Goal: Use online tool/utility: Use online tool/utility

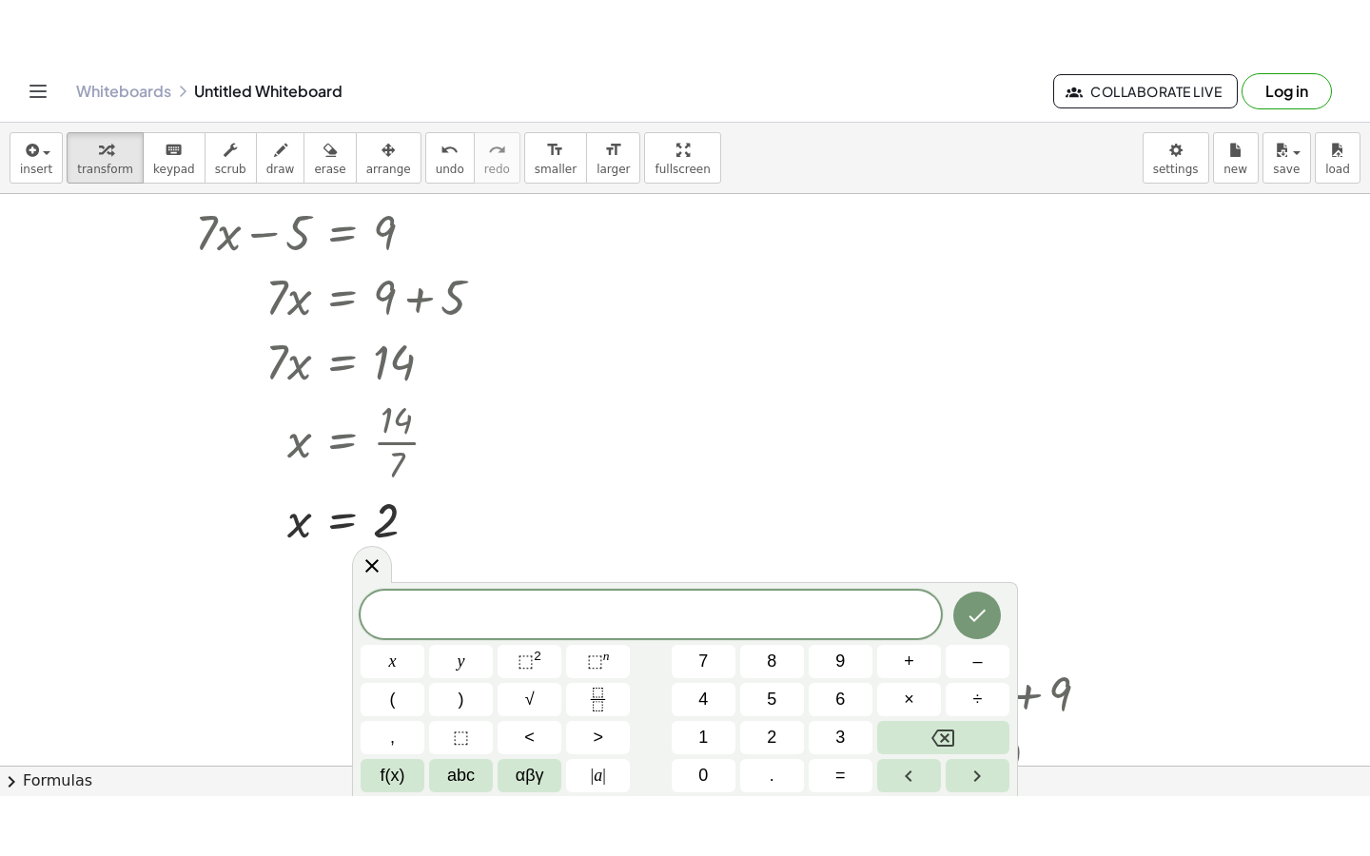
scroll to position [8971, 0]
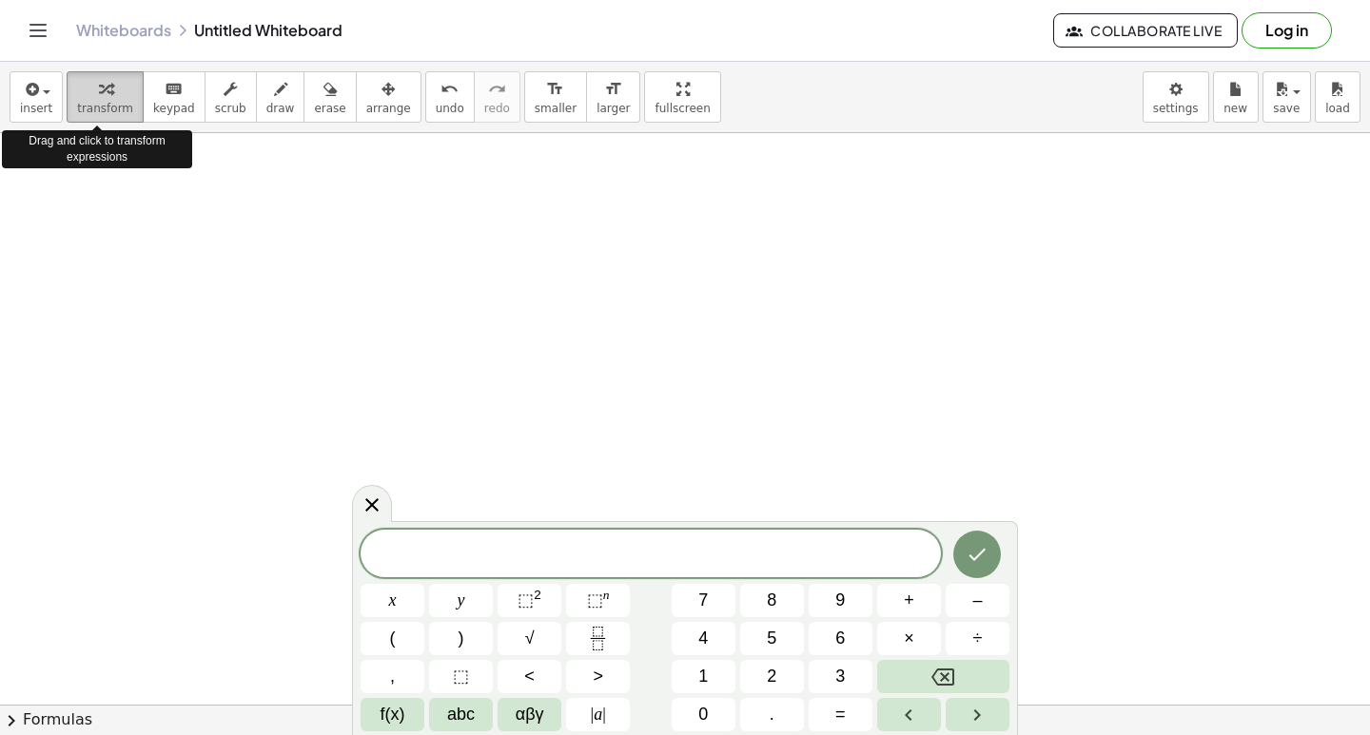
click at [99, 88] on icon "button" at bounding box center [105, 89] width 13 height 23
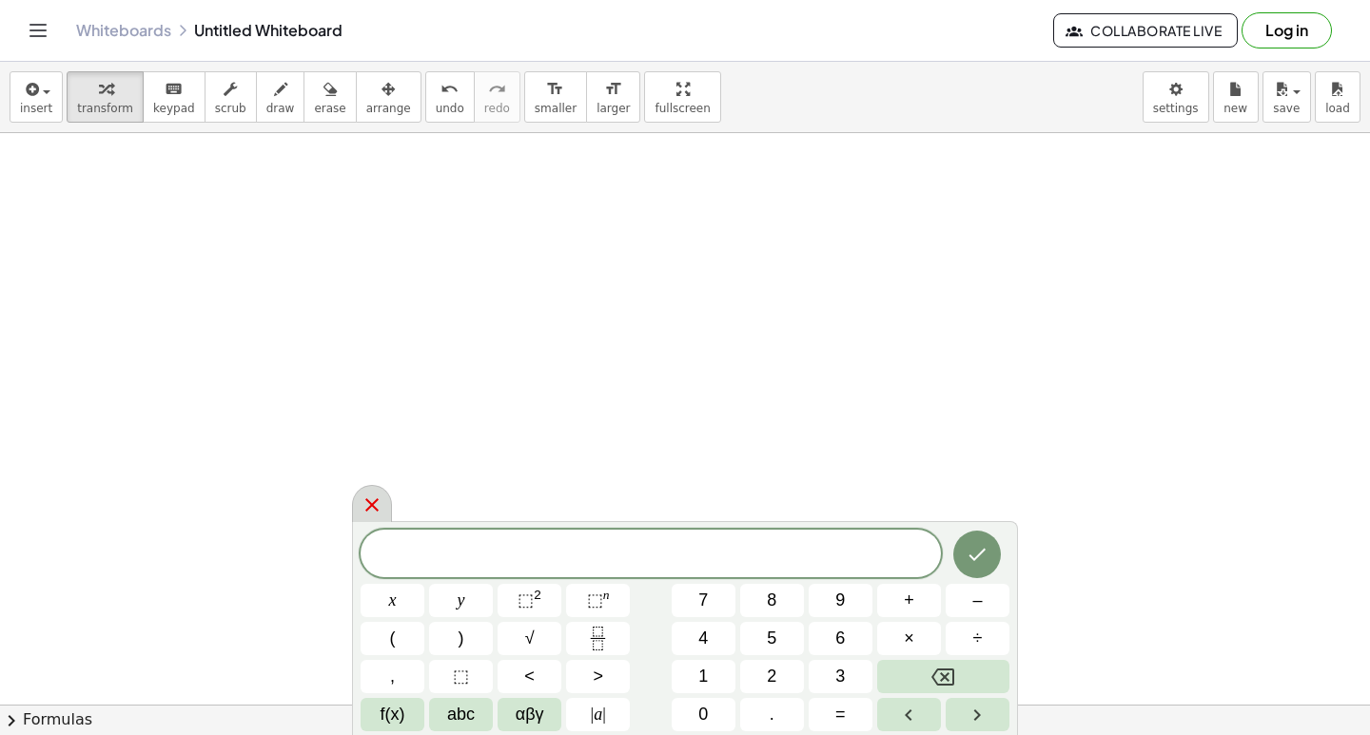
click at [379, 498] on icon at bounding box center [372, 505] width 23 height 23
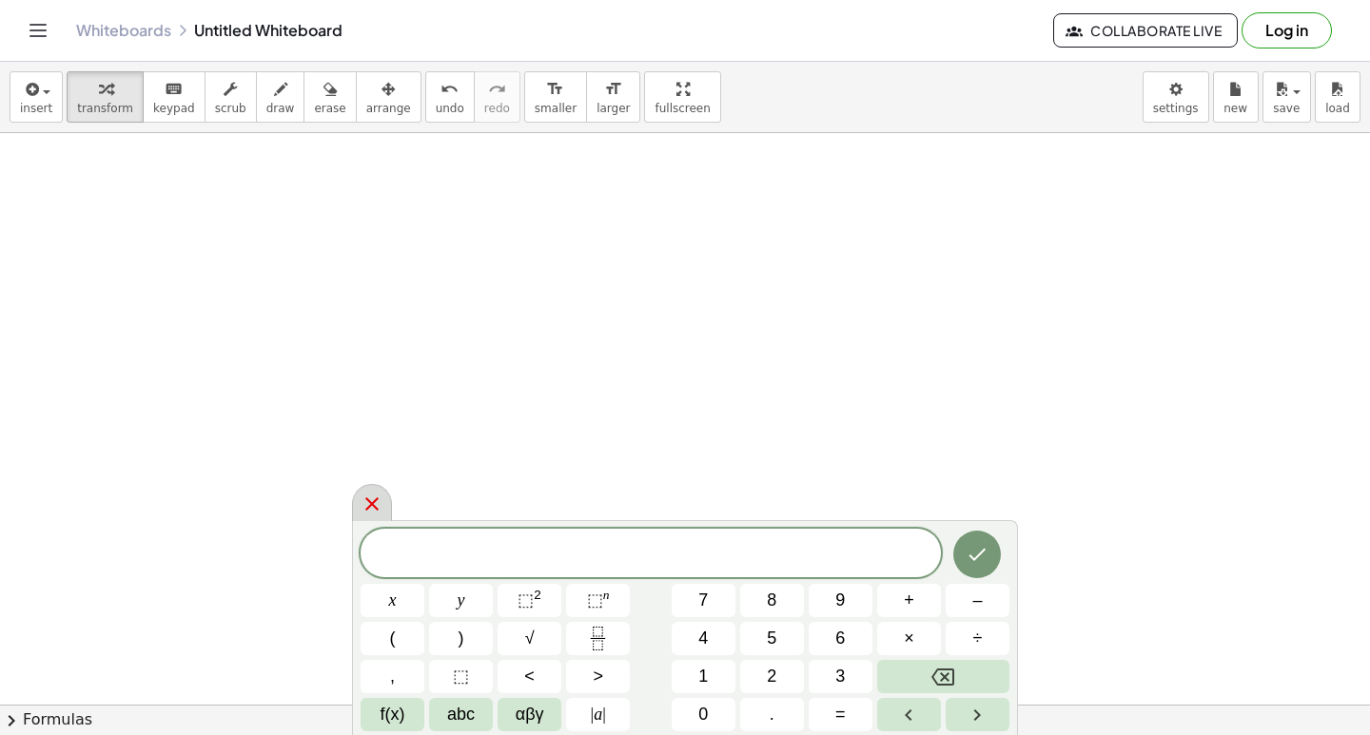
click at [382, 498] on icon at bounding box center [372, 504] width 23 height 23
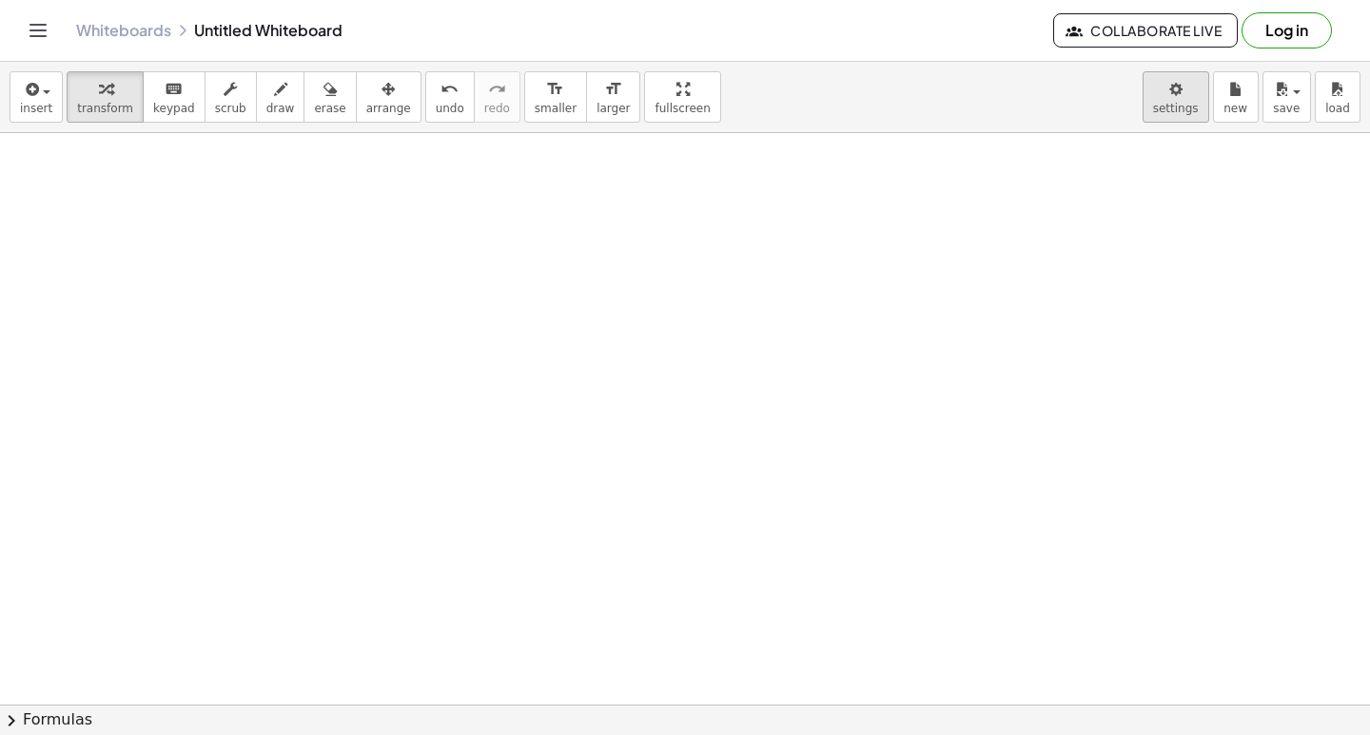
click at [1183, 111] on body "Graspable Math Activities Get Started Activity Bank Assigned Work Classes White…" at bounding box center [685, 367] width 1370 height 735
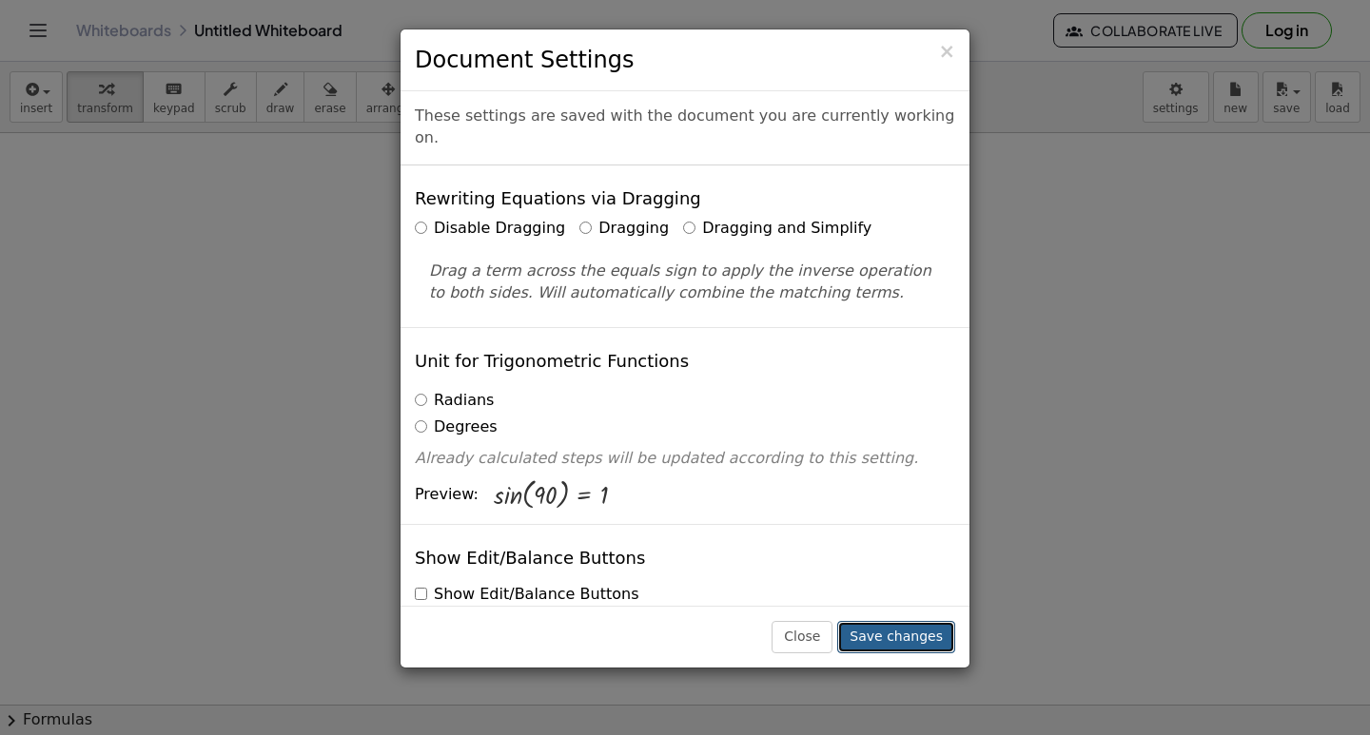
click at [918, 638] on button "Save changes" at bounding box center [896, 637] width 118 height 32
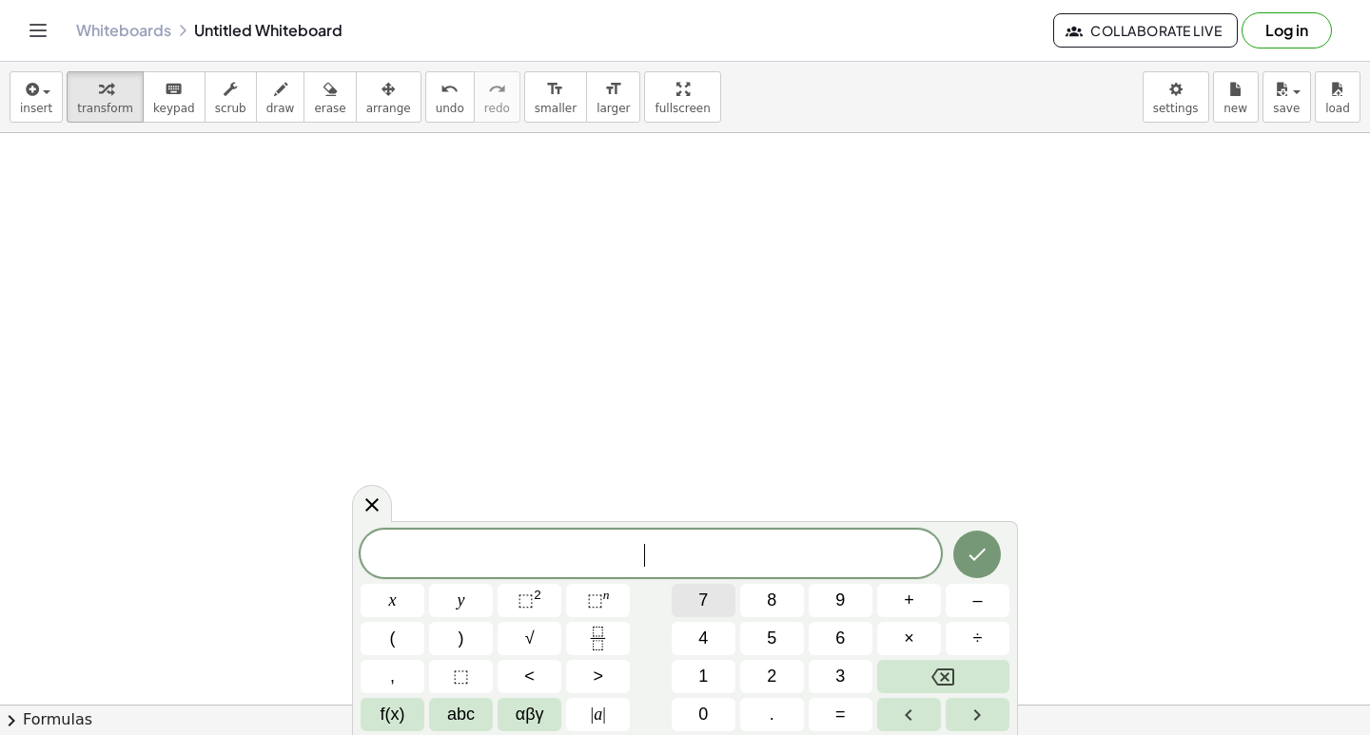
click at [718, 586] on button "7" at bounding box center [704, 600] width 64 height 33
click at [410, 609] on button "x" at bounding box center [393, 600] width 64 height 33
click at [974, 593] on span "–" at bounding box center [977, 601] width 10 height 26
click at [715, 675] on button "1" at bounding box center [704, 676] width 64 height 33
click at [850, 712] on button "=" at bounding box center [841, 714] width 64 height 33
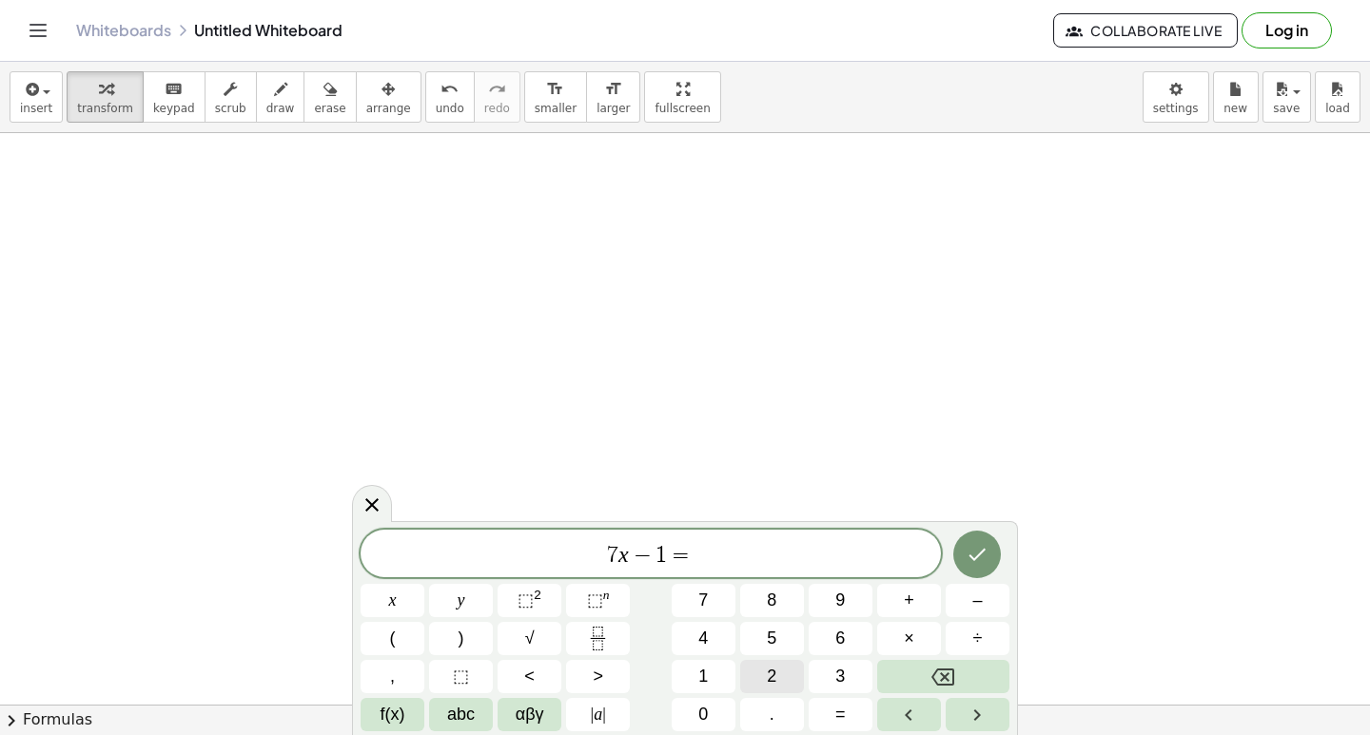
click at [776, 673] on span "2" at bounding box center [772, 677] width 10 height 26
click at [708, 713] on span "0" at bounding box center [703, 715] width 10 height 26
click at [967, 564] on icon "Done" at bounding box center [977, 554] width 23 height 23
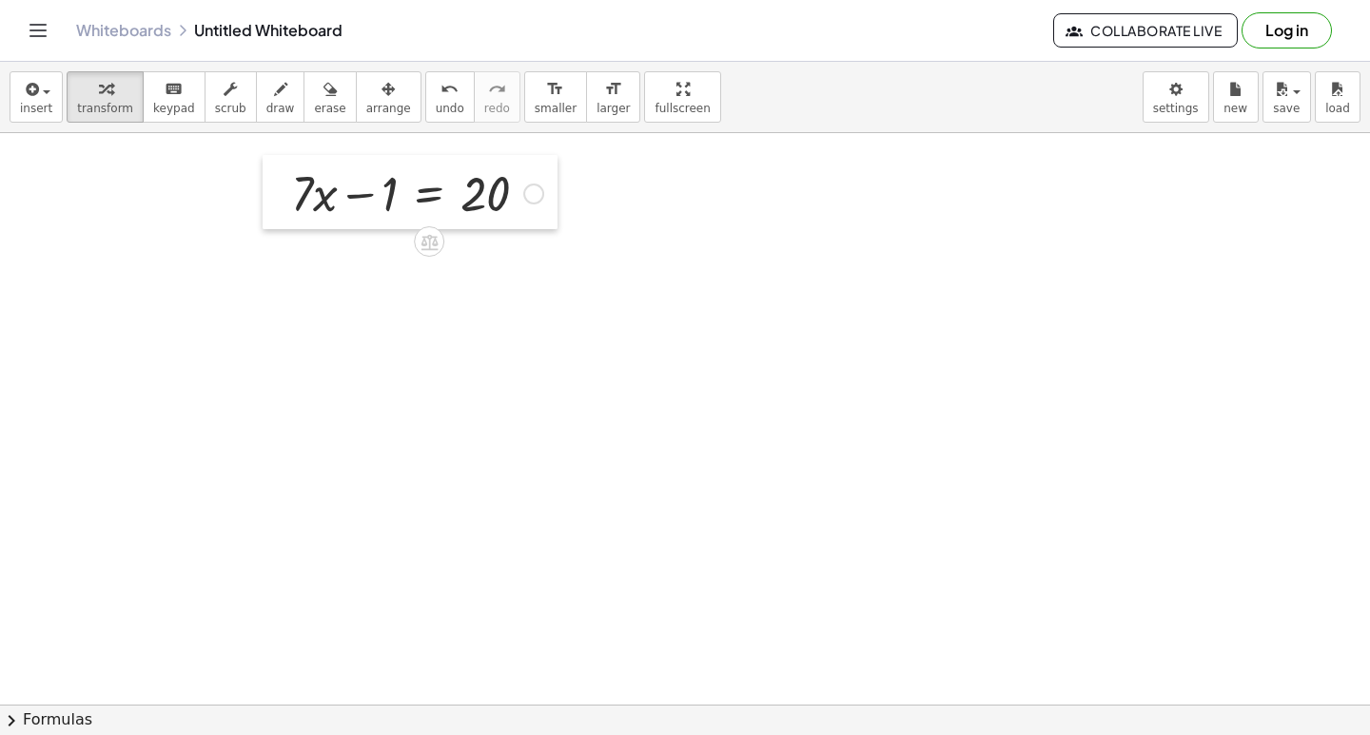
drag, startPoint x: 989, startPoint y: 332, endPoint x: 274, endPoint y: 183, distance: 730.8
click at [274, 183] on div at bounding box center [277, 192] width 29 height 74
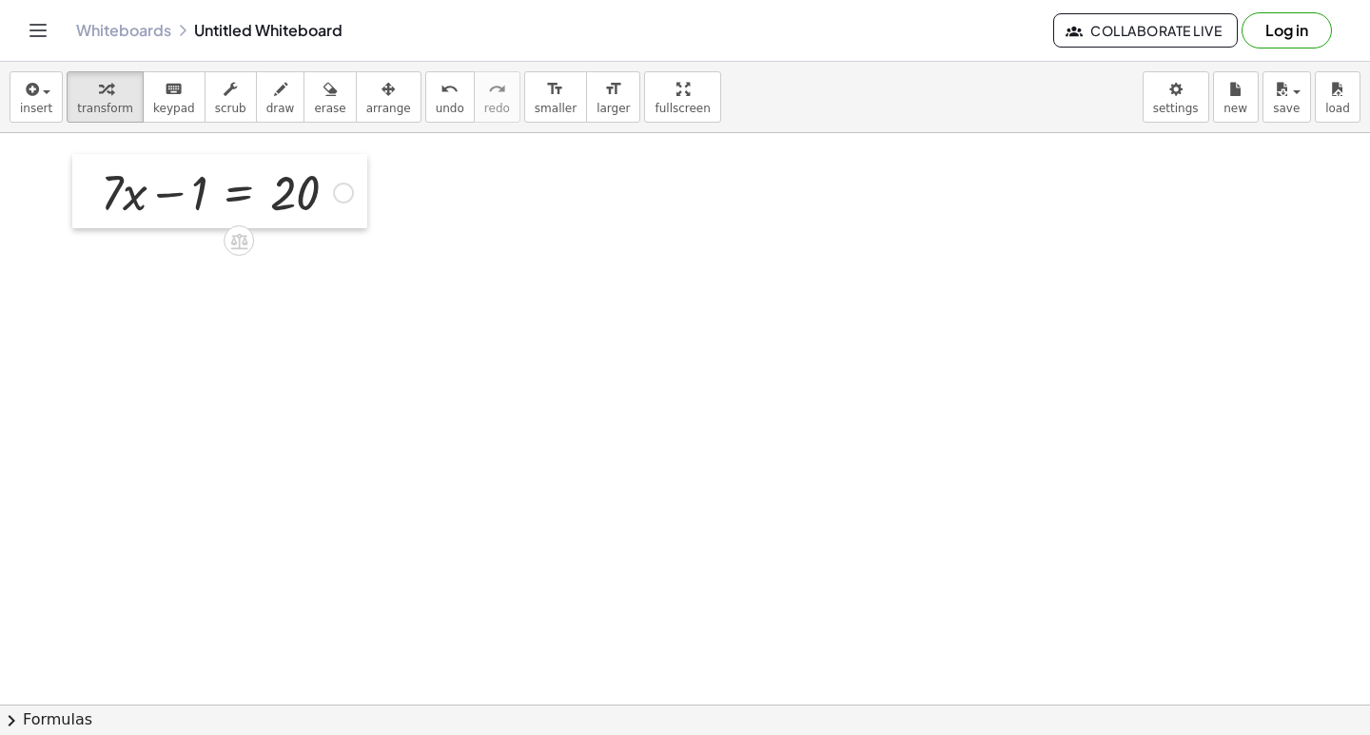
drag, startPoint x: 275, startPoint y: 162, endPoint x: 85, endPoint y: 161, distance: 190.3
click at [85, 161] on div at bounding box center [86, 191] width 29 height 74
click at [140, 206] on div at bounding box center [226, 191] width 271 height 65
click at [133, 193] on div at bounding box center [226, 191] width 271 height 65
click at [163, 193] on div at bounding box center [226, 191] width 271 height 65
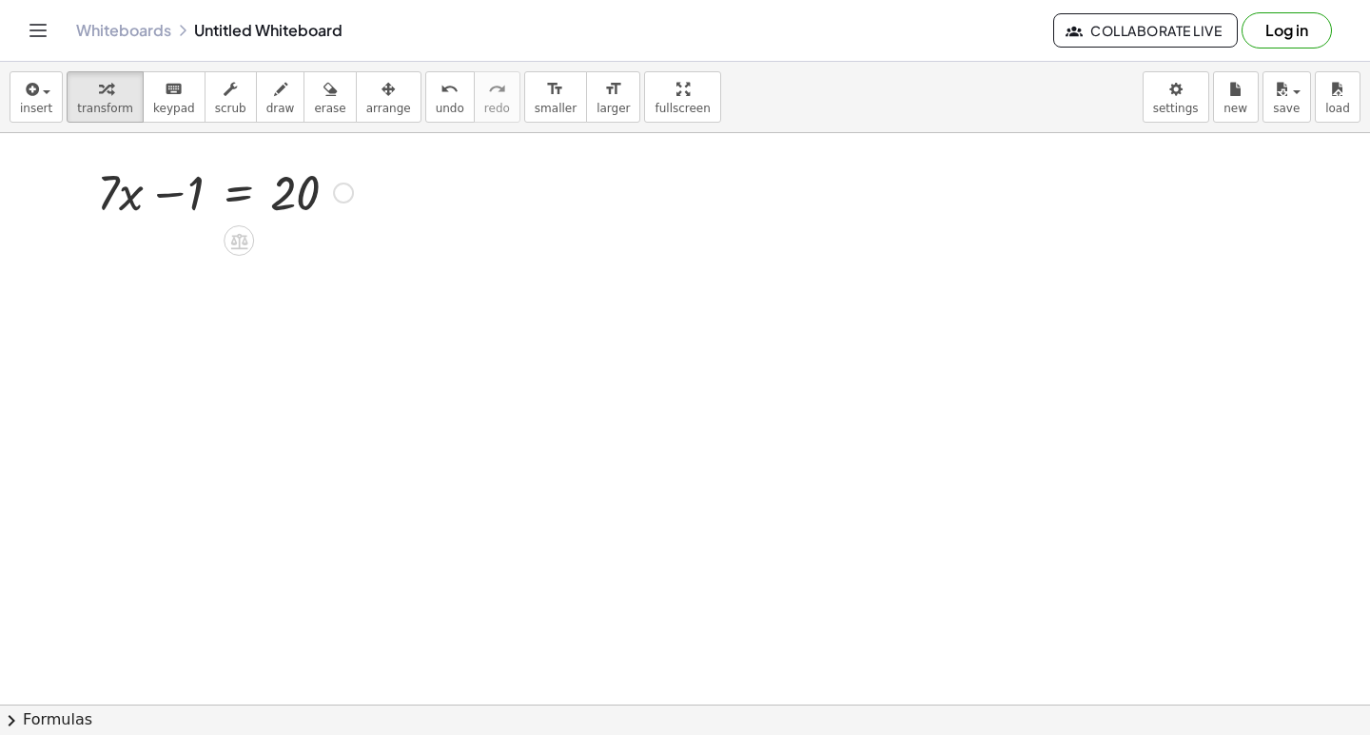
click at [198, 189] on div at bounding box center [226, 191] width 271 height 65
click at [307, 188] on div at bounding box center [226, 191] width 271 height 65
drag, startPoint x: 307, startPoint y: 188, endPoint x: 230, endPoint y: 186, distance: 77.1
click at [230, 186] on div at bounding box center [226, 191] width 271 height 65
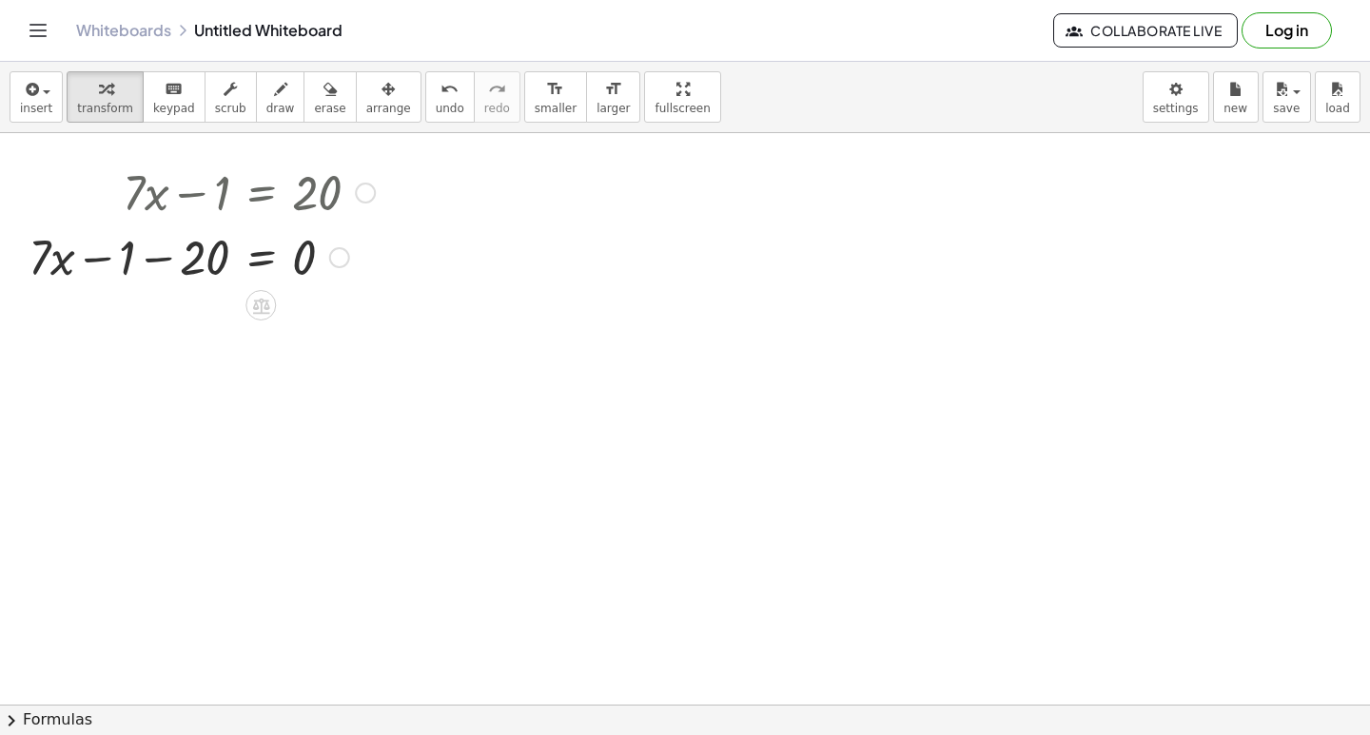
click at [264, 257] on div at bounding box center [201, 256] width 365 height 65
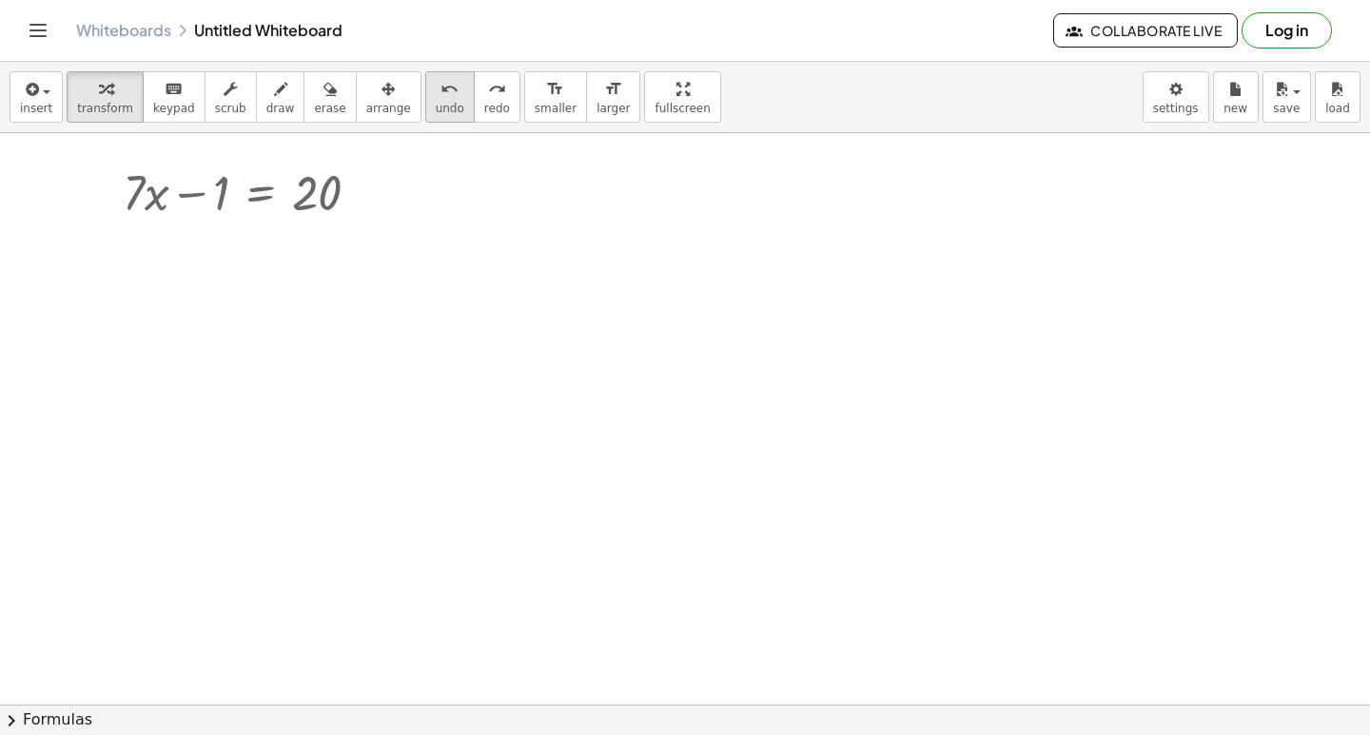
click at [436, 111] on span "undo" at bounding box center [450, 108] width 29 height 13
drag, startPoint x: 196, startPoint y: 197, endPoint x: 390, endPoint y: 207, distance: 194.4
click at [364, 252] on div at bounding box center [279, 256] width 332 height 65
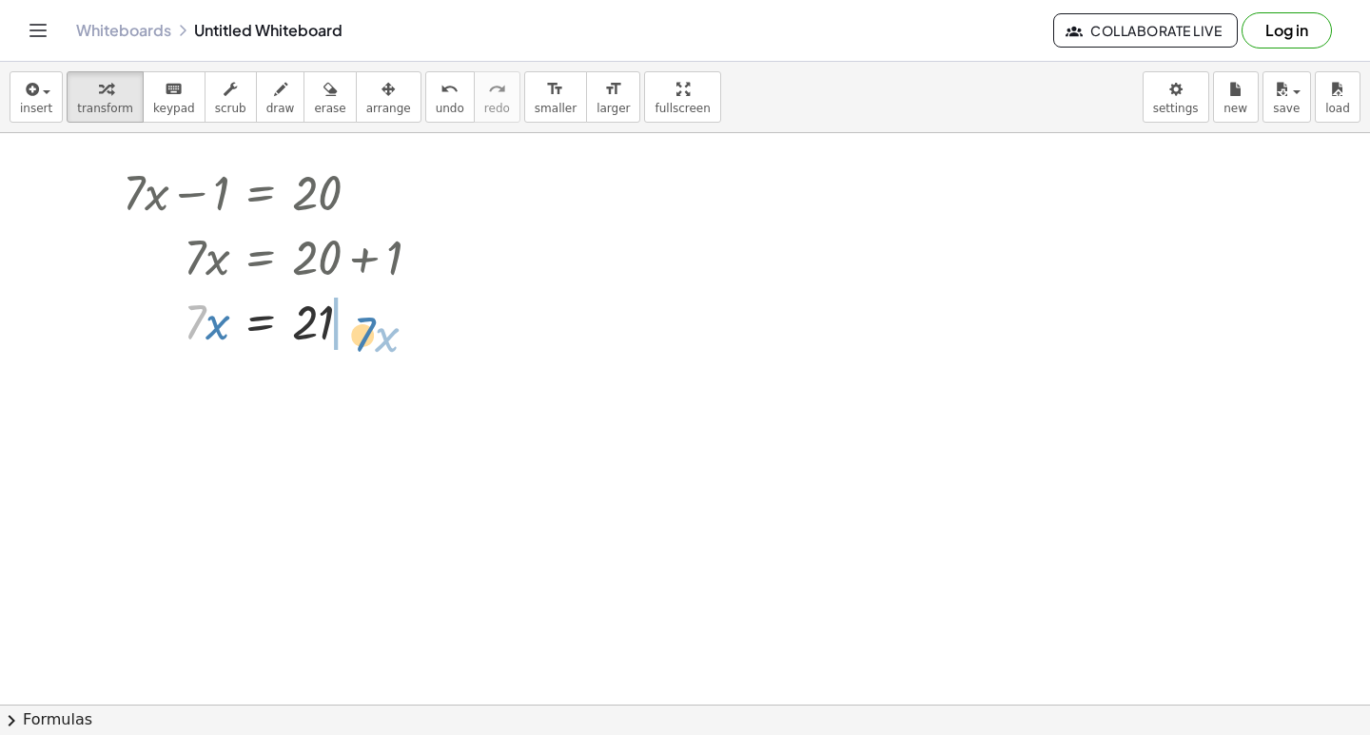
drag, startPoint x: 194, startPoint y: 324, endPoint x: 366, endPoint y: 338, distance: 172.7
click at [366, 338] on div at bounding box center [279, 320] width 332 height 65
drag, startPoint x: 370, startPoint y: 321, endPoint x: 342, endPoint y: 295, distance: 37.7
click at [261, 193] on div "+ · 7 · x − 1 = 20 · 7 · x = + 20 + 1 · 7 · x = 21 0 = + 21 − · 7 · x 0 = + · 7…" at bounding box center [261, 193] width 0 height 0
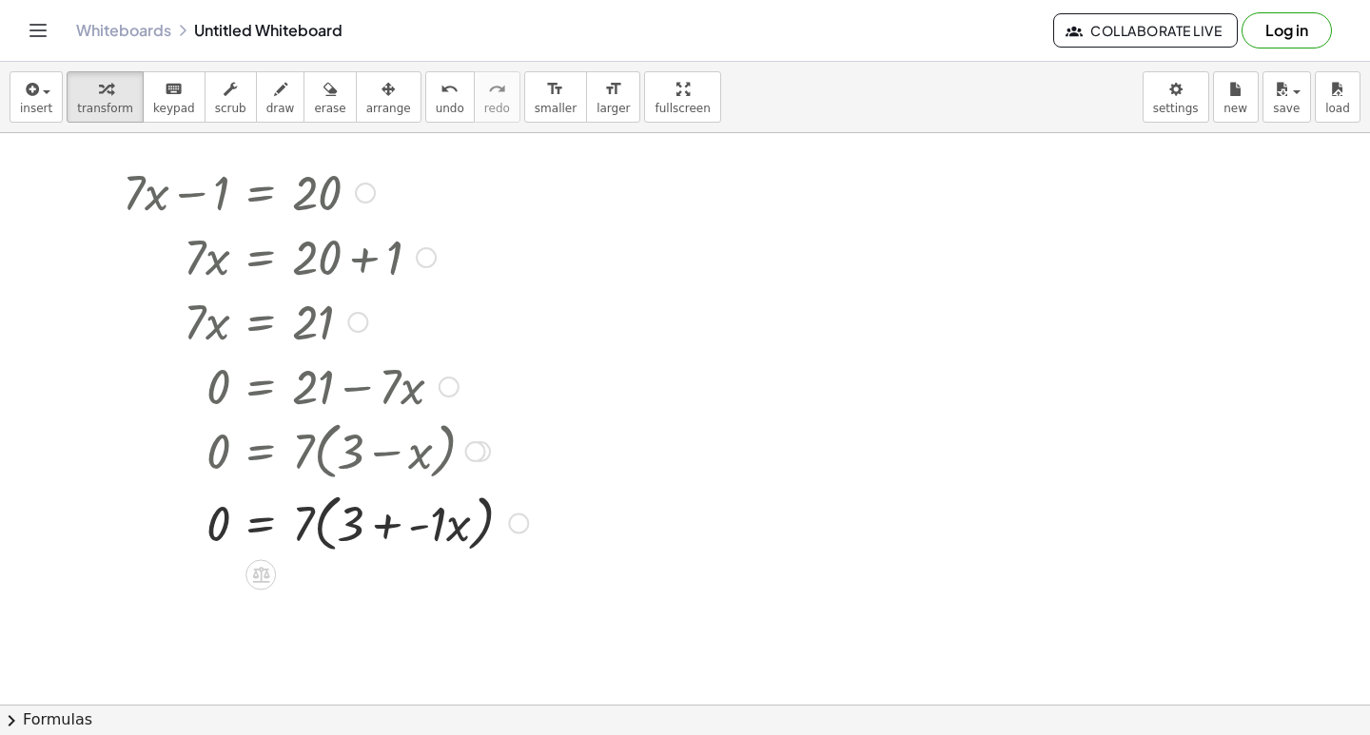
drag, startPoint x: 446, startPoint y: 510, endPoint x: 399, endPoint y: 513, distance: 47.7
click at [438, 509] on div at bounding box center [325, 522] width 424 height 72
drag, startPoint x: 389, startPoint y: 516, endPoint x: 398, endPoint y: 479, distance: 38.1
click at [387, 516] on div at bounding box center [317, 522] width 408 height 72
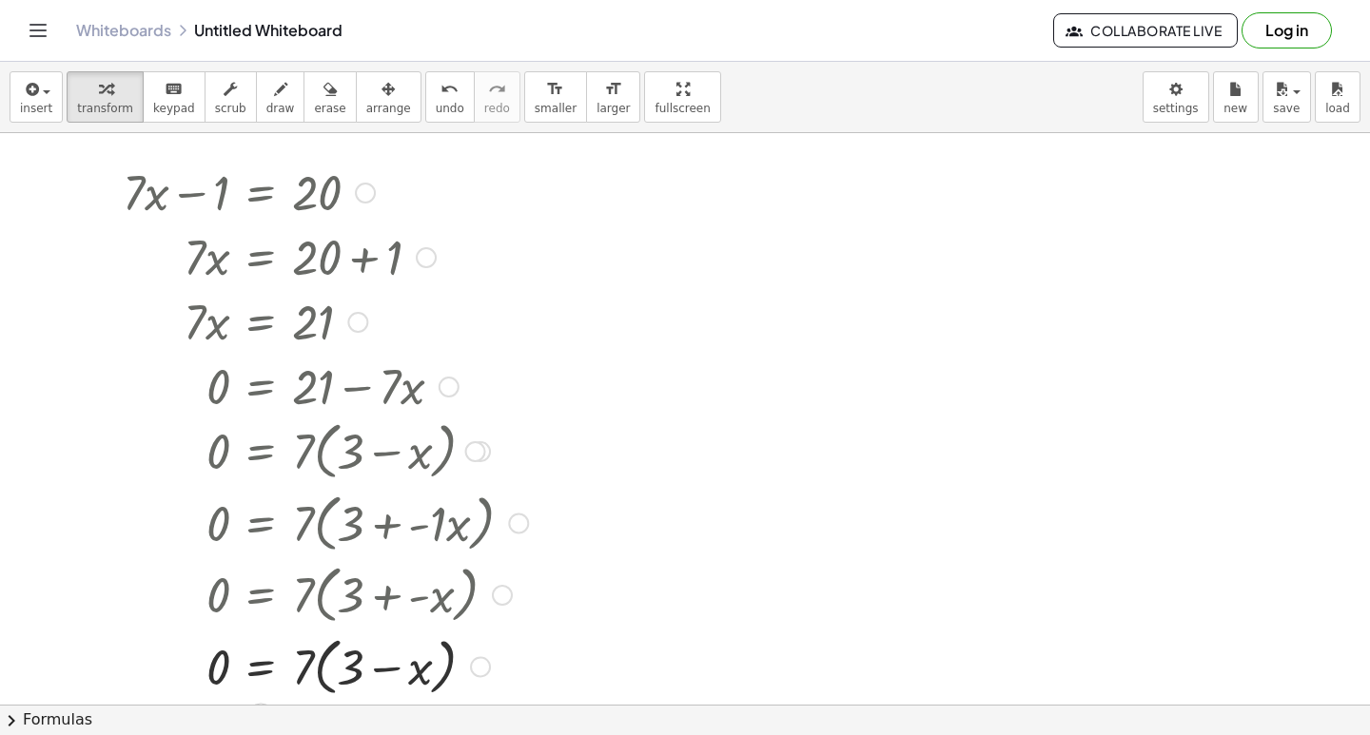
click at [377, 538] on div at bounding box center [325, 522] width 424 height 72
click at [436, 106] on span "undo" at bounding box center [450, 108] width 29 height 13
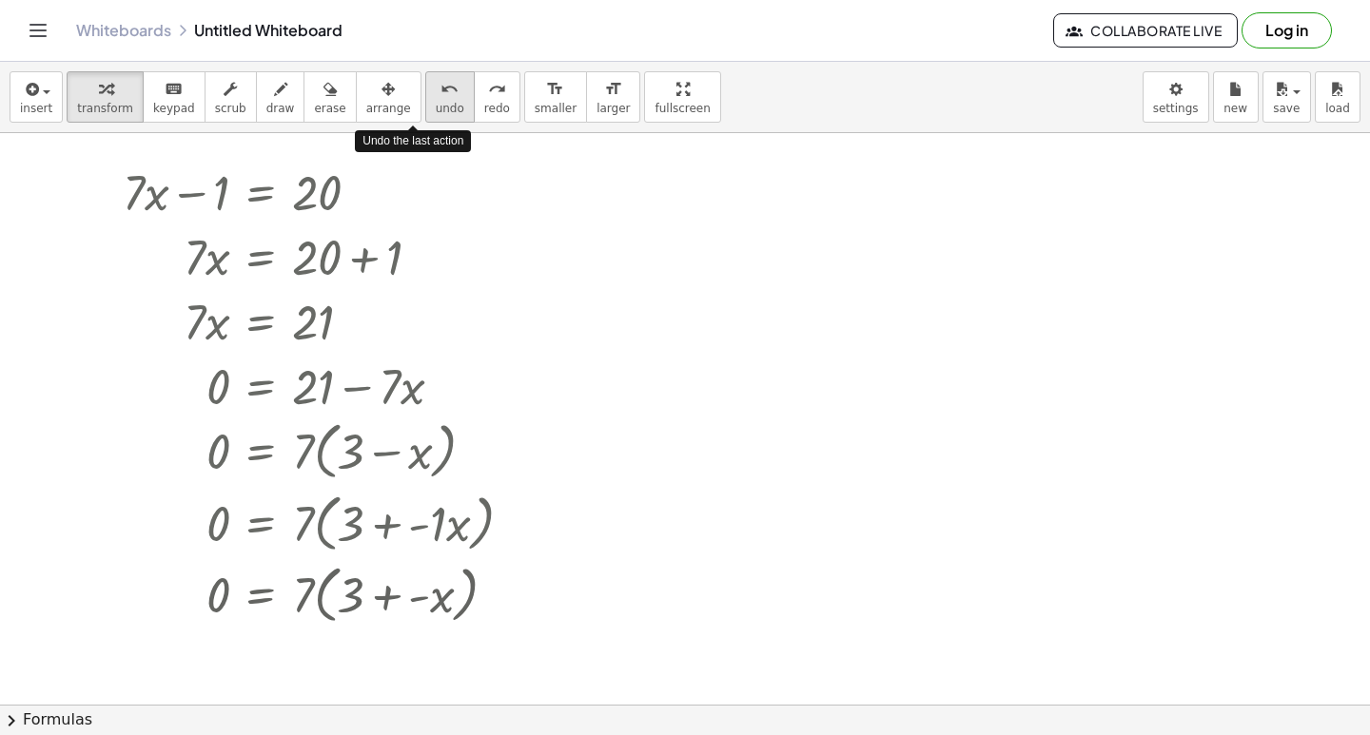
click at [436, 106] on span "undo" at bounding box center [450, 108] width 29 height 13
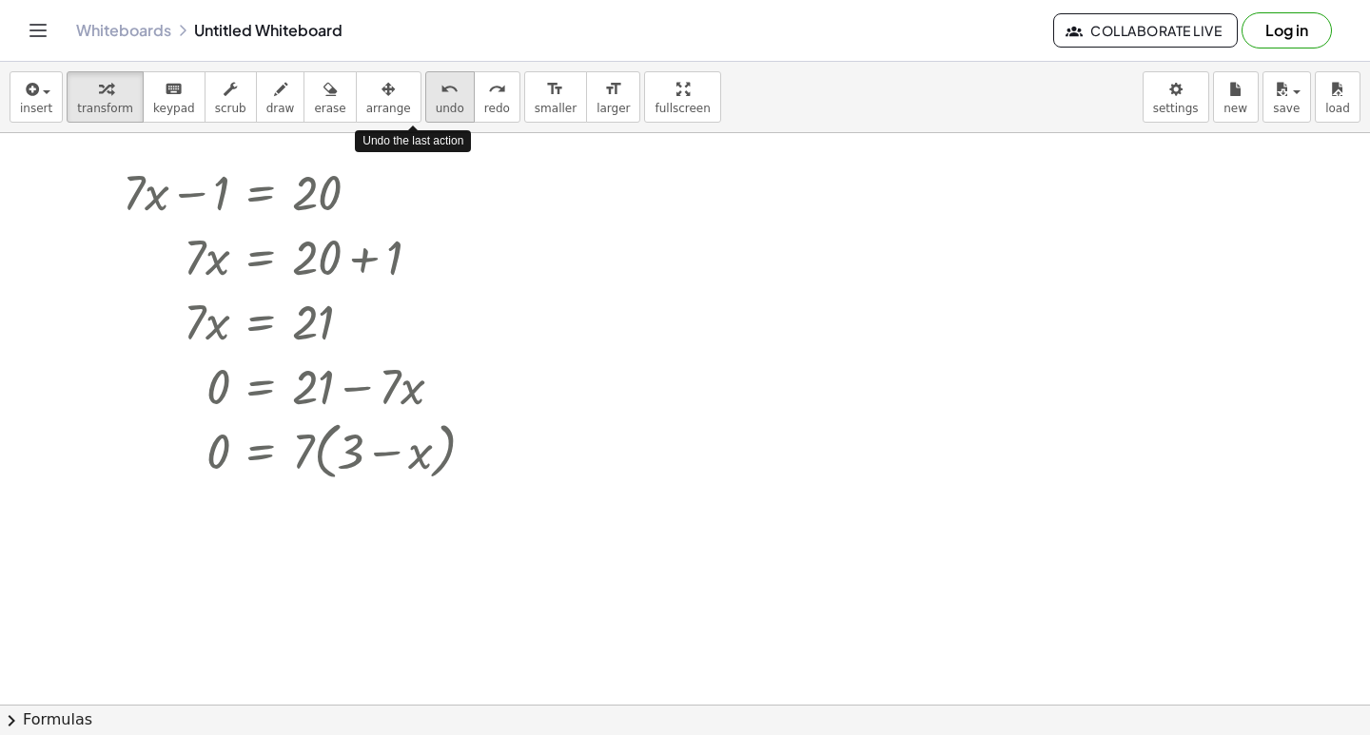
click at [436, 106] on span "undo" at bounding box center [450, 108] width 29 height 13
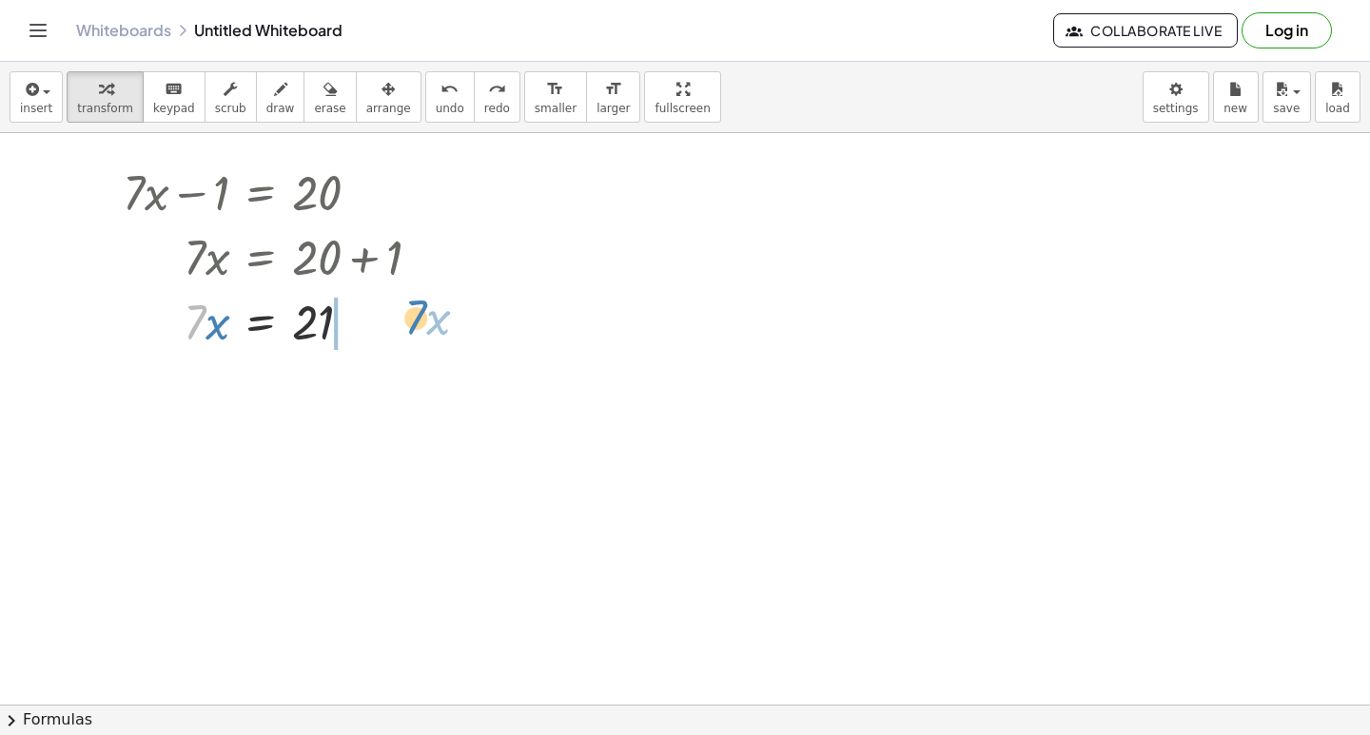
drag, startPoint x: 205, startPoint y: 303, endPoint x: 427, endPoint y: 298, distance: 222.7
click at [427, 298] on div at bounding box center [279, 320] width 332 height 65
click at [436, 108] on span "undo" at bounding box center [450, 108] width 29 height 13
click at [221, 315] on div at bounding box center [279, 320] width 332 height 65
drag, startPoint x: 192, startPoint y: 330, endPoint x: 315, endPoint y: 376, distance: 130.9
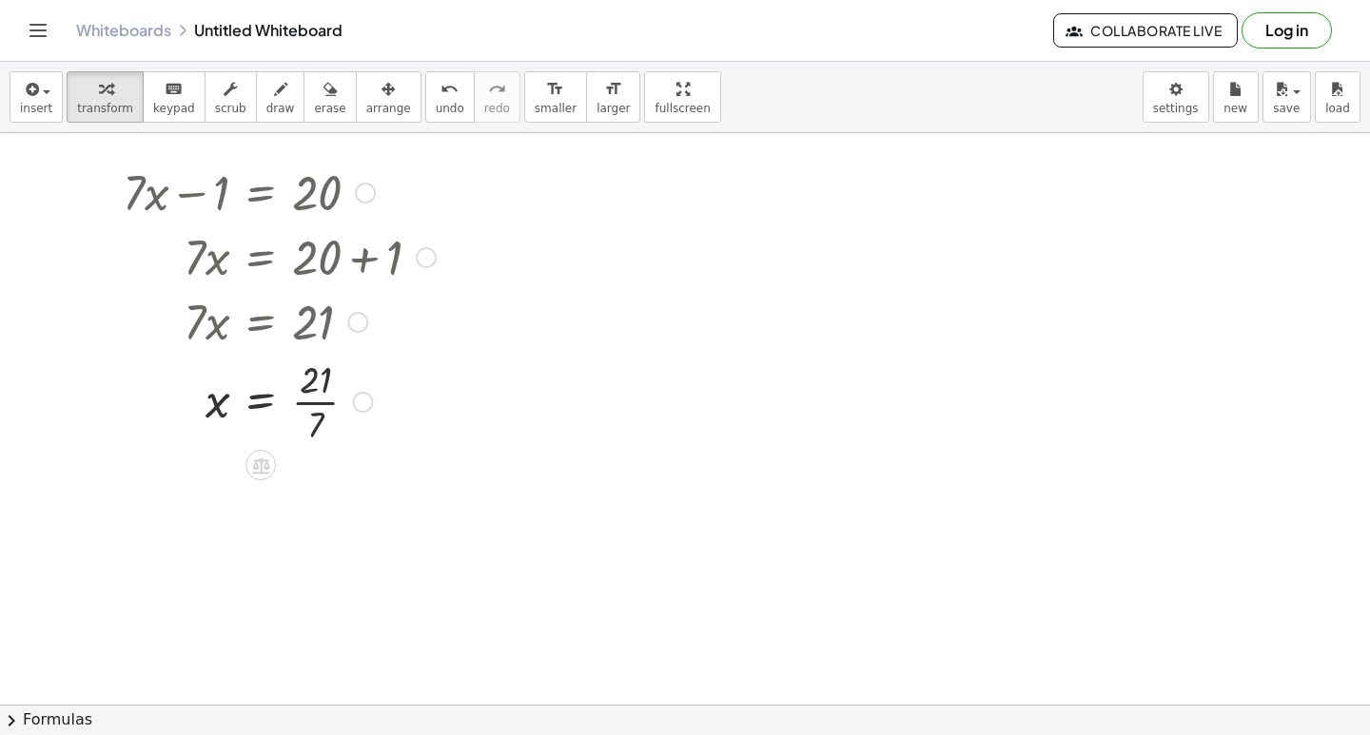
click at [319, 419] on div at bounding box center [279, 400] width 332 height 95
click at [313, 403] on div at bounding box center [279, 400] width 332 height 63
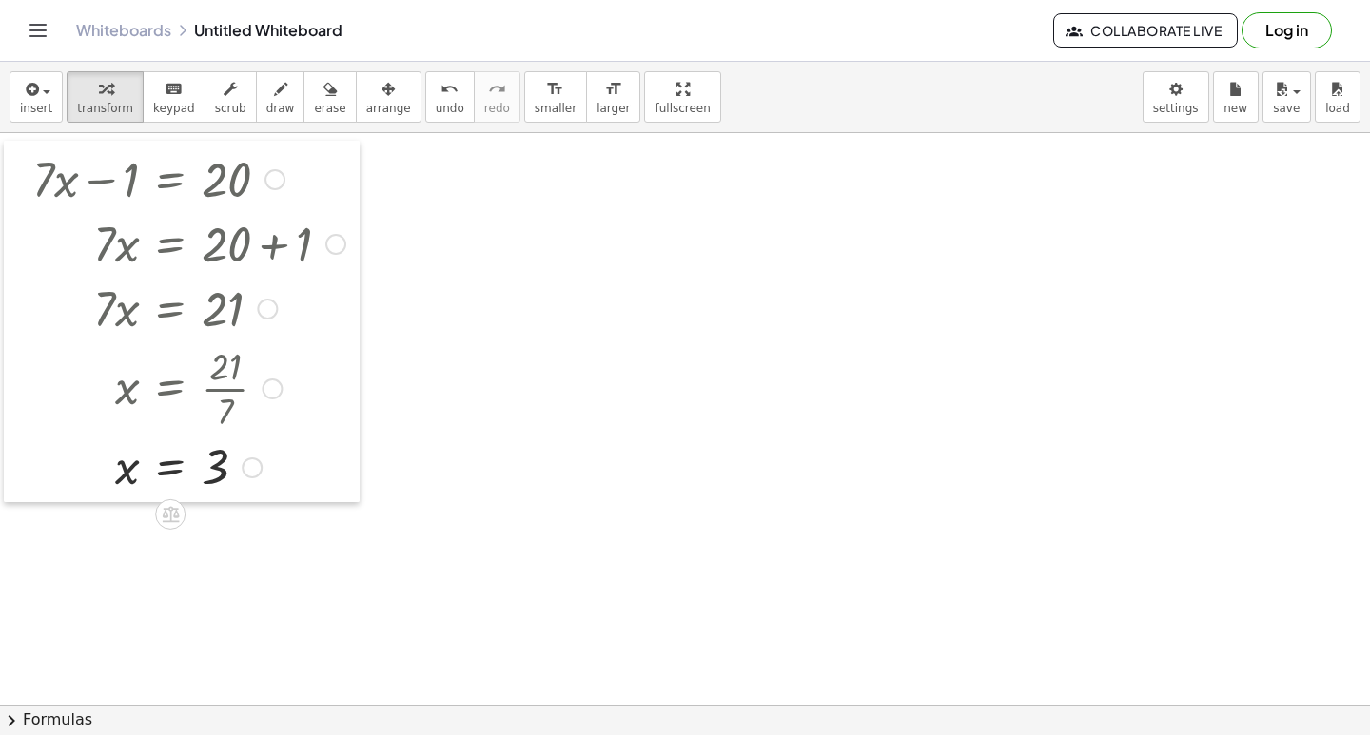
drag, startPoint x: 113, startPoint y: 175, endPoint x: 29, endPoint y: 162, distance: 85.7
click at [29, 162] on div at bounding box center [18, 322] width 29 height 362
click at [213, 458] on div at bounding box center [189, 466] width 332 height 63
drag, startPoint x: 613, startPoint y: 100, endPoint x: 643, endPoint y: 172, distance: 78.5
click at [613, 183] on div "insert select one: Math Expression Function Text Youtube Video Graphing Geometr…" at bounding box center [685, 399] width 1370 height 674
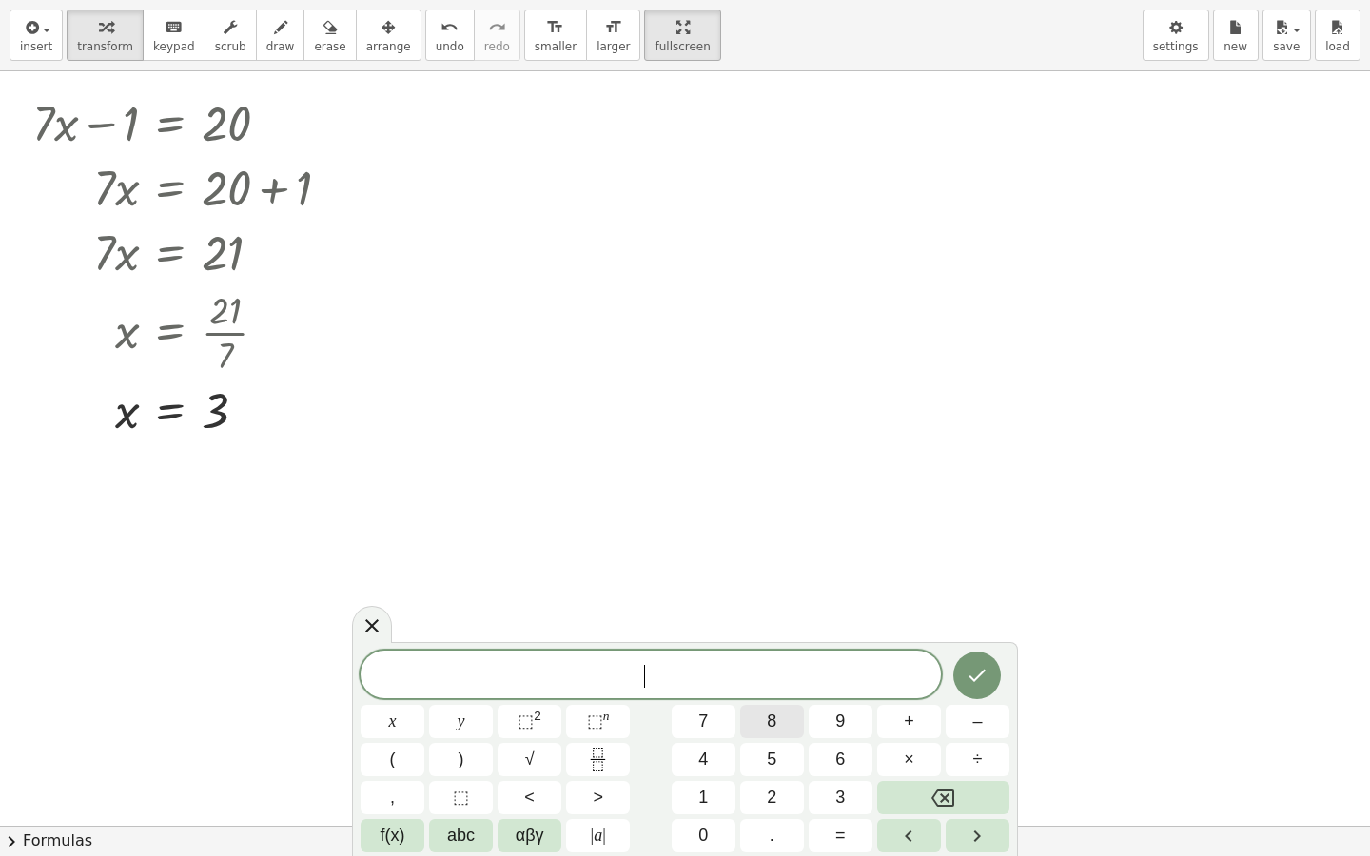
click at [796, 705] on button "8" at bounding box center [772, 721] width 64 height 33
click at [411, 707] on button "x" at bounding box center [393, 721] width 64 height 33
click at [995, 734] on button "÷" at bounding box center [978, 759] width 64 height 33
click at [795, 734] on button "5" at bounding box center [772, 759] width 64 height 33
click at [748, 734] on button "2" at bounding box center [772, 797] width 64 height 33
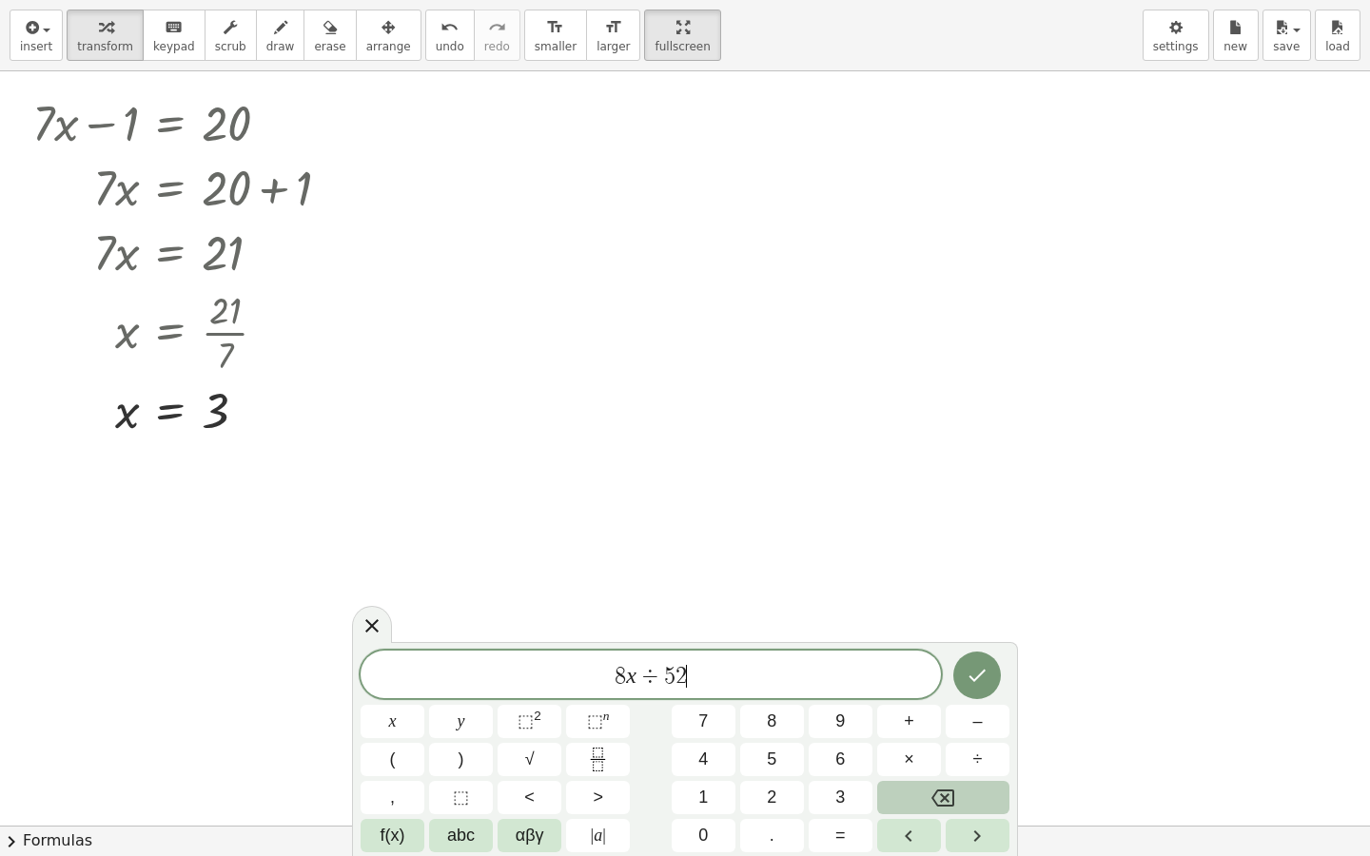
click at [928, 734] on button "Backspace" at bounding box center [943, 797] width 132 height 33
click at [838, 734] on span "=" at bounding box center [840, 836] width 10 height 26
click at [841, 734] on span "6" at bounding box center [840, 760] width 10 height 26
click at [991, 674] on button "Done" at bounding box center [977, 676] width 48 height 48
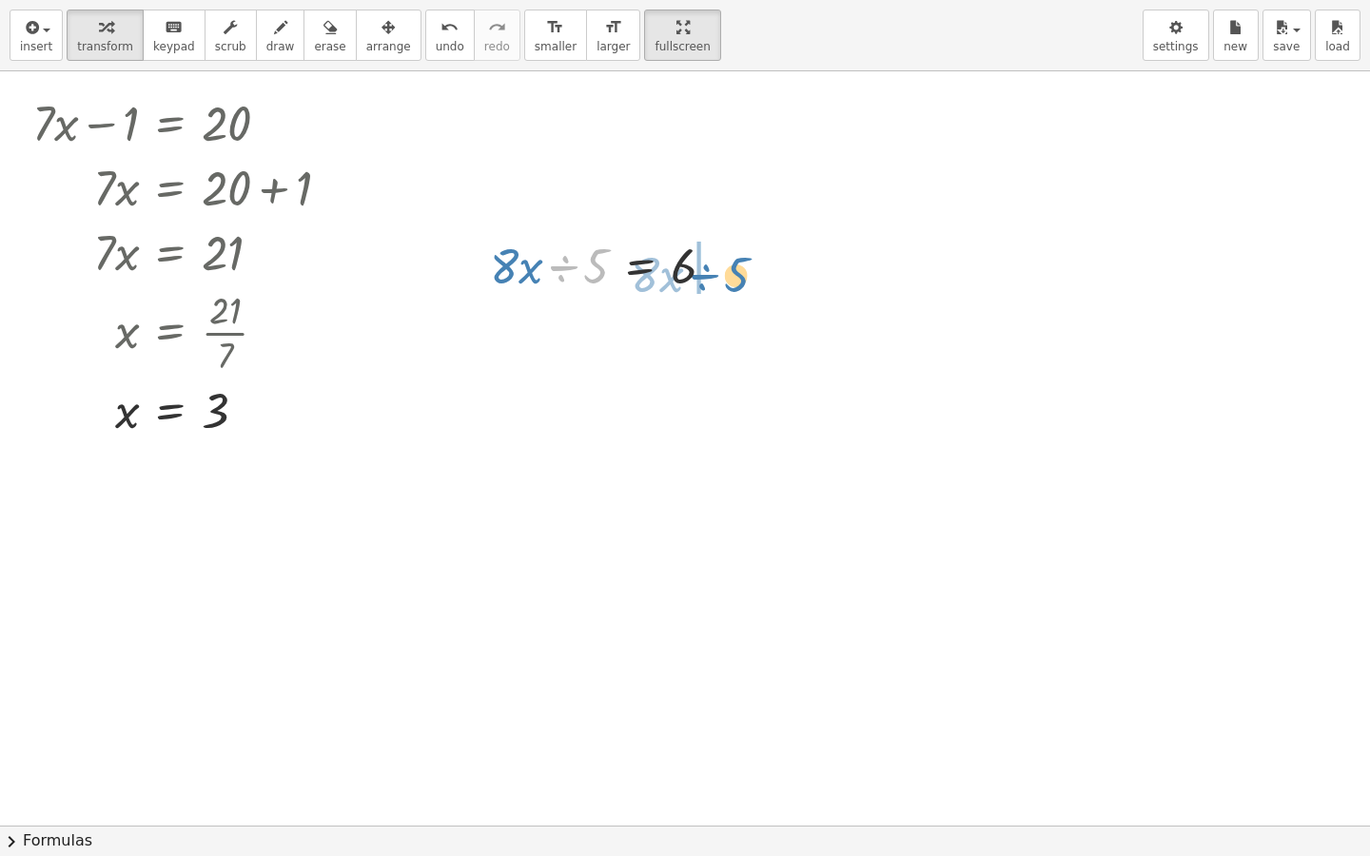
drag, startPoint x: 557, startPoint y: 260, endPoint x: 704, endPoint y: 271, distance: 147.9
click at [704, 271] on div at bounding box center [610, 264] width 260 height 65
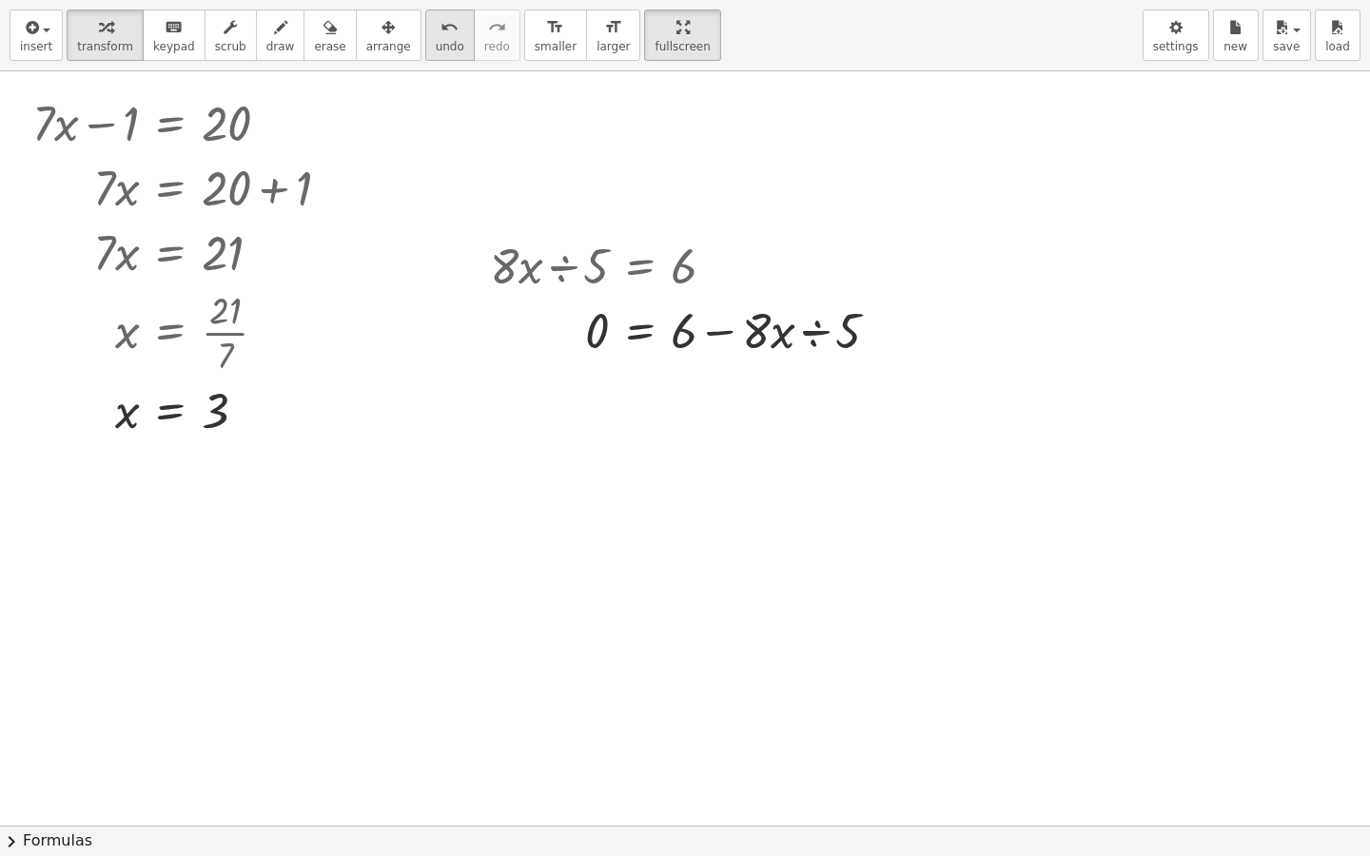
click at [436, 37] on div "undo" at bounding box center [450, 26] width 29 height 23
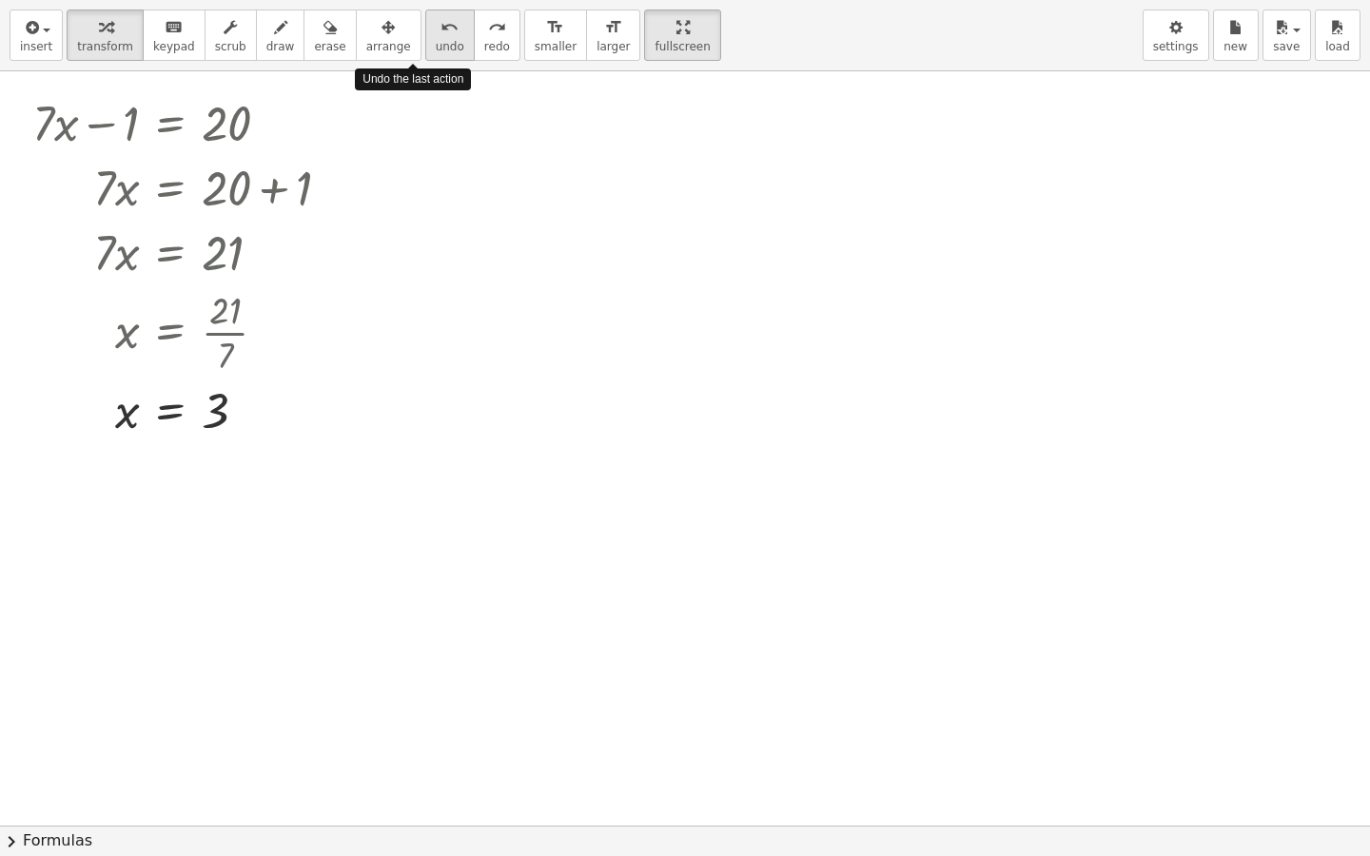
click at [436, 37] on div "undo" at bounding box center [450, 26] width 29 height 23
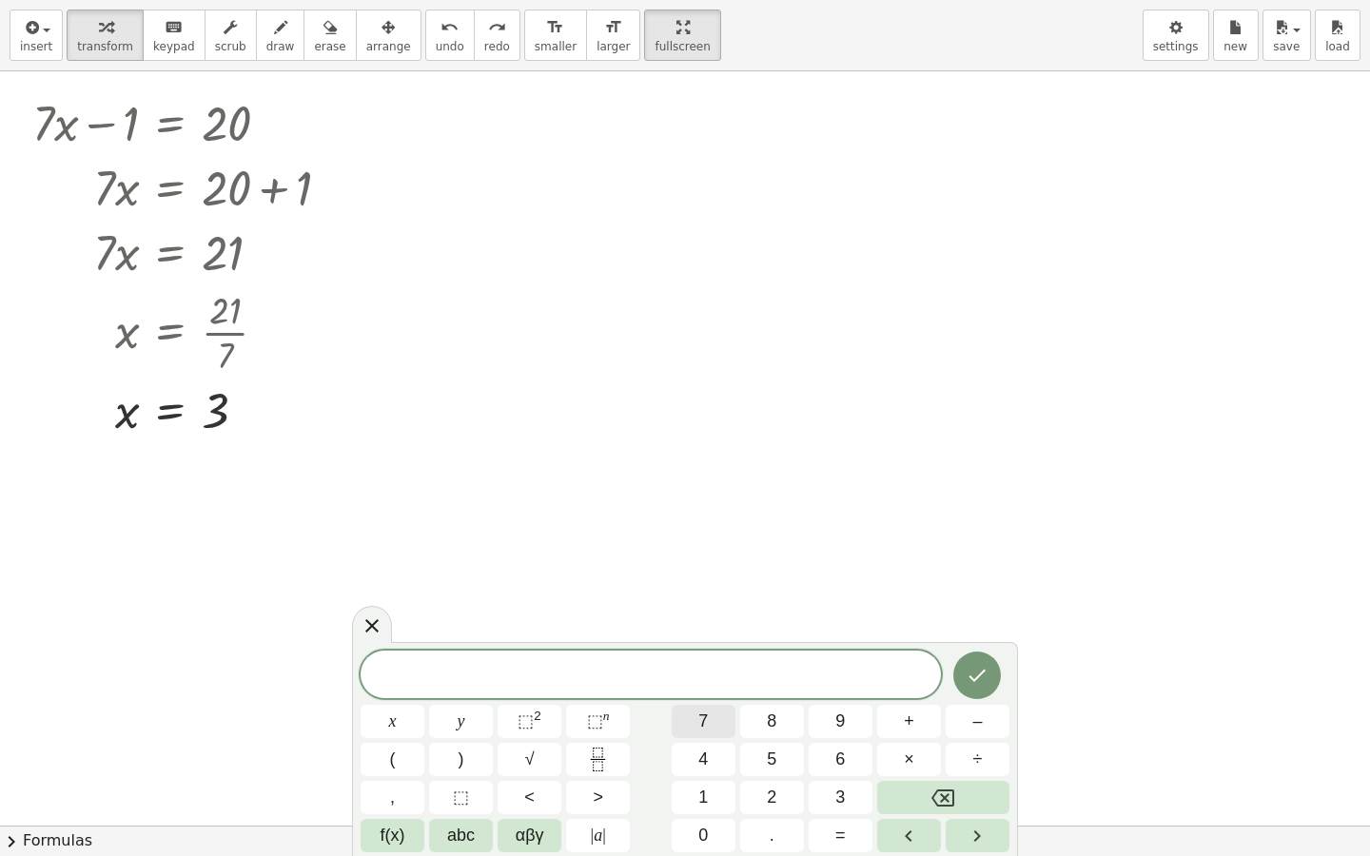
click at [722, 734] on button "7" at bounding box center [704, 721] width 64 height 33
click at [405, 731] on button "x" at bounding box center [393, 721] width 64 height 33
click at [993, 722] on button "–" at bounding box center [978, 721] width 64 height 33
click at [700, 734] on span "1" at bounding box center [703, 798] width 10 height 26
click at [766, 734] on button "5" at bounding box center [772, 759] width 64 height 33
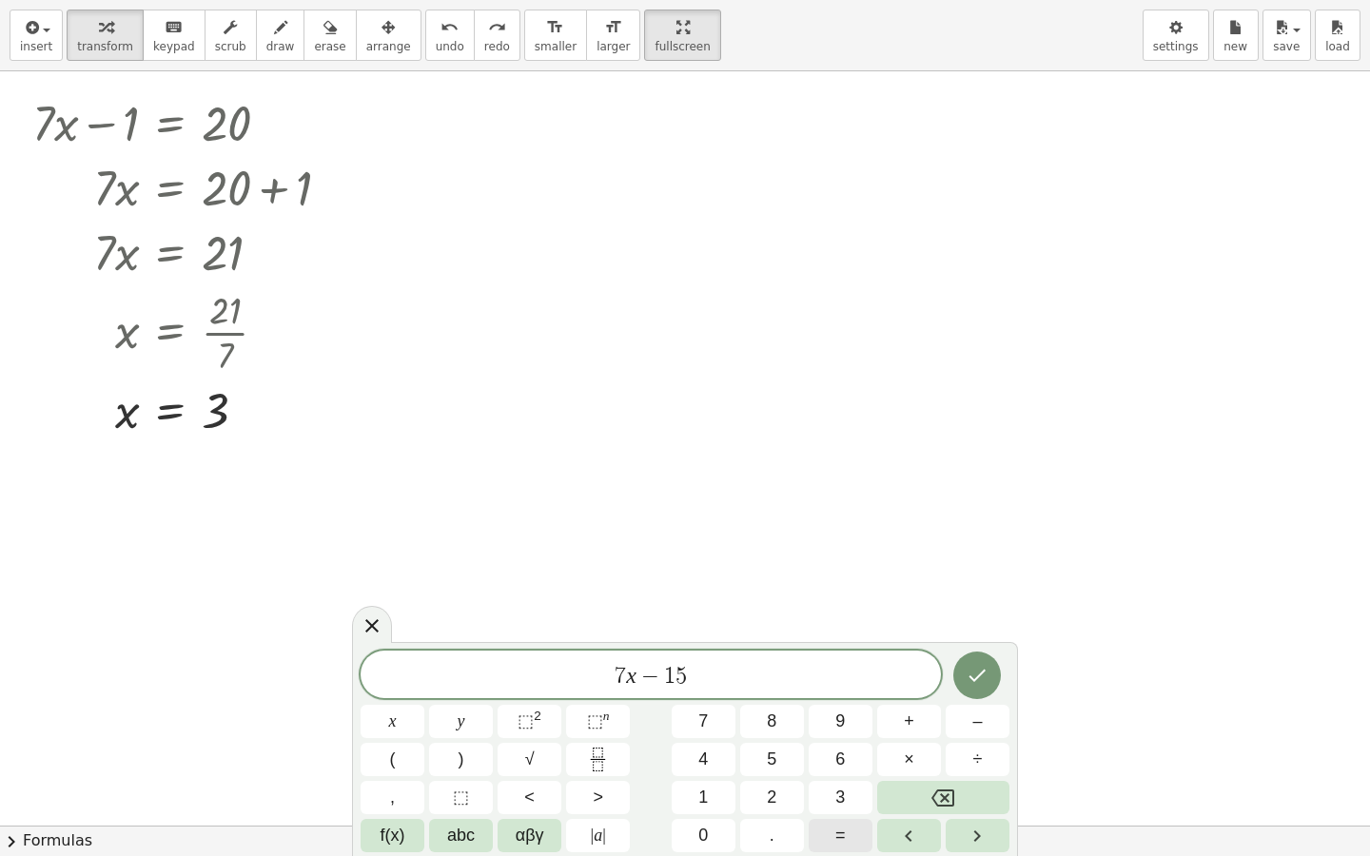
click at [857, 734] on button "=" at bounding box center [841, 835] width 64 height 33
click at [715, 734] on button "1" at bounding box center [704, 797] width 64 height 33
click at [856, 734] on button "3" at bounding box center [841, 797] width 64 height 33
click at [980, 674] on icon "Done" at bounding box center [977, 675] width 23 height 23
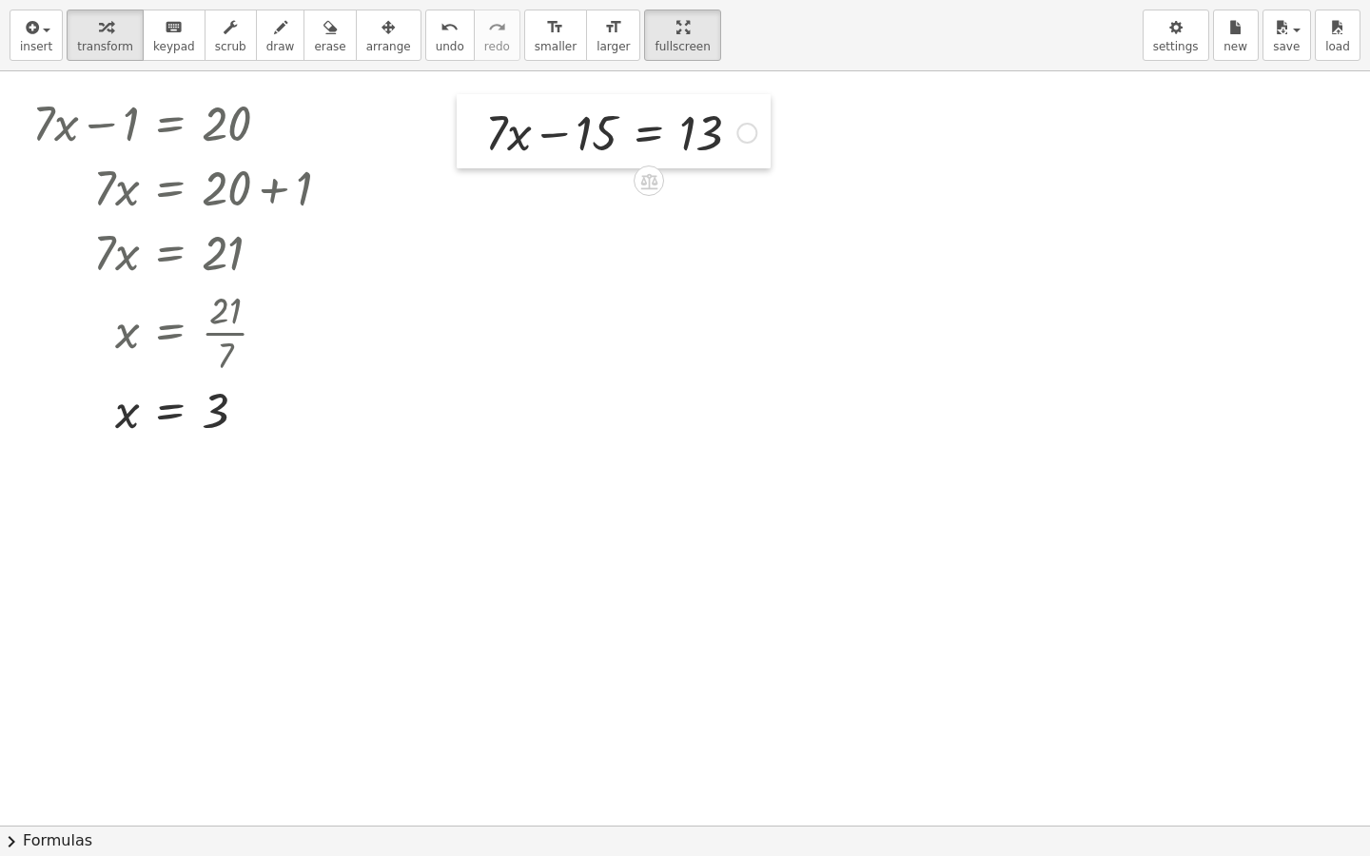
drag, startPoint x: 627, startPoint y: 198, endPoint x: 456, endPoint y: 112, distance: 191.5
click at [457, 112] on div at bounding box center [471, 131] width 29 height 74
drag, startPoint x: 596, startPoint y: 119, endPoint x: 804, endPoint y: 117, distance: 207.4
click at [745, 186] on div at bounding box center [657, 195] width 377 height 65
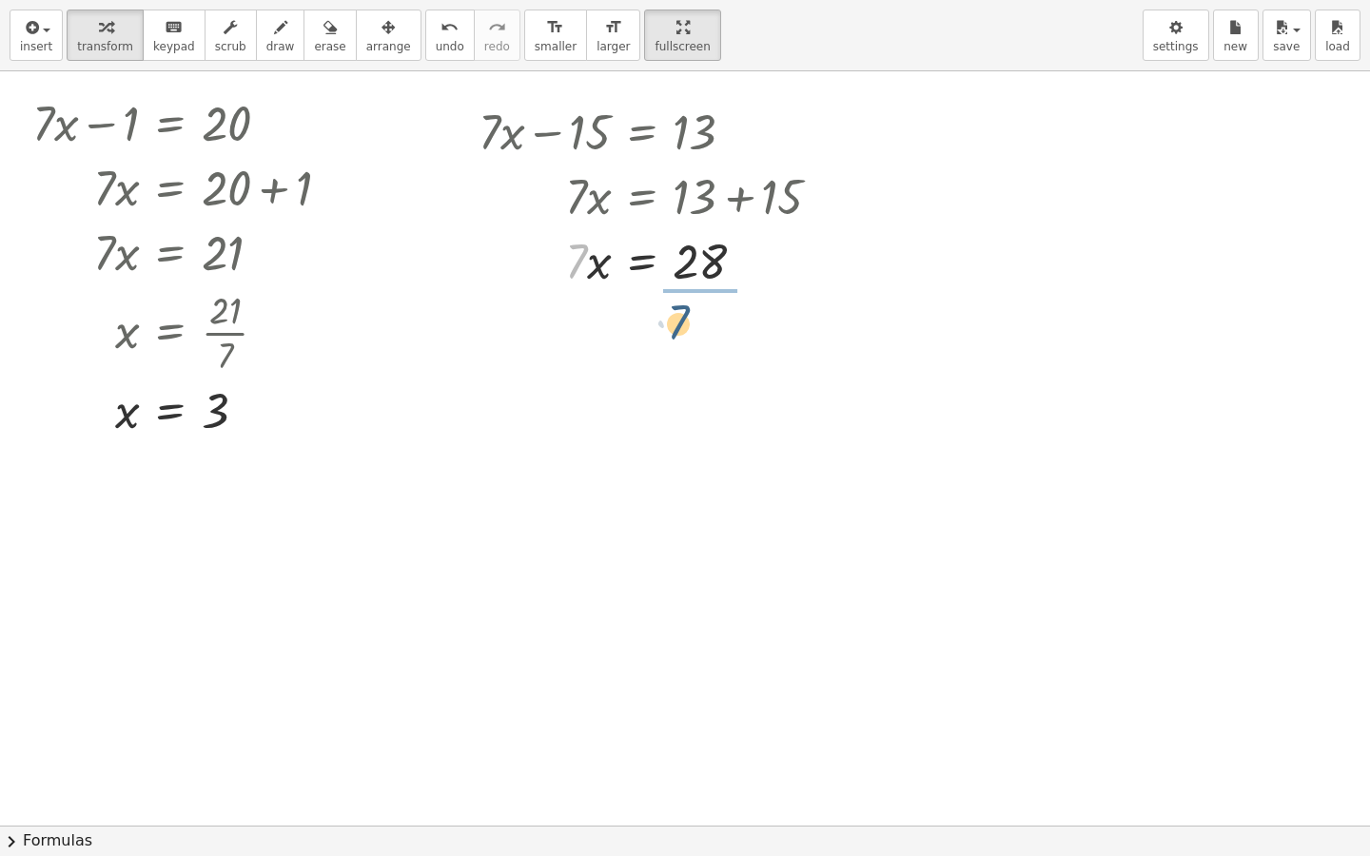
drag, startPoint x: 577, startPoint y: 244, endPoint x: 705, endPoint y: 260, distance: 128.5
click at [708, 333] on div at bounding box center [657, 339] width 377 height 95
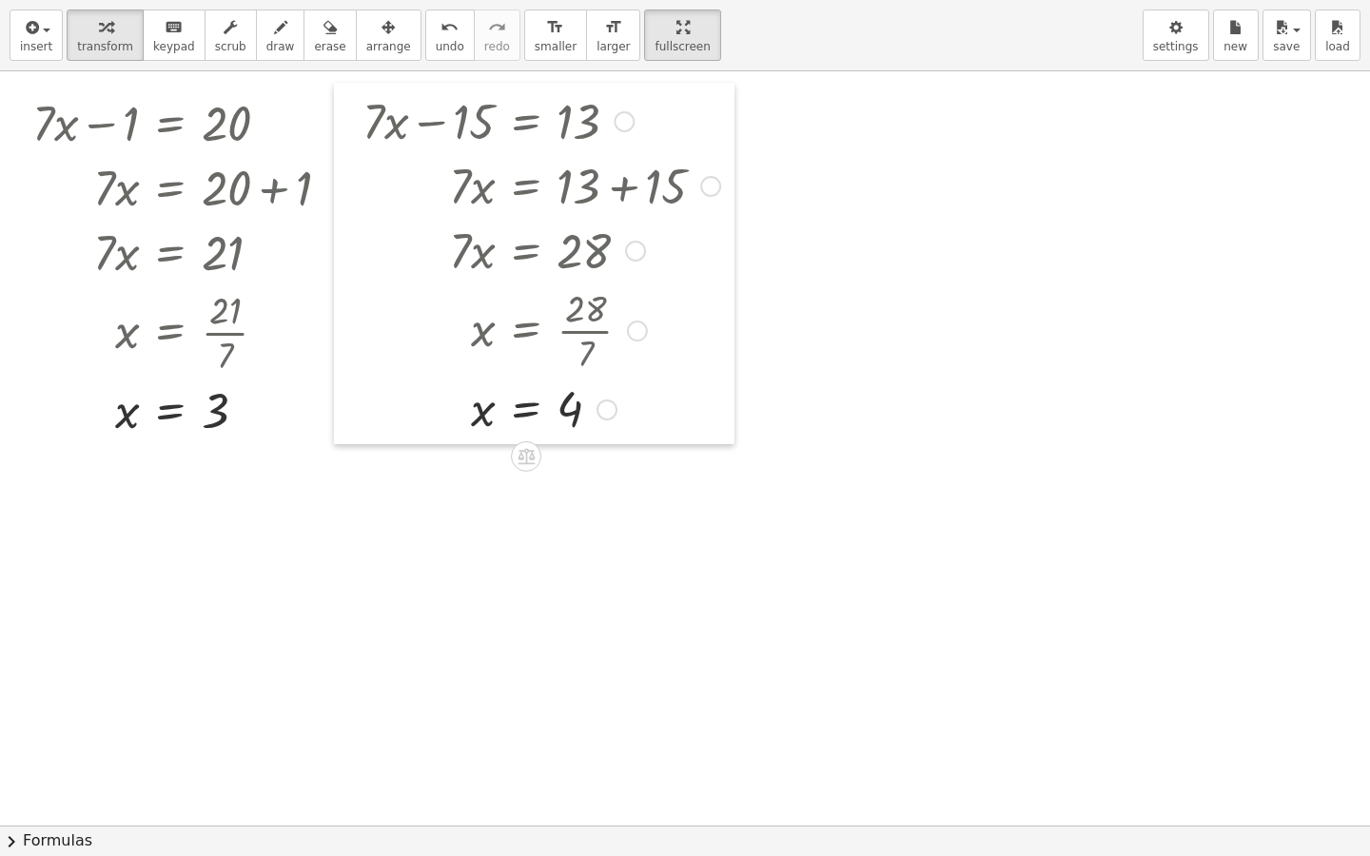
drag, startPoint x: 465, startPoint y: 115, endPoint x: 349, endPoint y: 105, distance: 116.5
click at [349, 105] on div at bounding box center [348, 264] width 29 height 362
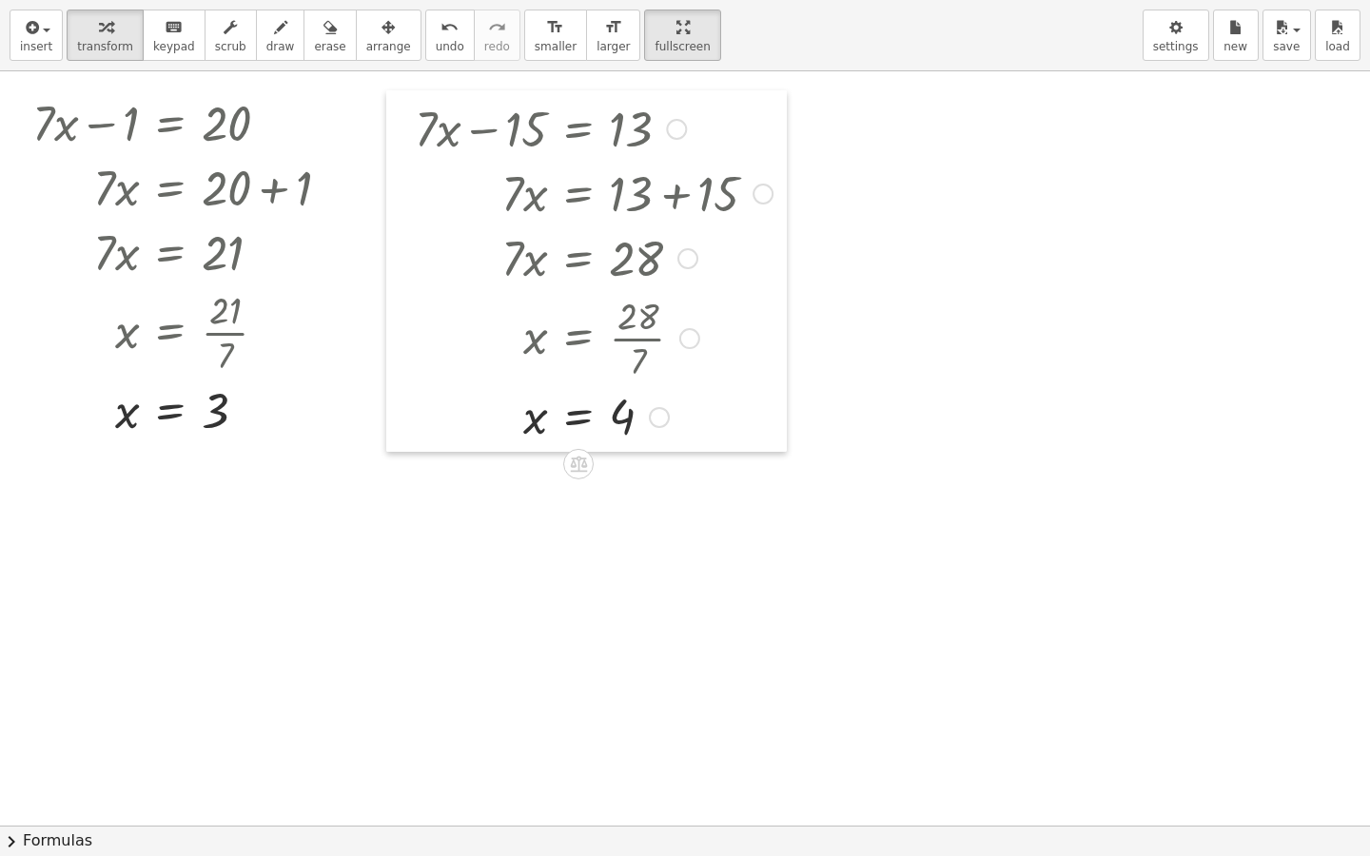
drag, startPoint x: 396, startPoint y: 104, endPoint x: 389, endPoint y: 122, distance: 19.3
click at [389, 122] on div at bounding box center [400, 271] width 29 height 362
click at [645, 324] on div at bounding box center [608, 336] width 407 height 95
click at [628, 329] on div at bounding box center [608, 336] width 407 height 95
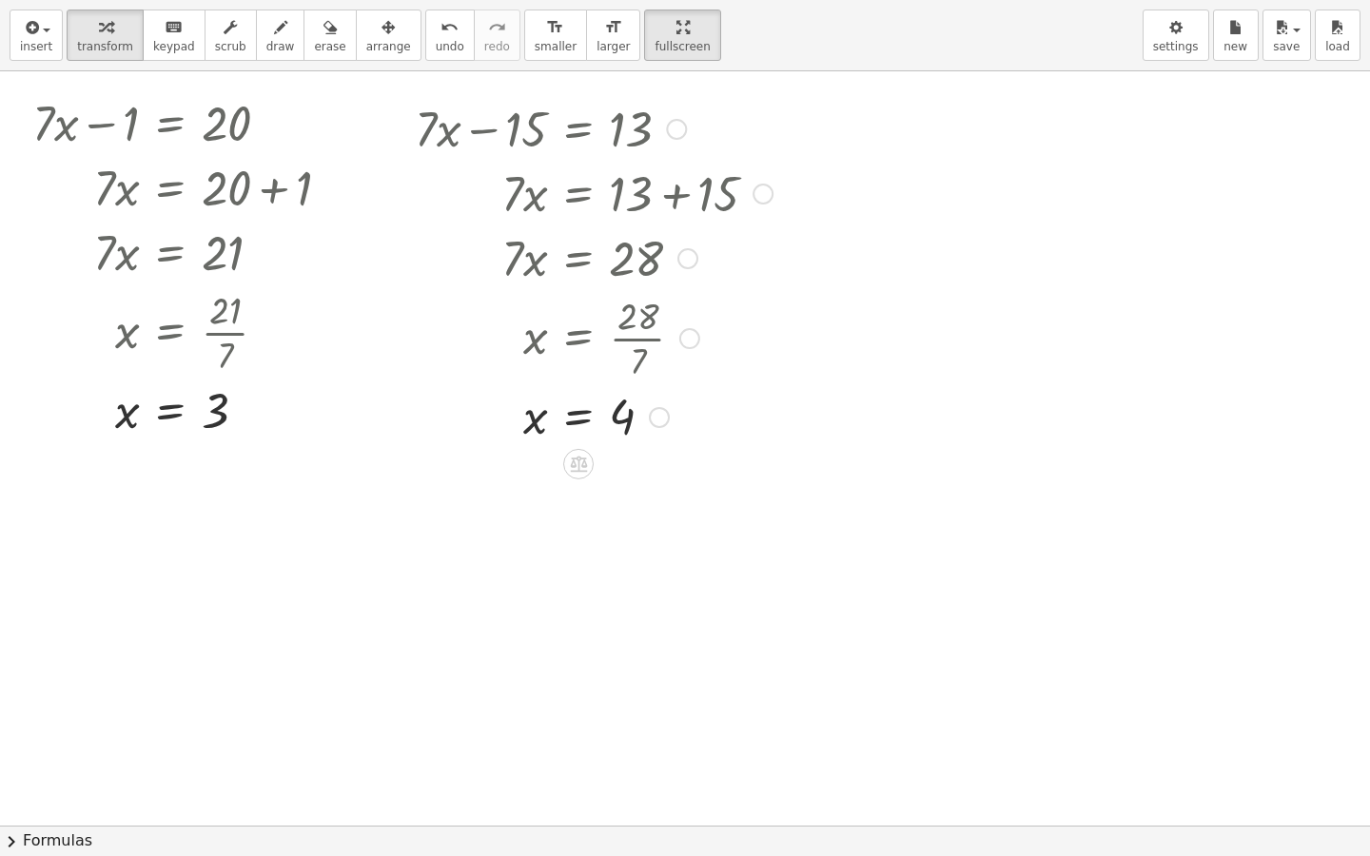
click at [662, 409] on div at bounding box center [659, 417] width 21 height 21
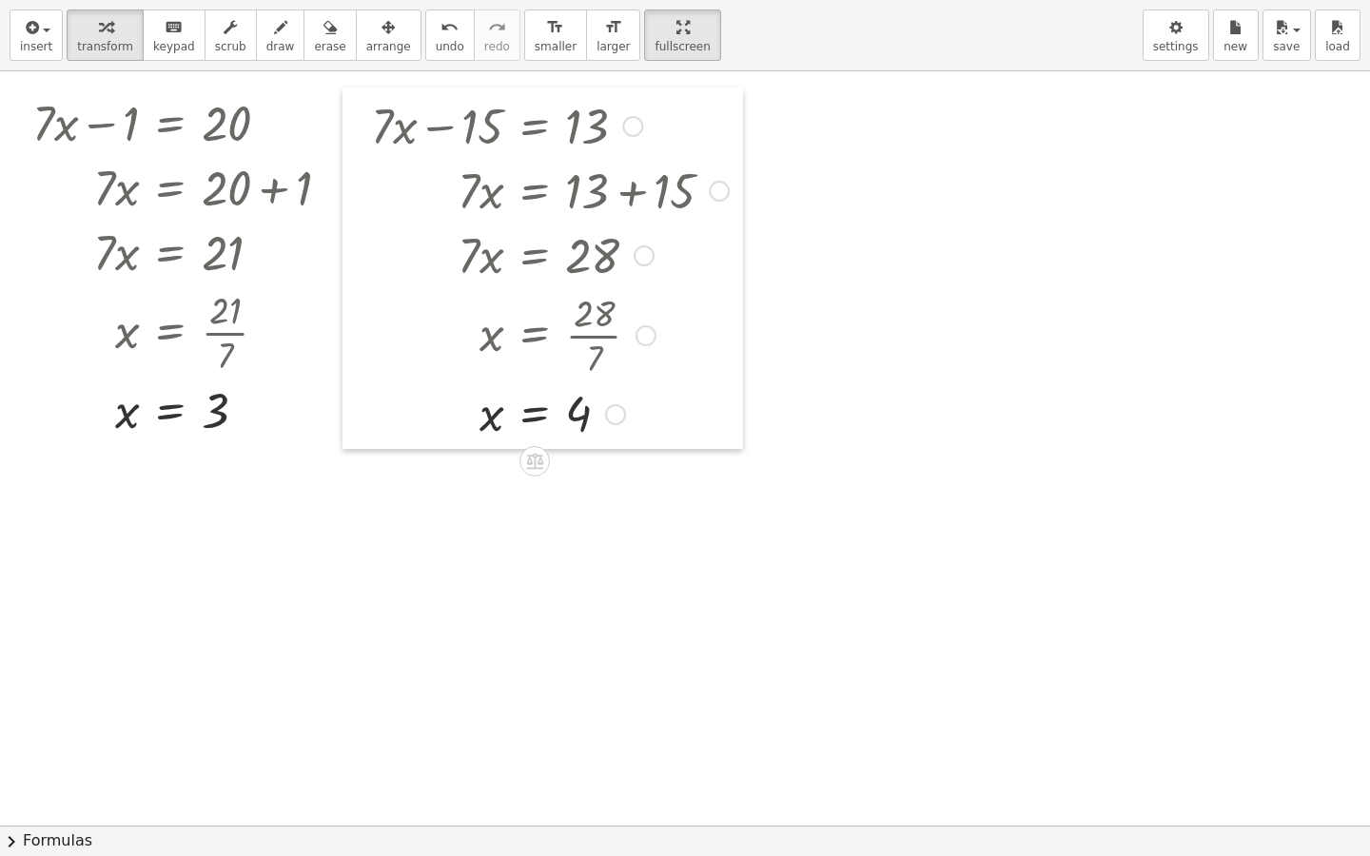
drag, startPoint x: 388, startPoint y: 129, endPoint x: 344, endPoint y: 127, distance: 43.9
click at [344, 127] on div at bounding box center [356, 269] width 29 height 362
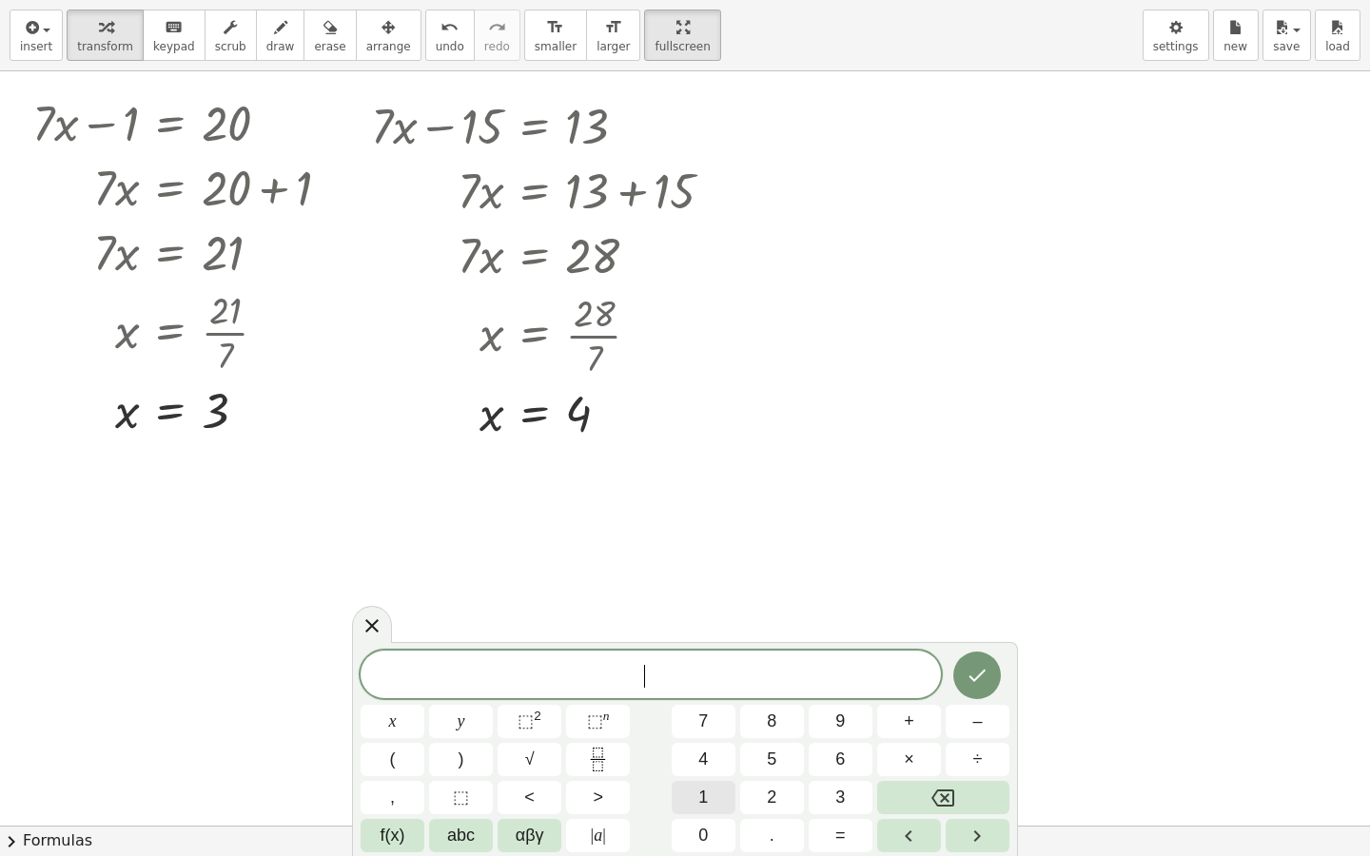
click at [699, 734] on span "1" at bounding box center [703, 798] width 10 height 26
click at [697, 734] on button "0" at bounding box center [704, 835] width 64 height 33
click at [479, 734] on button "y" at bounding box center [461, 721] width 64 height 33
click at [890, 727] on button "+" at bounding box center [909, 721] width 64 height 33
click at [758, 734] on button "2" at bounding box center [772, 797] width 64 height 33
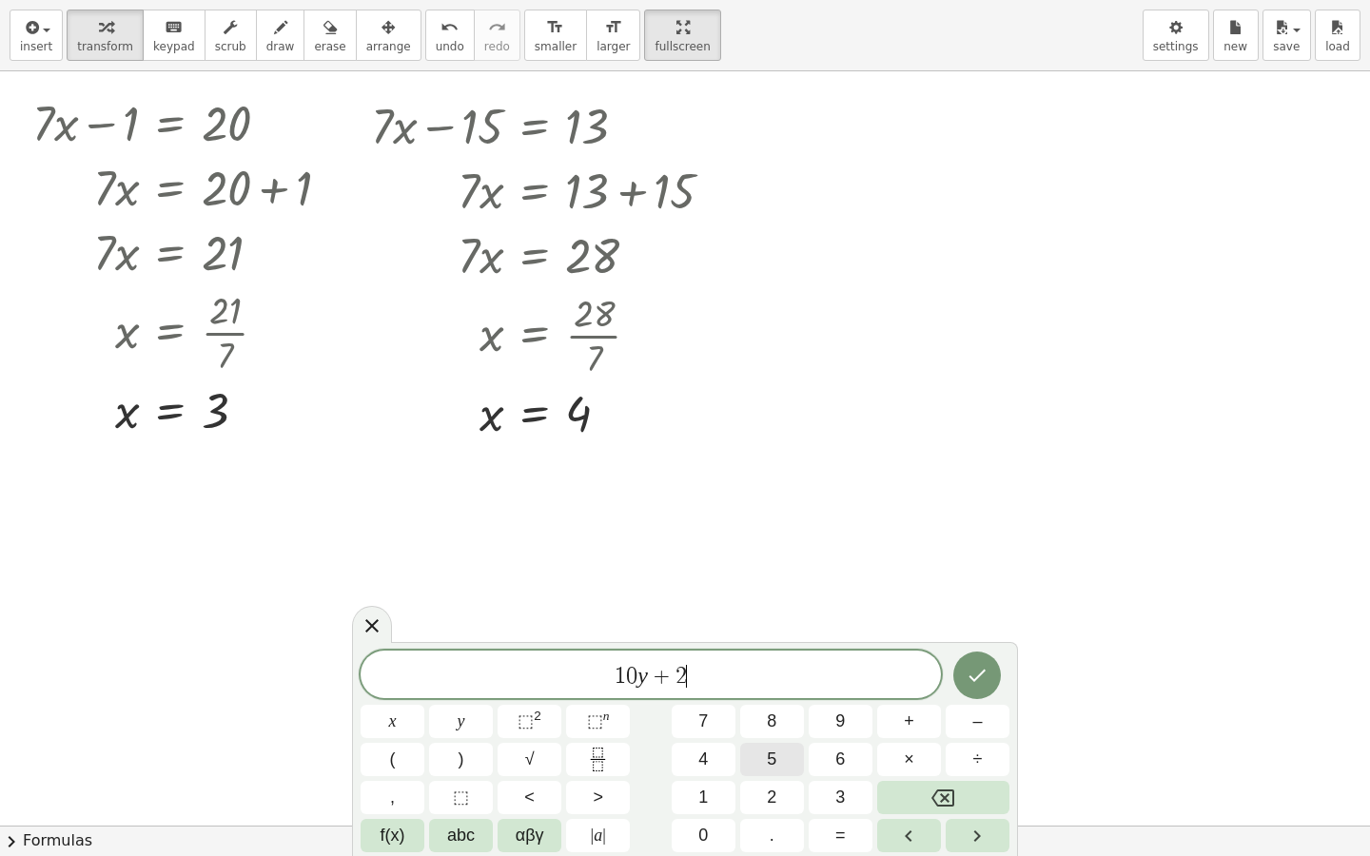
click at [783, 734] on button "5" at bounding box center [772, 759] width 64 height 33
click at [849, 734] on button "=" at bounding box center [841, 835] width 64 height 33
click at [712, 706] on button "7" at bounding box center [704, 721] width 64 height 33
click at [770, 734] on span "5" at bounding box center [772, 760] width 10 height 26
click at [980, 678] on icon "Done" at bounding box center [977, 675] width 23 height 23
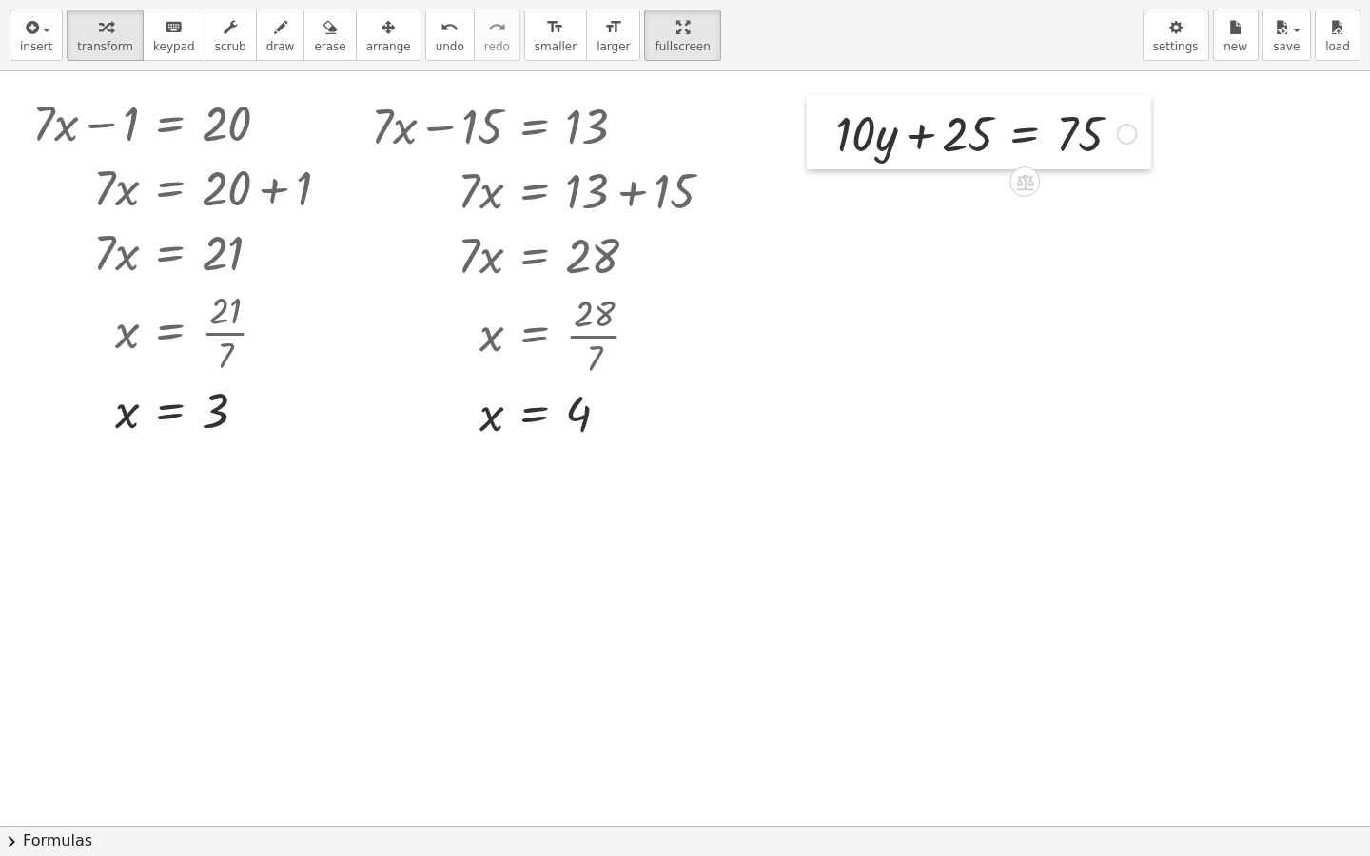
drag, startPoint x: 898, startPoint y: 283, endPoint x: 818, endPoint y: 93, distance: 205.5
click at [818, 95] on div at bounding box center [821, 132] width 29 height 74
drag, startPoint x: 957, startPoint y: 136, endPoint x: 1138, endPoint y: 129, distance: 180.9
click at [1138, 129] on div at bounding box center [986, 132] width 321 height 65
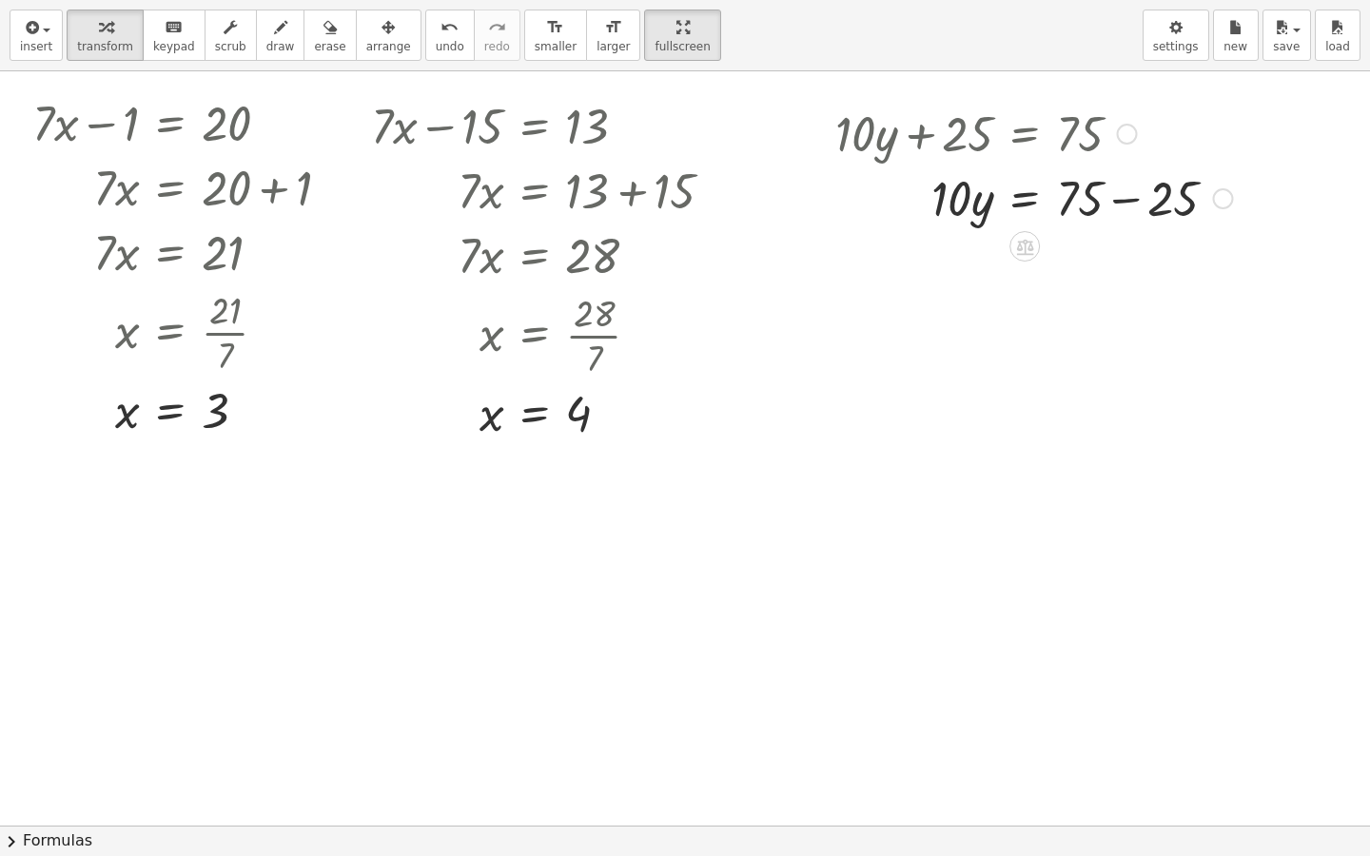
click at [1118, 189] on div at bounding box center [1034, 197] width 416 height 65
drag, startPoint x: 977, startPoint y: 260, endPoint x: 951, endPoint y: 261, distance: 25.7
click at [951, 262] on div at bounding box center [1034, 261] width 416 height 65
drag, startPoint x: 979, startPoint y: 336, endPoint x: 1056, endPoint y: 295, distance: 87.2
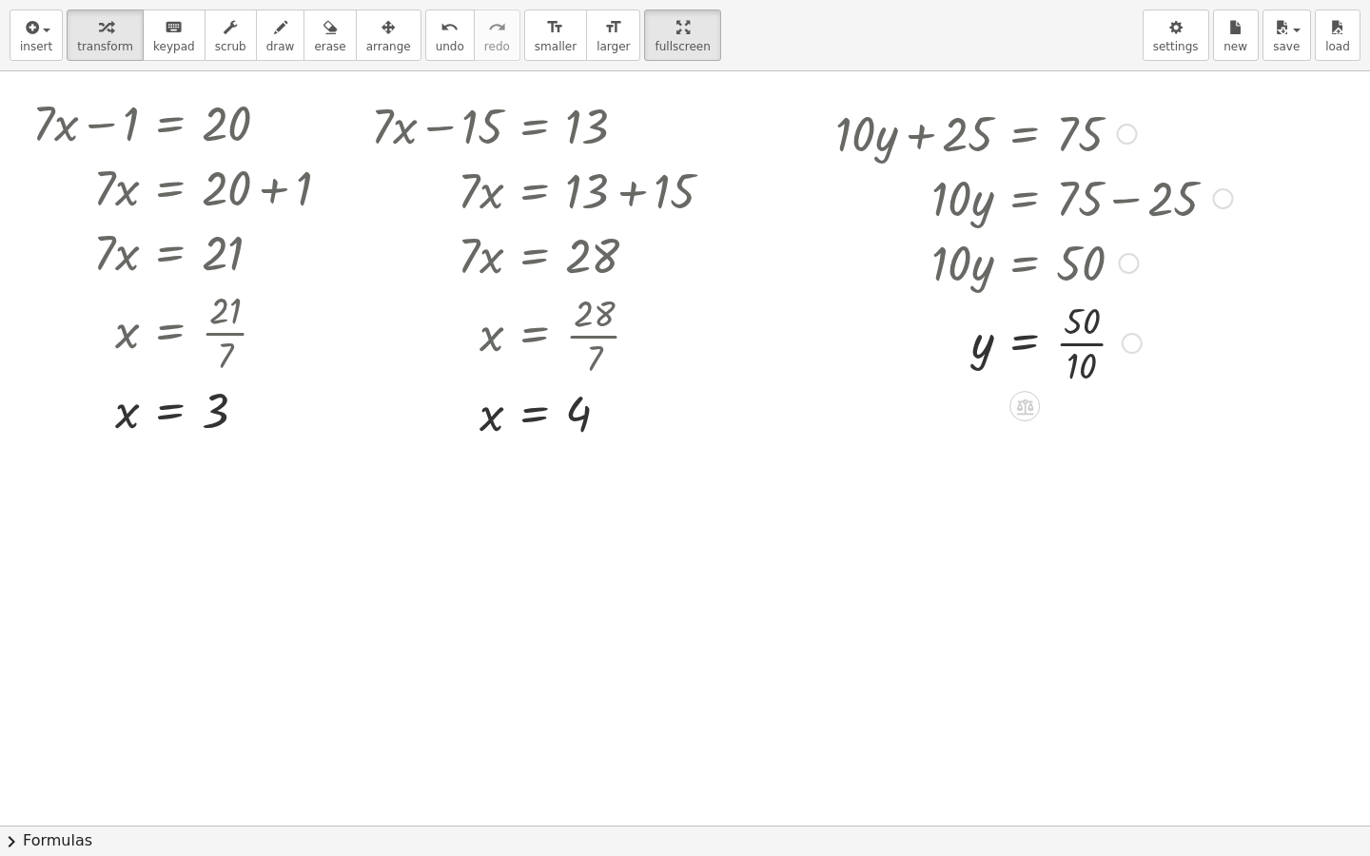
click at [1077, 346] on div at bounding box center [1034, 341] width 416 height 95
drag, startPoint x: 830, startPoint y: 114, endPoint x: 813, endPoint y: 130, distance: 22.9
click at [807, 135] on div at bounding box center [821, 276] width 29 height 362
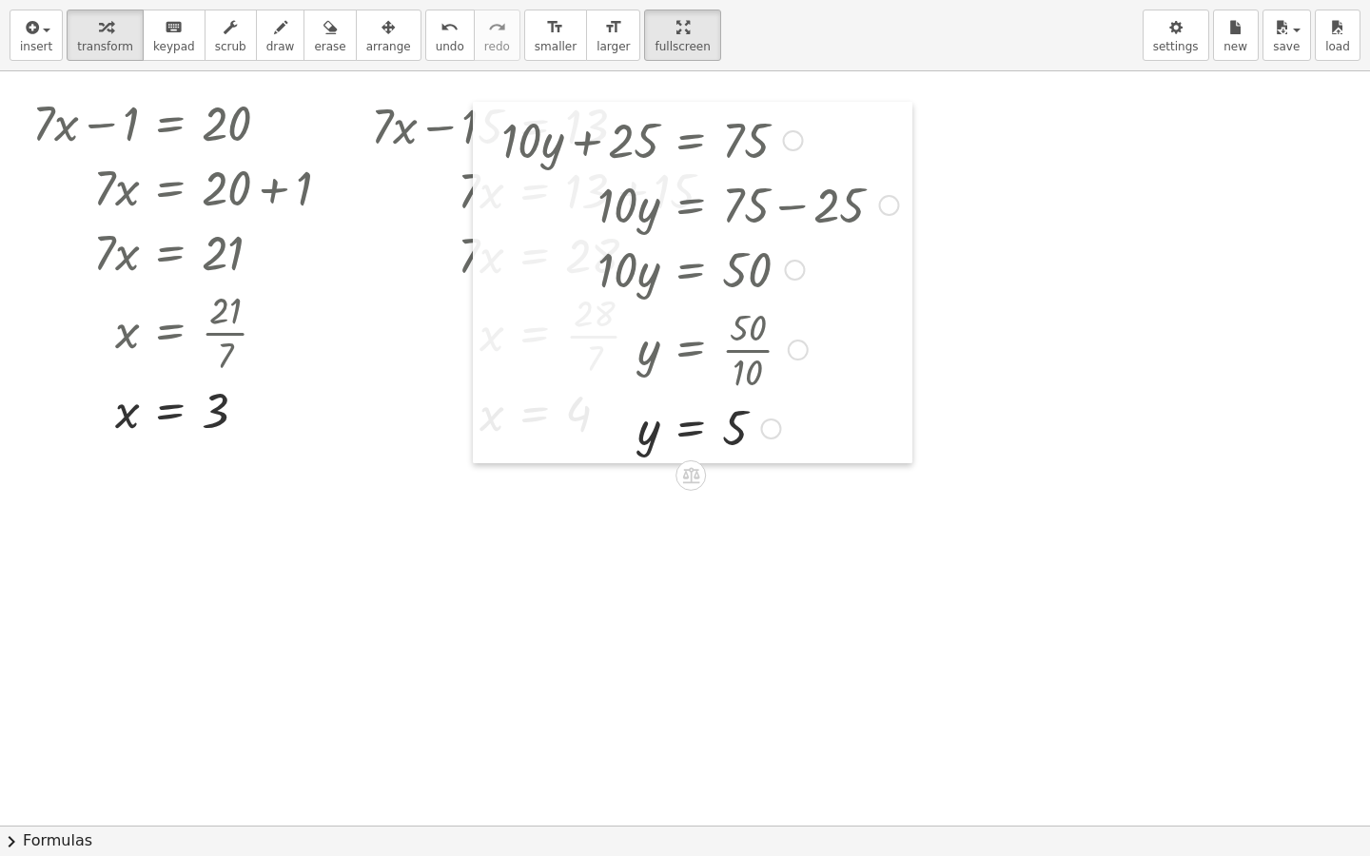
drag, startPoint x: 721, startPoint y: 127, endPoint x: 490, endPoint y: 112, distance: 231.6
click at [490, 112] on div at bounding box center [487, 283] width 29 height 362
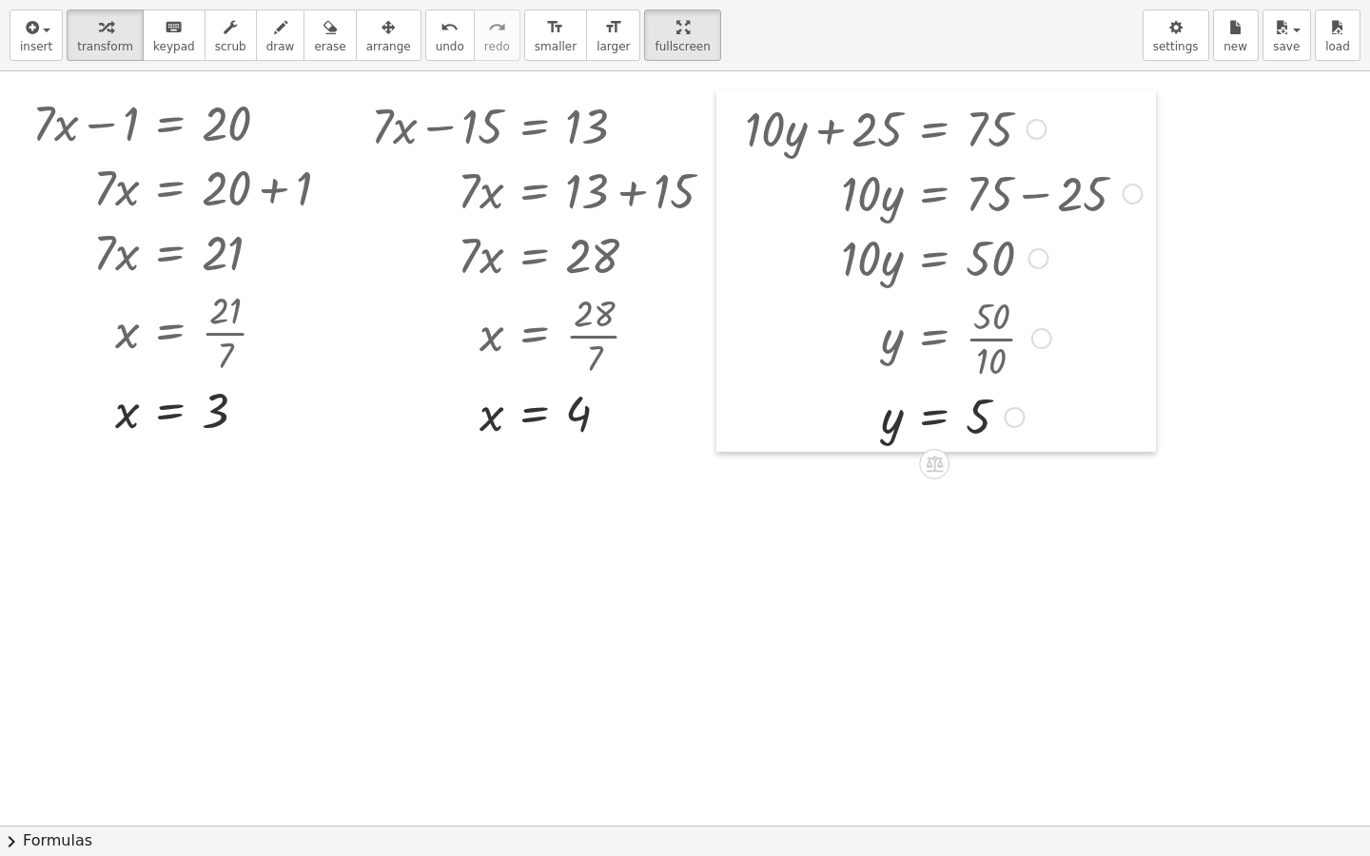
drag, startPoint x: 475, startPoint y: 114, endPoint x: 718, endPoint y: 103, distance: 243.8
click at [718, 103] on div at bounding box center [730, 271] width 29 height 362
click at [719, 161] on div at bounding box center [730, 271] width 29 height 362
drag, startPoint x: 770, startPoint y: 348, endPoint x: 762, endPoint y: 385, distance: 37.9
click at [934, 129] on div "+ · 10 · y + 25 = 75 · 10 · y = + 75 − 25 · 10 · y = 50 y = · 50 · 10 y = 5" at bounding box center [934, 129] width 0 height 0
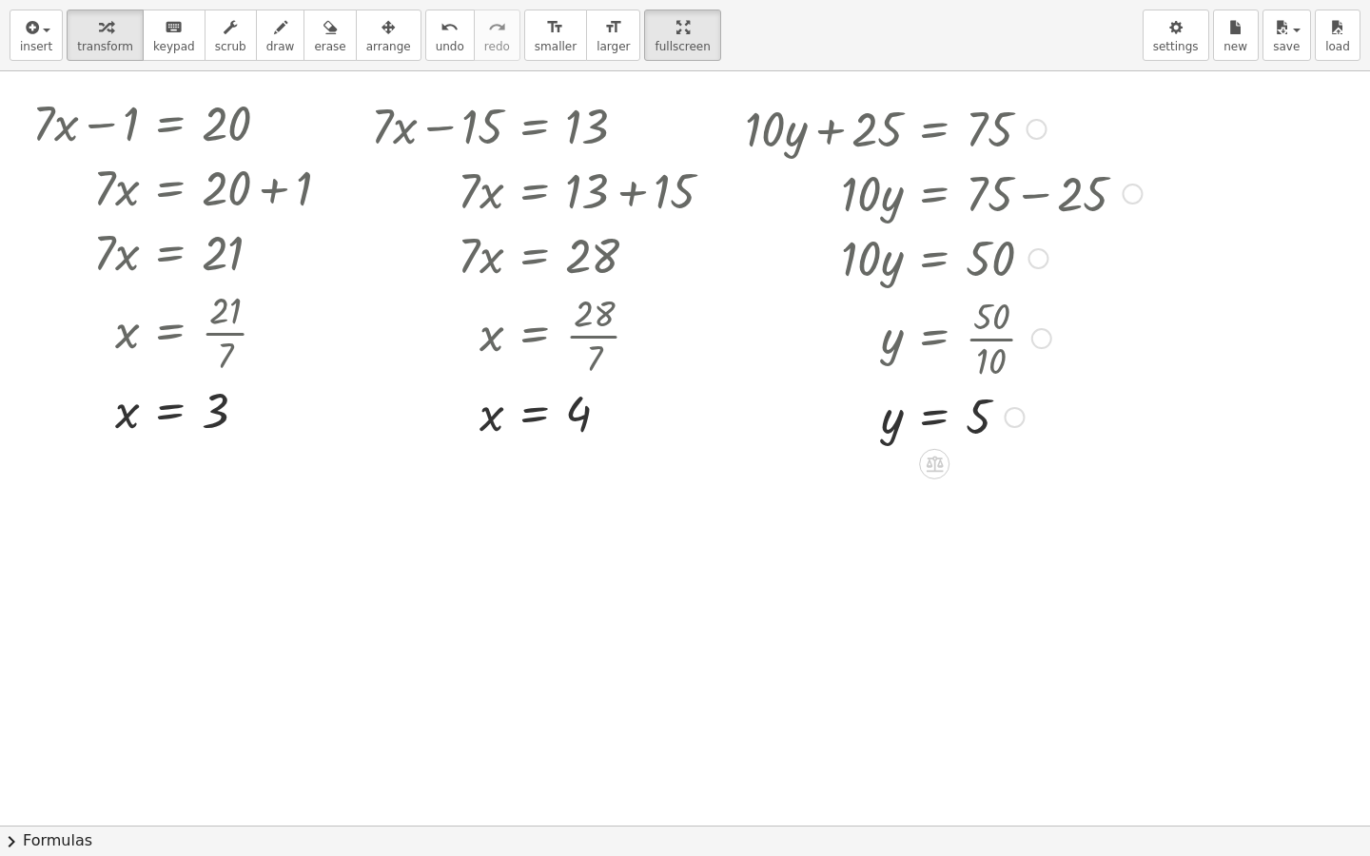
drag, startPoint x: 862, startPoint y: 267, endPoint x: 786, endPoint y: 293, distance: 80.3
drag, startPoint x: 786, startPoint y: 293, endPoint x: 1320, endPoint y: 385, distance: 541.6
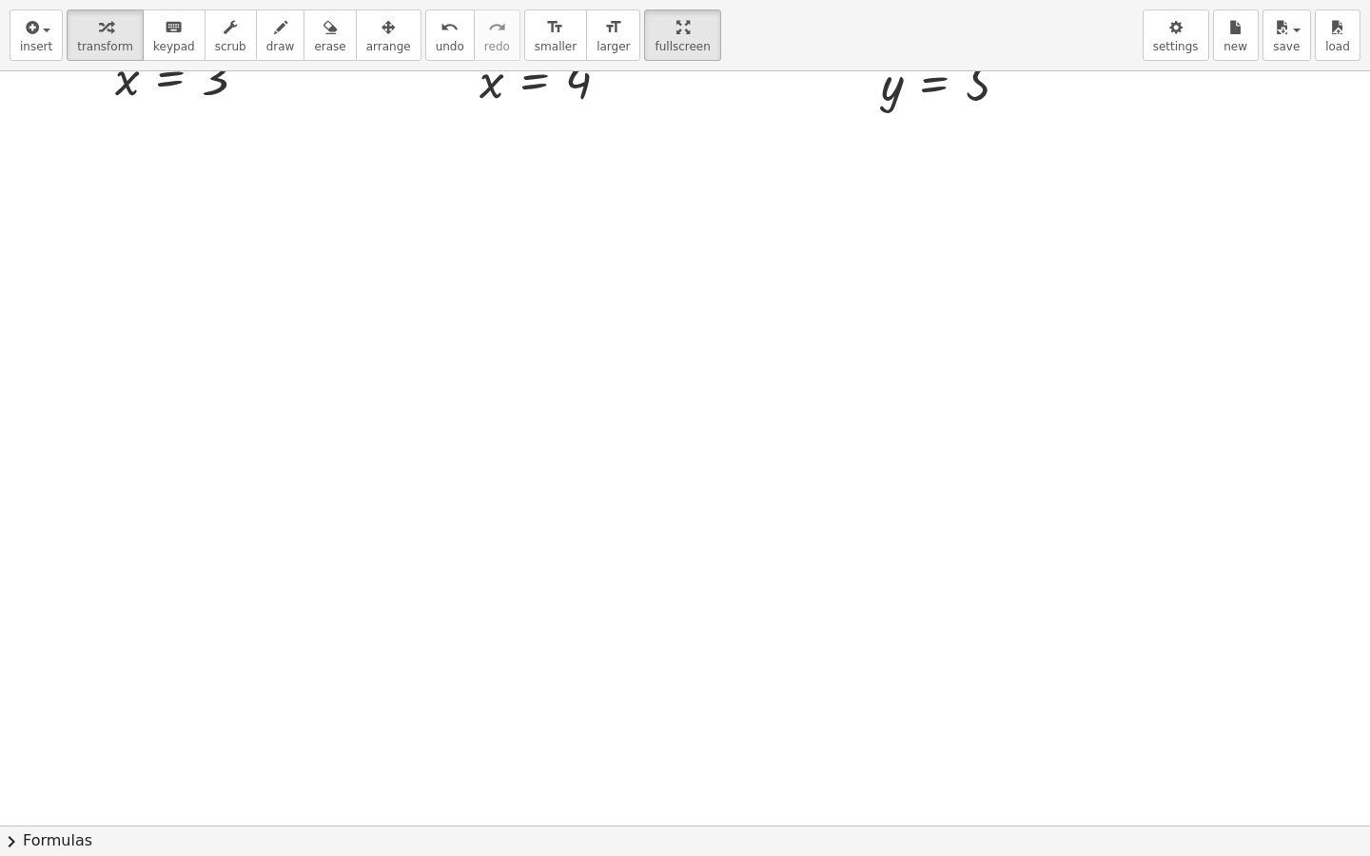
scroll to position [9455, 0]
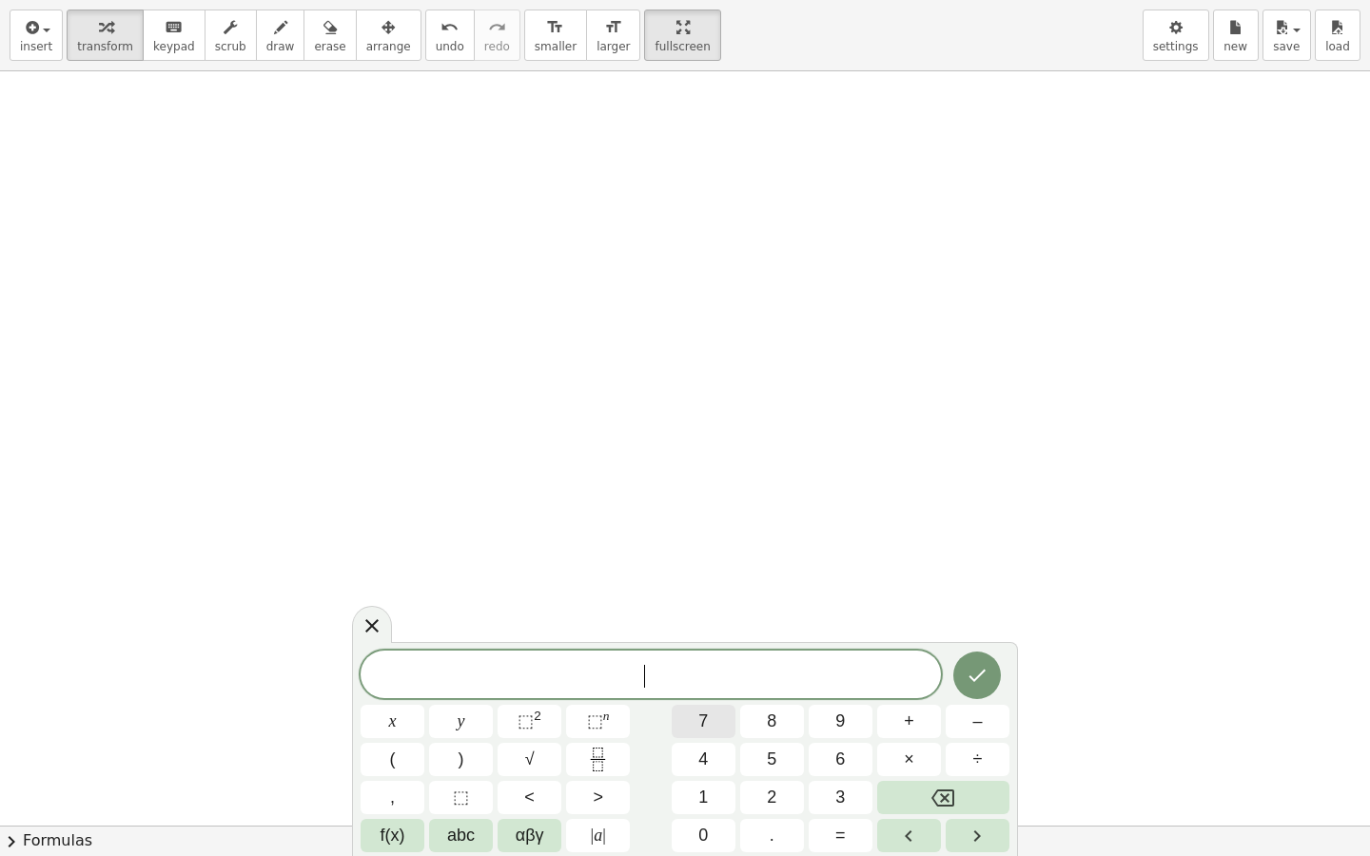
click at [726, 729] on button "7" at bounding box center [704, 721] width 64 height 33
click at [393, 715] on span "x" at bounding box center [393, 722] width 8 height 26
click at [972, 711] on span "–" at bounding box center [977, 722] width 10 height 26
click at [846, 734] on button "3" at bounding box center [841, 797] width 64 height 33
click at [693, 734] on button "1" at bounding box center [704, 797] width 64 height 33
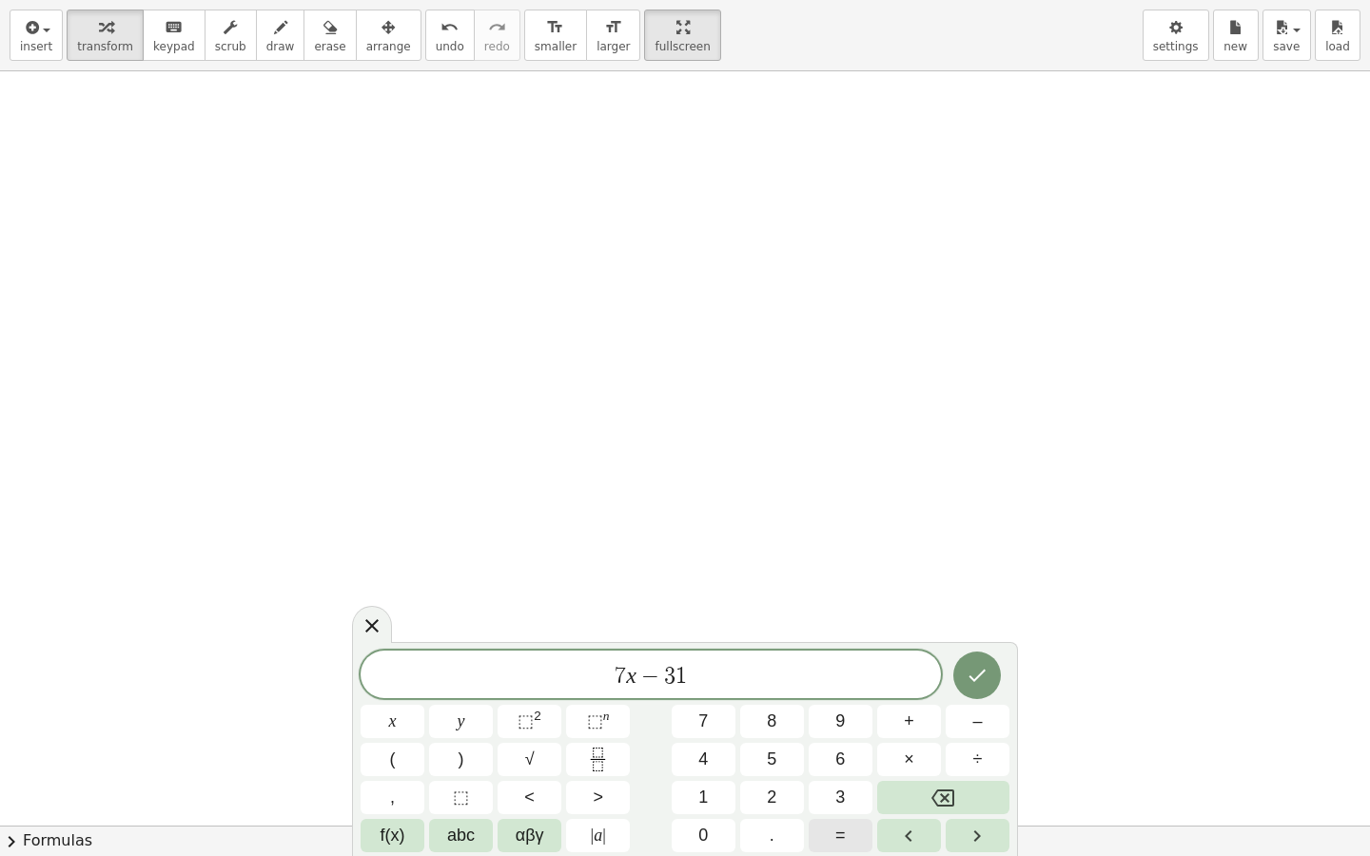
click at [836, 734] on button "=" at bounding box center [841, 835] width 64 height 33
click at [680, 734] on button "1" at bounding box center [704, 797] width 64 height 33
click at [695, 734] on button "1" at bounding box center [704, 797] width 64 height 33
click at [977, 690] on button "Done" at bounding box center [977, 676] width 48 height 48
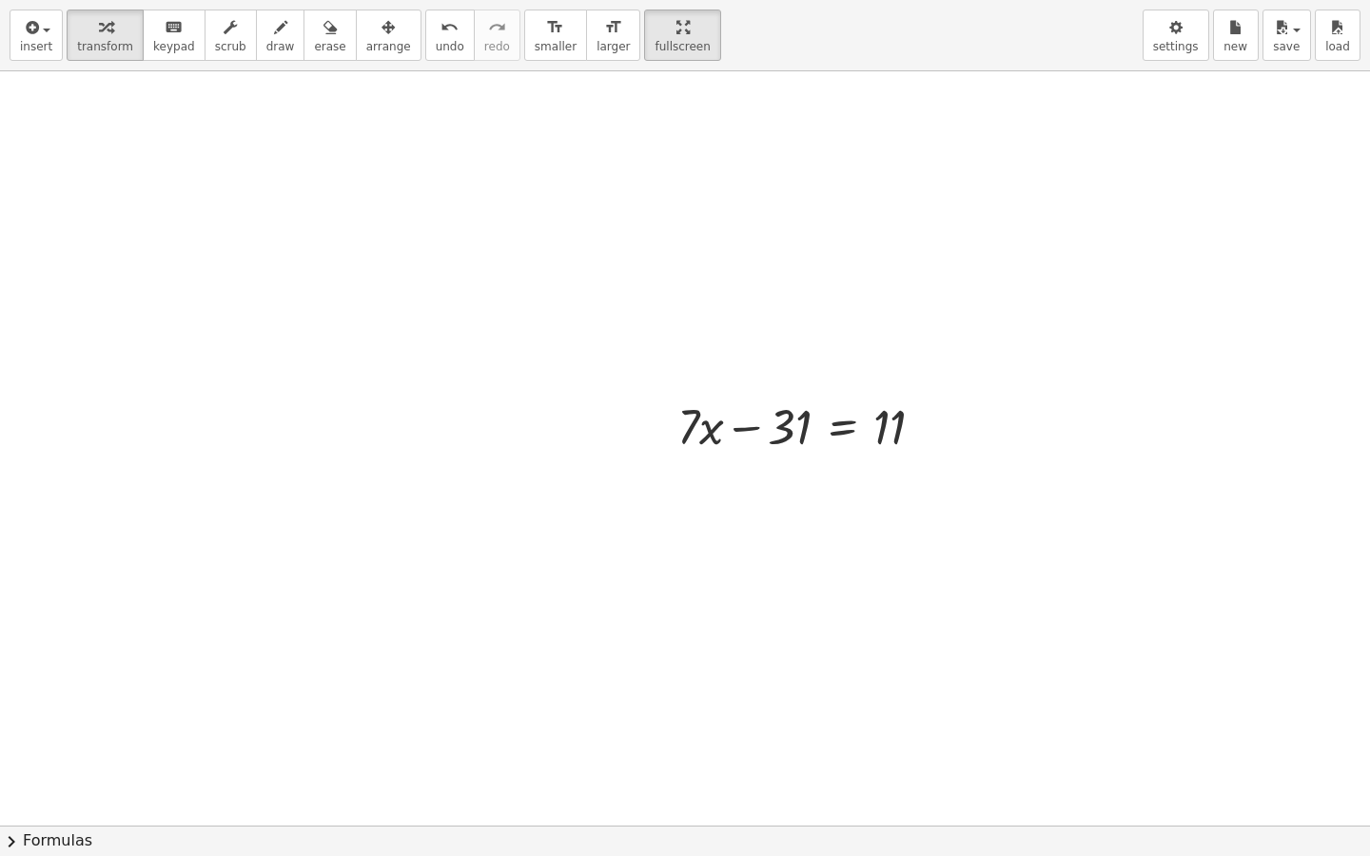
drag, startPoint x: 638, startPoint y: 388, endPoint x: 635, endPoint y: 406, distance: 18.5
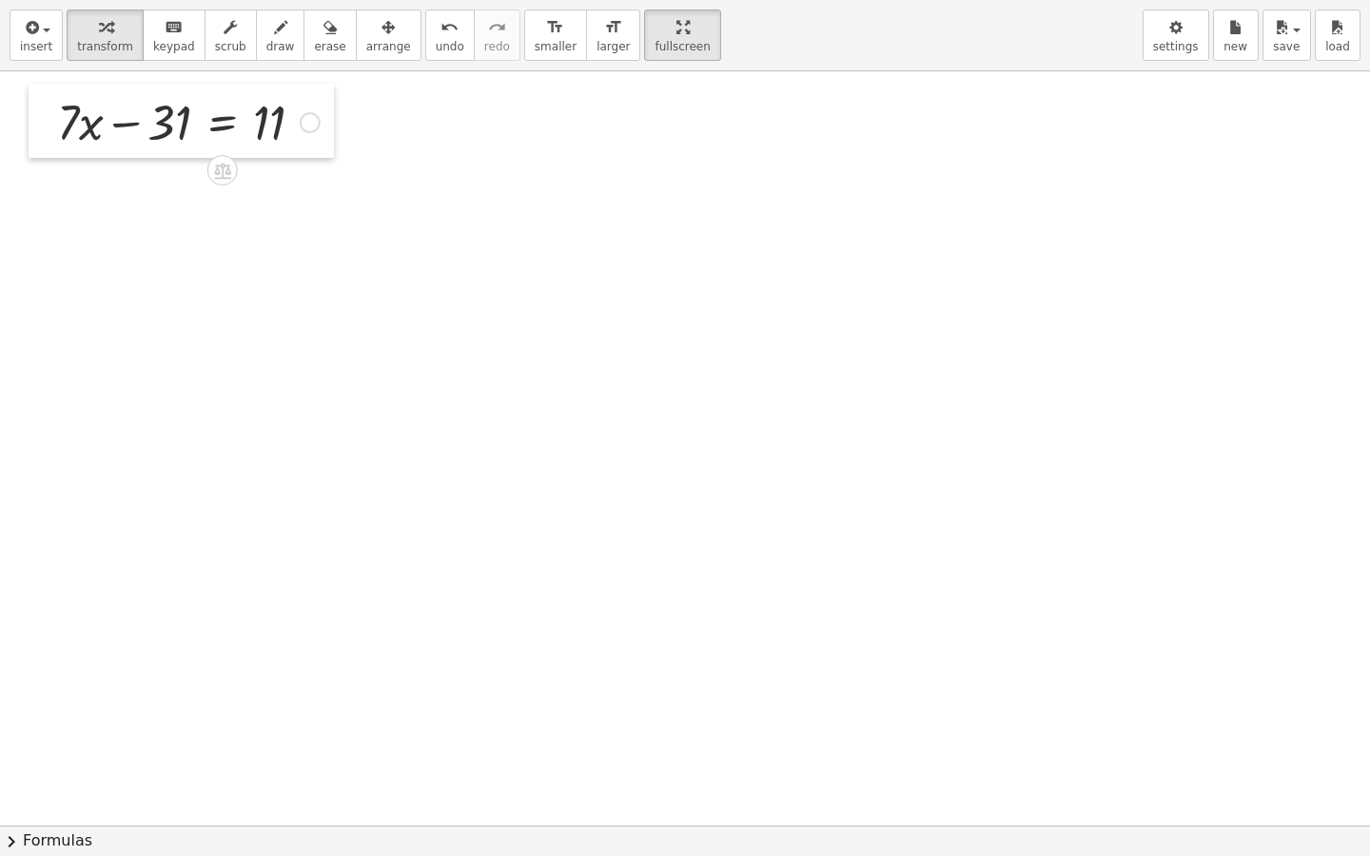
drag, startPoint x: 661, startPoint y: 447, endPoint x: 41, endPoint y: 143, distance: 691.0
click at [41, 143] on div at bounding box center [43, 121] width 29 height 74
drag, startPoint x: 177, startPoint y: 121, endPoint x: 378, endPoint y: 143, distance: 201.9
drag, startPoint x: 183, startPoint y: 116, endPoint x: 367, endPoint y: 110, distance: 184.6
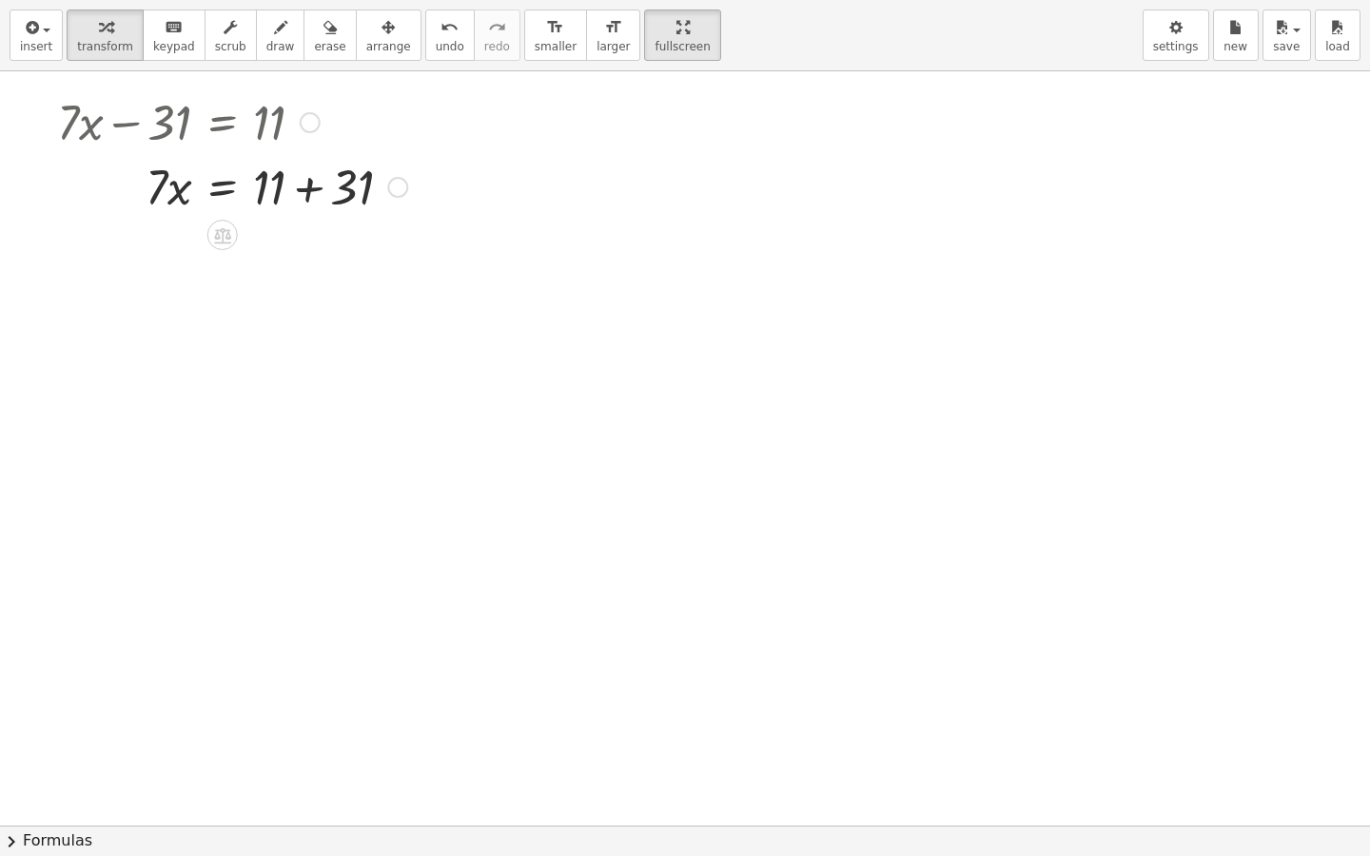
click at [313, 172] on div at bounding box center [232, 185] width 369 height 65
drag, startPoint x: 153, startPoint y: 243, endPoint x: 276, endPoint y: 267, distance: 125.2
click at [274, 264] on div at bounding box center [232, 250] width 369 height 65
click at [289, 330] on div at bounding box center [232, 330] width 369 height 95
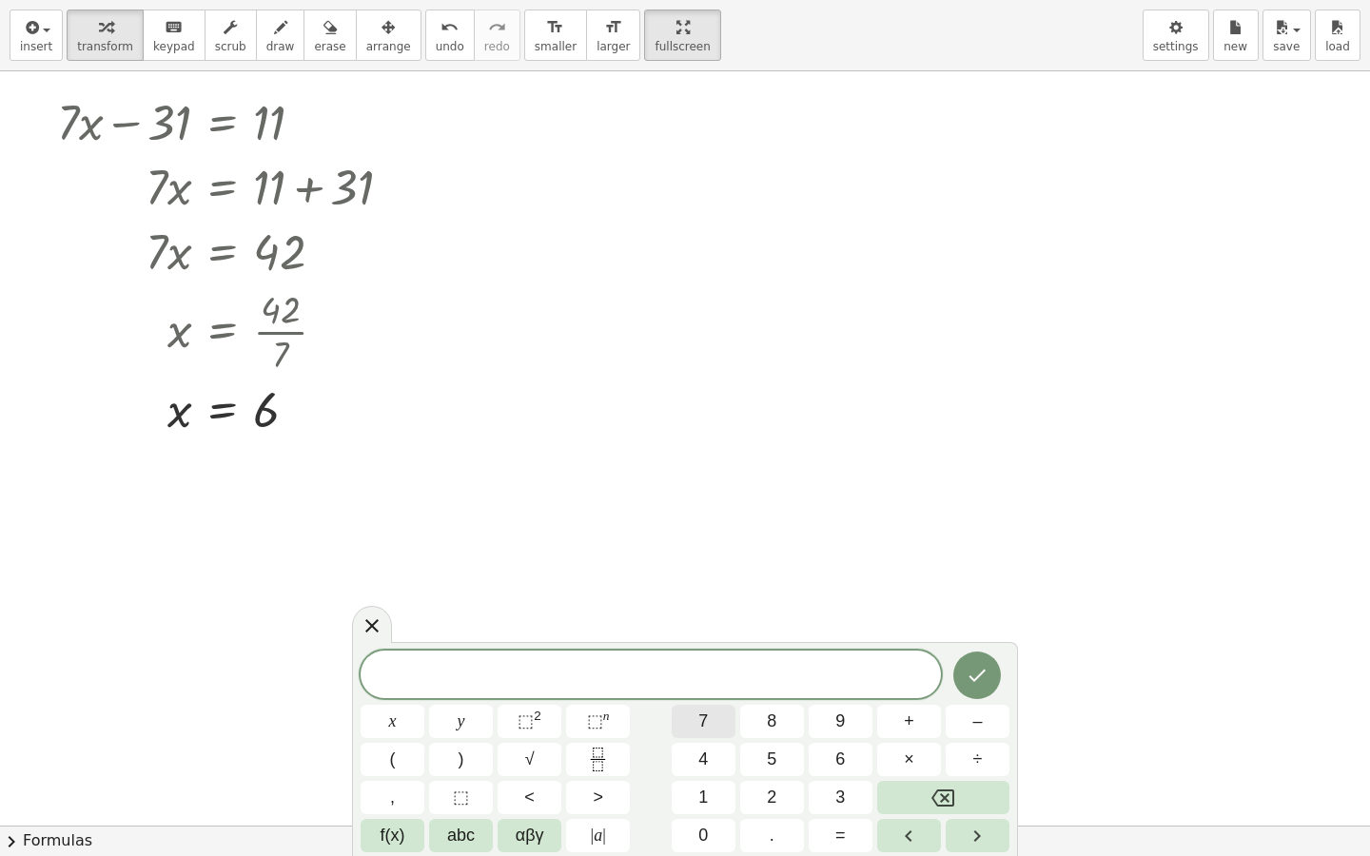
click at [701, 719] on button "7" at bounding box center [704, 721] width 64 height 33
click at [402, 711] on button "x" at bounding box center [393, 721] width 64 height 33
click at [908, 727] on span "+" at bounding box center [909, 722] width 10 height 26
click at [477, 712] on button "y" at bounding box center [461, 721] width 64 height 33
click at [835, 734] on span "=" at bounding box center [840, 836] width 10 height 26
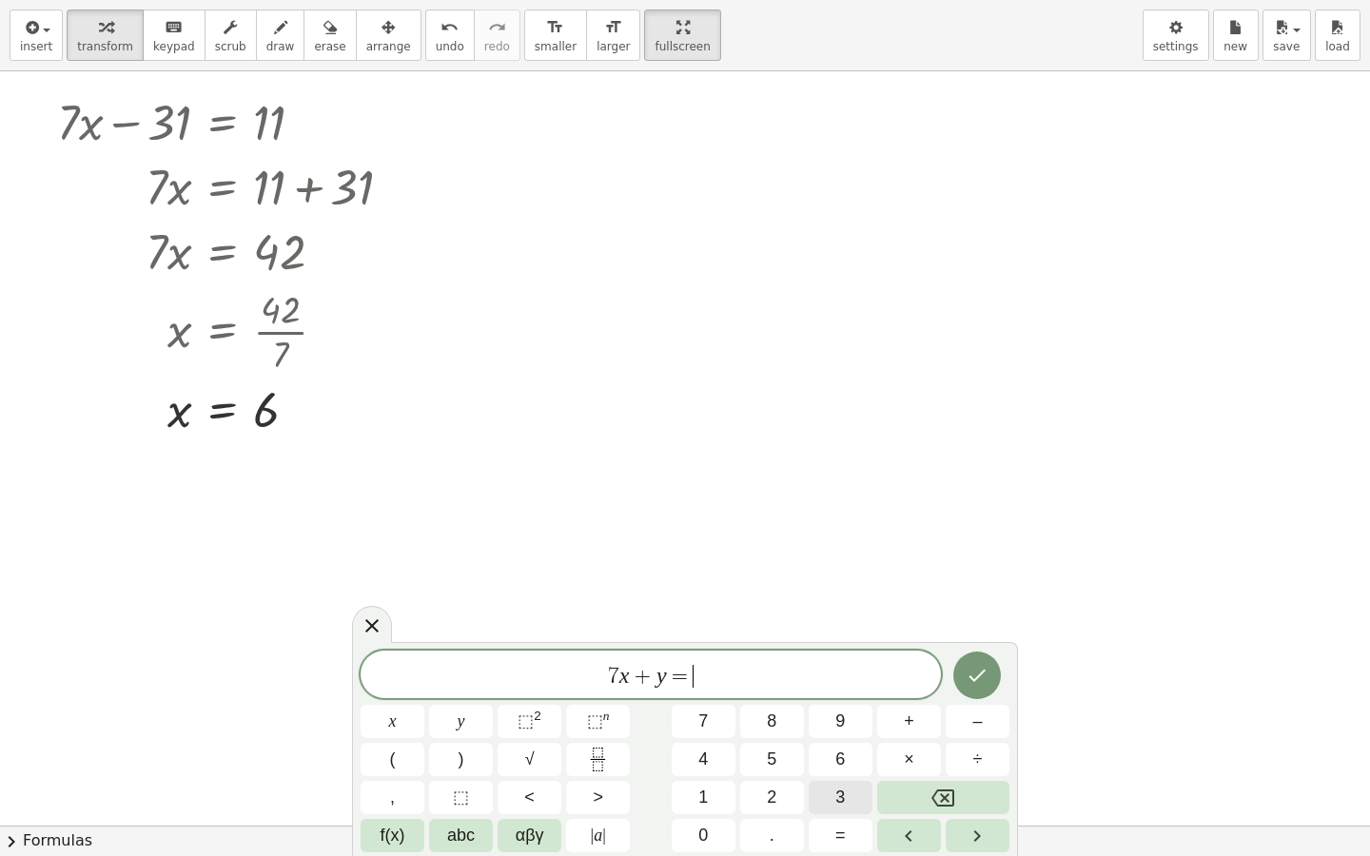
click at [836, 734] on span "3" at bounding box center [840, 798] width 10 height 26
click at [968, 666] on icon "Done" at bounding box center [977, 675] width 23 height 23
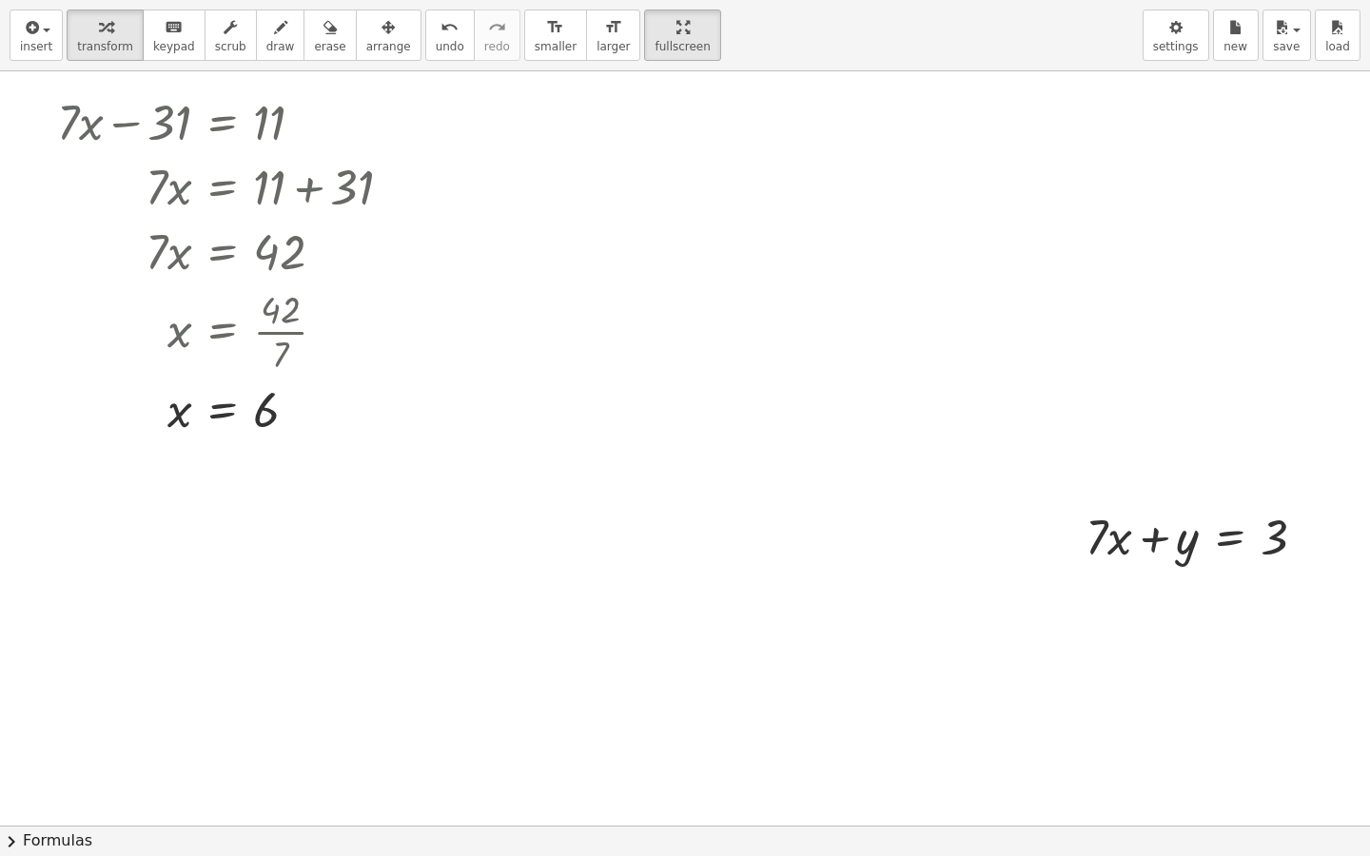
drag, startPoint x: 1048, startPoint y: 529, endPoint x: 910, endPoint y: 463, distance: 152.8
drag, startPoint x: 1068, startPoint y: 483, endPoint x: 612, endPoint y: 137, distance: 573.1
click at [612, 137] on div at bounding box center [610, 145] width 29 height 74
drag, startPoint x: 636, startPoint y: 147, endPoint x: 876, endPoint y: 169, distance: 240.7
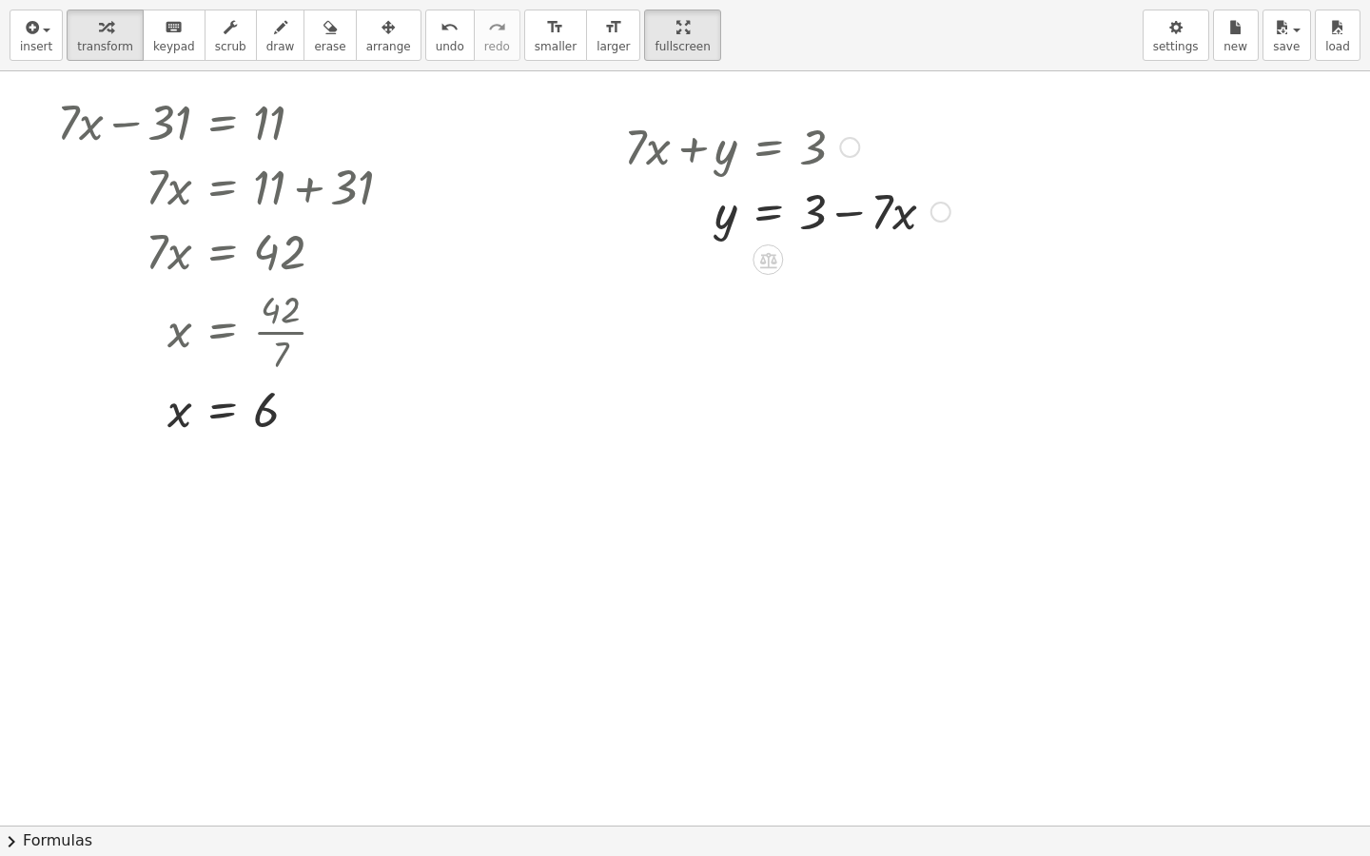
click at [837, 220] on div at bounding box center [787, 210] width 345 height 65
drag, startPoint x: 918, startPoint y: 278, endPoint x: 652, endPoint y: 202, distance: 277.0
click at [652, 202] on div at bounding box center [787, 210] width 345 height 65
click at [651, 202] on div at bounding box center [787, 210] width 345 height 65
drag, startPoint x: 665, startPoint y: 216, endPoint x: 1235, endPoint y: 394, distance: 597.0
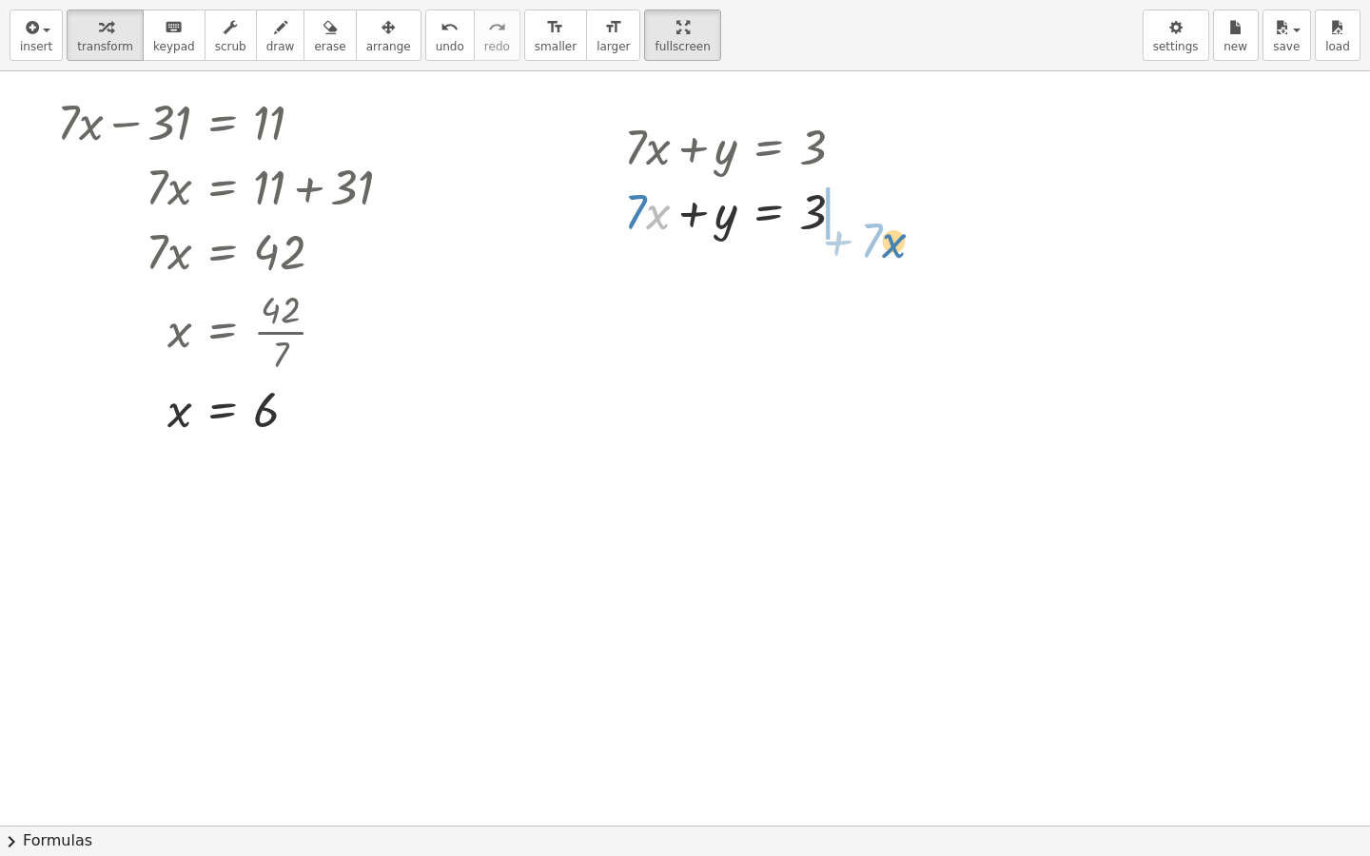
click at [869, 212] on div at bounding box center [742, 210] width 254 height 65
click at [256, 54] on button "draw" at bounding box center [280, 35] width 49 height 51
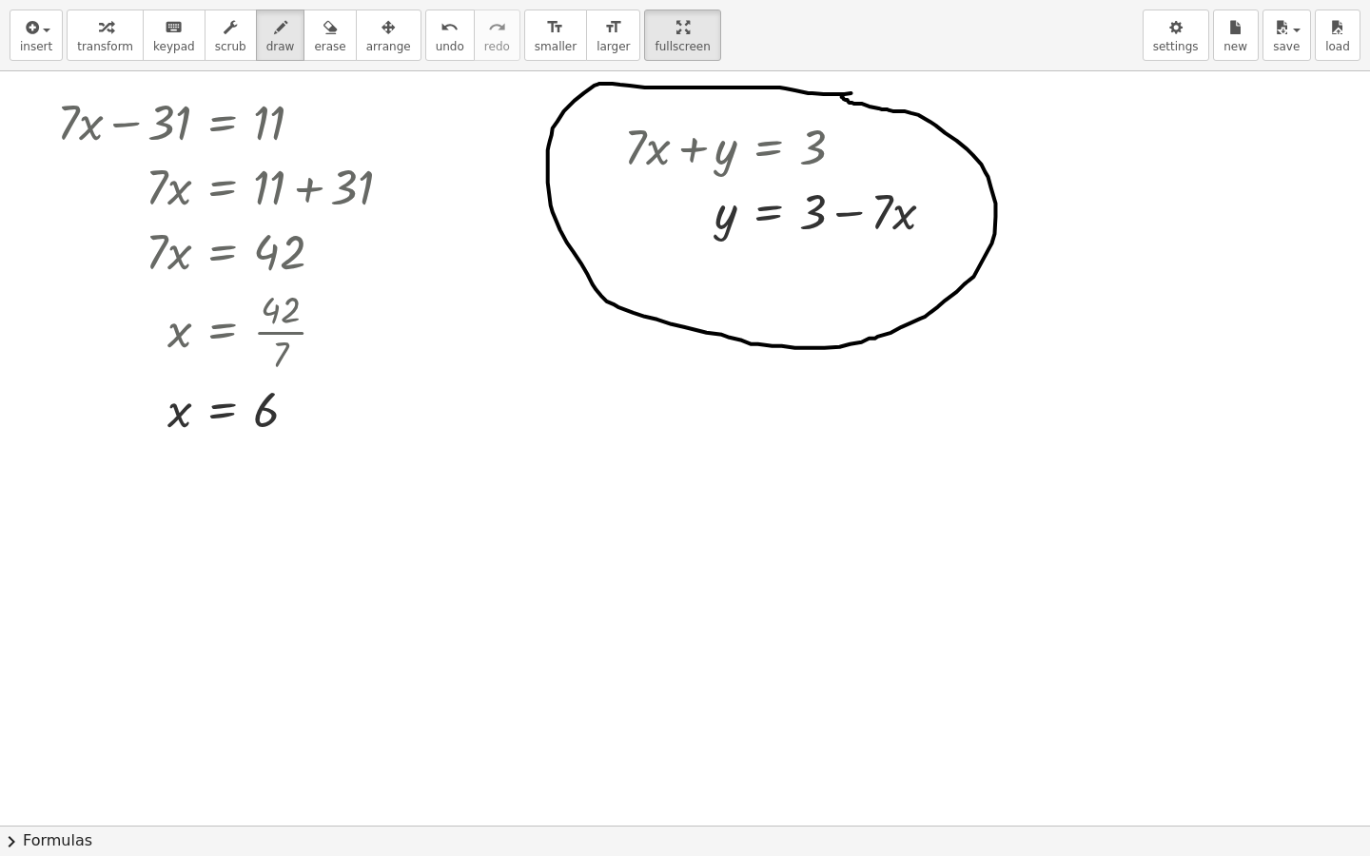
drag, startPoint x: 812, startPoint y: 98, endPoint x: 770, endPoint y: 105, distance: 43.3
click at [269, 26] on div "button" at bounding box center [280, 26] width 29 height 23
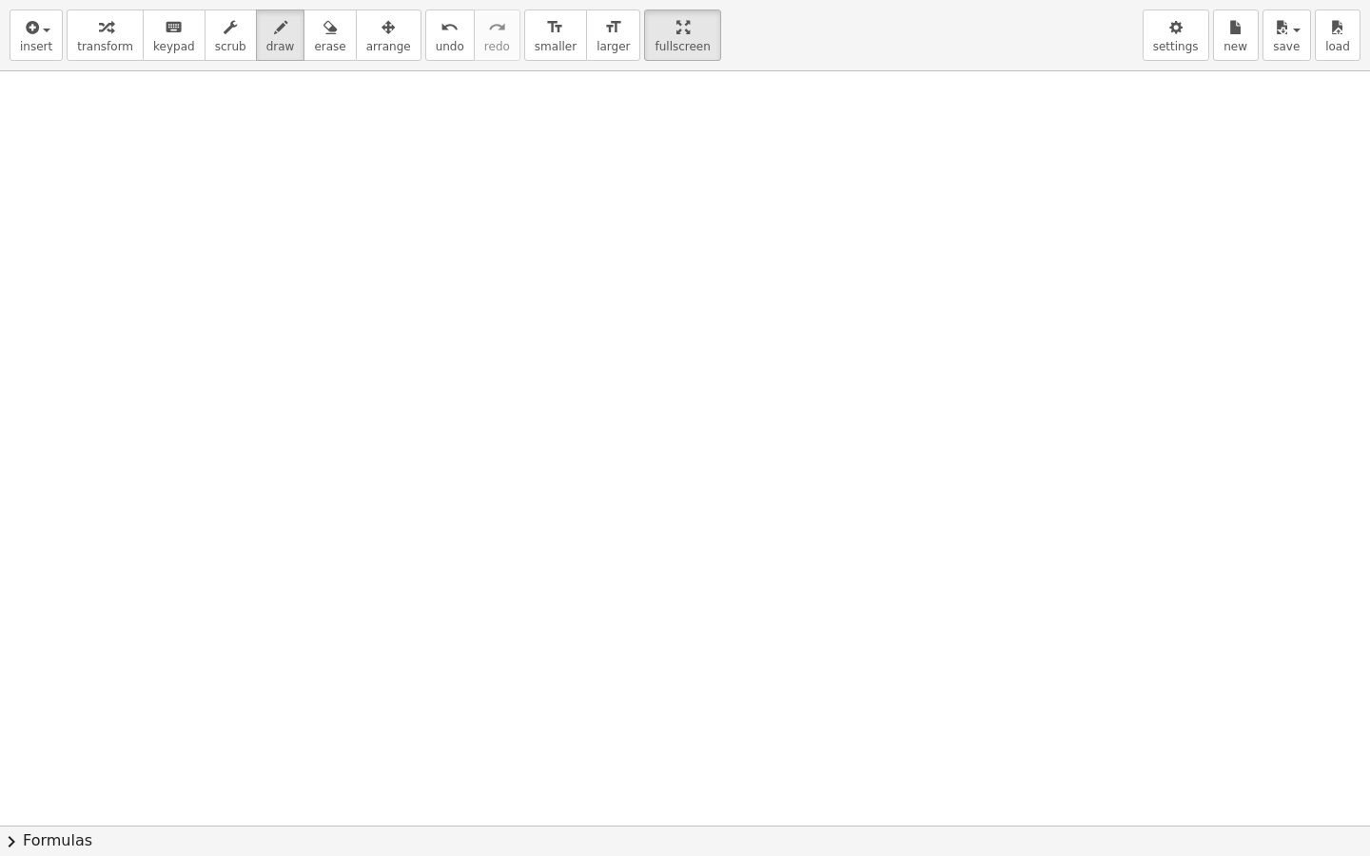
scroll to position [9822, 0]
click at [266, 46] on span "draw" at bounding box center [280, 46] width 29 height 13
click at [266, 44] on span "draw" at bounding box center [280, 46] width 29 height 13
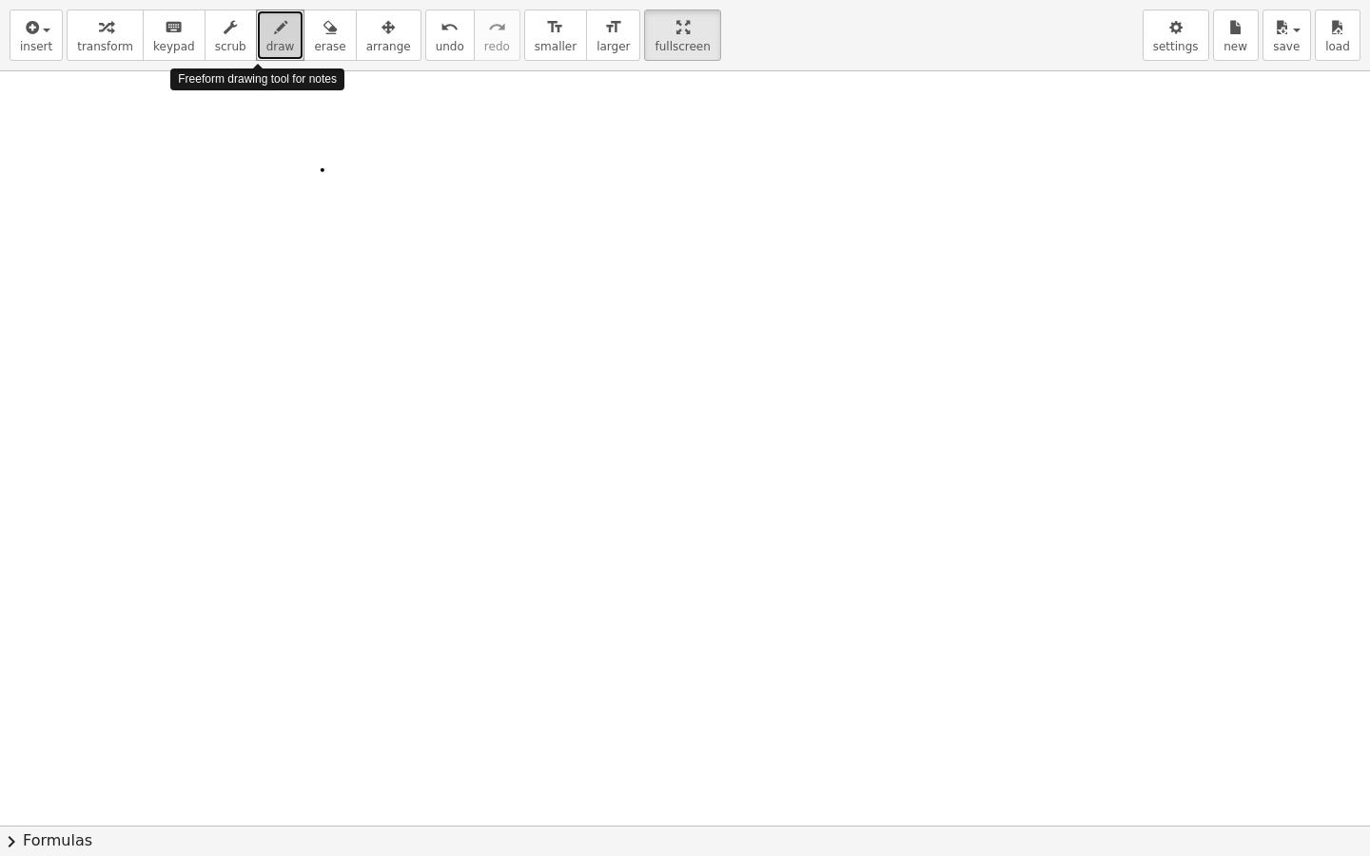
drag, startPoint x: 267, startPoint y: 46, endPoint x: 719, endPoint y: 187, distance: 473.6
drag, startPoint x: 698, startPoint y: 203, endPoint x: 860, endPoint y: 269, distance: 174.9
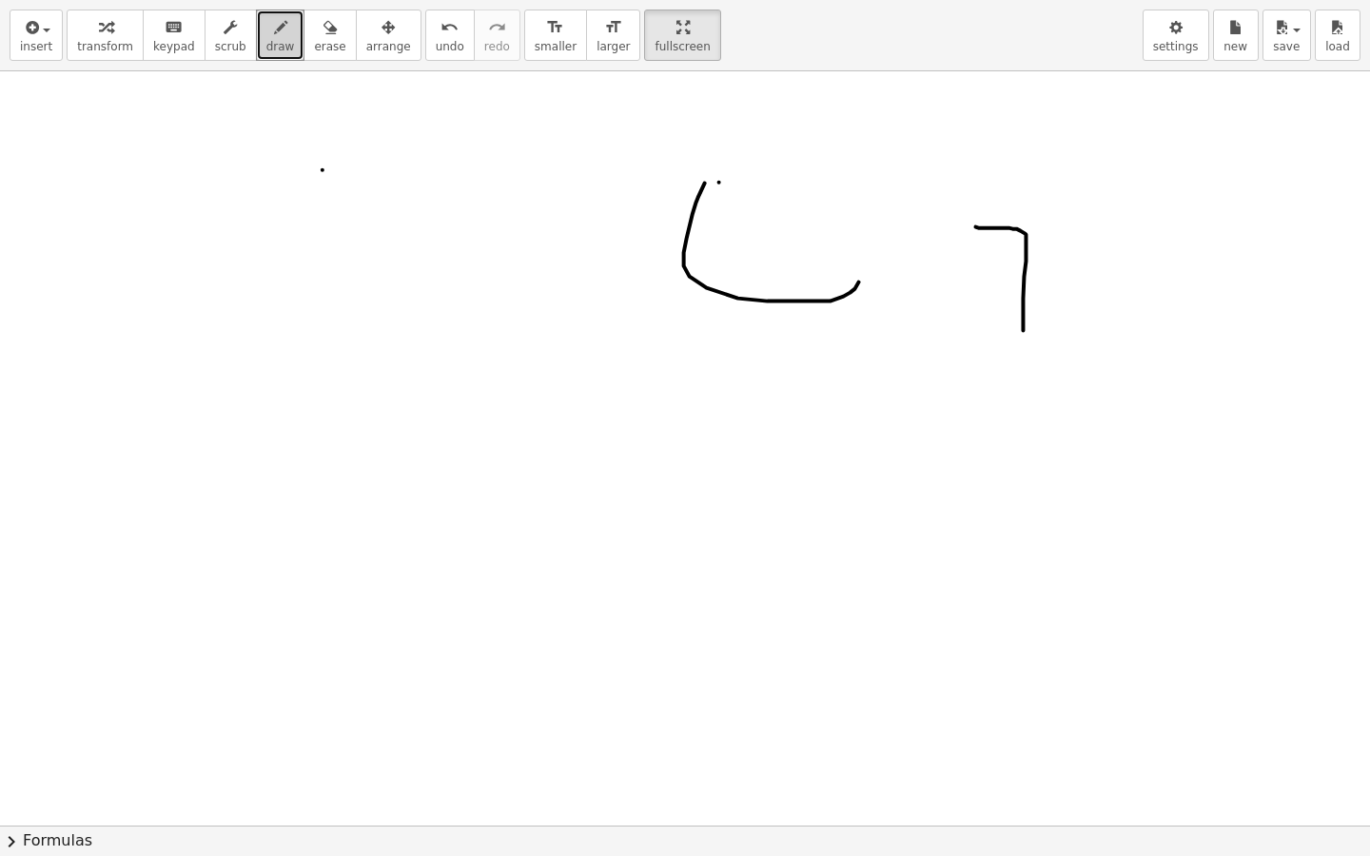
drag, startPoint x: 1027, startPoint y: 250, endPoint x: 904, endPoint y: 212, distance: 128.5
click at [436, 46] on span "undo" at bounding box center [450, 46] width 29 height 13
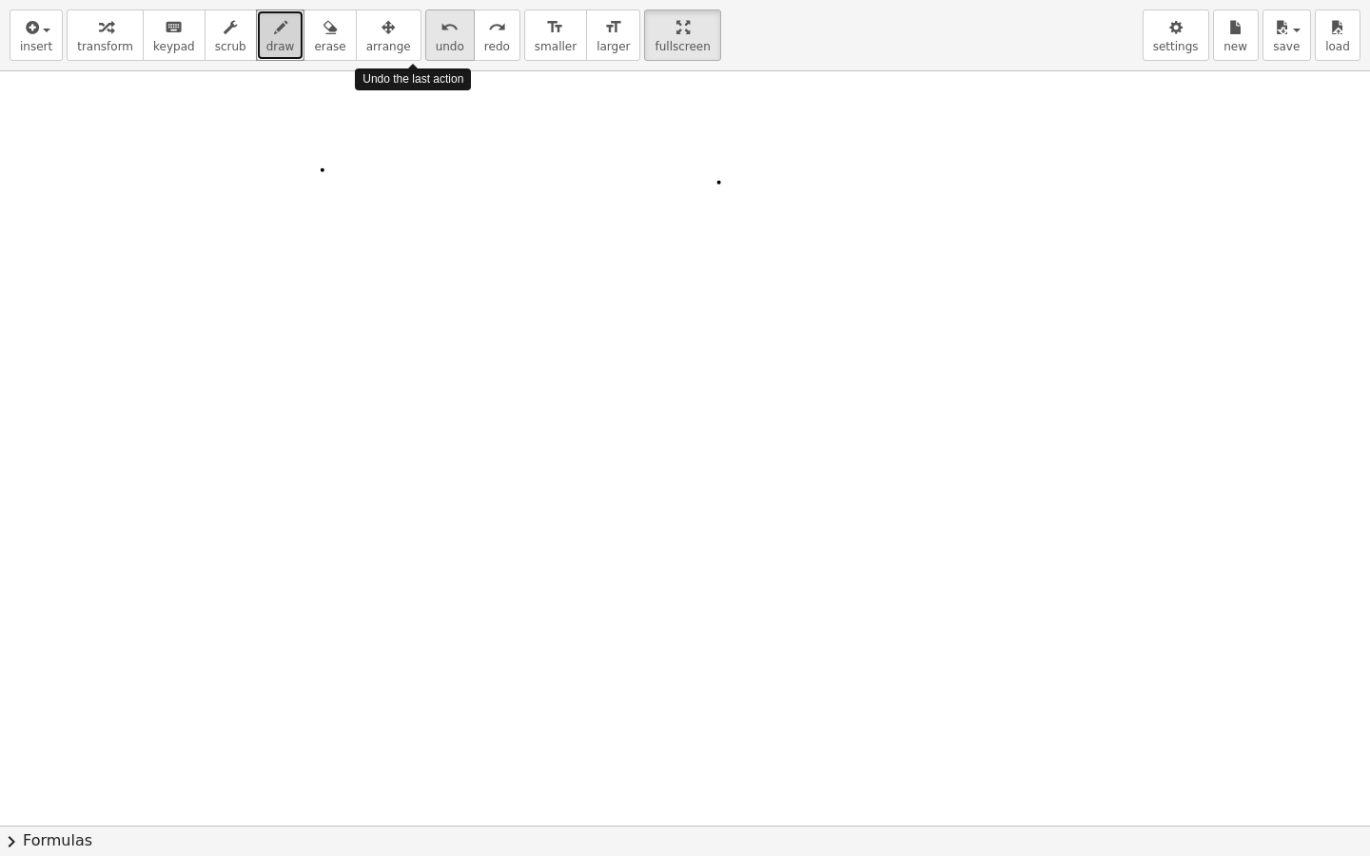
click at [436, 46] on span "undo" at bounding box center [450, 46] width 29 height 13
click at [436, 48] on span "undo" at bounding box center [450, 46] width 29 height 13
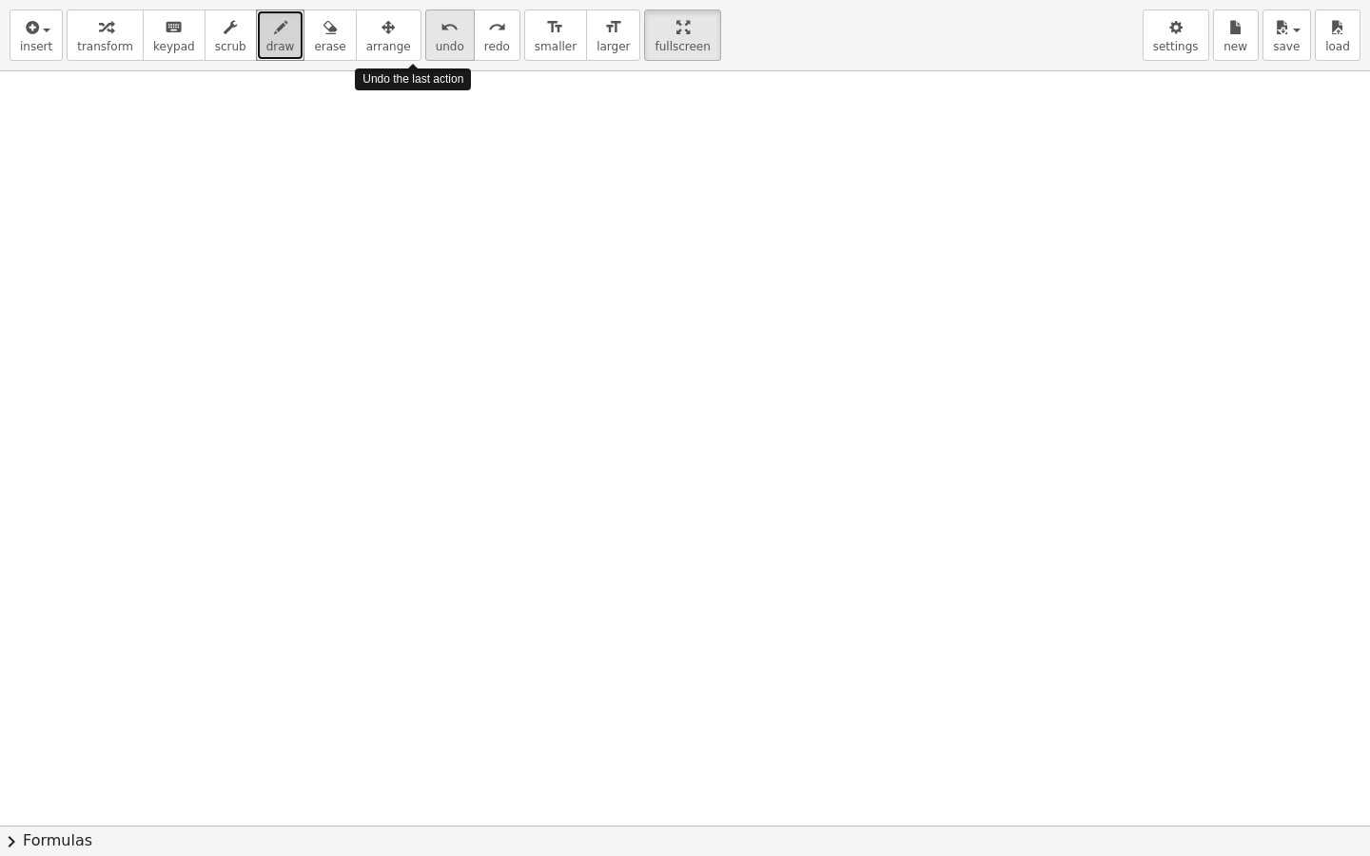
click at [436, 48] on span "undo" at bounding box center [450, 46] width 29 height 13
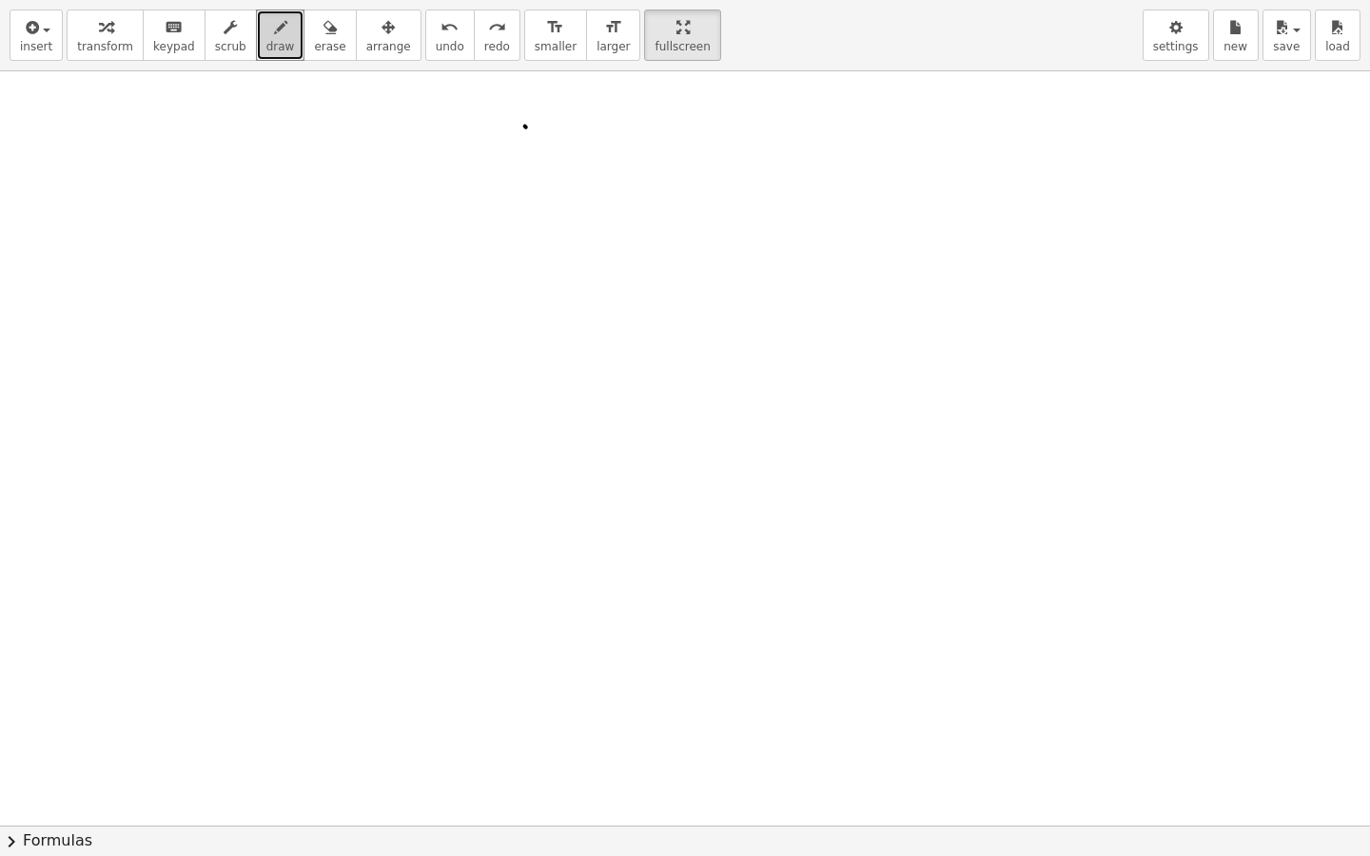
drag, startPoint x: 526, startPoint y: 132, endPoint x: 726, endPoint y: 200, distance: 210.9
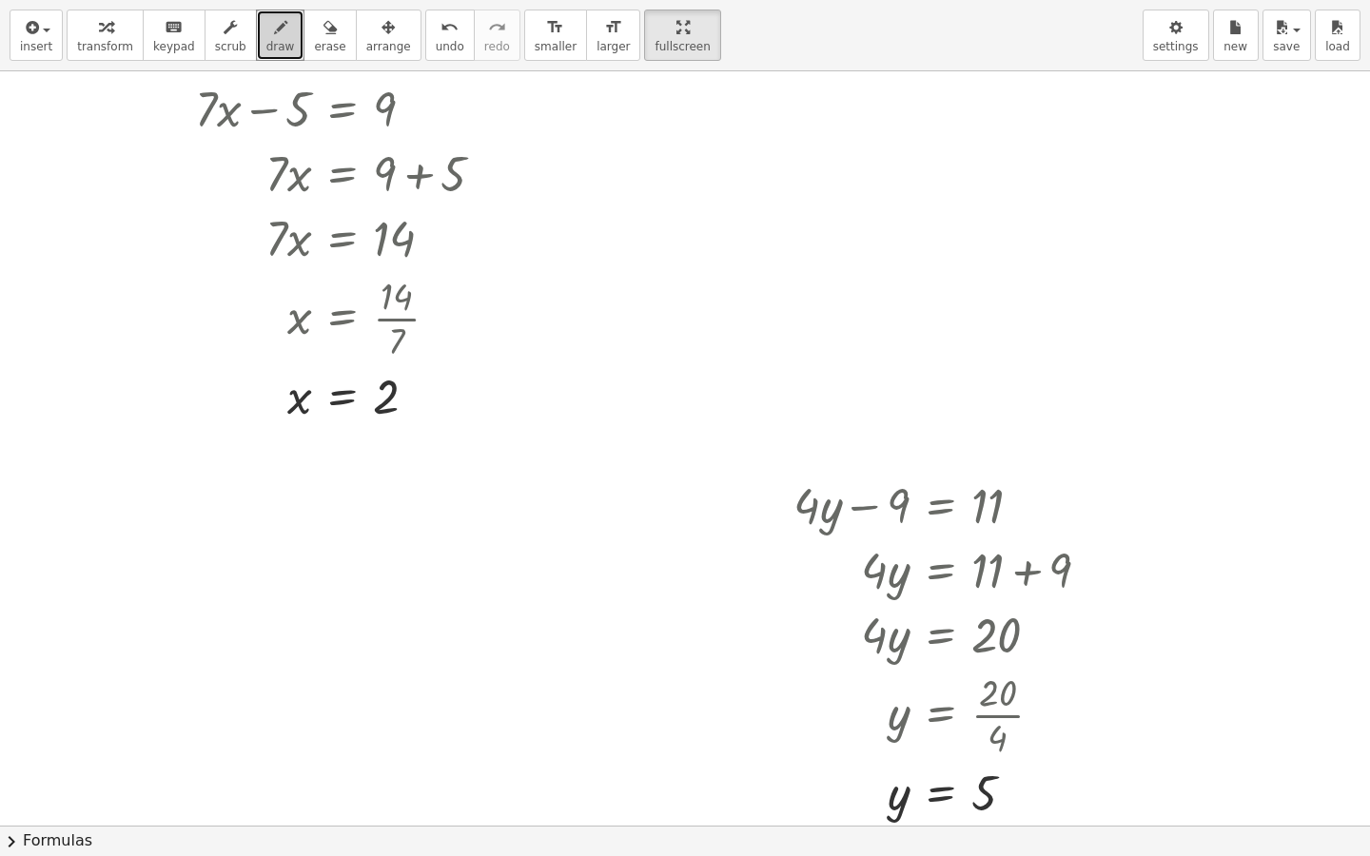
scroll to position [0, 0]
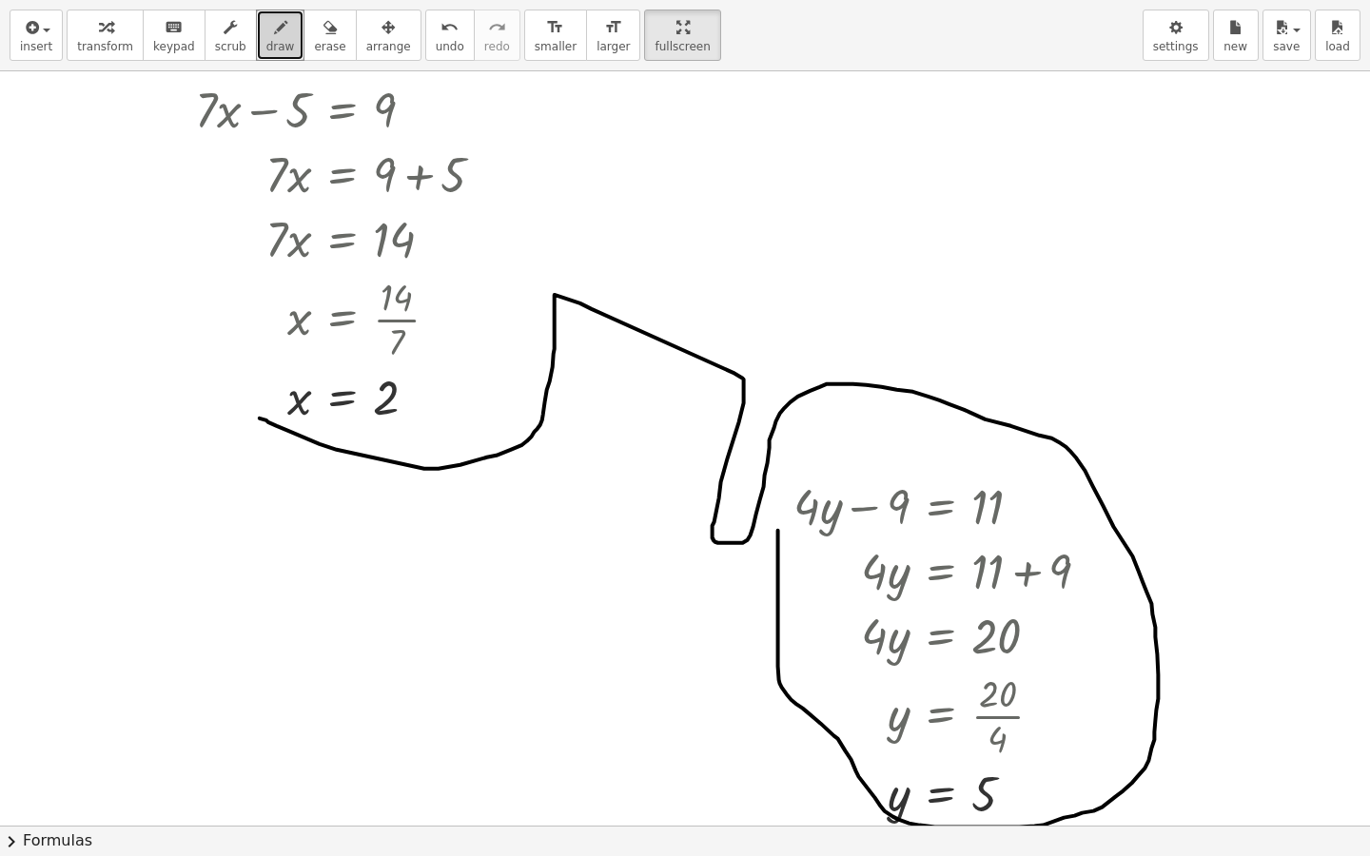
drag, startPoint x: 277, startPoint y: 426, endPoint x: 773, endPoint y: 513, distance: 504.1
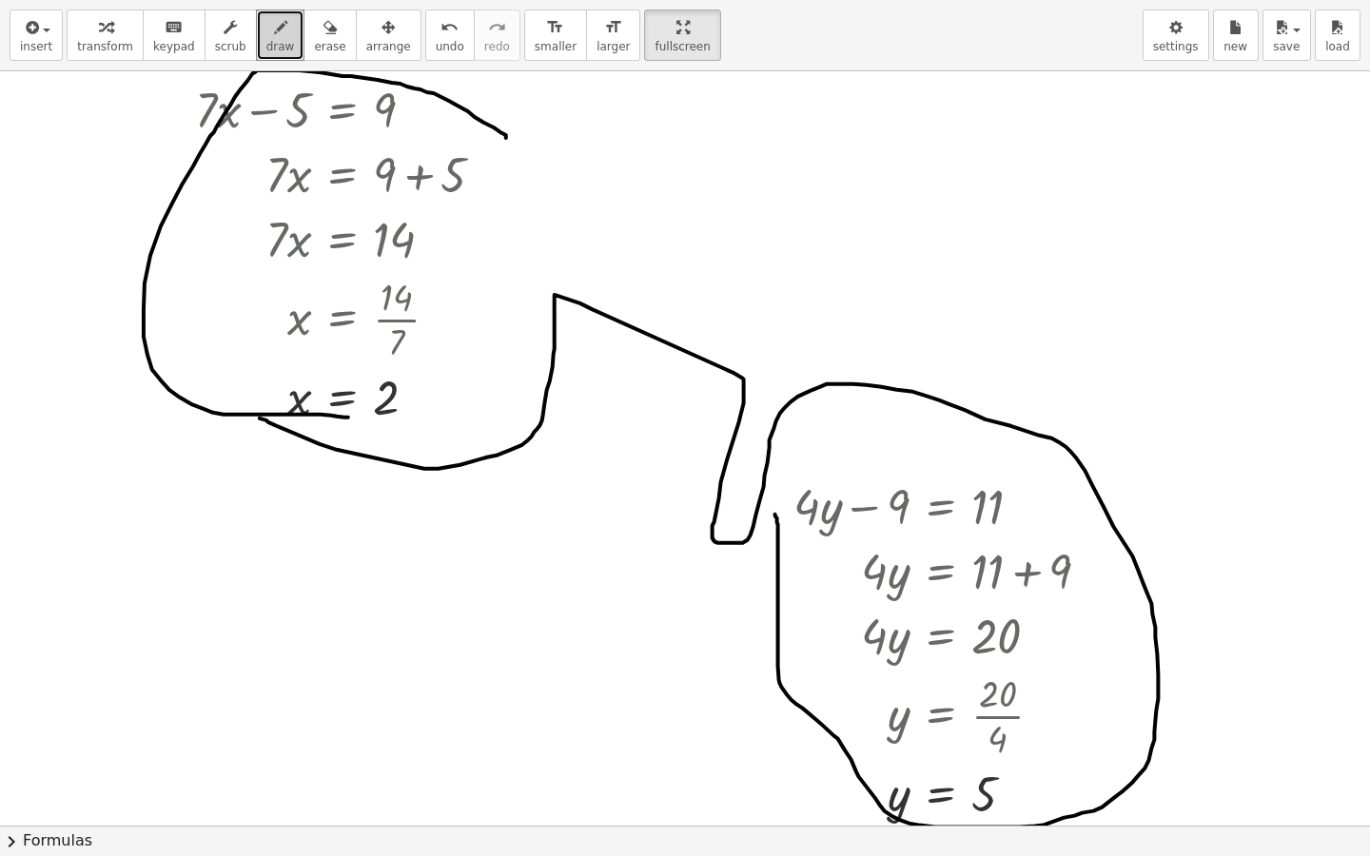
drag, startPoint x: 506, startPoint y: 138, endPoint x: 386, endPoint y: 374, distance: 264.6
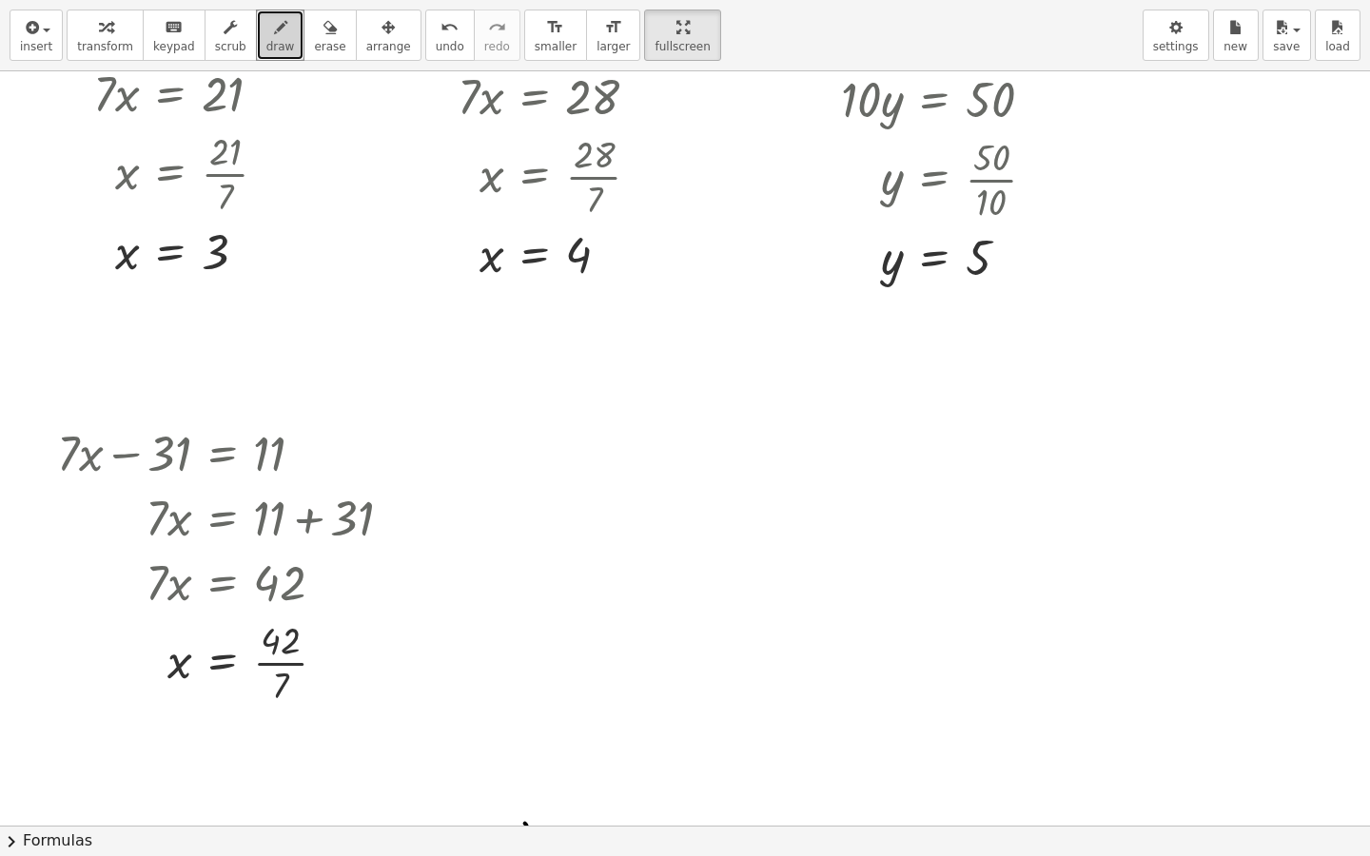
scroll to position [9228, 0]
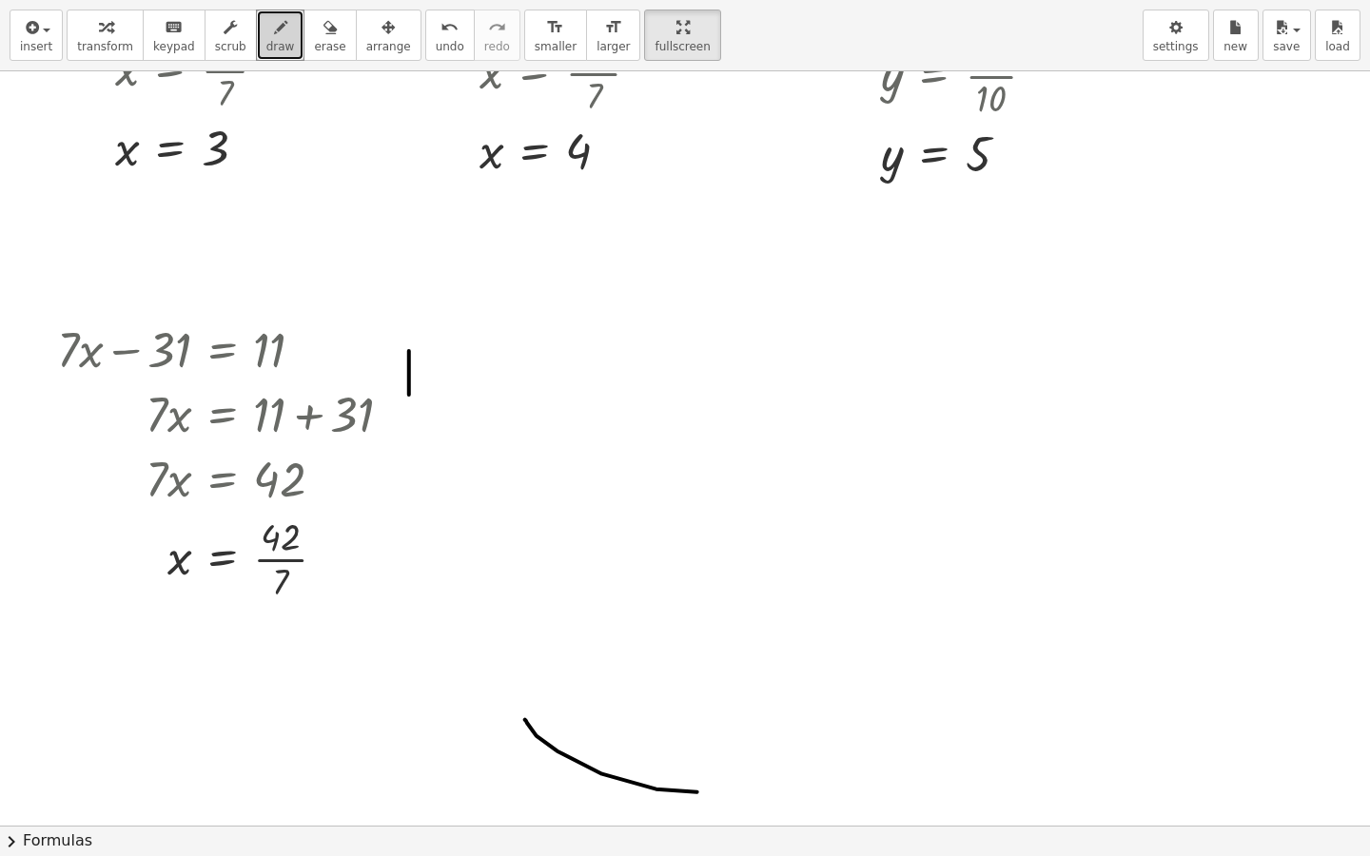
drag, startPoint x: 409, startPoint y: 356, endPoint x: 409, endPoint y: 400, distance: 43.8
drag, startPoint x: 455, startPoint y: 345, endPoint x: 461, endPoint y: 401, distance: 55.6
drag, startPoint x: 497, startPoint y: 340, endPoint x: 506, endPoint y: 388, distance: 49.4
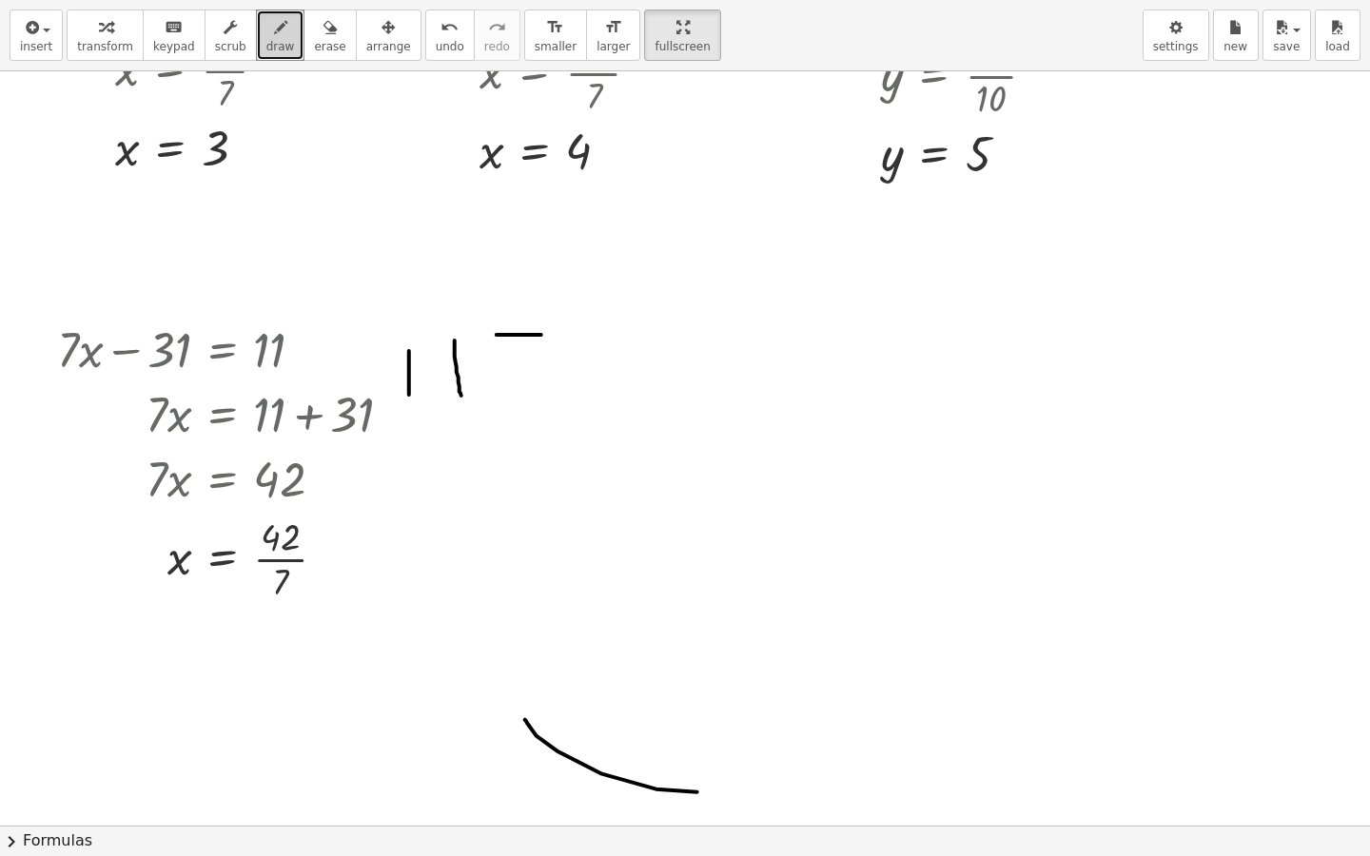
drag, startPoint x: 506, startPoint y: 388, endPoint x: 616, endPoint y: 399, distance: 110.9
drag, startPoint x: 729, startPoint y: 389, endPoint x: 727, endPoint y: 406, distance: 17.2
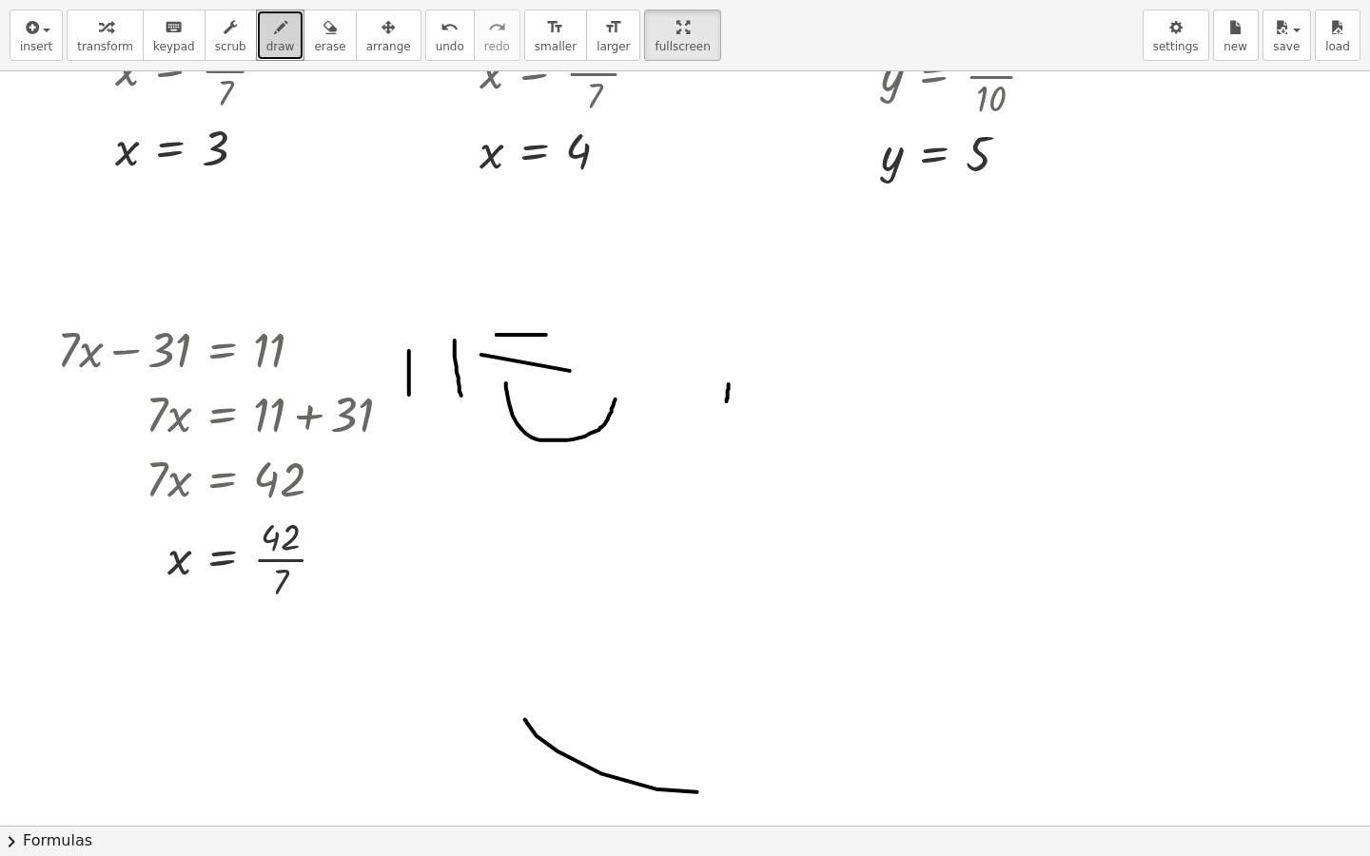
drag, startPoint x: 759, startPoint y: 381, endPoint x: 762, endPoint y: 416, distance: 34.4
drag, startPoint x: 694, startPoint y: 397, endPoint x: 816, endPoint y: 405, distance: 122.1
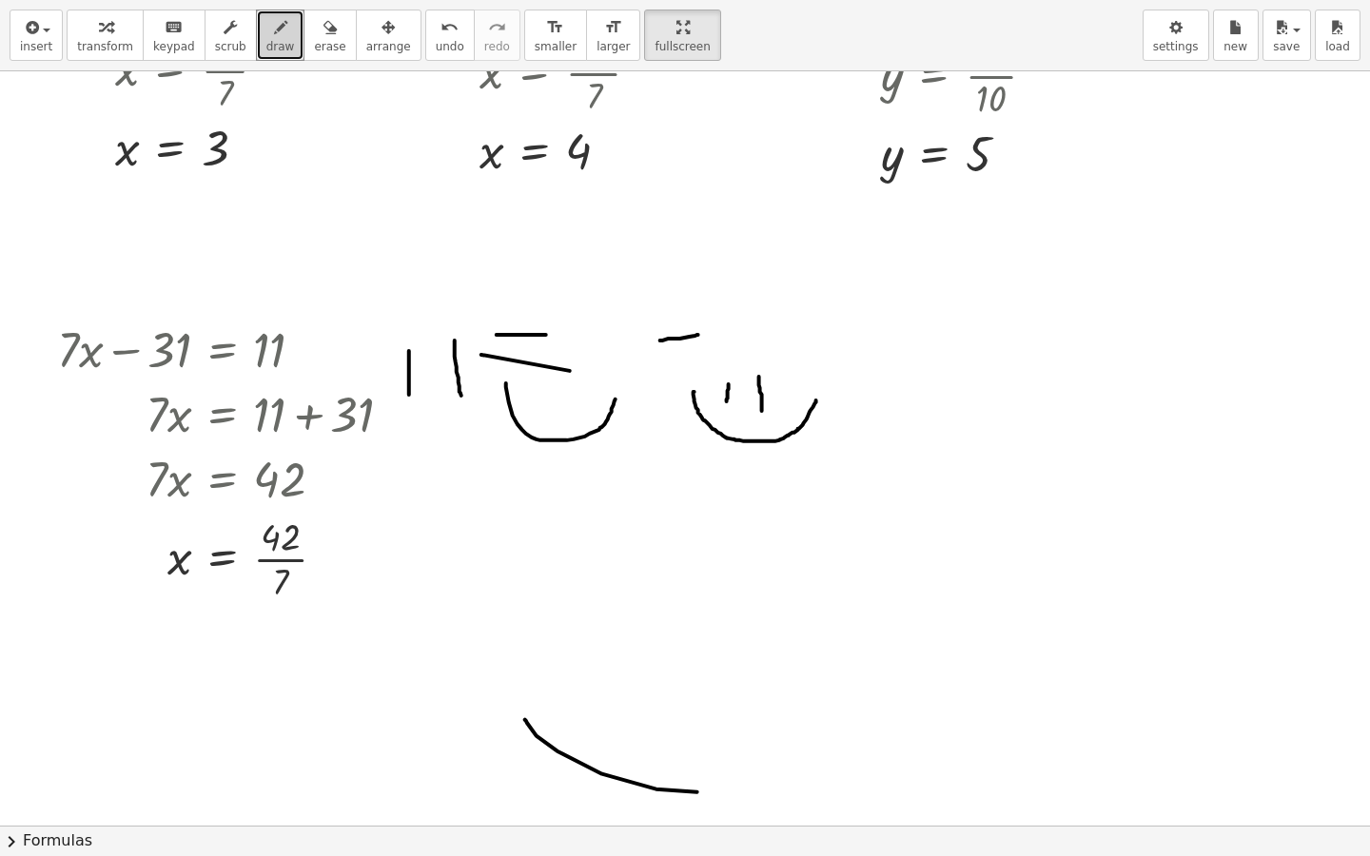
drag, startPoint x: 660, startPoint y: 345, endPoint x: 698, endPoint y: 340, distance: 38.5
drag, startPoint x: 784, startPoint y: 322, endPoint x: 856, endPoint y: 342, distance: 75.0
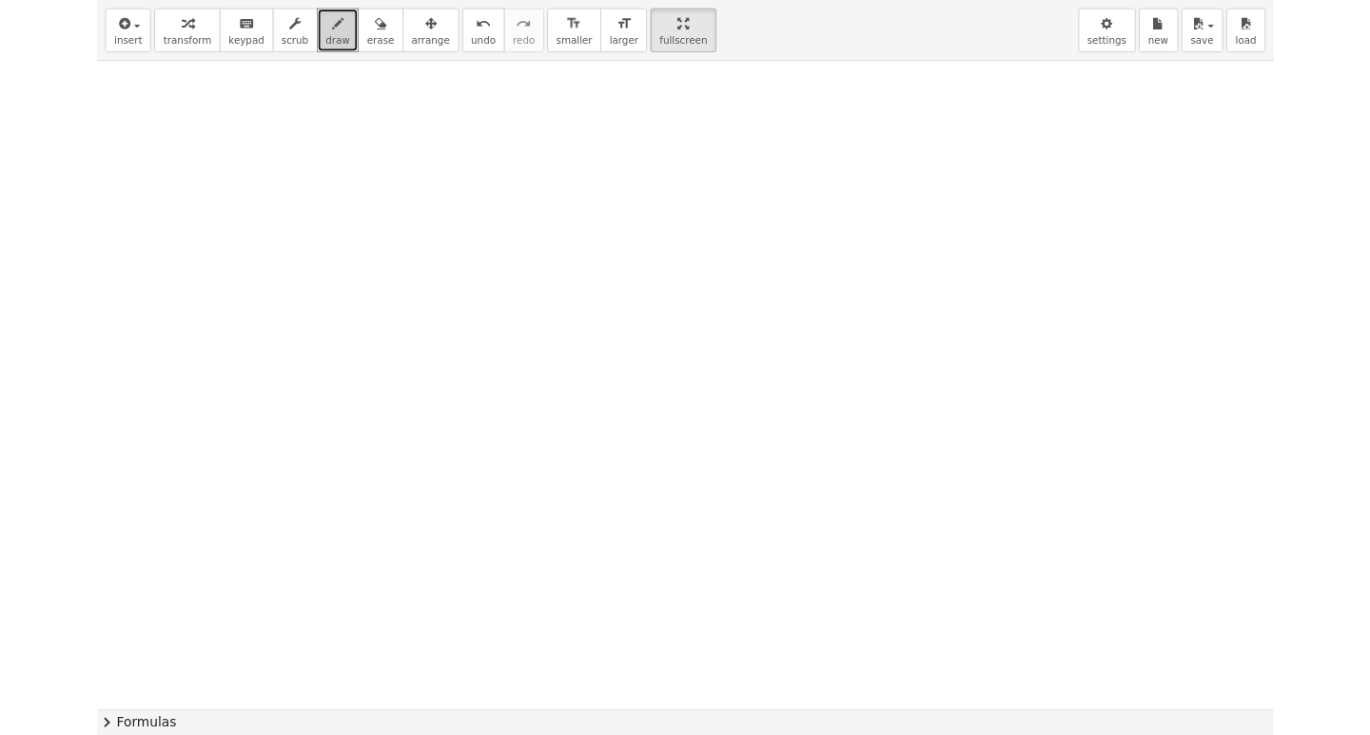
scroll to position [10560, 0]
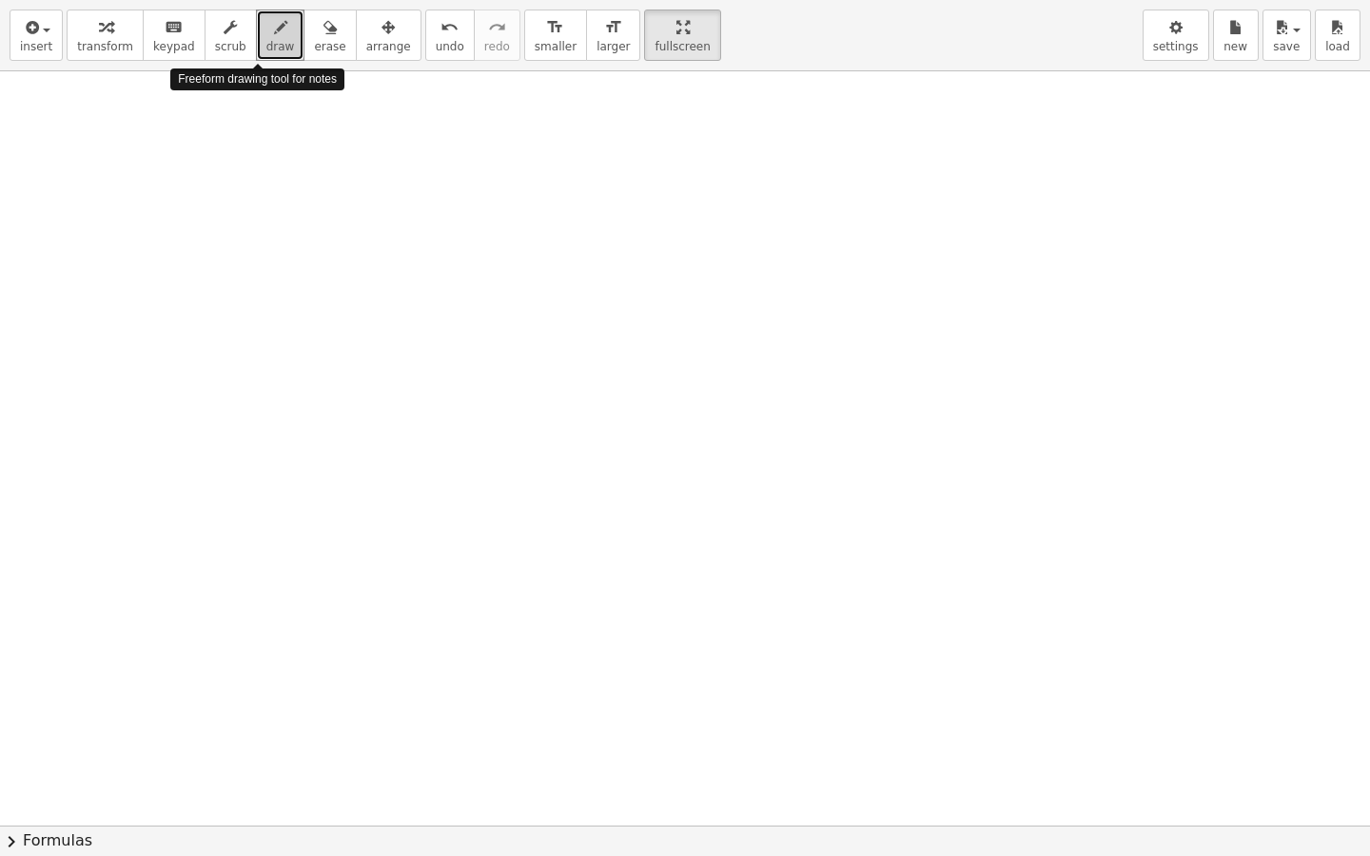
click at [269, 50] on span "draw" at bounding box center [280, 46] width 29 height 13
click at [266, 20] on div "button" at bounding box center [280, 26] width 29 height 23
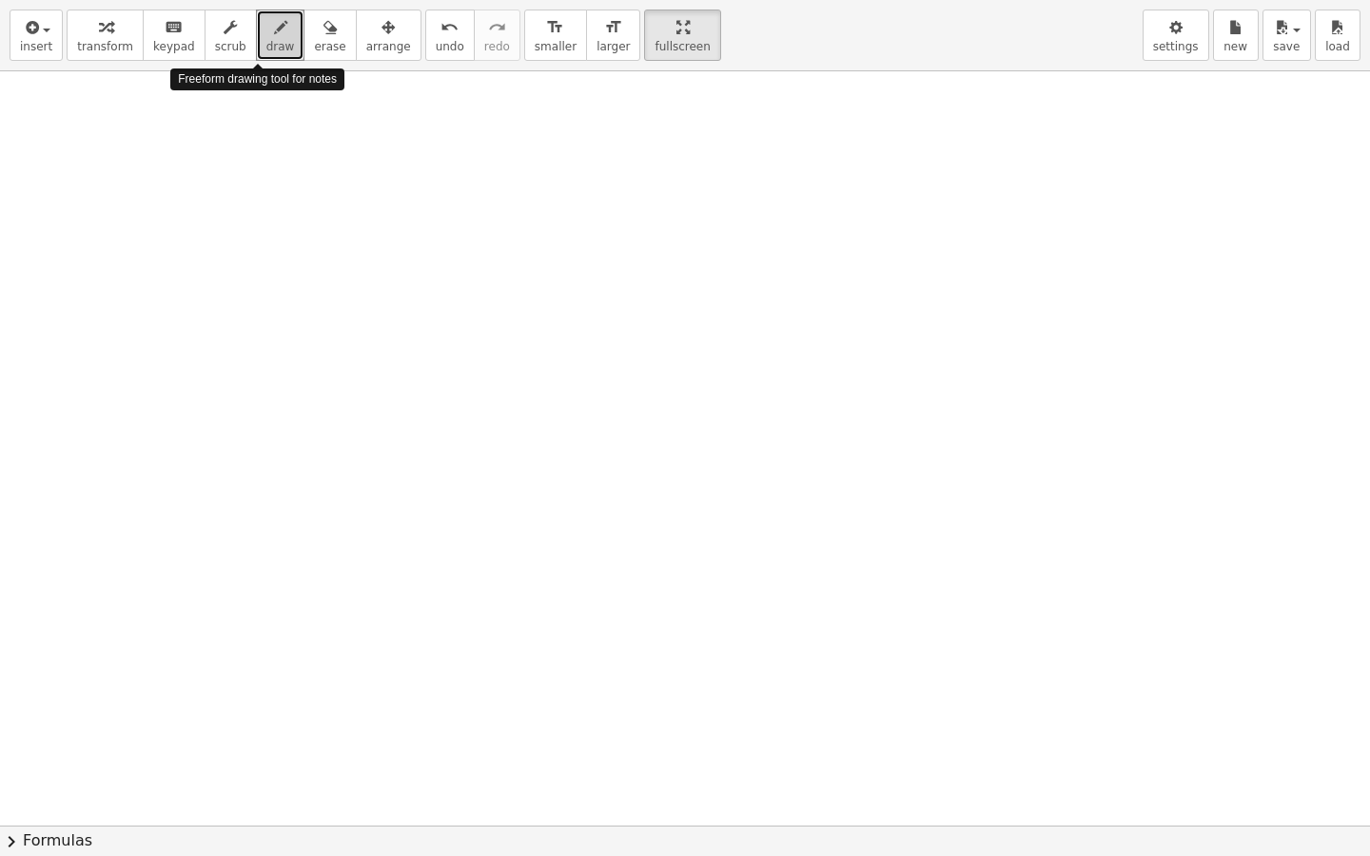
click at [266, 20] on div "button" at bounding box center [280, 26] width 29 height 23
click at [266, 21] on div "button" at bounding box center [280, 26] width 29 height 23
drag, startPoint x: 627, startPoint y: 24, endPoint x: 284, endPoint y: 45, distance: 343.1
click at [627, 0] on html "Graspable Math Activities Get Started Activity Bank Assigned Work Classes White…" at bounding box center [685, 428] width 1370 height 856
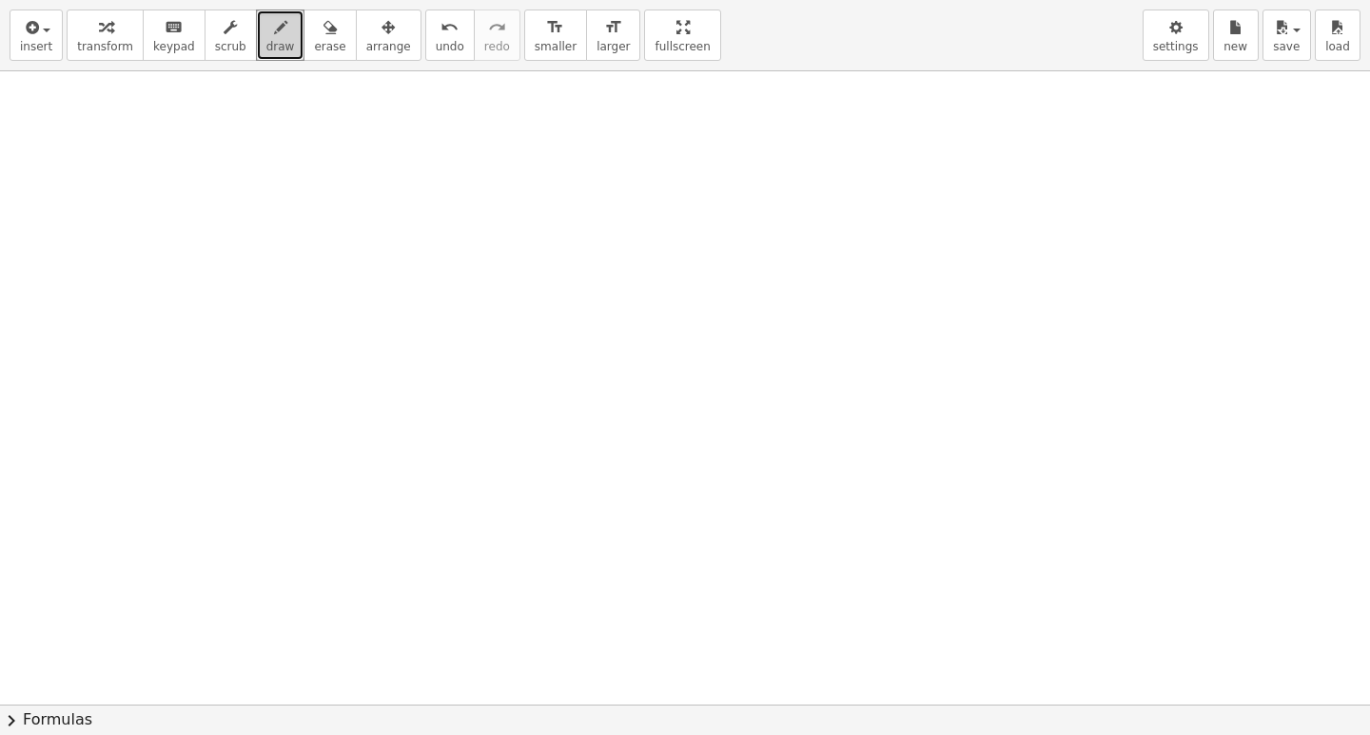
click at [274, 39] on icon "button" at bounding box center [280, 27] width 13 height 23
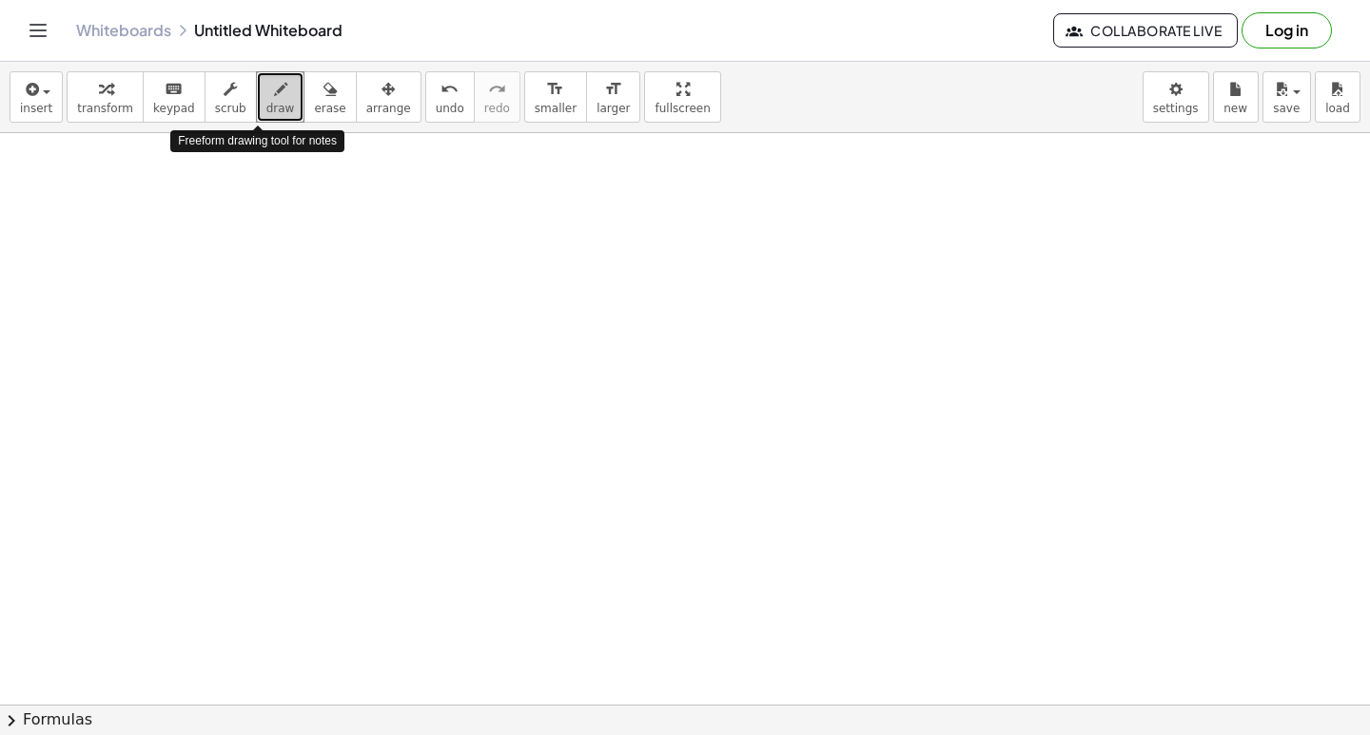
click at [266, 91] on div "button" at bounding box center [280, 88] width 29 height 23
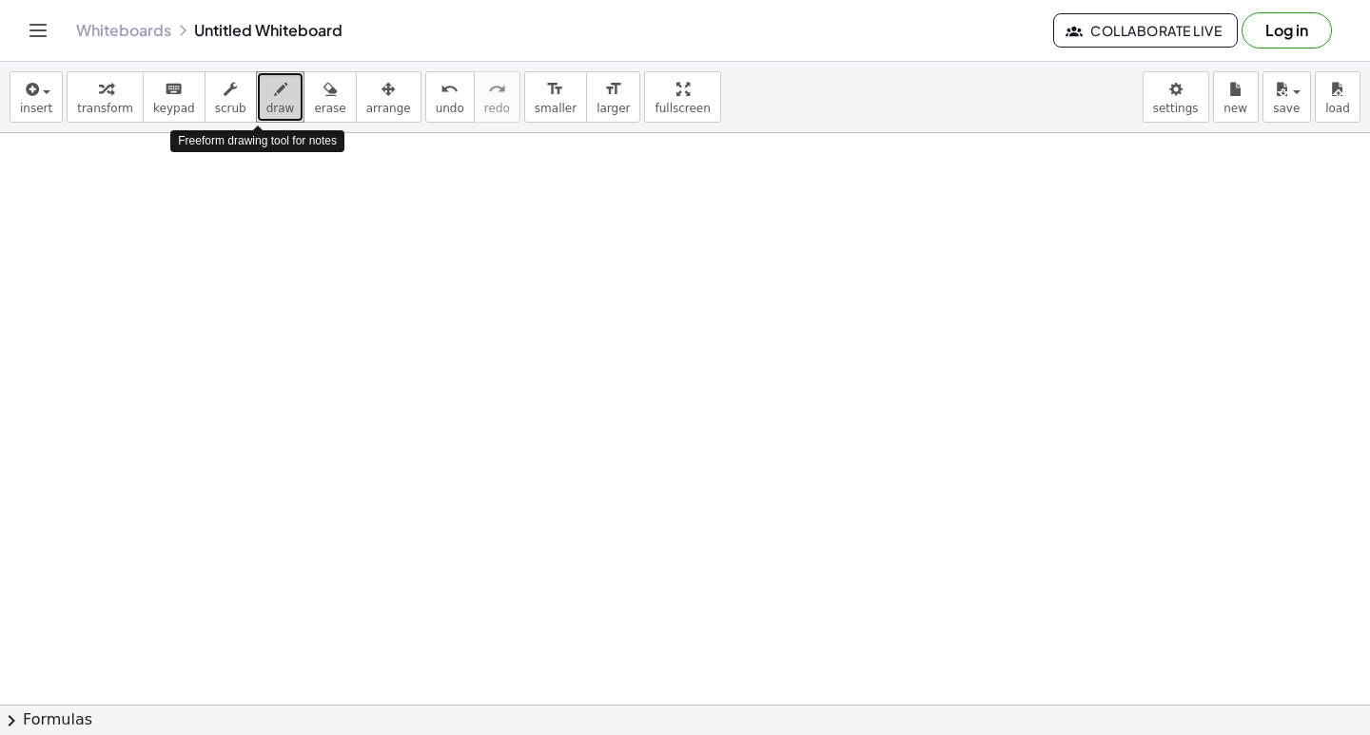
click at [266, 91] on div "button" at bounding box center [280, 88] width 29 height 23
click at [269, 92] on div "button" at bounding box center [280, 88] width 29 height 23
click at [270, 92] on button "draw" at bounding box center [280, 96] width 49 height 51
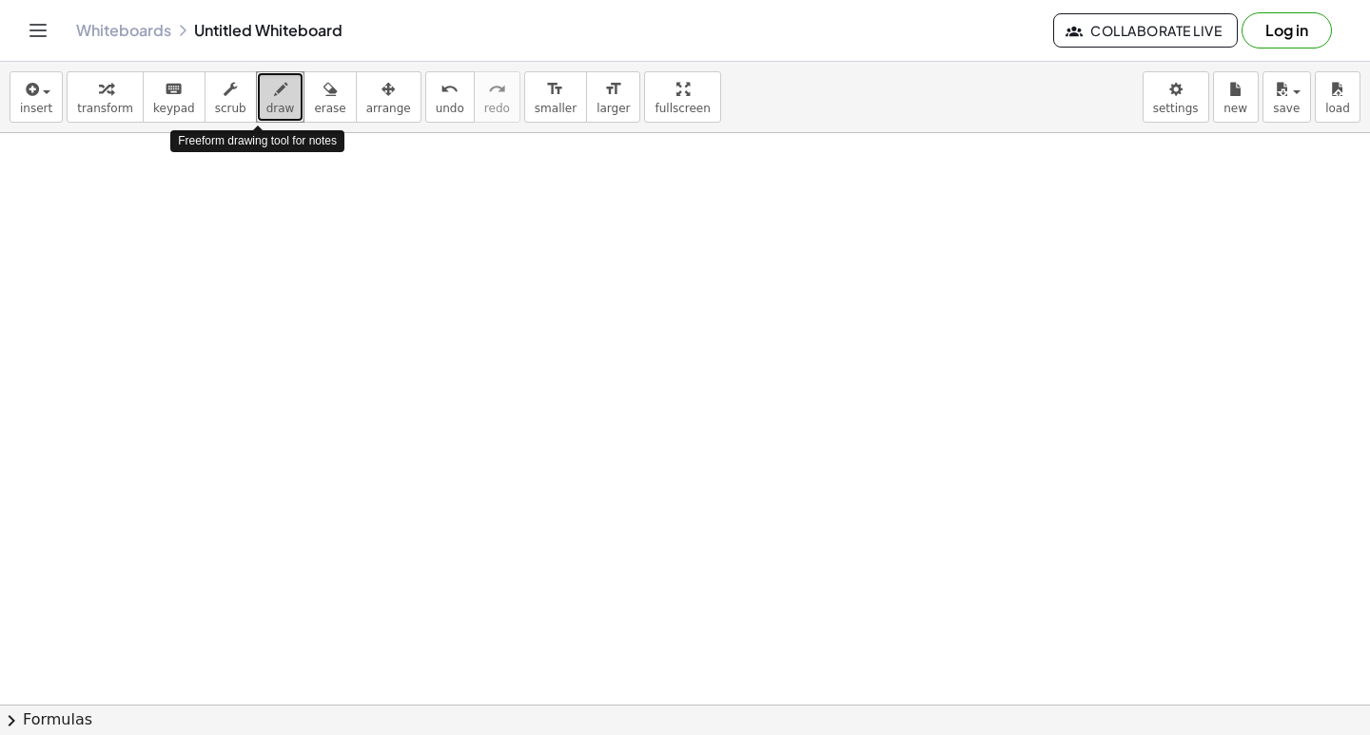
click at [271, 92] on button "draw" at bounding box center [280, 96] width 49 height 51
drag, startPoint x: 700, startPoint y: 379, endPoint x: 458, endPoint y: 329, distance: 247.6
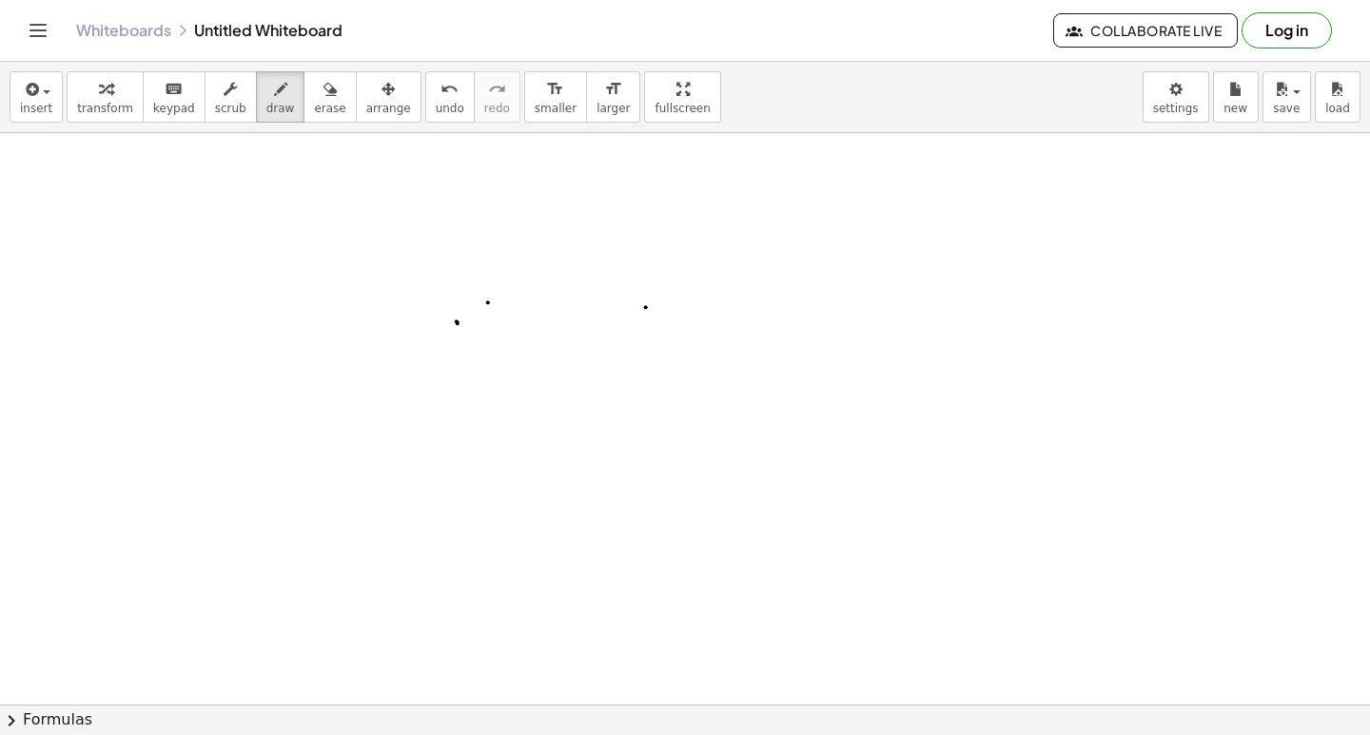
drag, startPoint x: 504, startPoint y: 324, endPoint x: 577, endPoint y: 324, distance: 72.3
drag, startPoint x: 622, startPoint y: 316, endPoint x: 677, endPoint y: 319, distance: 55.3
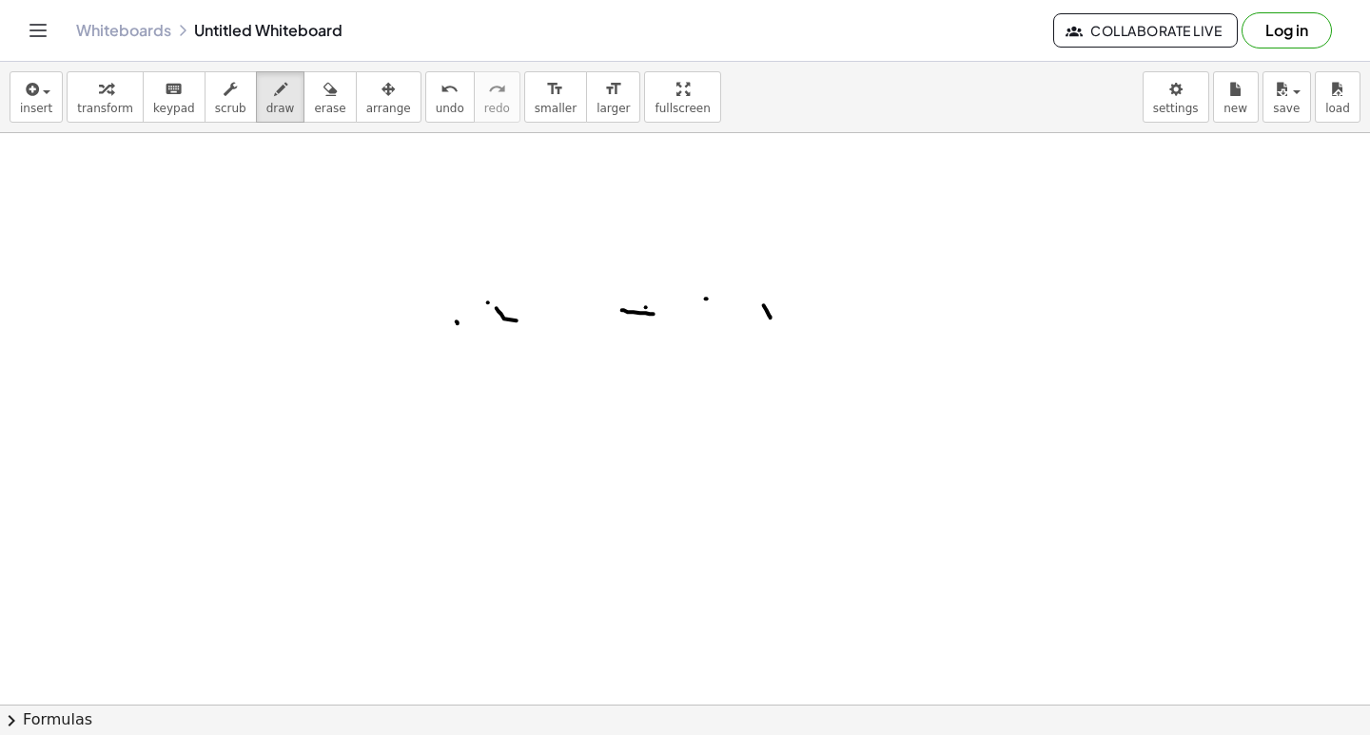
drag, startPoint x: 707, startPoint y: 304, endPoint x: 685, endPoint y: 367, distance: 66.5
drag, startPoint x: 681, startPoint y: 397, endPoint x: 676, endPoint y: 327, distance: 69.6
drag, startPoint x: 676, startPoint y: 326, endPoint x: 673, endPoint y: 422, distance: 96.2
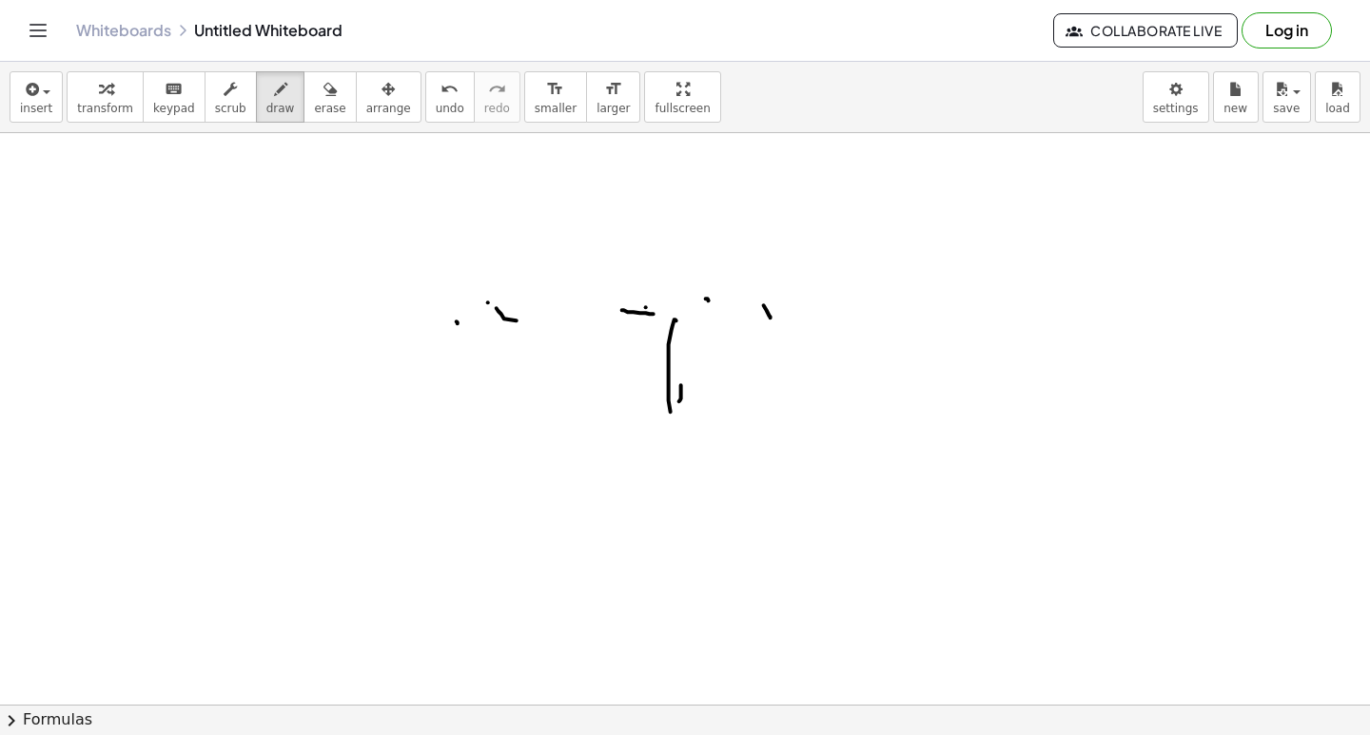
drag, startPoint x: 676, startPoint y: 354, endPoint x: 690, endPoint y: 362, distance: 15.8
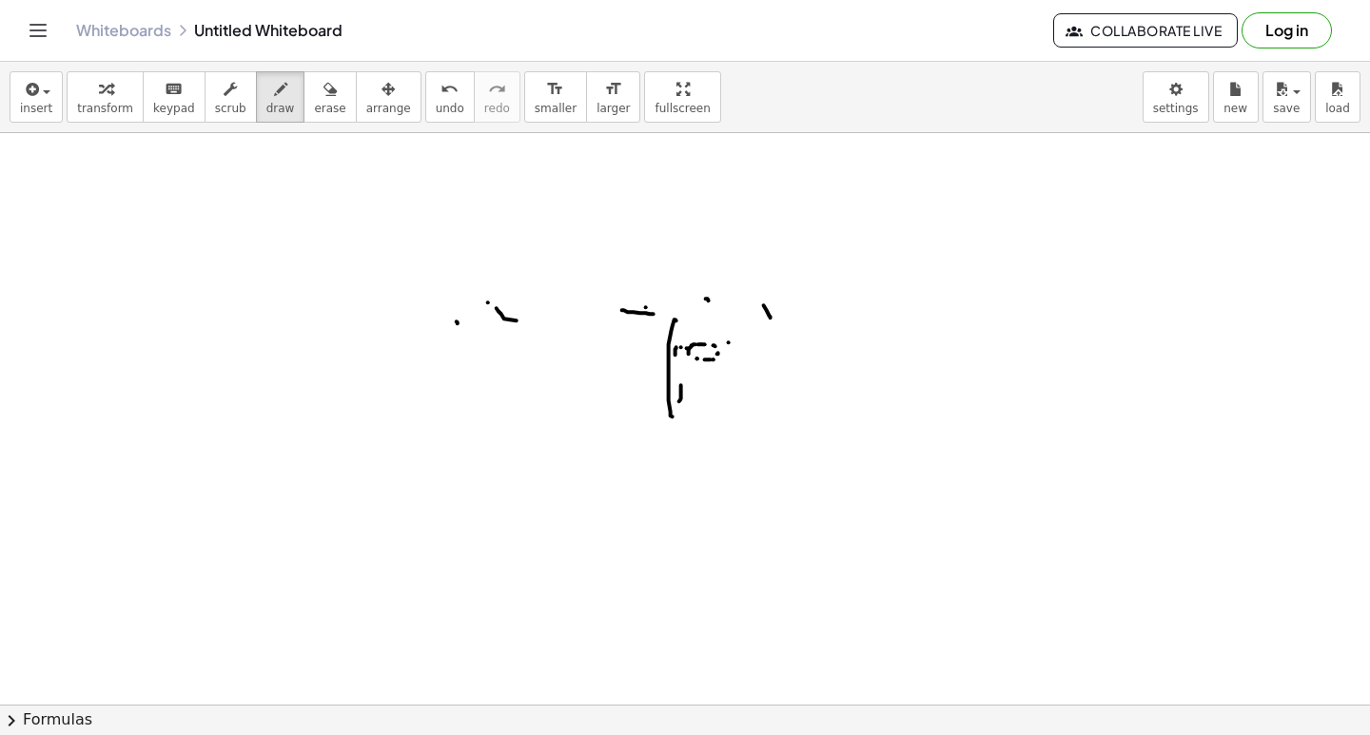
drag, startPoint x: 698, startPoint y: 363, endPoint x: 697, endPoint y: 376, distance: 12.4
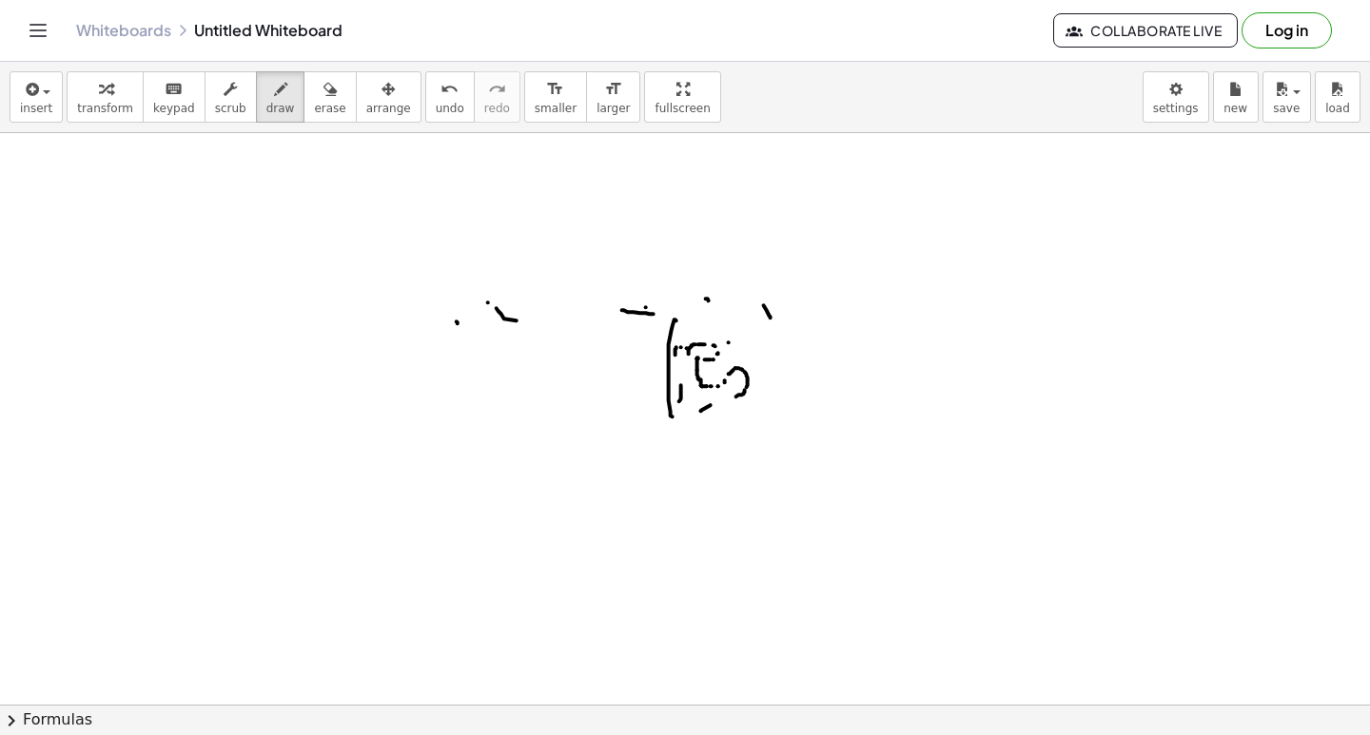
drag, startPoint x: 698, startPoint y: 422, endPoint x: 685, endPoint y: 426, distance: 13.9
drag, startPoint x: 685, startPoint y: 423, endPoint x: 689, endPoint y: 414, distance: 10.2
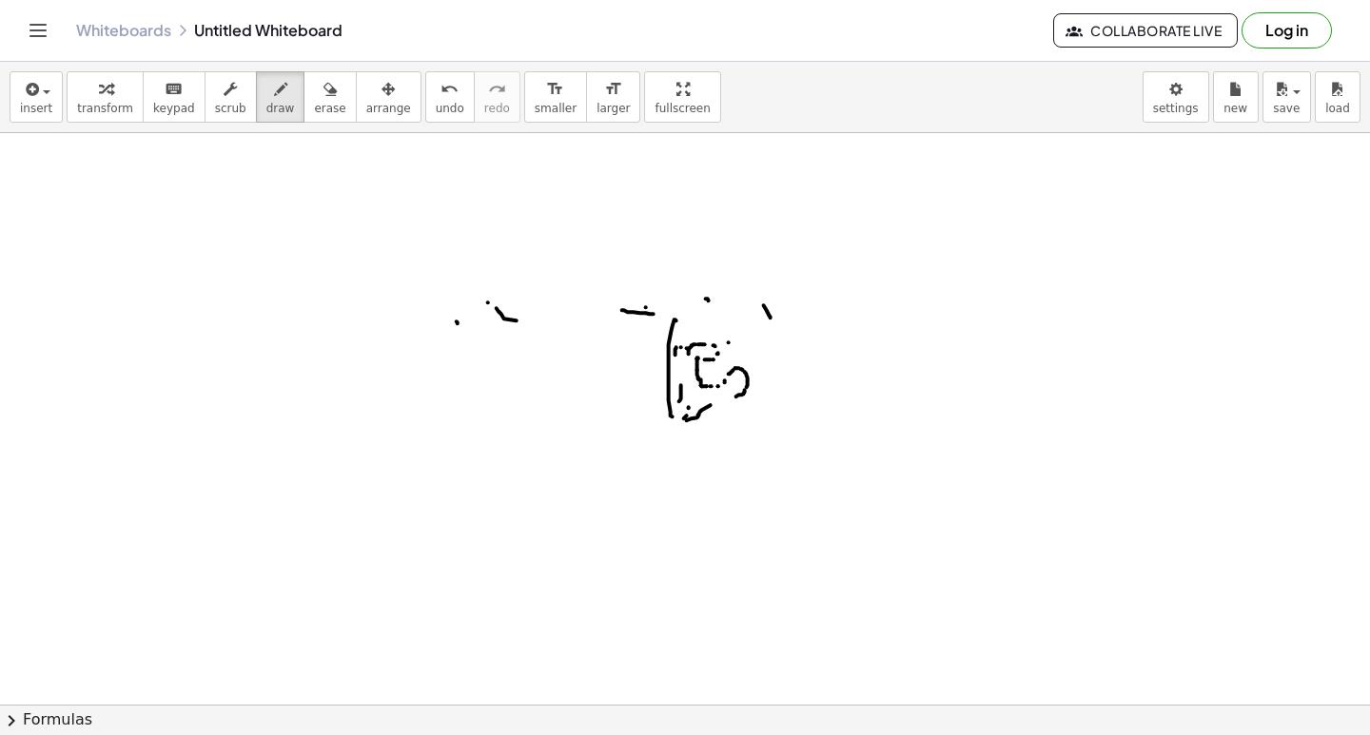
drag, startPoint x: 689, startPoint y: 414, endPoint x: 700, endPoint y: 415, distance: 11.5
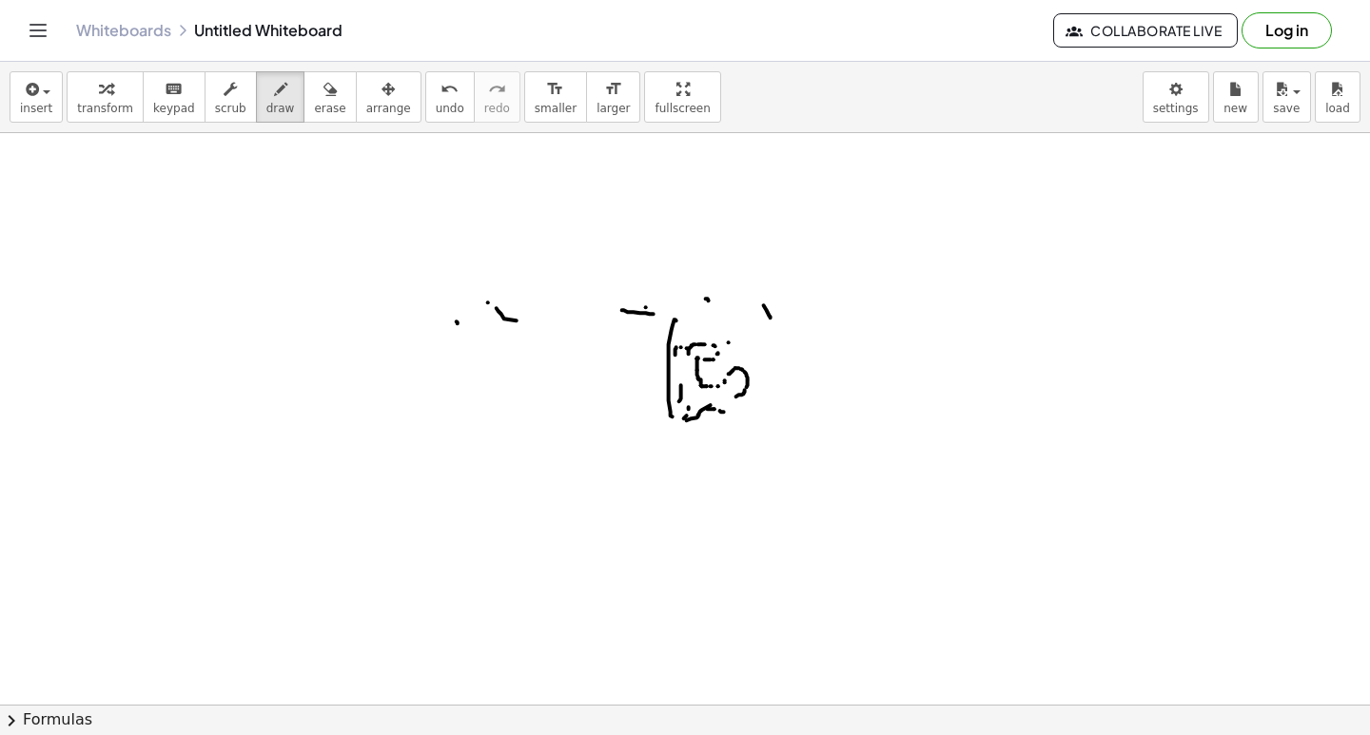
drag, startPoint x: 729, startPoint y: 416, endPoint x: 752, endPoint y: 425, distance: 24.7
drag, startPoint x: 752, startPoint y: 425, endPoint x: 763, endPoint y: 415, distance: 15.5
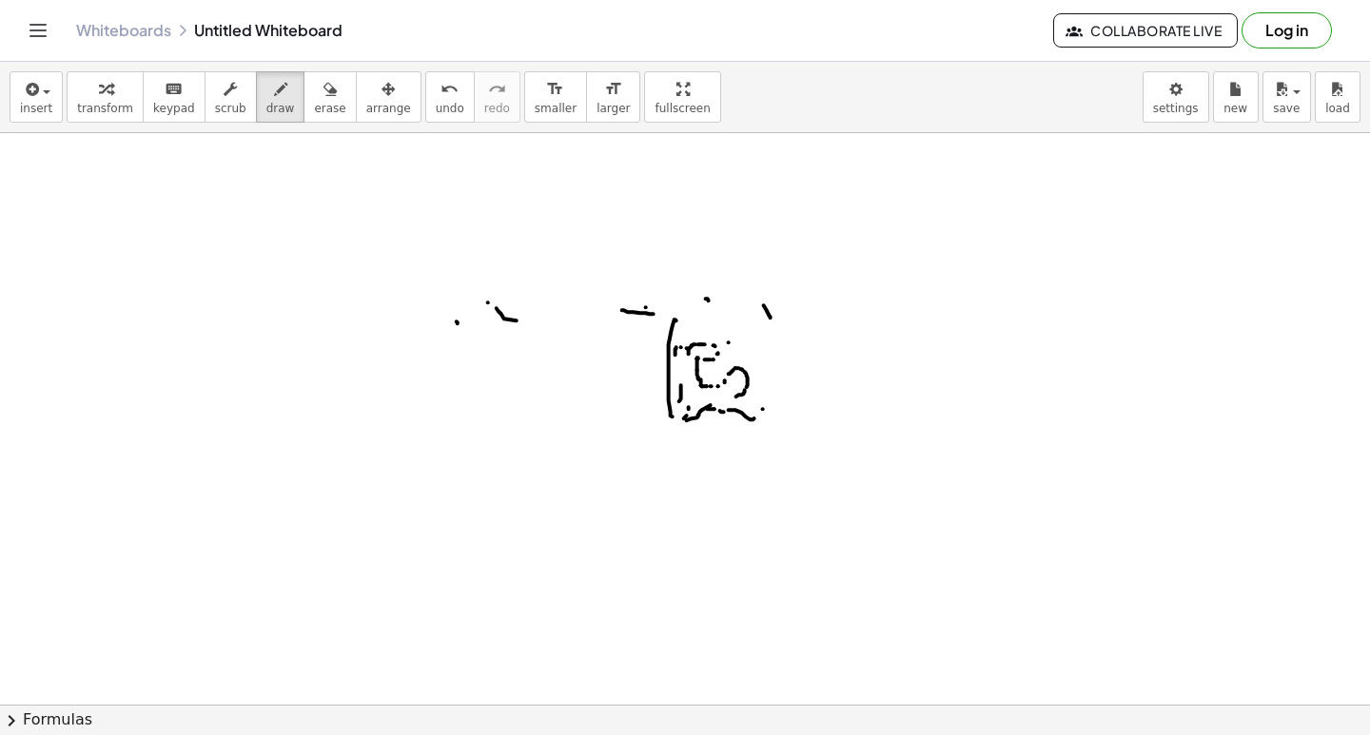
drag, startPoint x: 784, startPoint y: 383, endPoint x: 785, endPoint y: 363, distance: 20.0
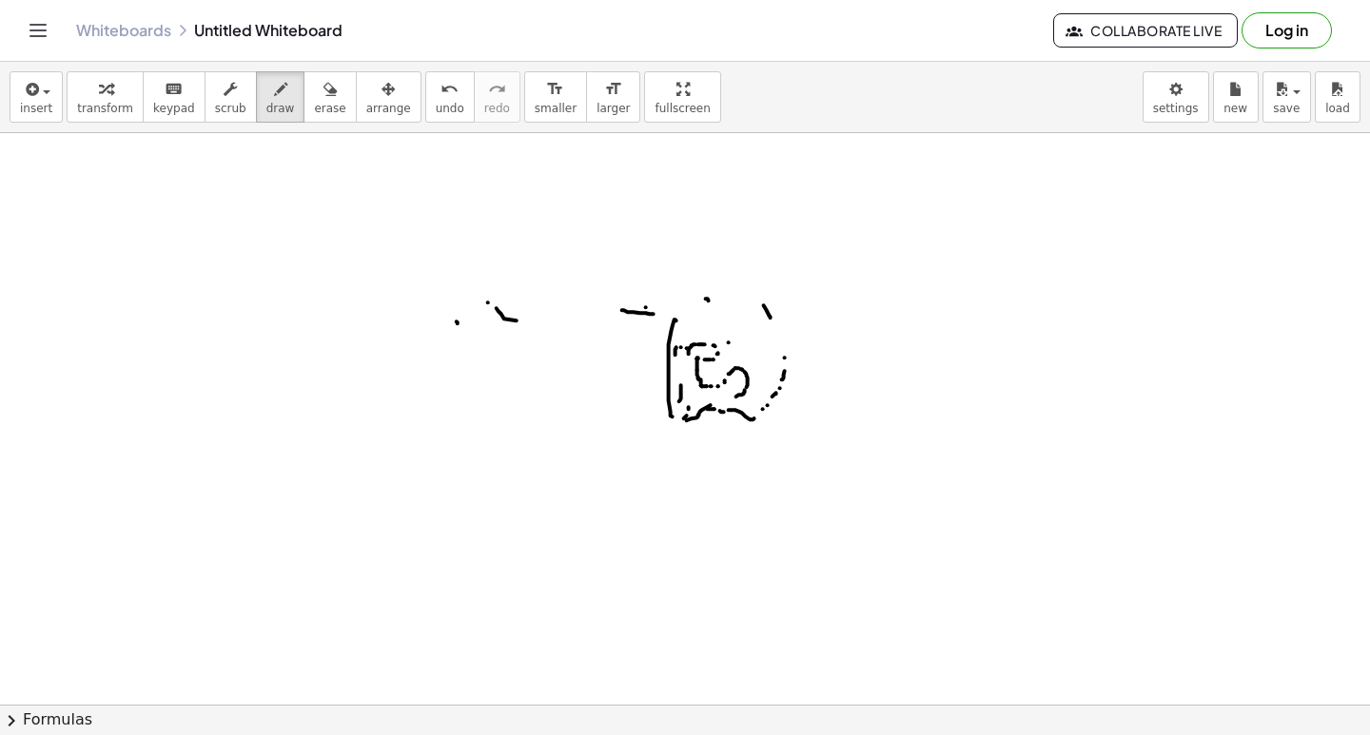
drag, startPoint x: 785, startPoint y: 363, endPoint x: 780, endPoint y: 352, distance: 12.4
drag, startPoint x: 766, startPoint y: 342, endPoint x: 739, endPoint y: 333, distance: 28.3
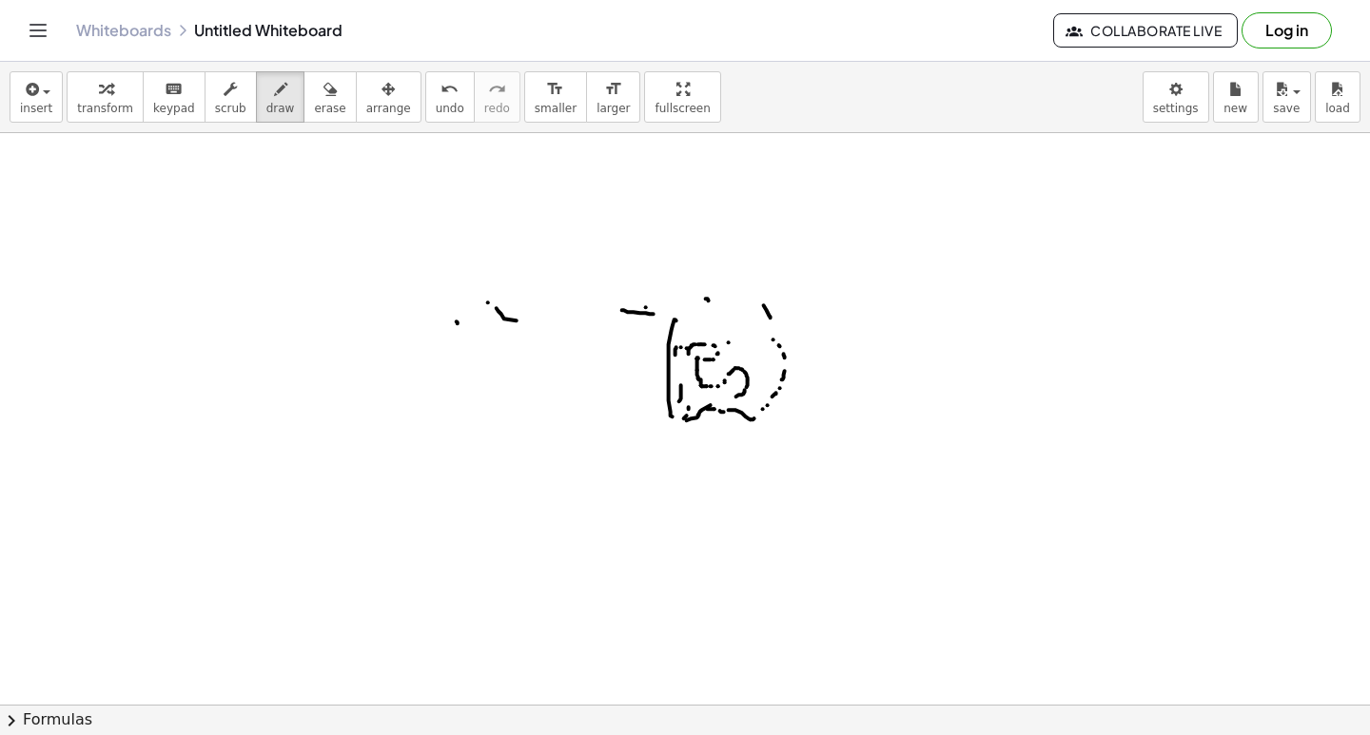
drag, startPoint x: 738, startPoint y: 332, endPoint x: 714, endPoint y: 328, distance: 25.0
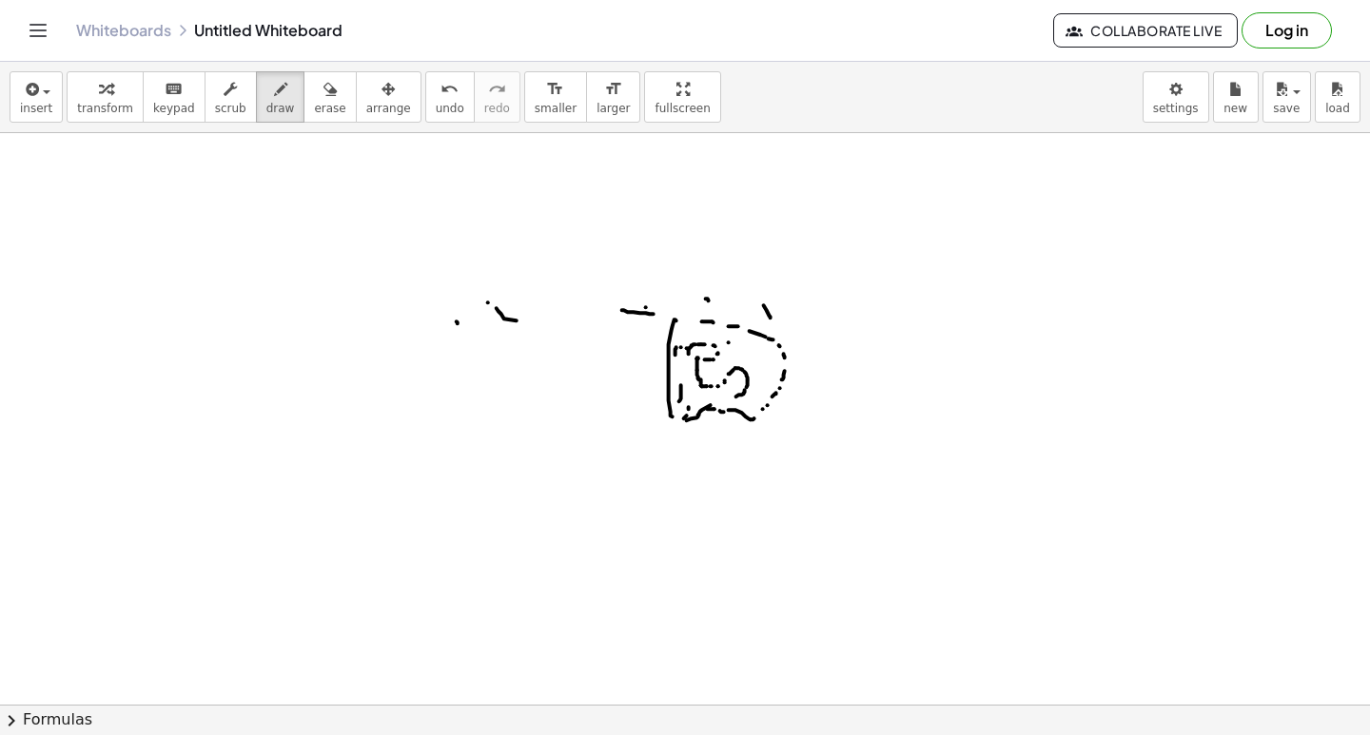
drag, startPoint x: 702, startPoint y: 327, endPoint x: 675, endPoint y: 327, distance: 27.6
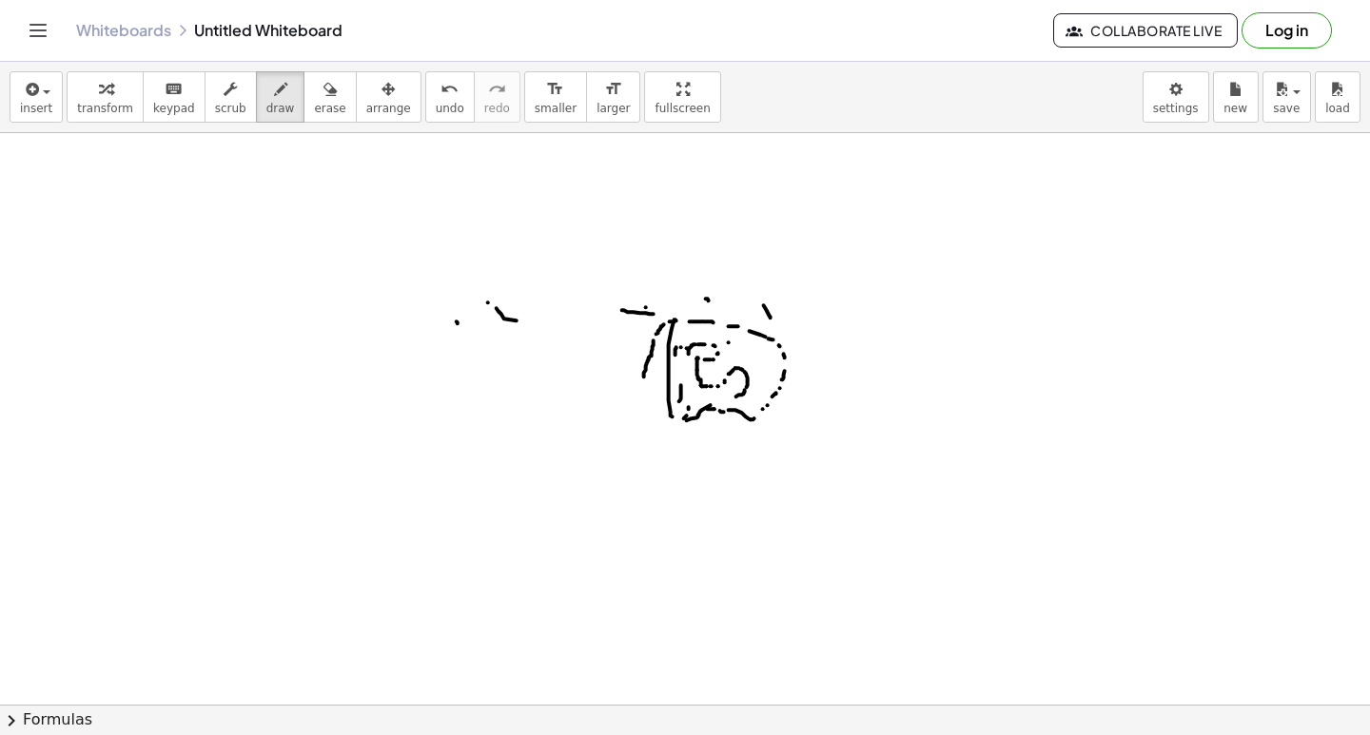
drag, startPoint x: 649, startPoint y: 364, endPoint x: 643, endPoint y: 383, distance: 19.9
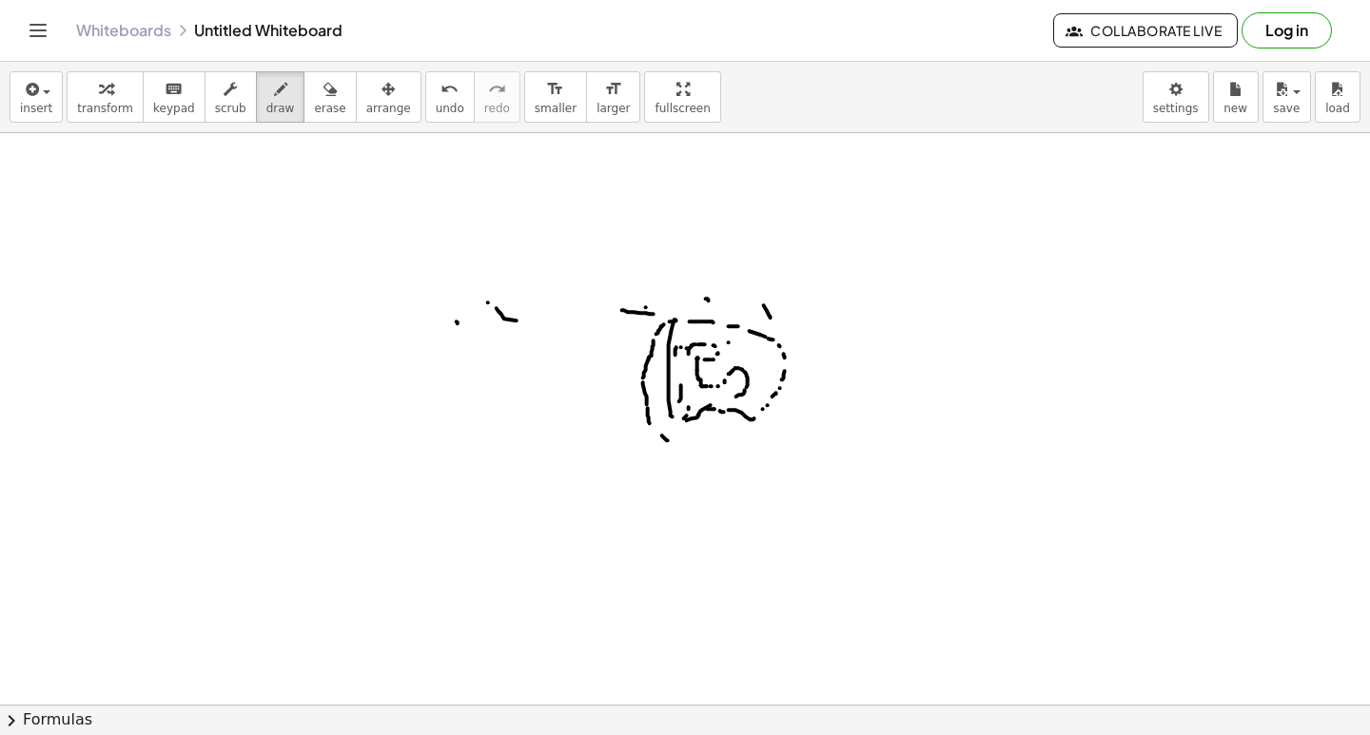
drag, startPoint x: 715, startPoint y: 457, endPoint x: 739, endPoint y: 457, distance: 23.8
drag
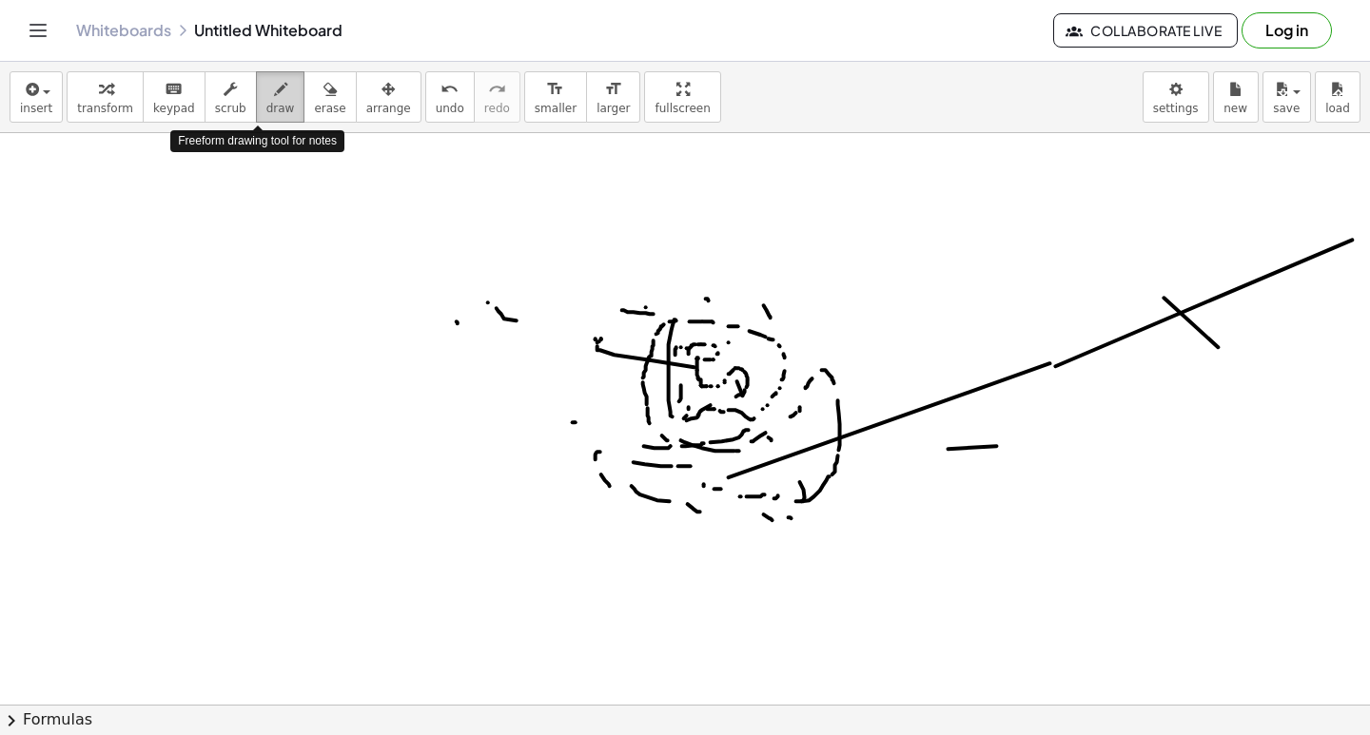
click at [256, 116] on button "draw" at bounding box center [280, 96] width 49 height 51
click at [256, 117] on button "draw" at bounding box center [280, 96] width 49 height 51
click at [266, 115] on span "draw" at bounding box center [280, 108] width 29 height 13
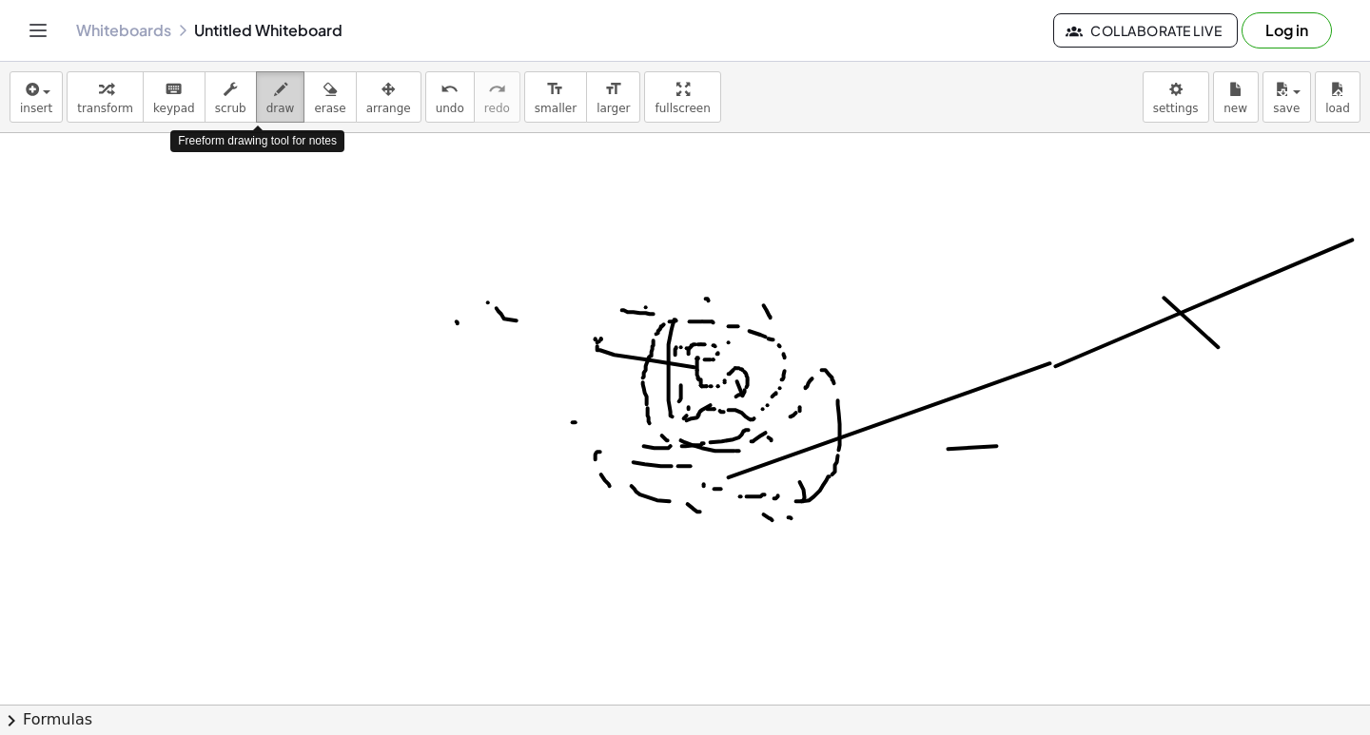
click at [269, 105] on span "draw" at bounding box center [280, 108] width 29 height 13
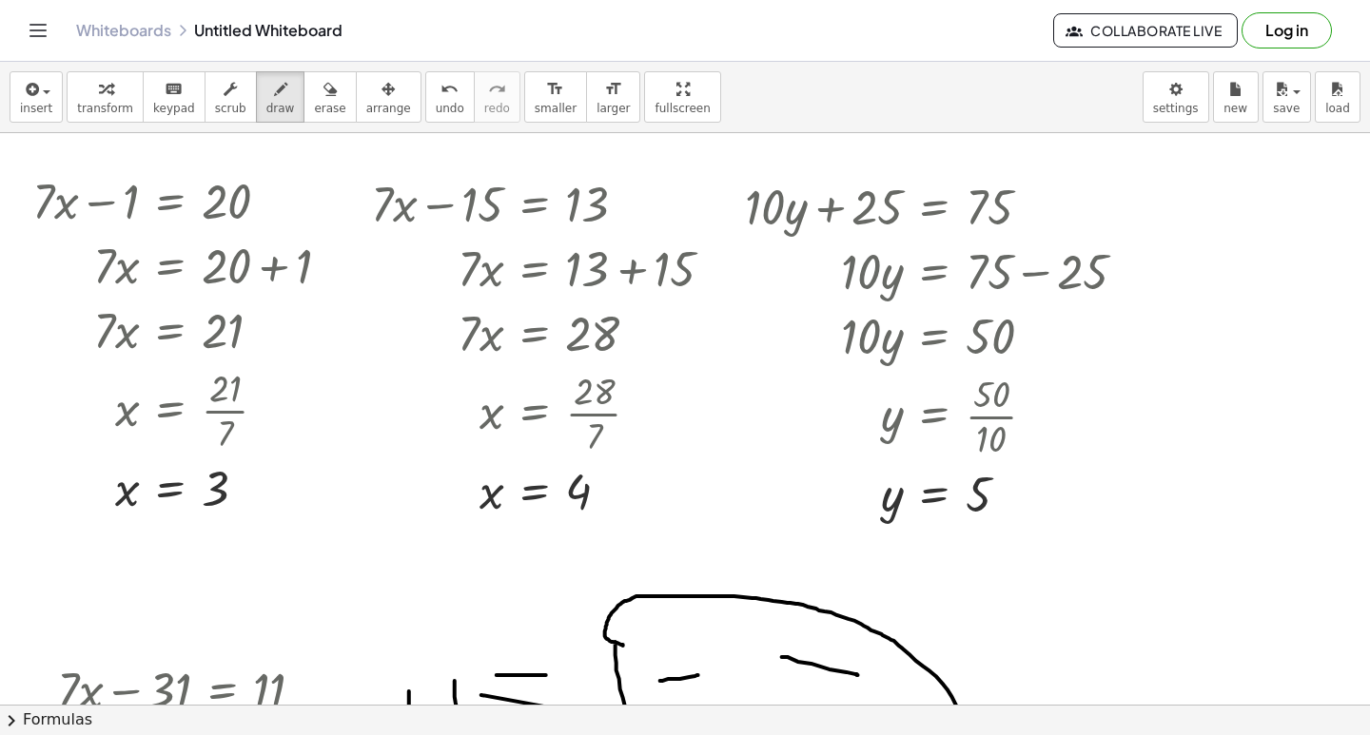
scroll to position [8848, 0]
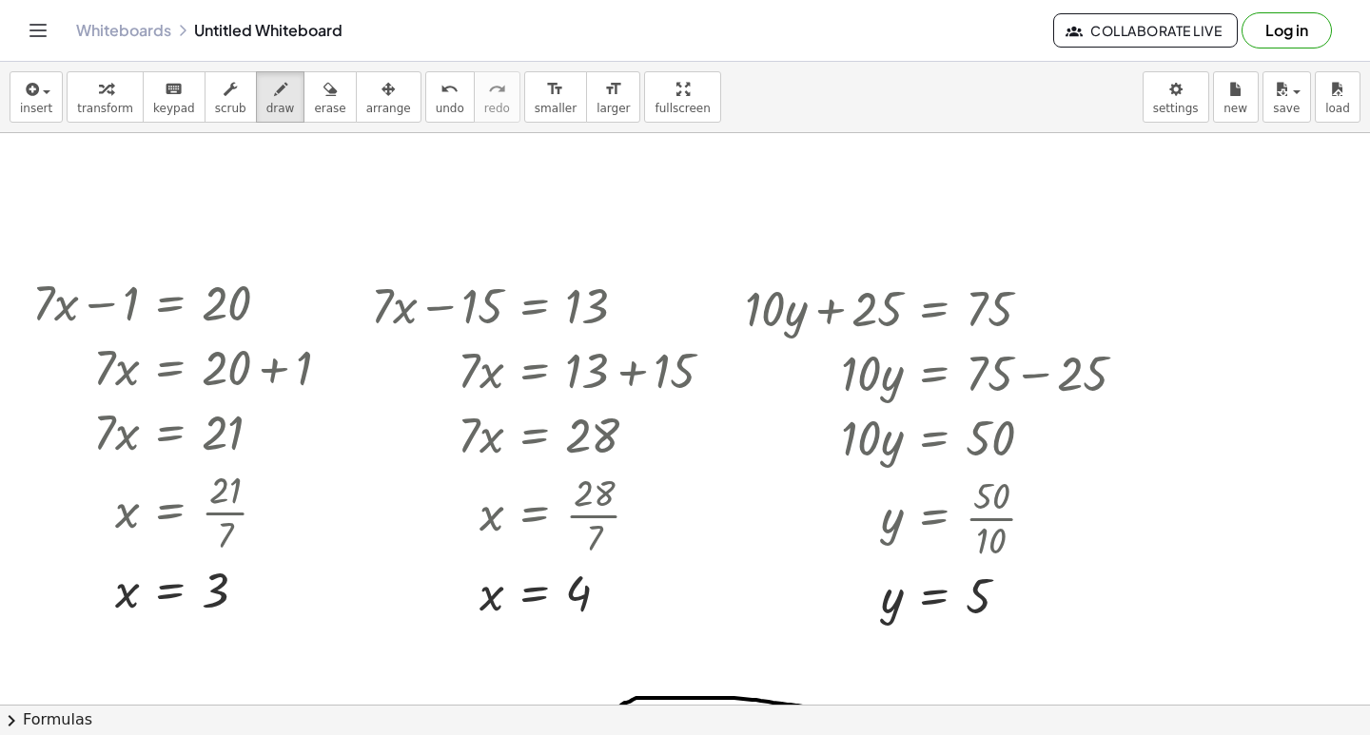
click at [207, 78] on button "scrub" at bounding box center [231, 96] width 52 height 51
click at [205, 100] on button "scrub" at bounding box center [231, 96] width 52 height 51
click at [102, 111] on span "transform" at bounding box center [105, 108] width 56 height 13
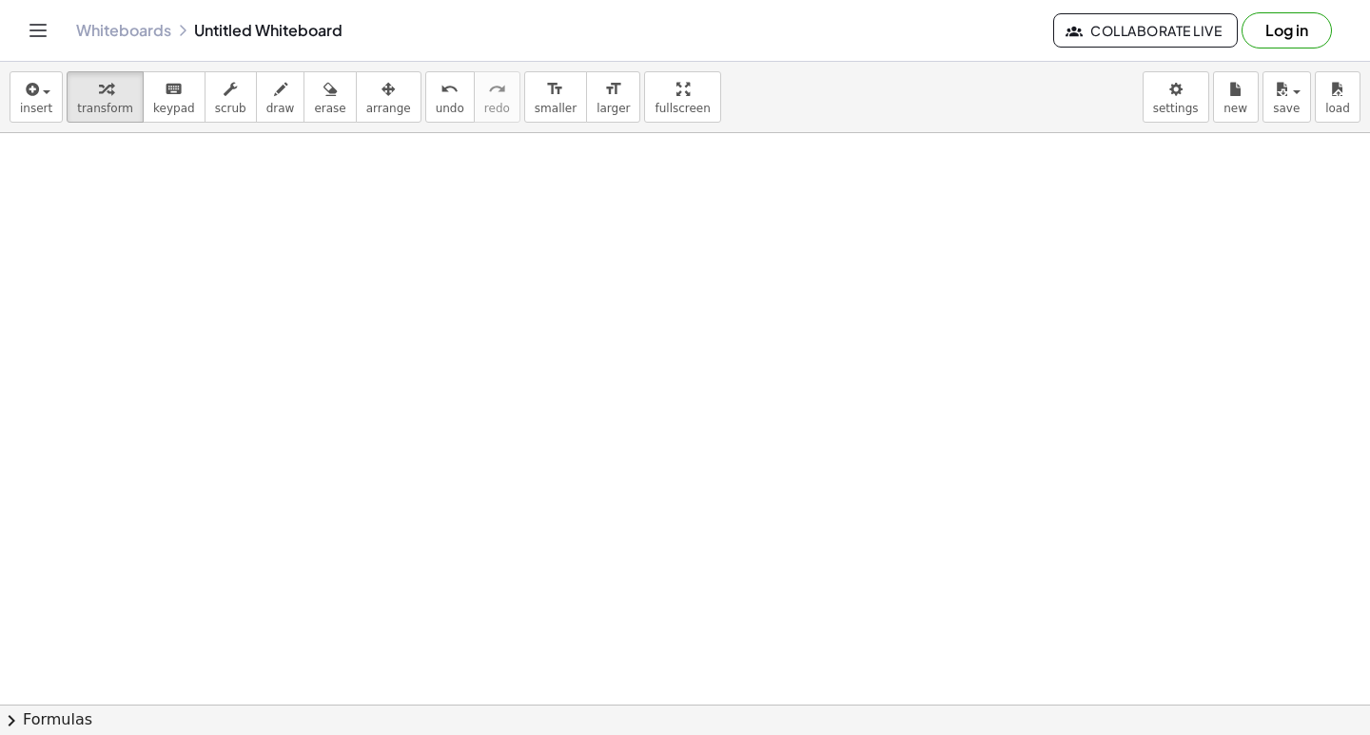
scroll to position [11787, 0]
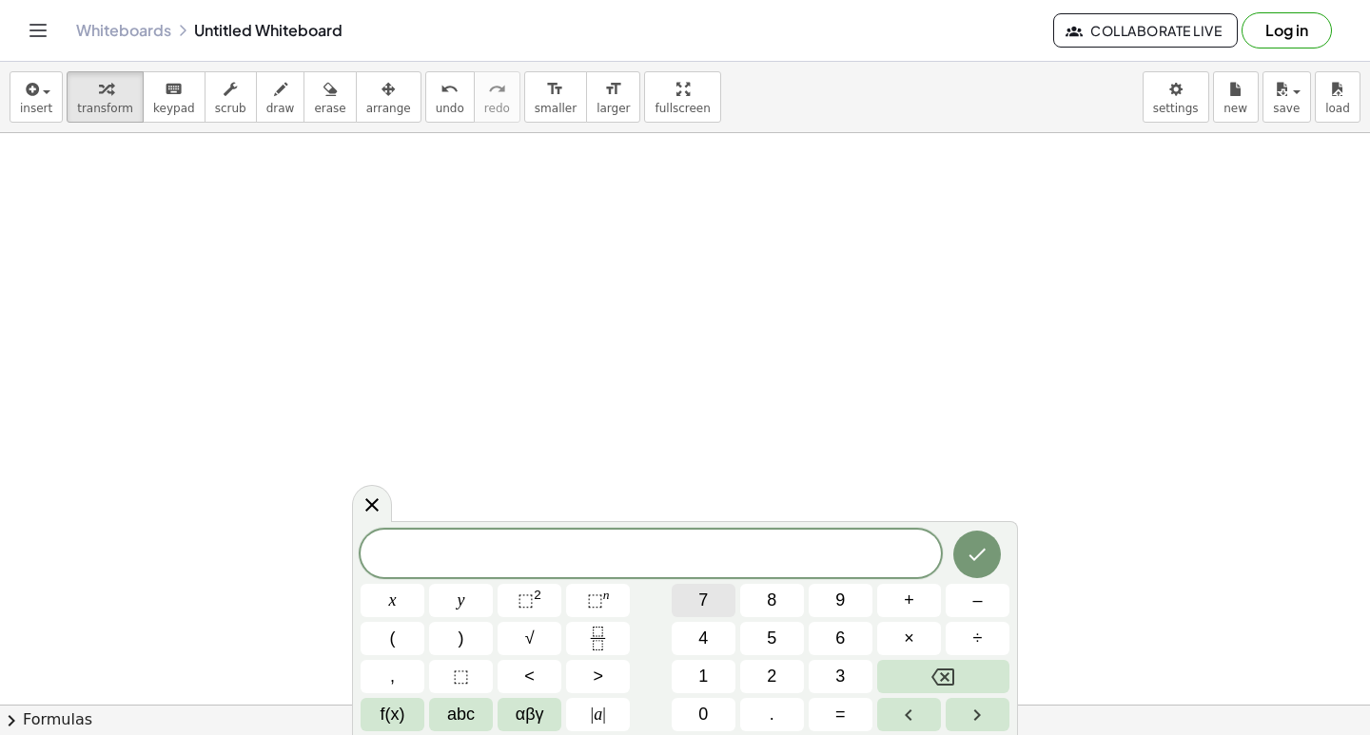
click at [721, 605] on button "7" at bounding box center [704, 600] width 64 height 33
click at [402, 599] on button "x" at bounding box center [393, 600] width 64 height 33
click at [893, 597] on button "+" at bounding box center [909, 600] width 64 height 33
click at [930, 604] on button "+" at bounding box center [909, 600] width 64 height 33
click at [958, 688] on button "Backspace" at bounding box center [943, 676] width 132 height 33
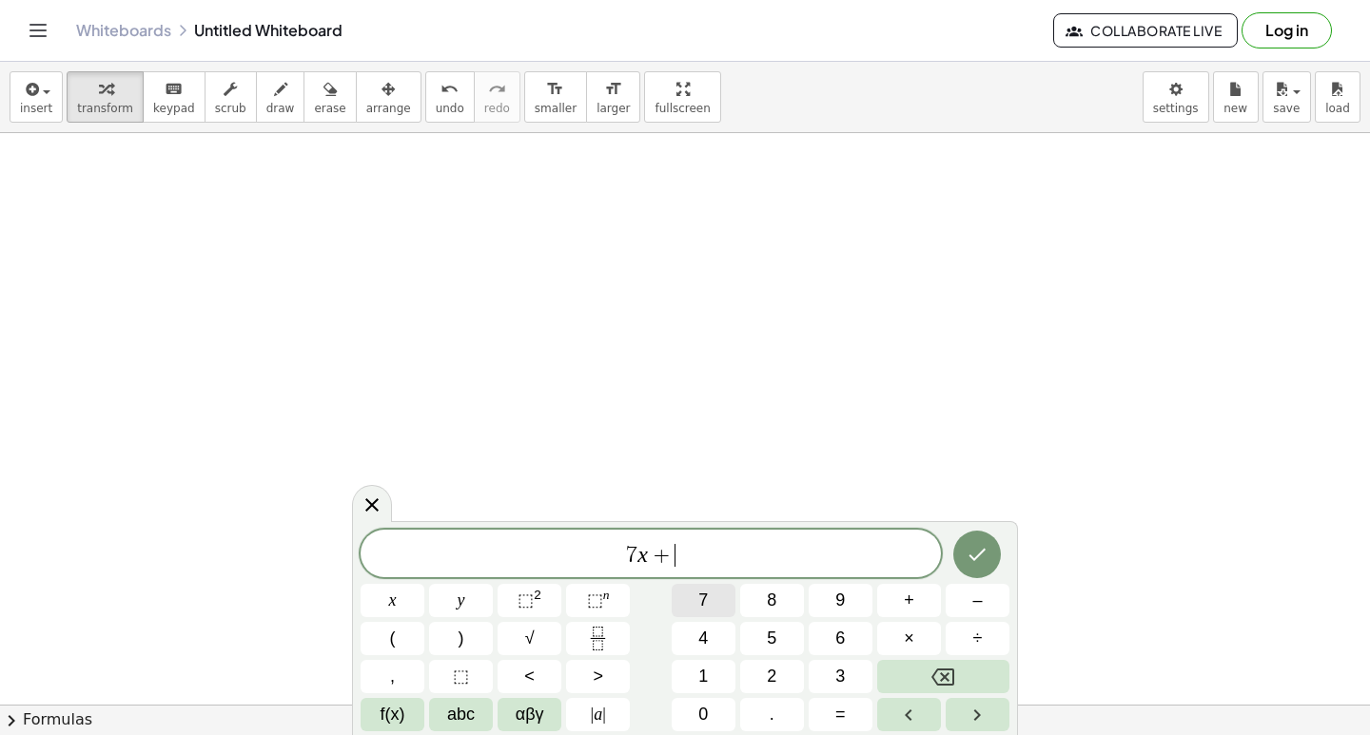
click at [696, 602] on button "7" at bounding box center [704, 600] width 64 height 33
click at [461, 594] on span "y" at bounding box center [462, 601] width 8 height 26
click at [839, 714] on span "=" at bounding box center [840, 715] width 10 height 26
click at [785, 681] on button "2" at bounding box center [772, 676] width 64 height 33
click at [708, 660] on button "1" at bounding box center [704, 676] width 64 height 33
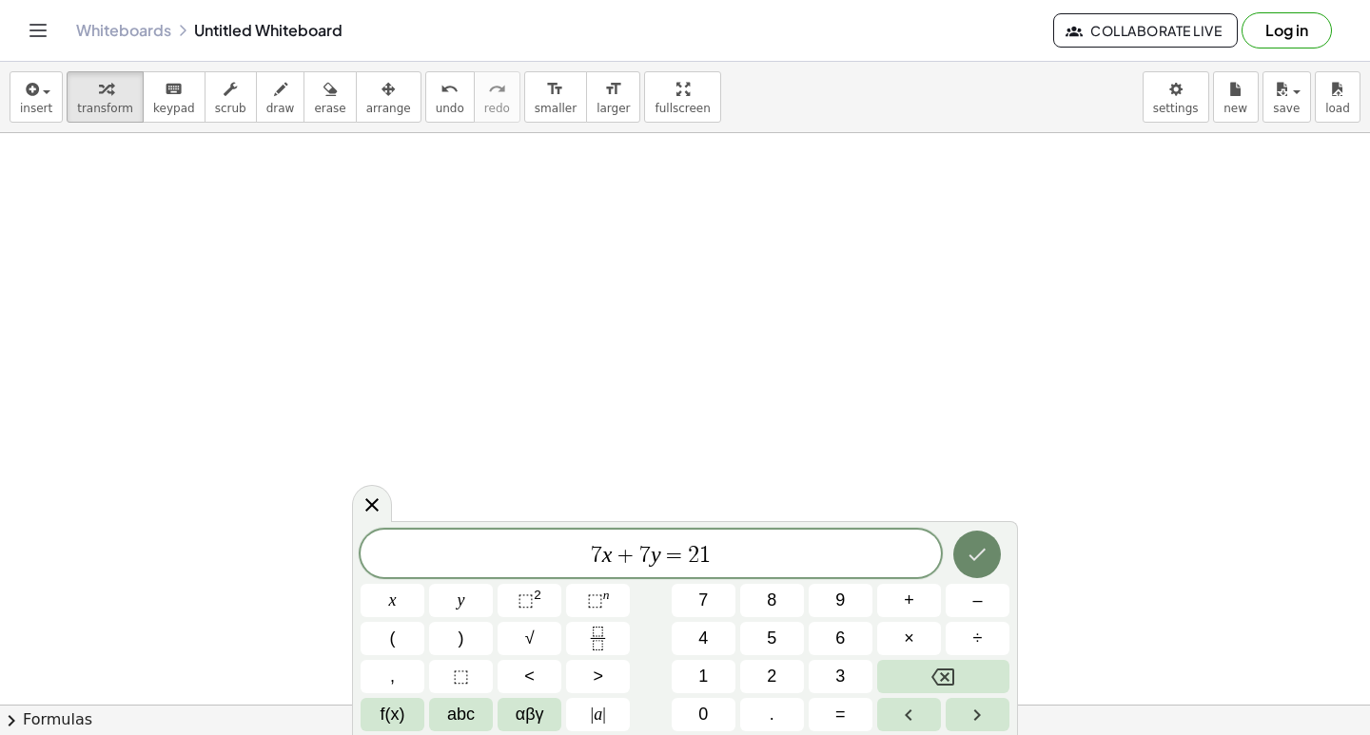
click at [979, 545] on icon "Done" at bounding box center [977, 554] width 23 height 23
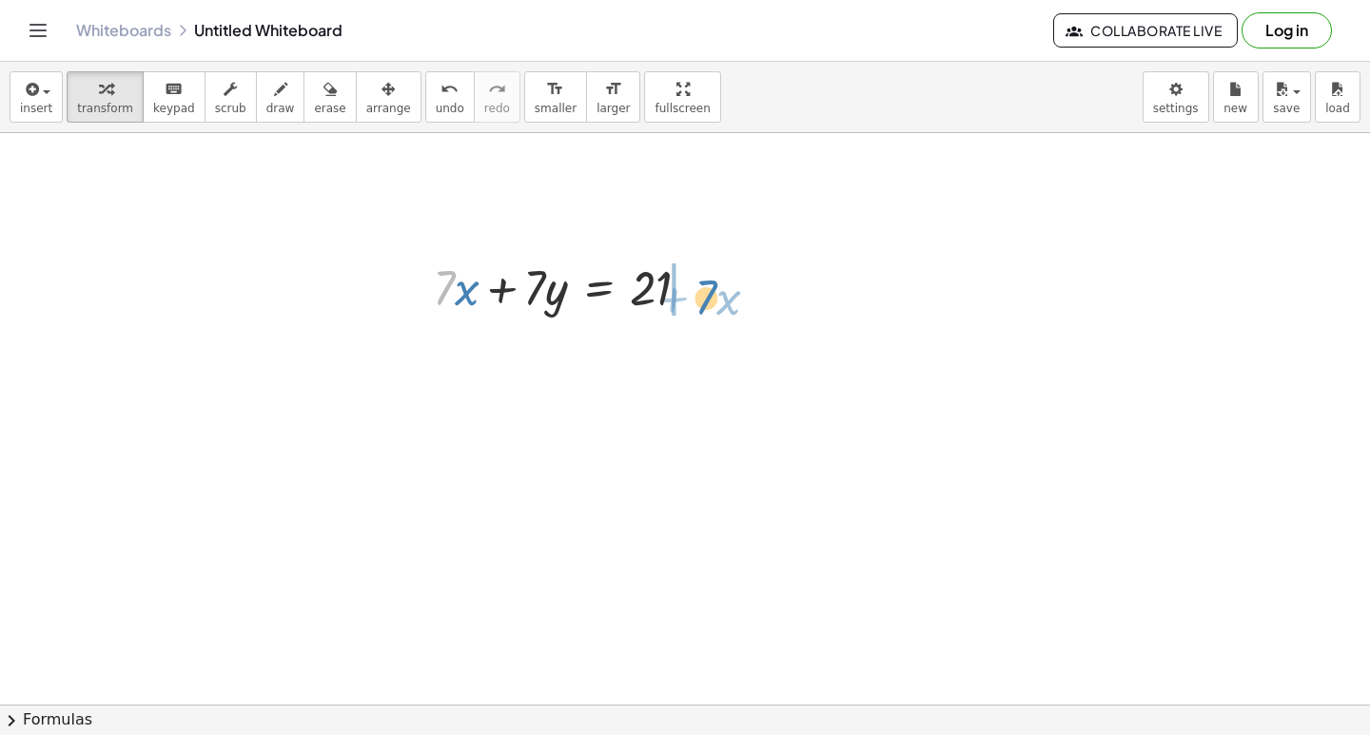
drag, startPoint x: 439, startPoint y: 279, endPoint x: 700, endPoint y: 288, distance: 261.8
click at [700, 288] on div at bounding box center [569, 286] width 292 height 65
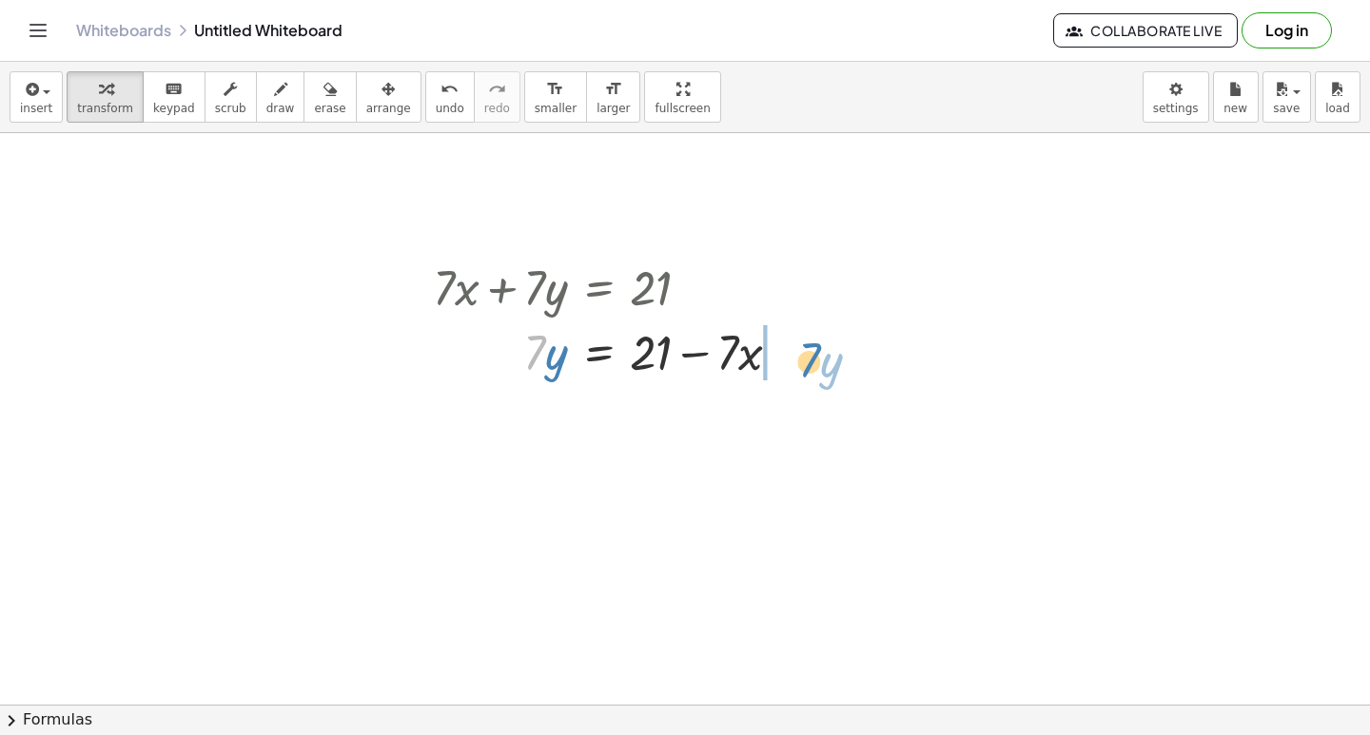
drag, startPoint x: 539, startPoint y: 362, endPoint x: 814, endPoint y: 370, distance: 275.0
click at [786, 353] on div at bounding box center [658, 351] width 471 height 65
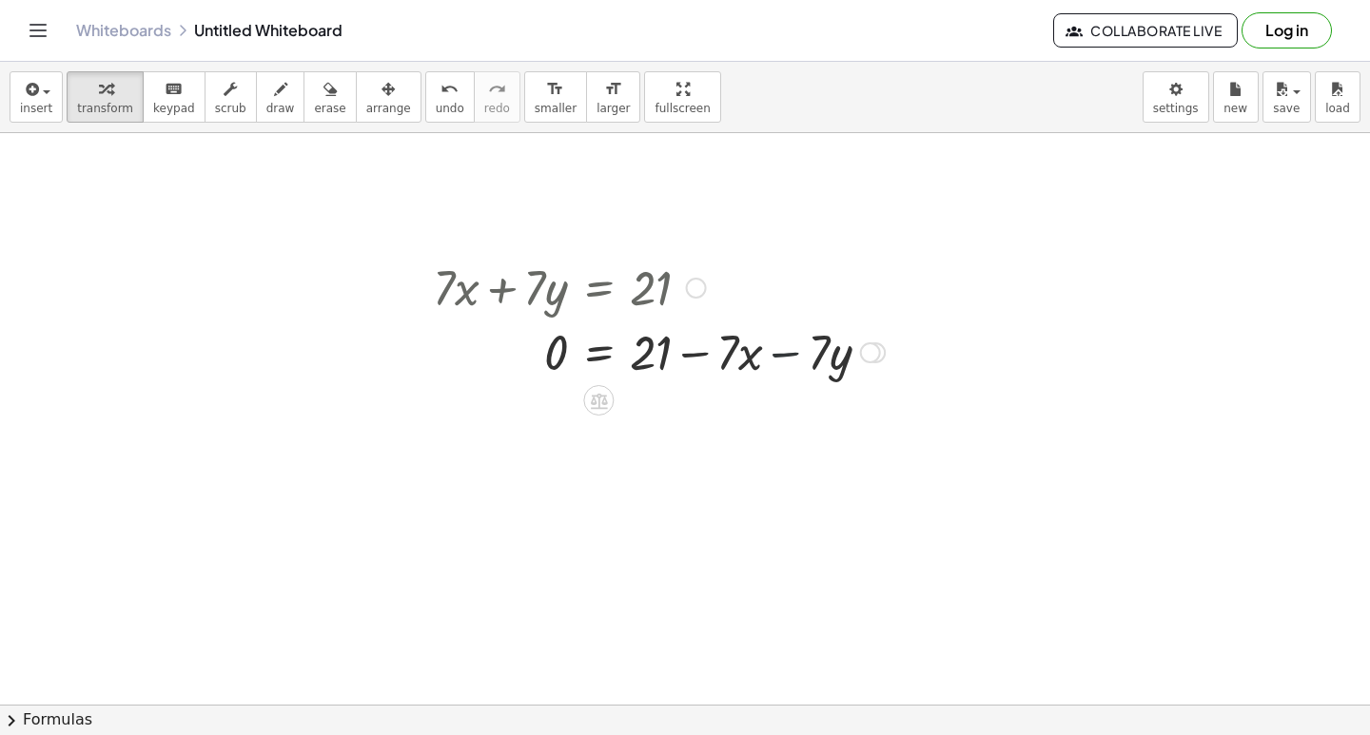
click at [786, 353] on div at bounding box center [658, 351] width 471 height 65
click at [785, 349] on div at bounding box center [658, 351] width 471 height 65
drag, startPoint x: 785, startPoint y: 343, endPoint x: 415, endPoint y: 255, distance: 380.5
click at [782, 331] on div at bounding box center [658, 351] width 471 height 65
click at [436, 105] on span "undo" at bounding box center [450, 108] width 29 height 13
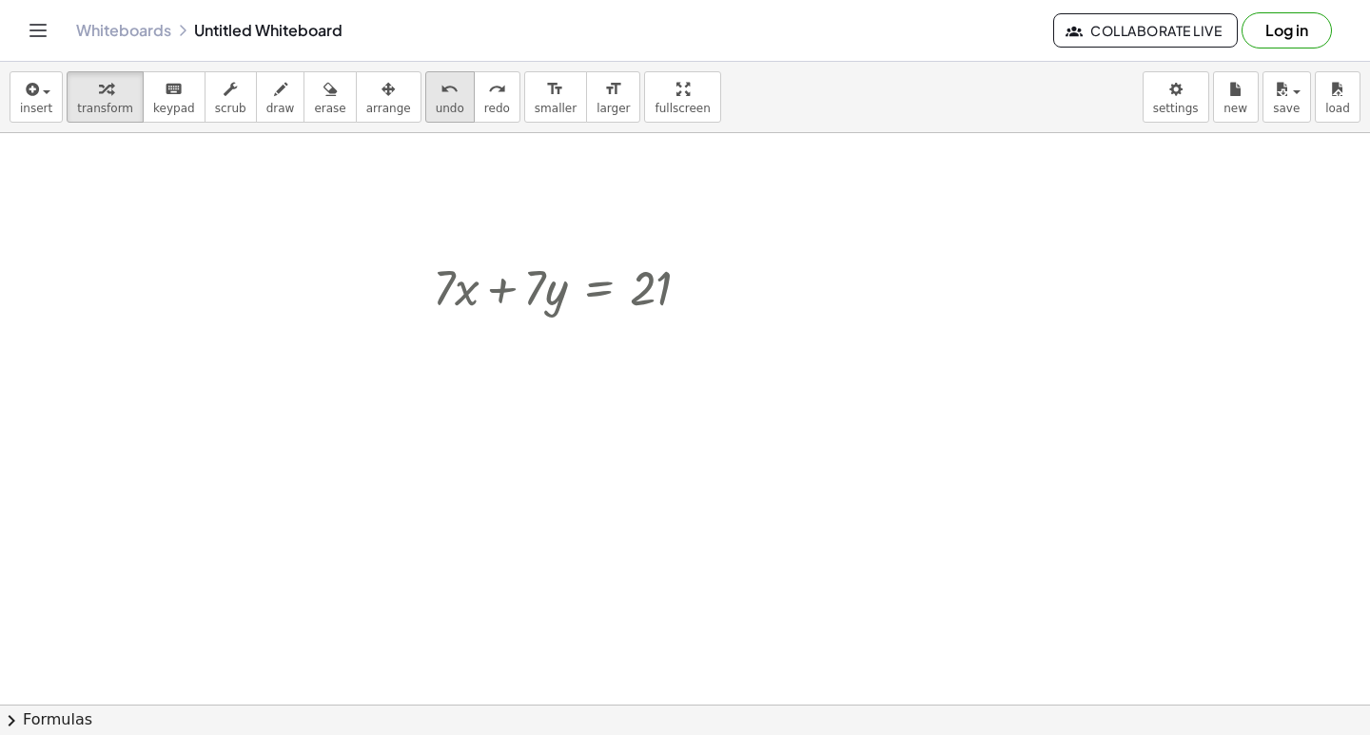
click at [436, 105] on span "undo" at bounding box center [450, 108] width 29 height 13
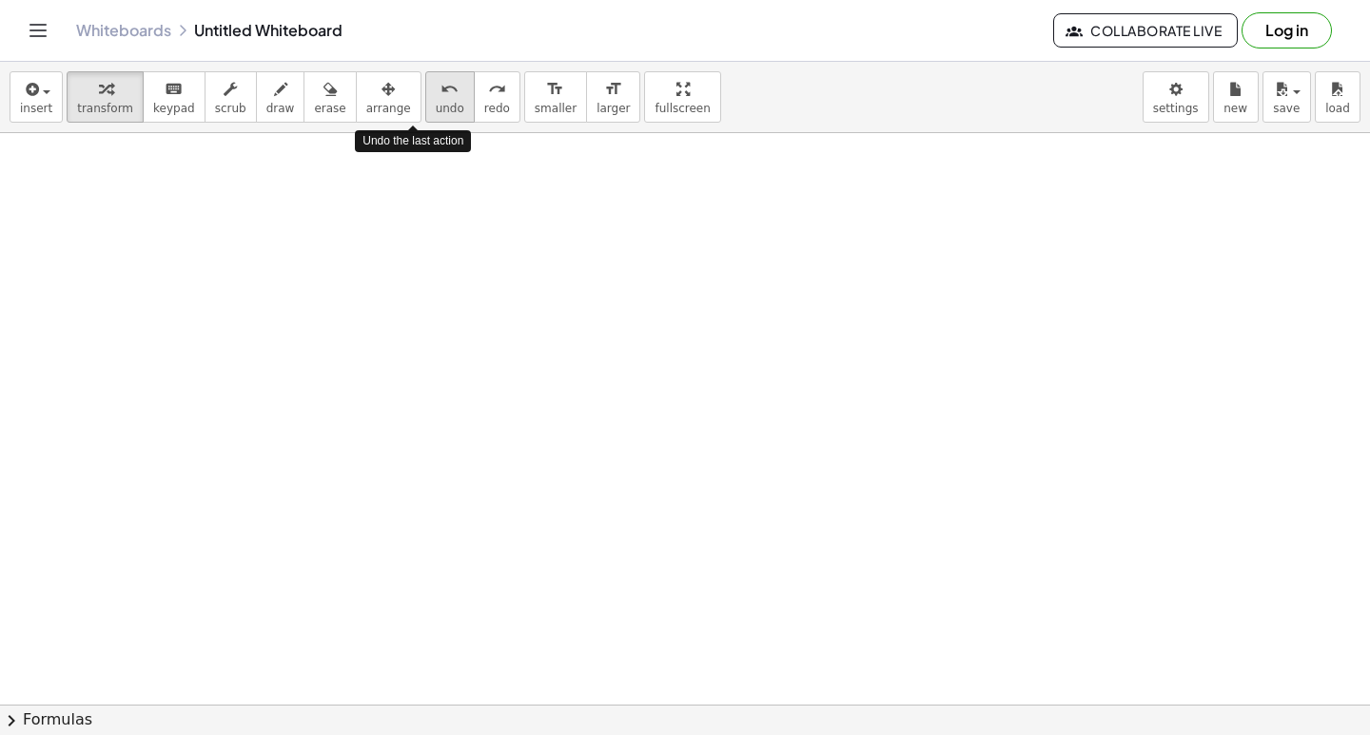
click at [436, 105] on span "undo" at bounding box center [450, 108] width 29 height 13
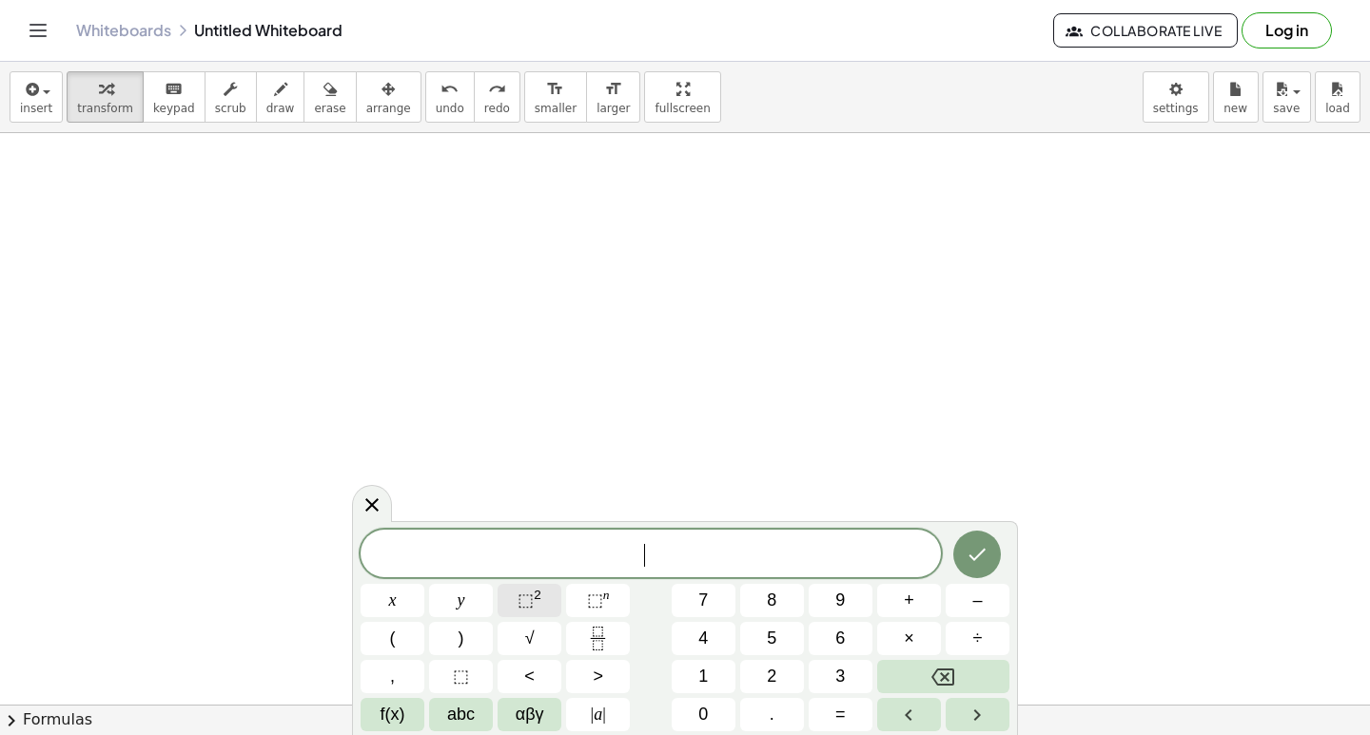
click at [548, 594] on button "⬚ 2" at bounding box center [530, 600] width 64 height 33
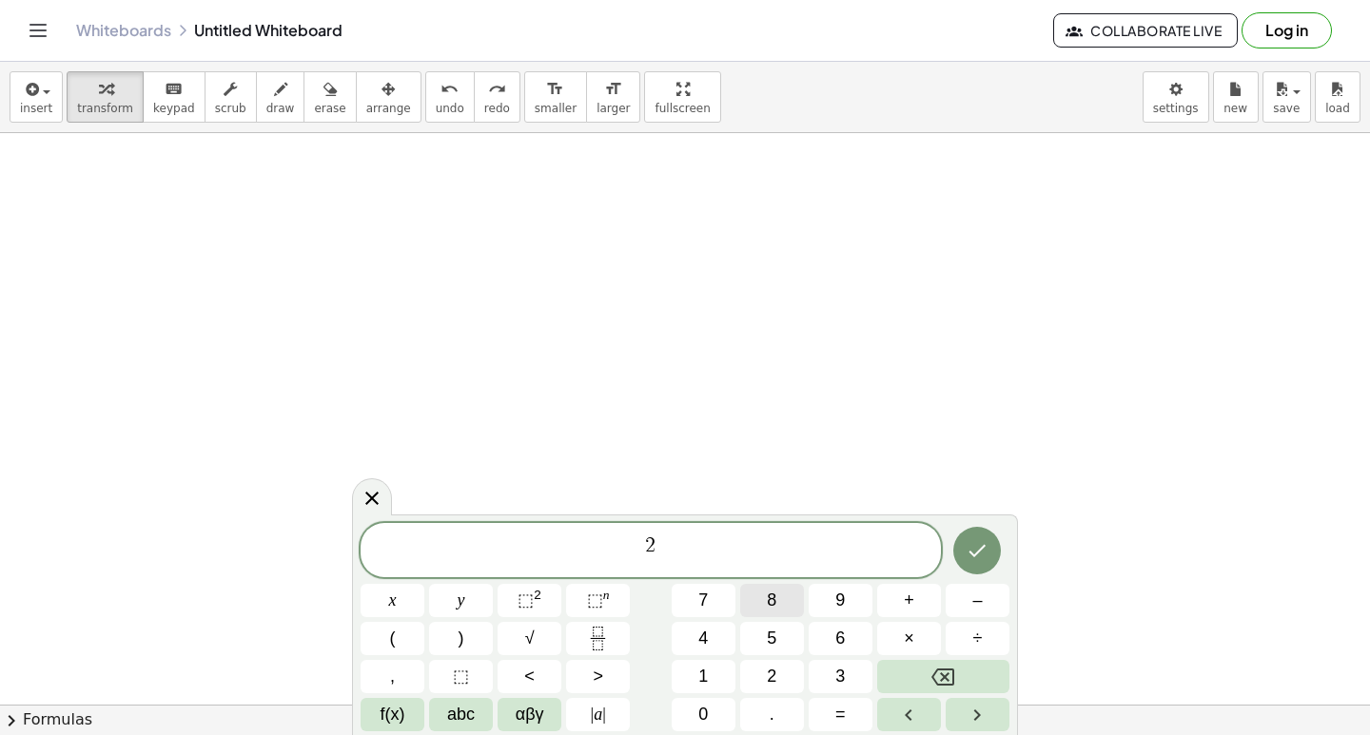
click at [747, 616] on button "8" at bounding box center [772, 600] width 64 height 33
click at [825, 638] on button "6" at bounding box center [841, 638] width 64 height 33
click at [963, 542] on button "Done" at bounding box center [977, 551] width 48 height 48
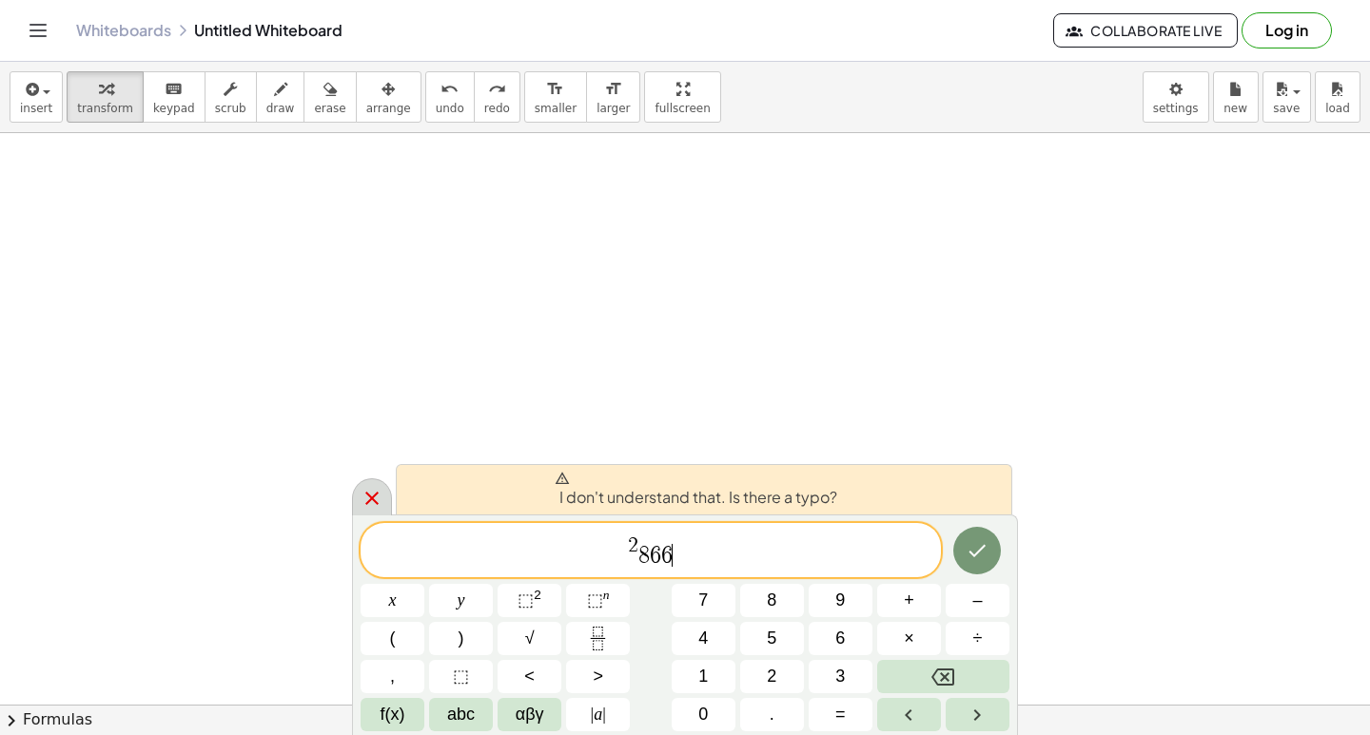
click at [360, 489] on div at bounding box center [372, 497] width 40 height 37
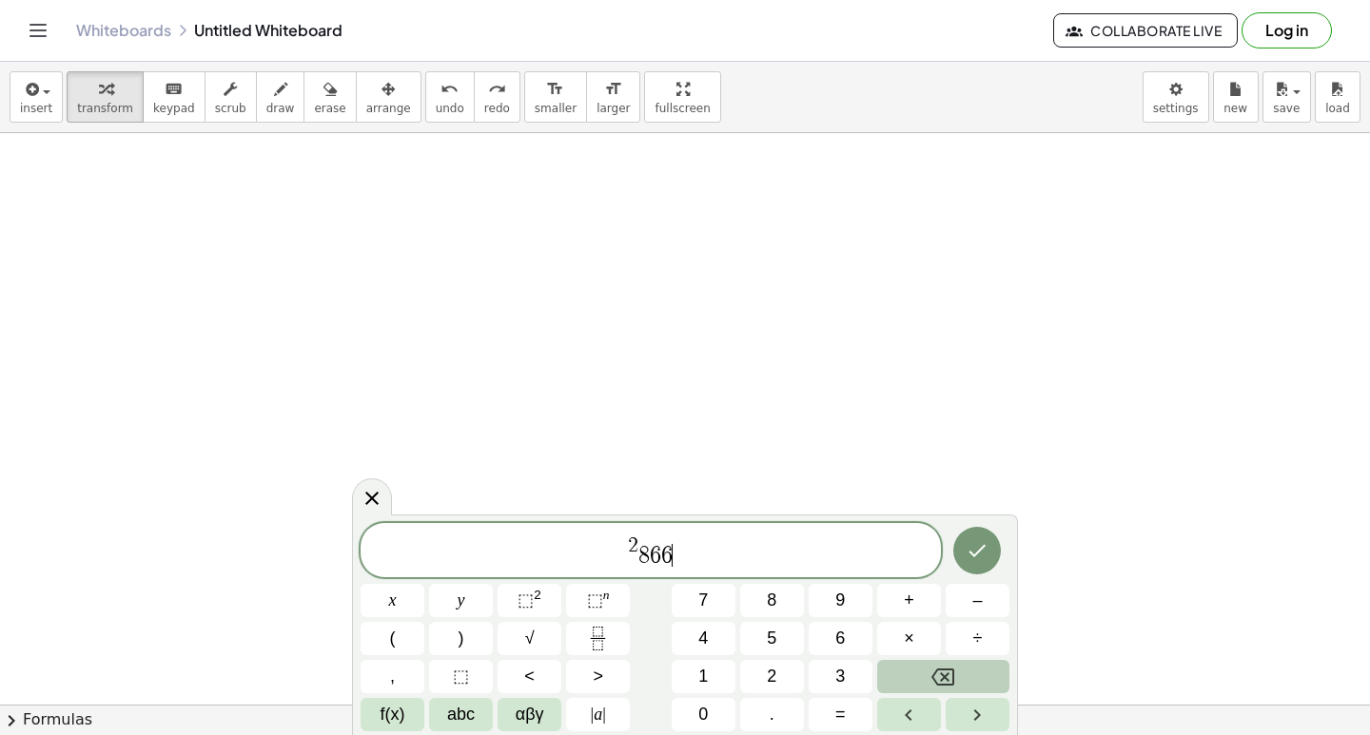
click at [962, 686] on button "Backspace" at bounding box center [943, 676] width 132 height 33
click at [964, 685] on button "Backspace" at bounding box center [943, 676] width 132 height 33
click at [966, 675] on button "Backspace" at bounding box center [943, 676] width 132 height 33
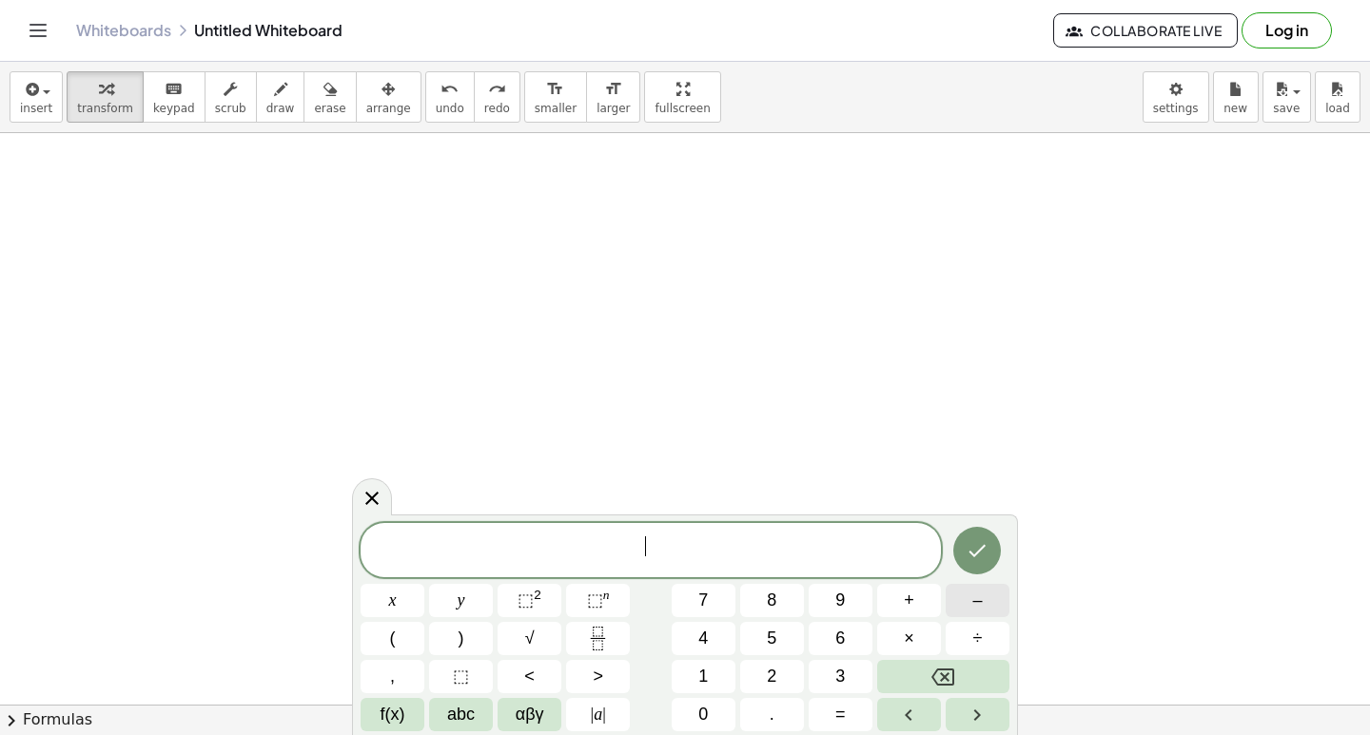
click at [971, 592] on button "–" at bounding box center [978, 600] width 64 height 33
click at [772, 632] on span "5" at bounding box center [772, 639] width 10 height 26
click at [415, 605] on button "x" at bounding box center [393, 600] width 64 height 33
click at [917, 596] on button "+" at bounding box center [909, 600] width 64 height 33
click at [851, 675] on button "3" at bounding box center [841, 676] width 64 height 33
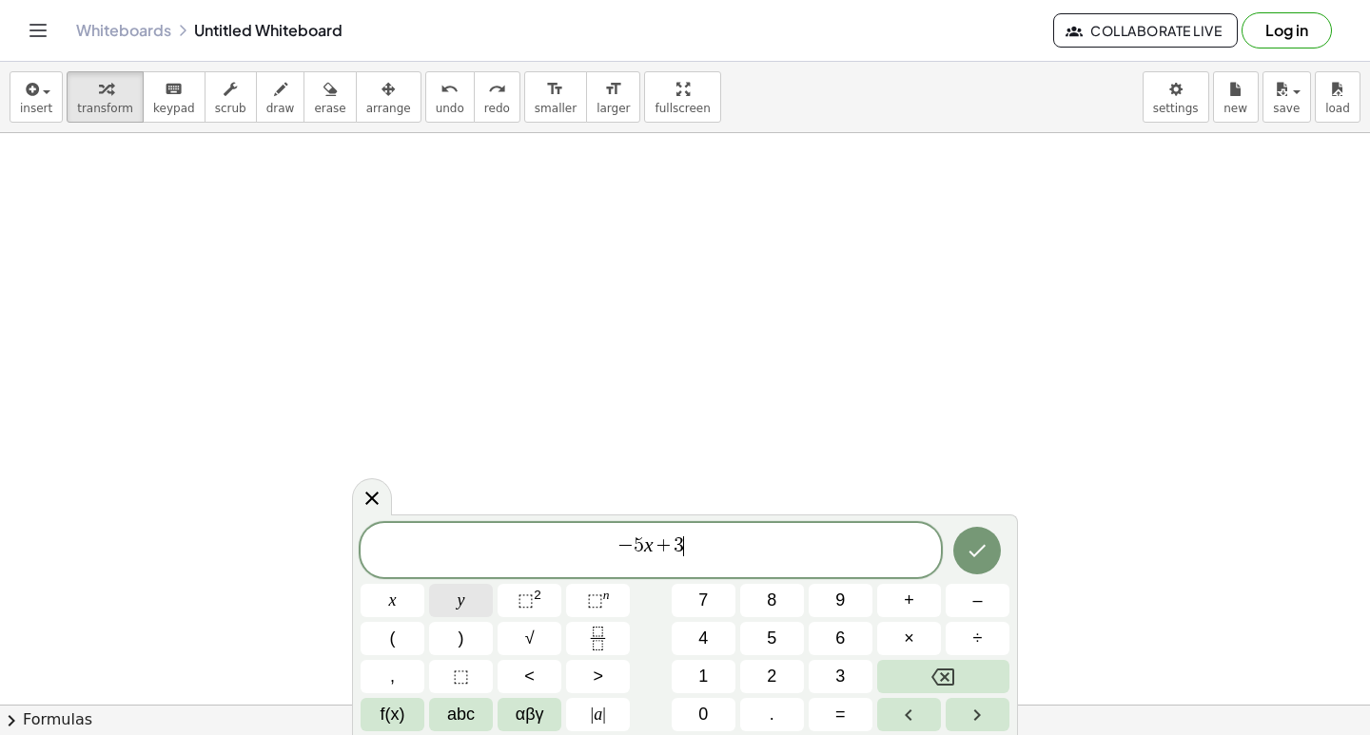
click at [489, 605] on button "y" at bounding box center [461, 600] width 64 height 33
click at [817, 704] on button "=" at bounding box center [841, 714] width 64 height 33
click at [974, 593] on span "–" at bounding box center [977, 601] width 10 height 26
click at [791, 669] on button "2" at bounding box center [772, 676] width 64 height 33
click at [985, 570] on button "Done" at bounding box center [977, 551] width 48 height 48
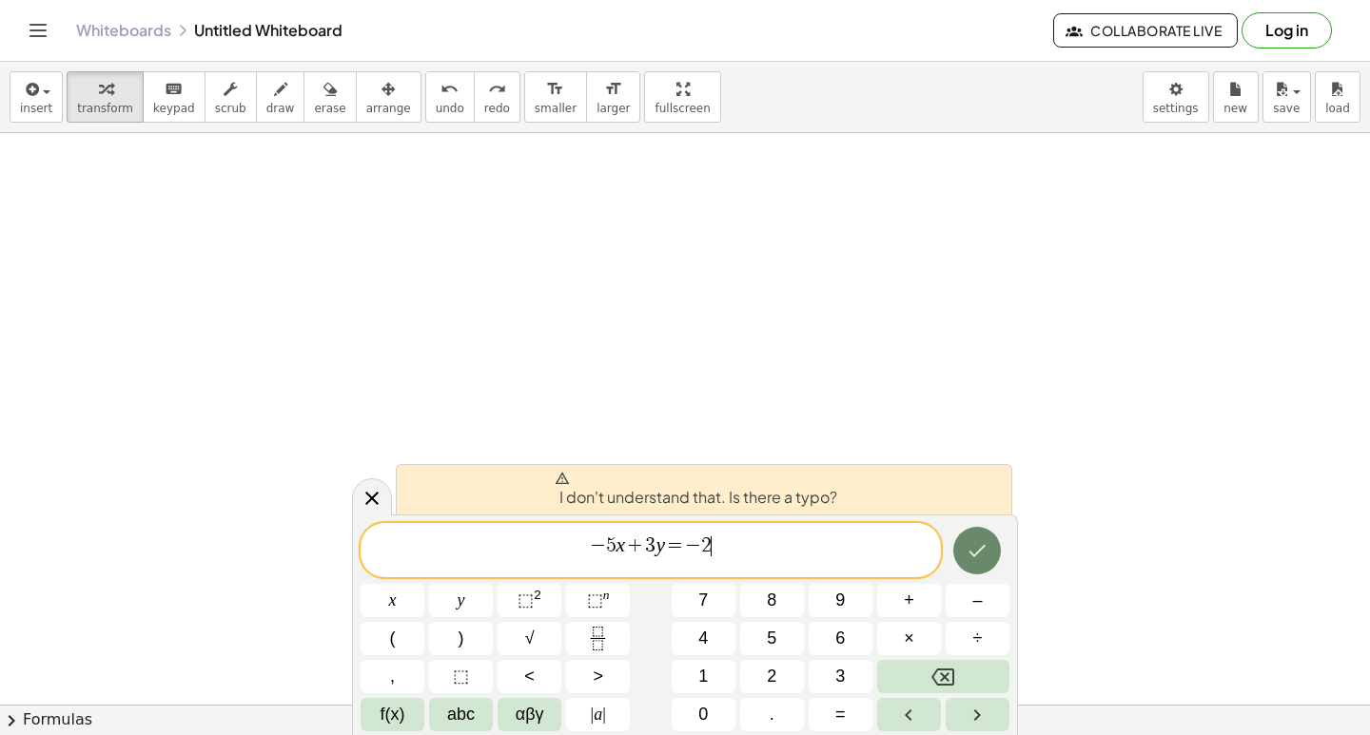
click at [967, 557] on icon "Done" at bounding box center [977, 550] width 23 height 23
click at [967, 547] on icon "Done" at bounding box center [977, 550] width 23 height 23
click at [960, 531] on div at bounding box center [978, 551] width 64 height 56
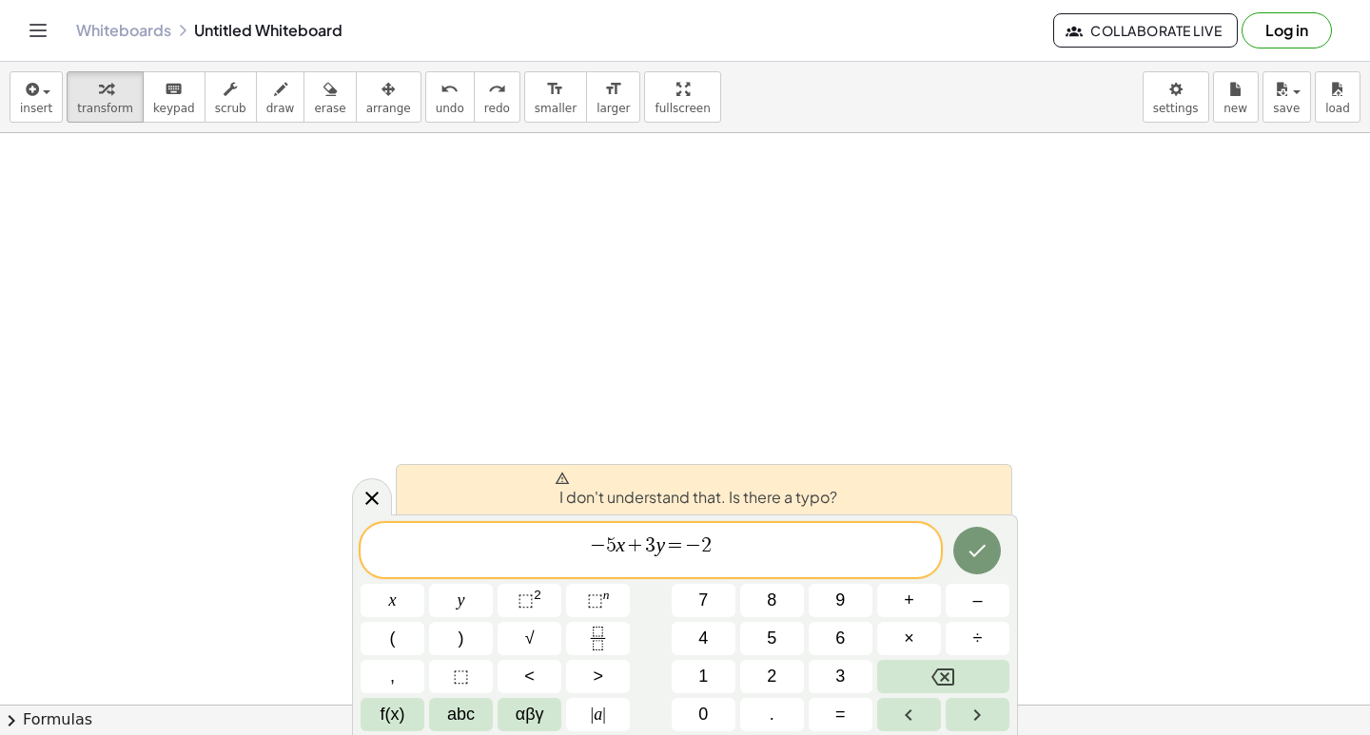
click at [958, 523] on div at bounding box center [978, 551] width 64 height 56
click at [958, 519] on div "I don't understand that. Is there a typo? * − 5 x + 3 y = − 2 x y ⬚ 2 ⬚ n 7 8 9…" at bounding box center [685, 625] width 666 height 221
click at [965, 553] on button "Done" at bounding box center [977, 551] width 48 height 48
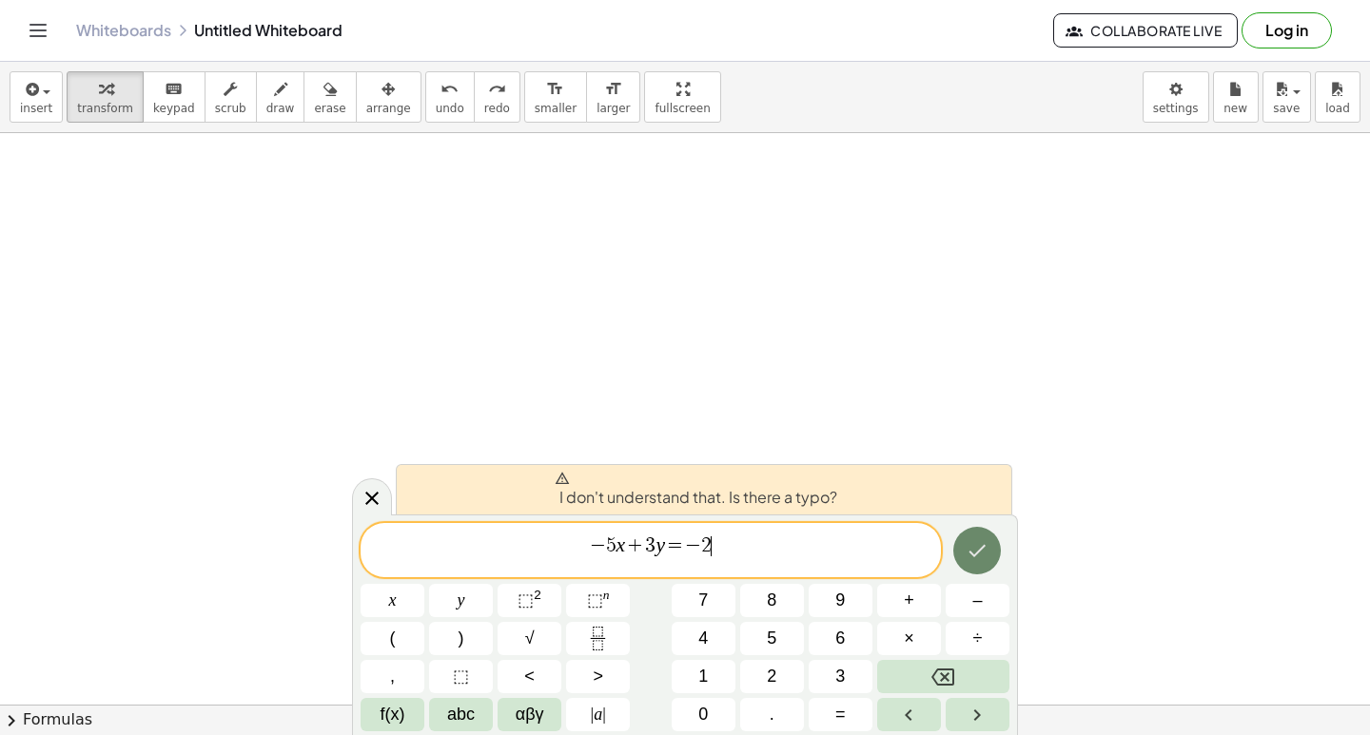
click at [965, 553] on button "Done" at bounding box center [977, 551] width 48 height 48
click at [965, 552] on button "Done" at bounding box center [977, 551] width 48 height 48
click at [966, 551] on button "Done" at bounding box center [977, 551] width 48 height 48
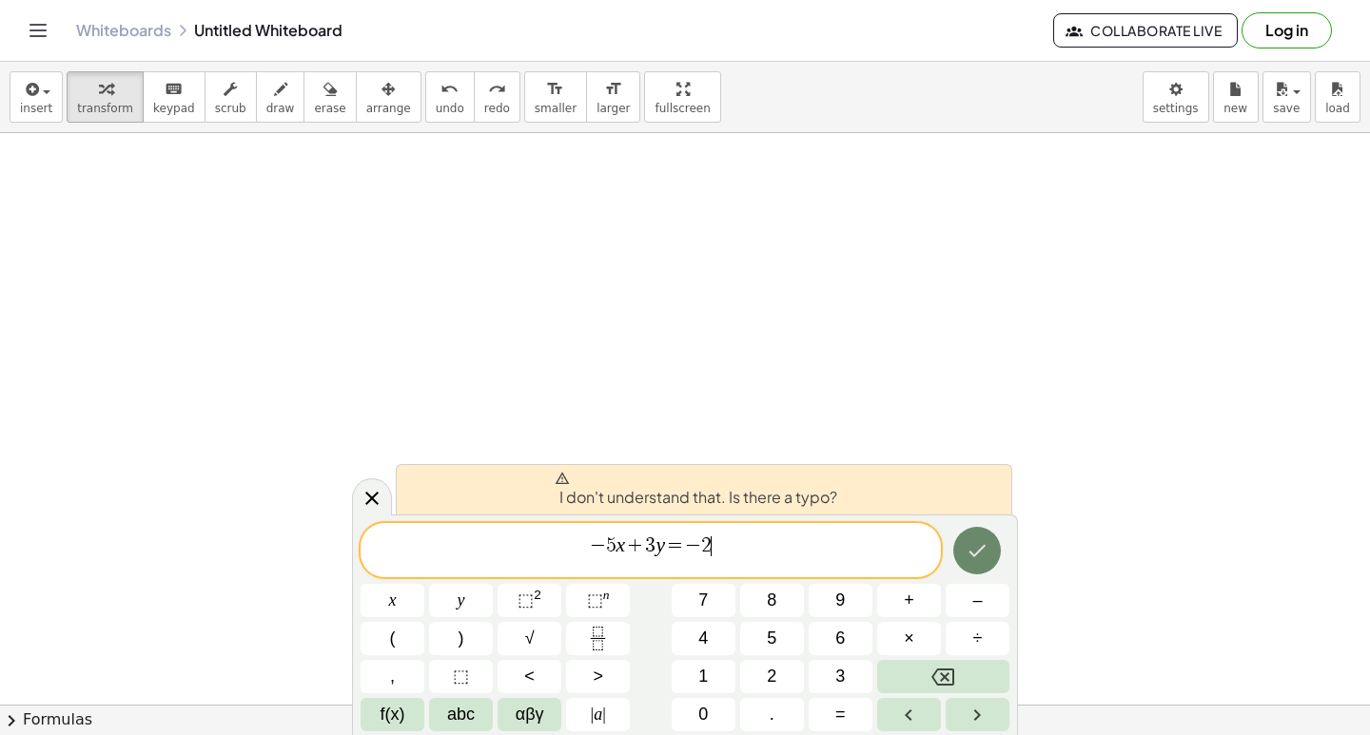
click at [968, 549] on icon "Done" at bounding box center [977, 550] width 23 height 23
click at [969, 547] on icon "Done" at bounding box center [977, 550] width 23 height 23
click at [971, 546] on icon "Done" at bounding box center [977, 550] width 23 height 23
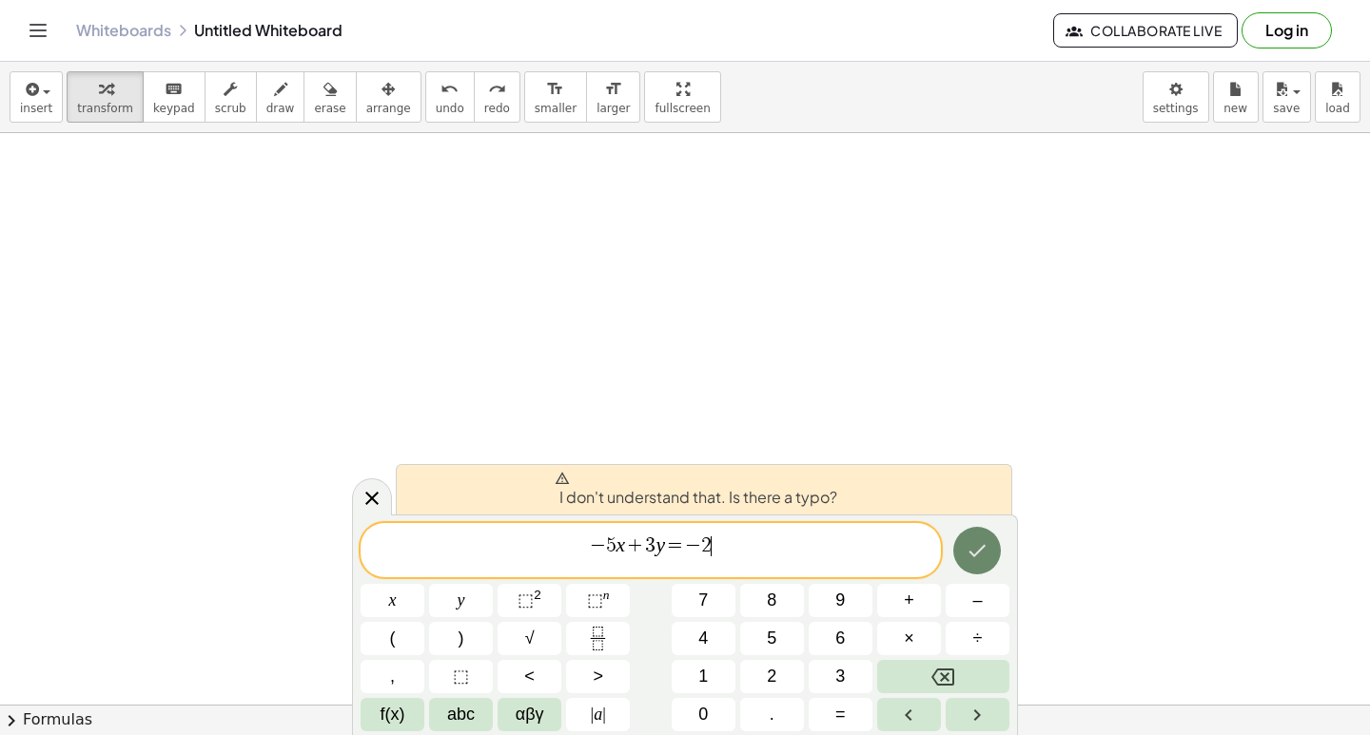
click at [972, 546] on icon "Done" at bounding box center [977, 550] width 23 height 23
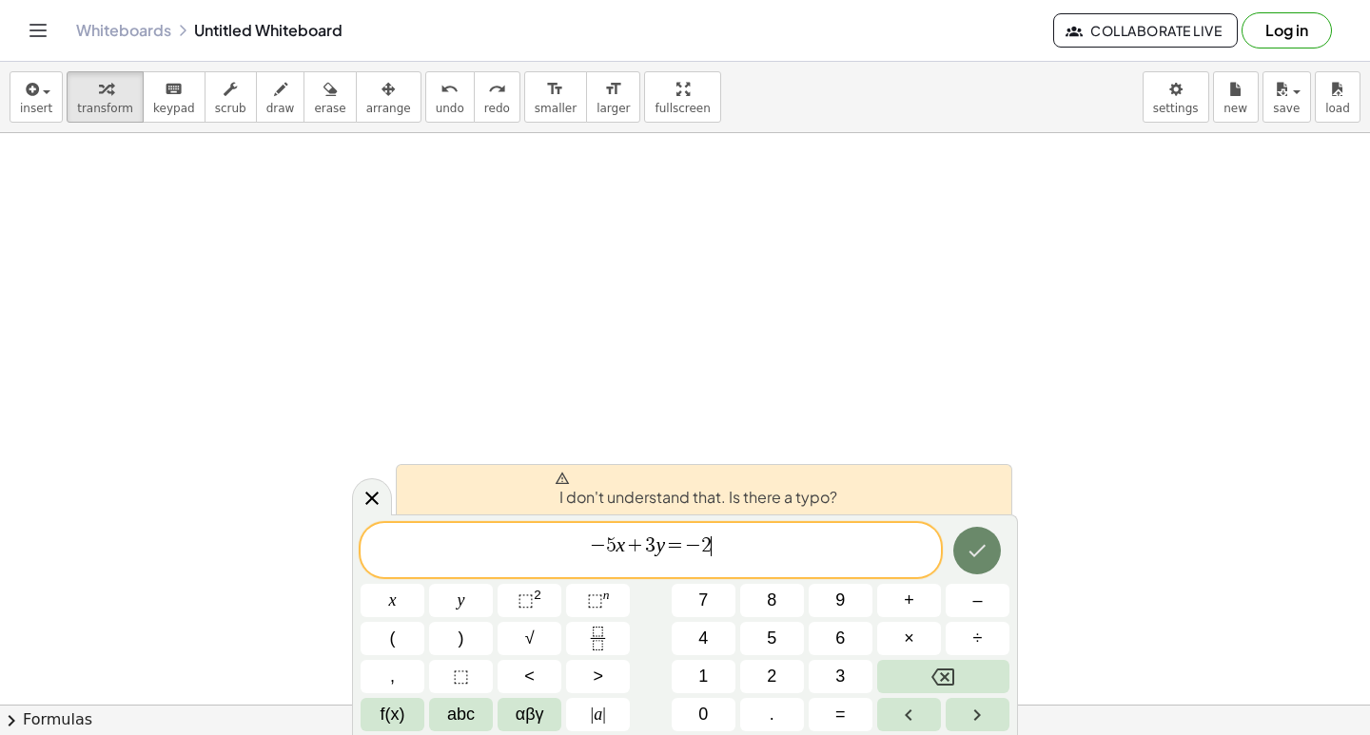
click at [972, 546] on icon "Done" at bounding box center [977, 550] width 23 height 23
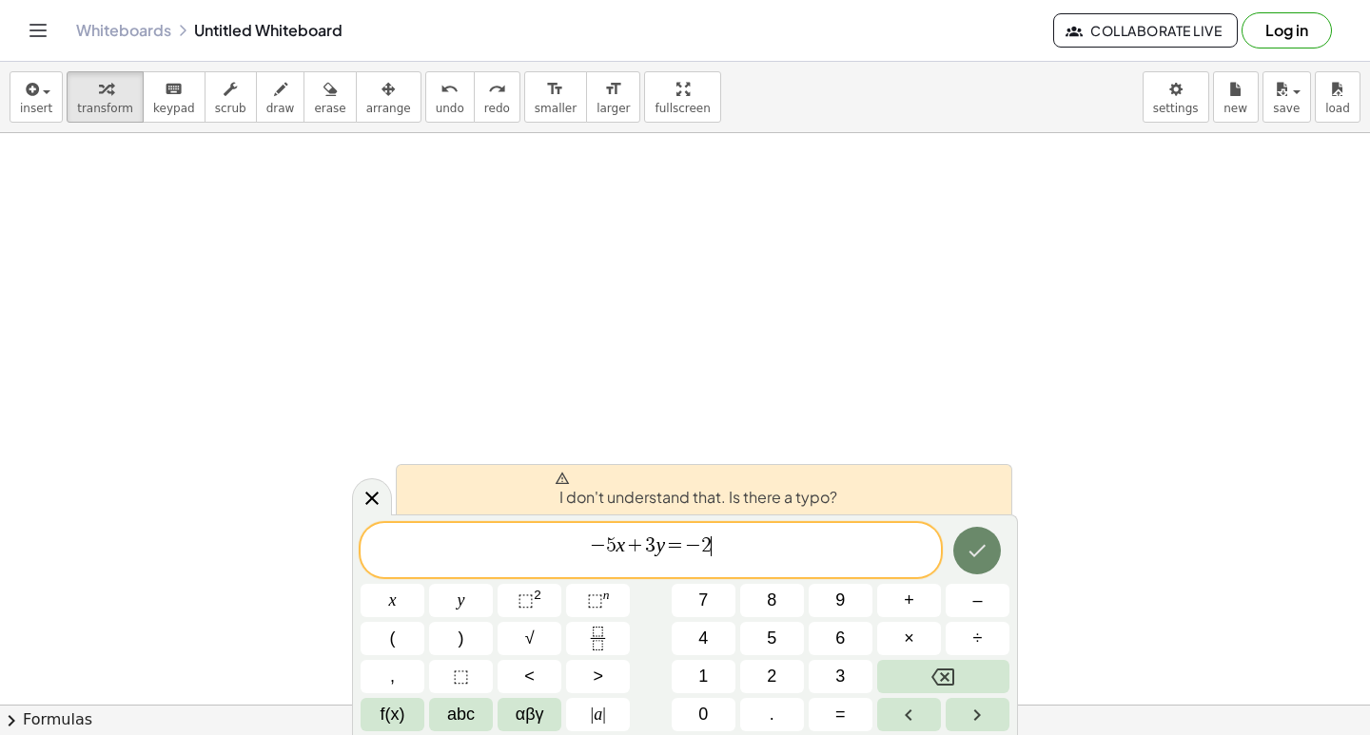
click at [972, 546] on icon "Done" at bounding box center [977, 550] width 23 height 23
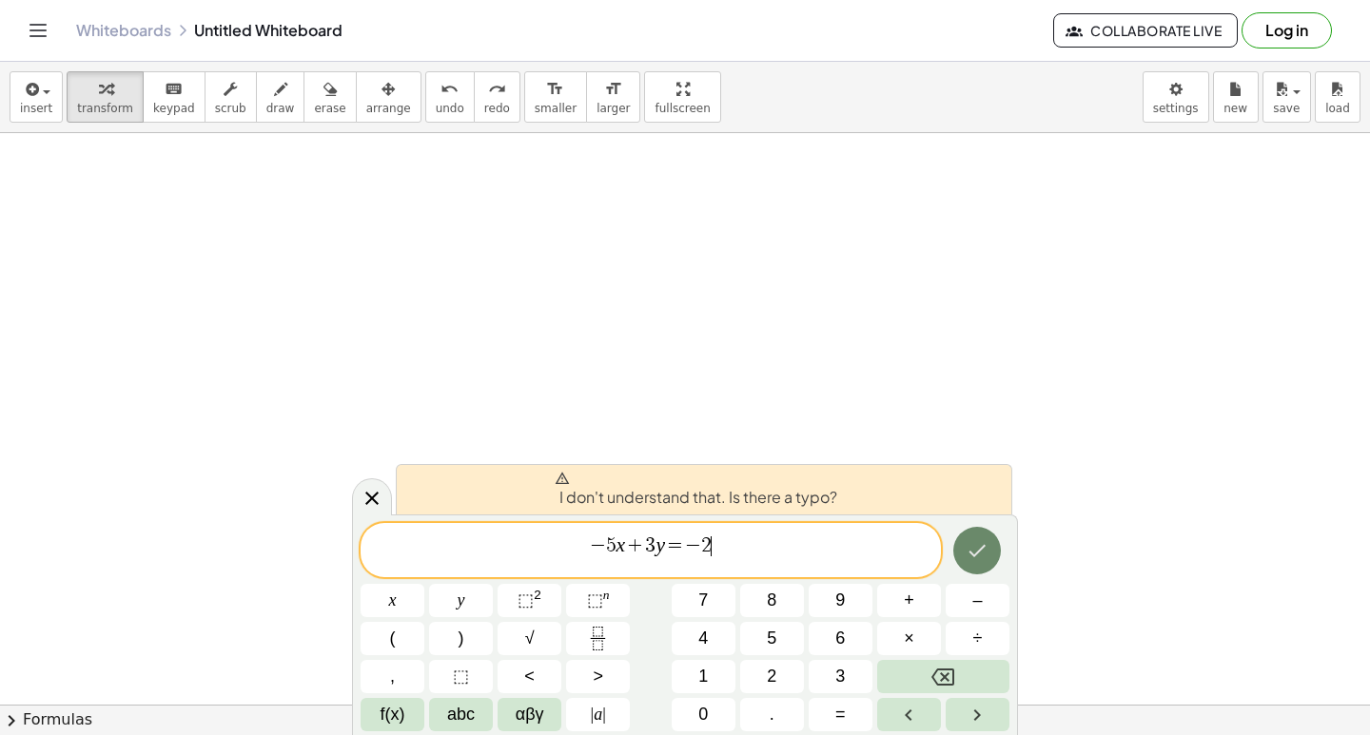
click at [972, 546] on icon "Done" at bounding box center [977, 550] width 23 height 23
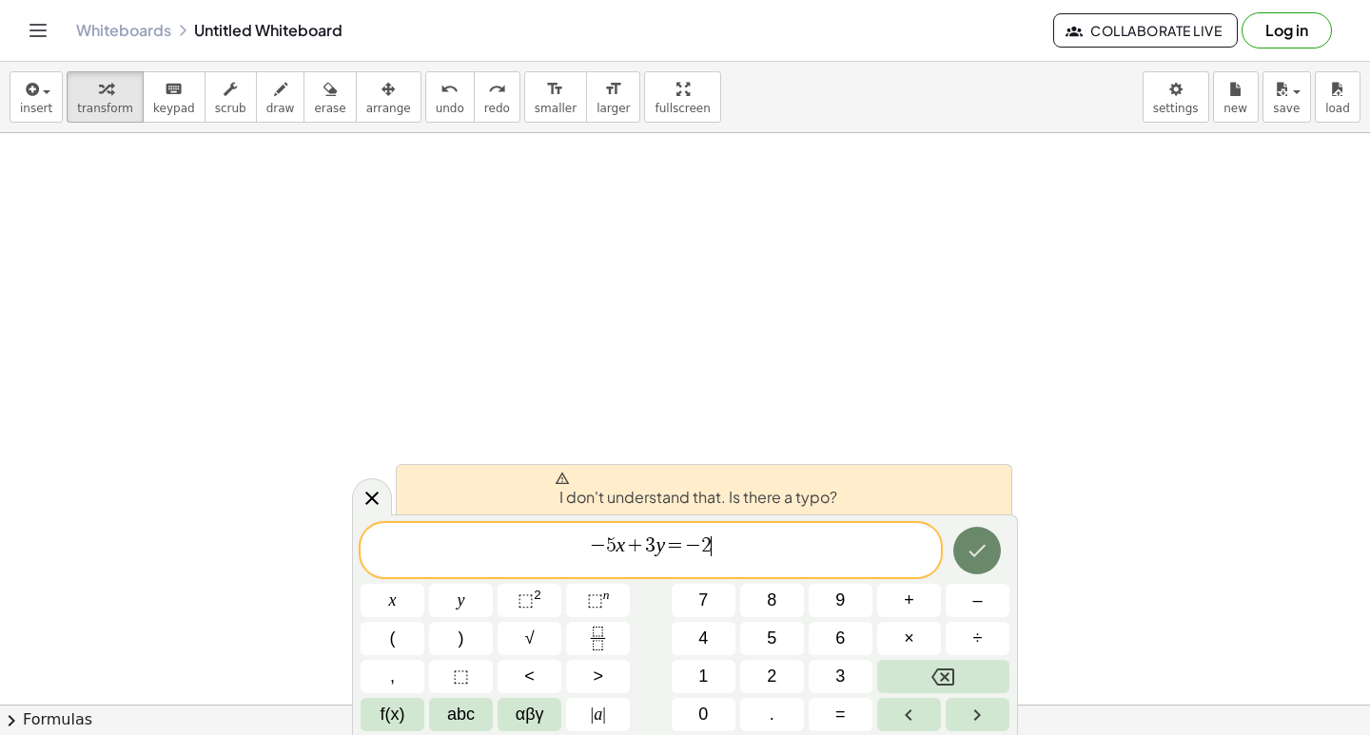
click at [972, 546] on icon "Done" at bounding box center [977, 550] width 23 height 23
click at [831, 488] on span "I don't understand that. Is there a typo?" at bounding box center [696, 490] width 283 height 38
click at [946, 679] on icon "Backspace" at bounding box center [942, 677] width 23 height 23
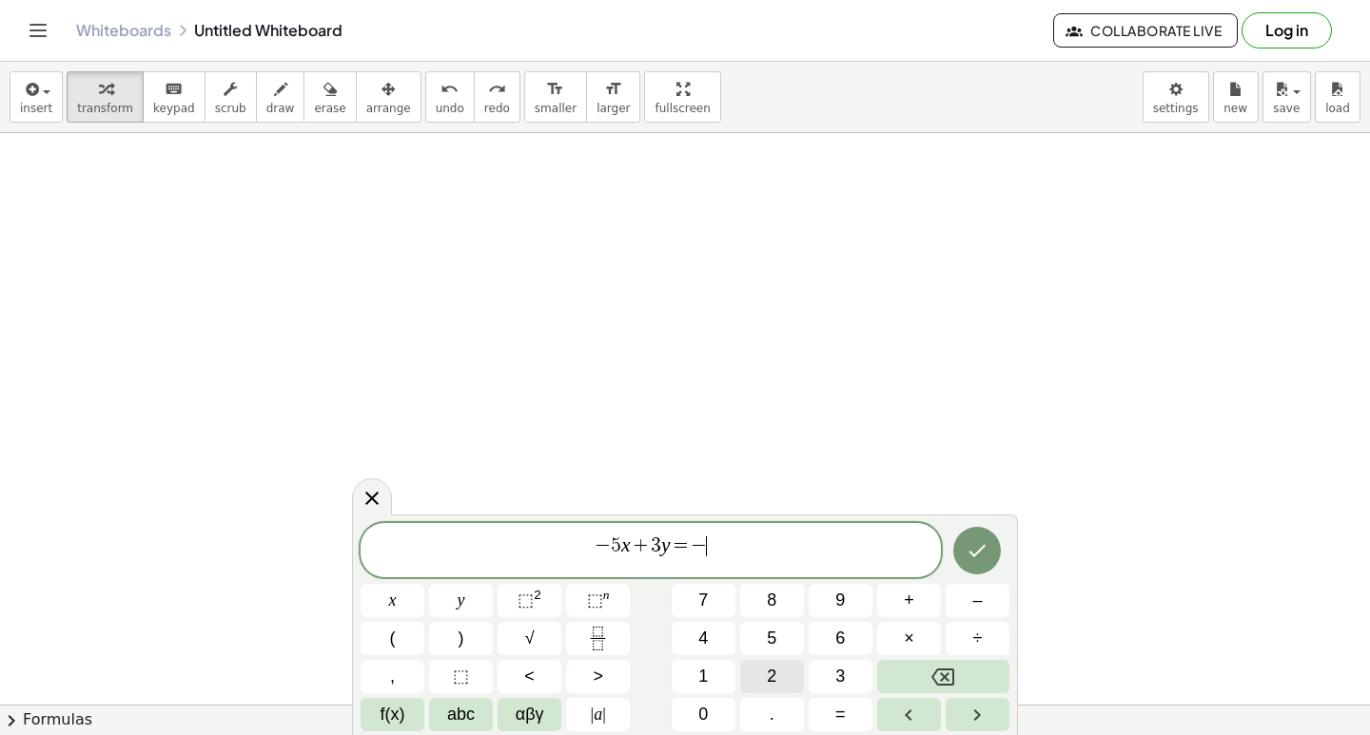
click at [786, 681] on button "2" at bounding box center [772, 676] width 64 height 33
click at [981, 554] on icon "Done" at bounding box center [977, 550] width 23 height 23
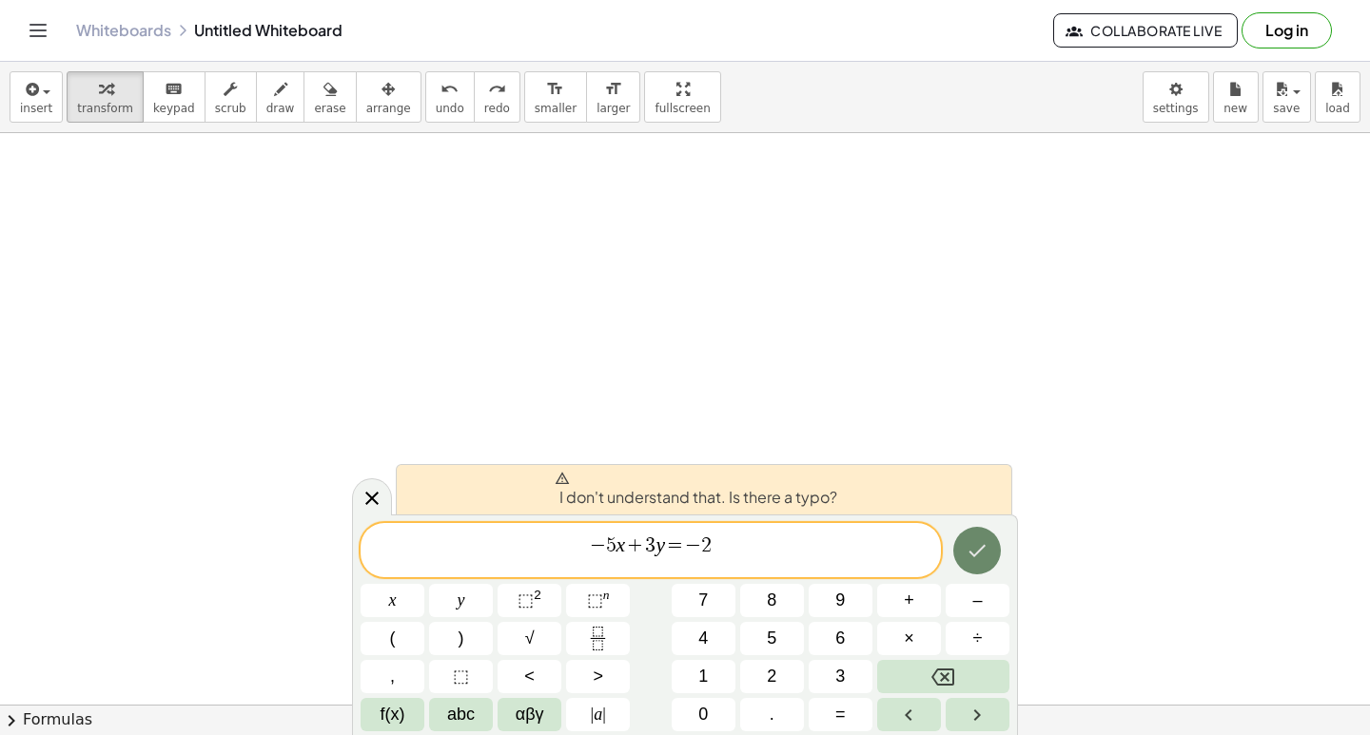
click at [988, 556] on button "Done" at bounding box center [977, 551] width 48 height 48
click at [988, 556] on icon "Done" at bounding box center [977, 550] width 23 height 23
click at [981, 548] on icon "Done" at bounding box center [977, 550] width 23 height 23
click at [109, 100] on button "transform" at bounding box center [105, 96] width 77 height 51
click at [170, 102] on span "keypad" at bounding box center [174, 108] width 42 height 13
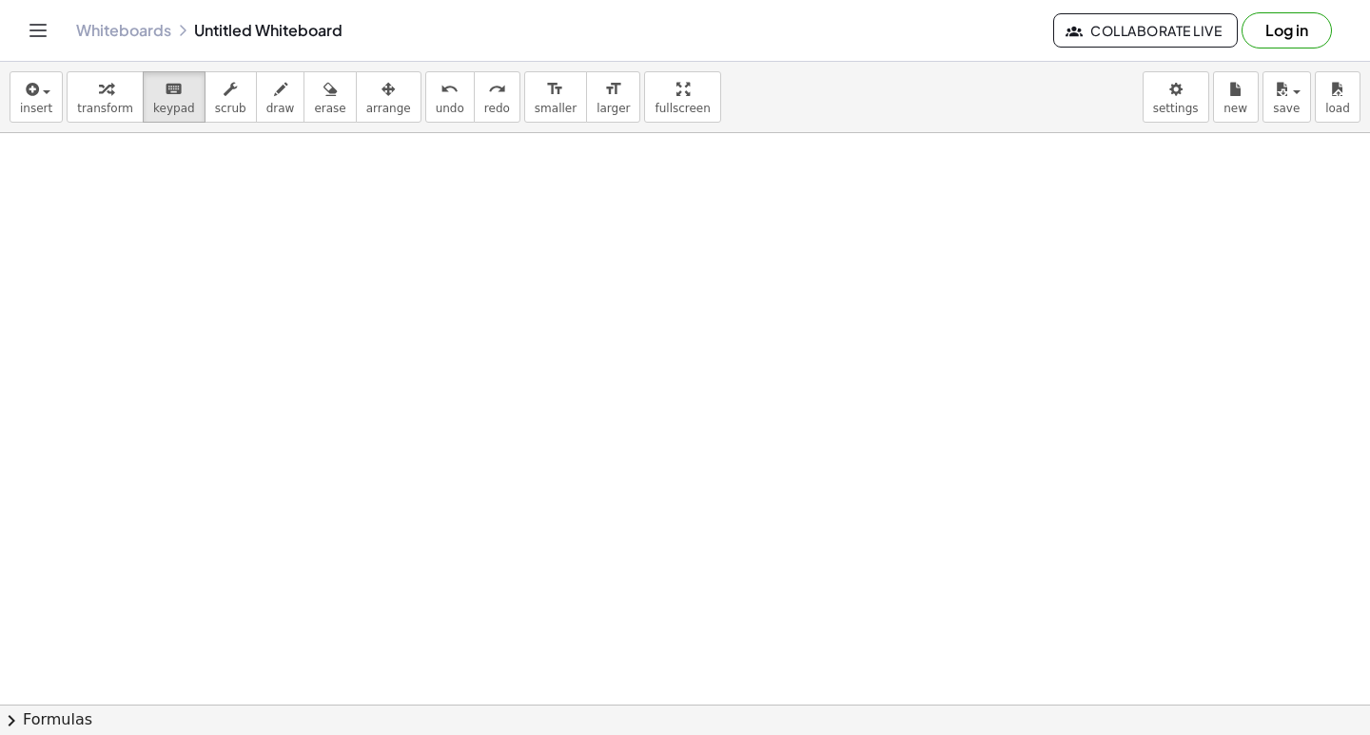
drag, startPoint x: 587, startPoint y: 220, endPoint x: 637, endPoint y: 222, distance: 50.5
drag, startPoint x: 875, startPoint y: 301, endPoint x: 297, endPoint y: 180, distance: 590.9
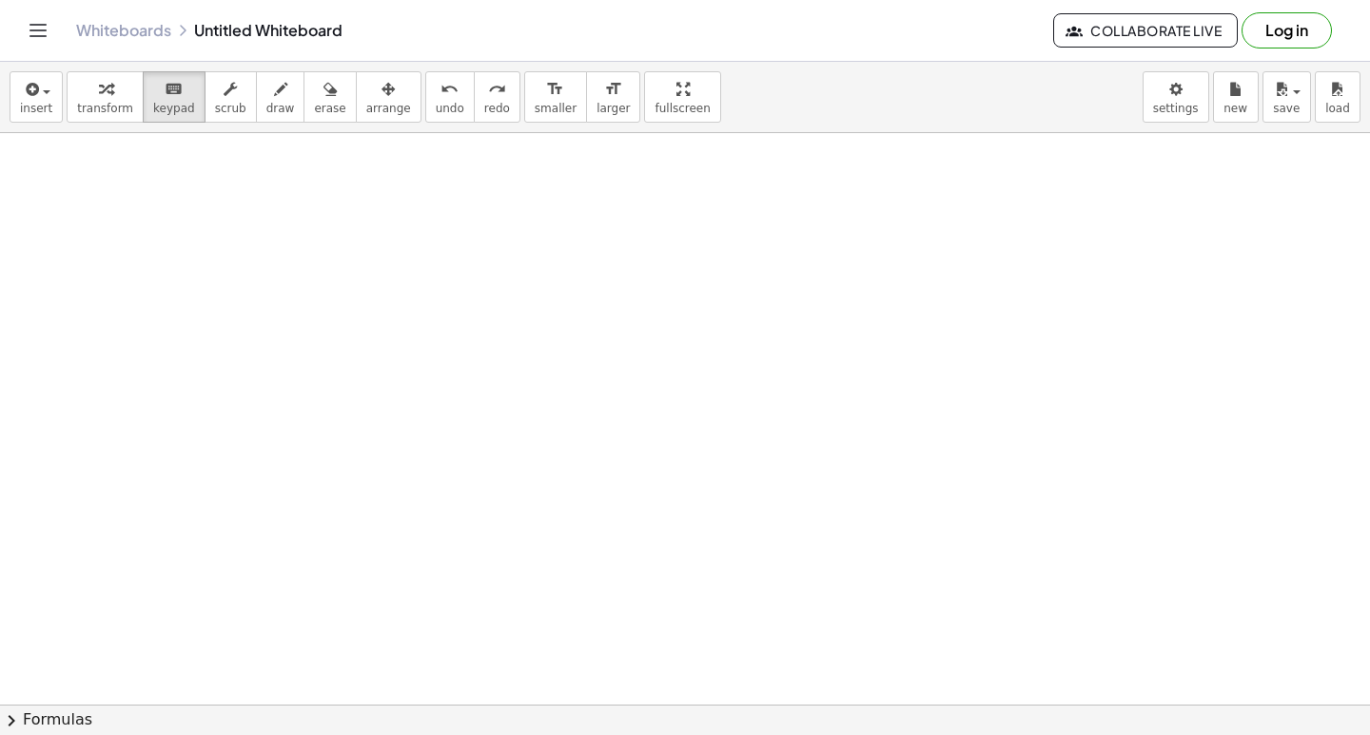
click at [268, 107] on span "draw" at bounding box center [280, 108] width 29 height 13
drag, startPoint x: 555, startPoint y: 263, endPoint x: 642, endPoint y: 263, distance: 87.5
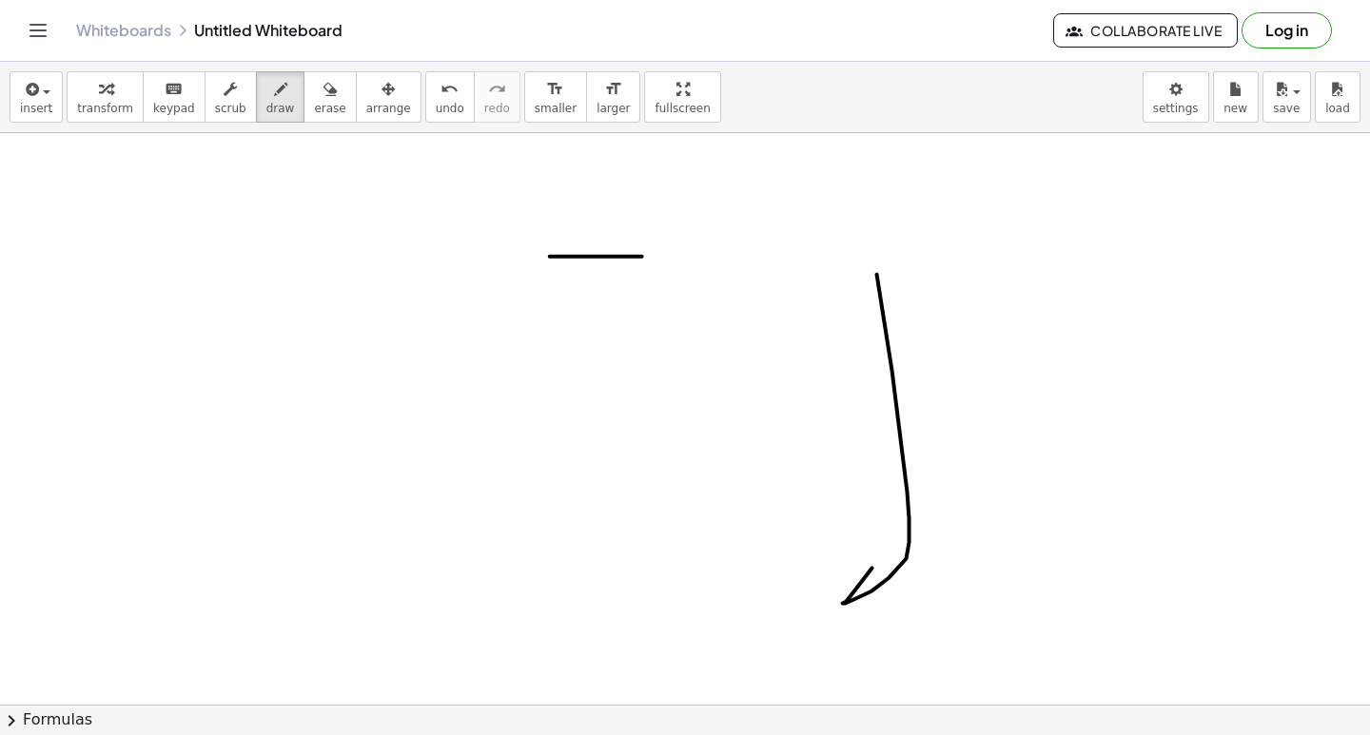
drag, startPoint x: 856, startPoint y: 605, endPoint x: 1354, endPoint y: 240, distance: 617.3
click at [1369, 250] on div "+ · 7 · x − 5 = 9 · 7 · x = + 9 + 5 · 7 · x = 14 x = · 14 · 7 x = 2 + · 4 · y −…" at bounding box center [685, 419] width 1370 height 572
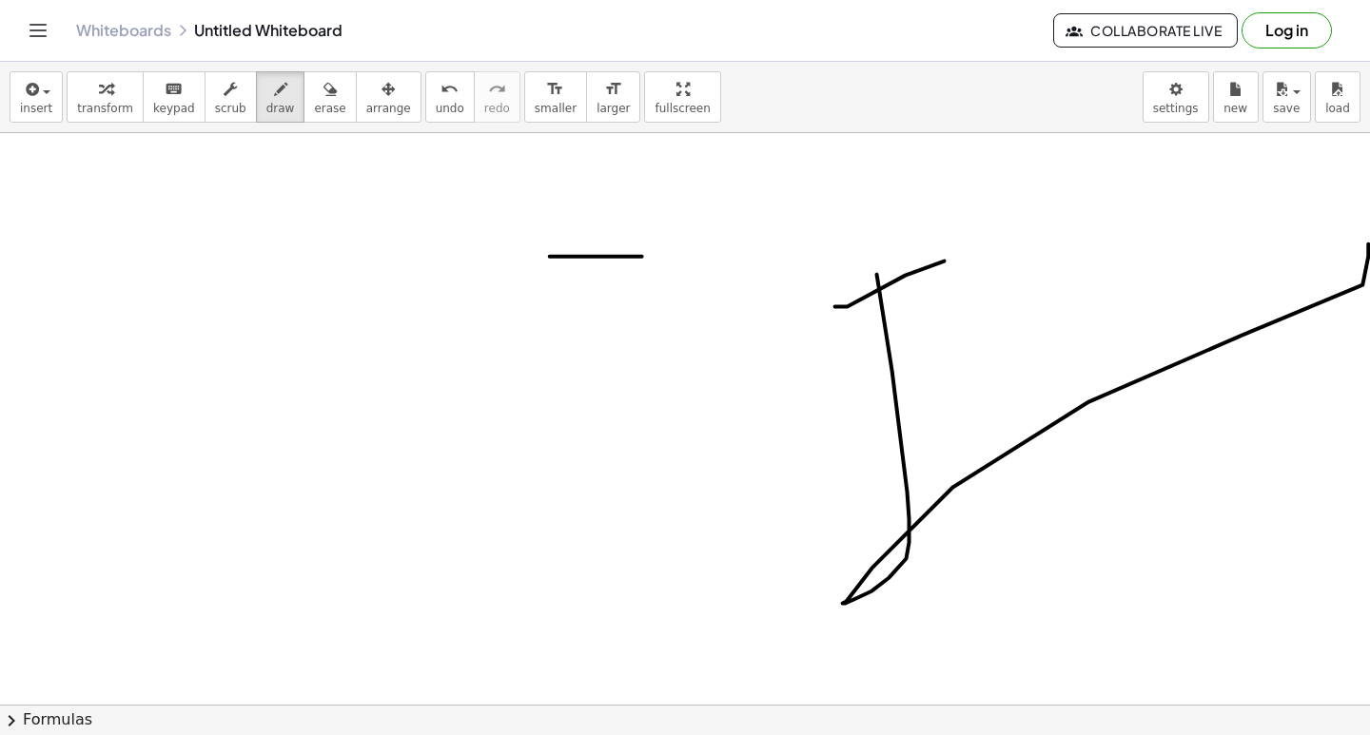
drag, startPoint x: 835, startPoint y: 313, endPoint x: 1258, endPoint y: 193, distance: 439.1
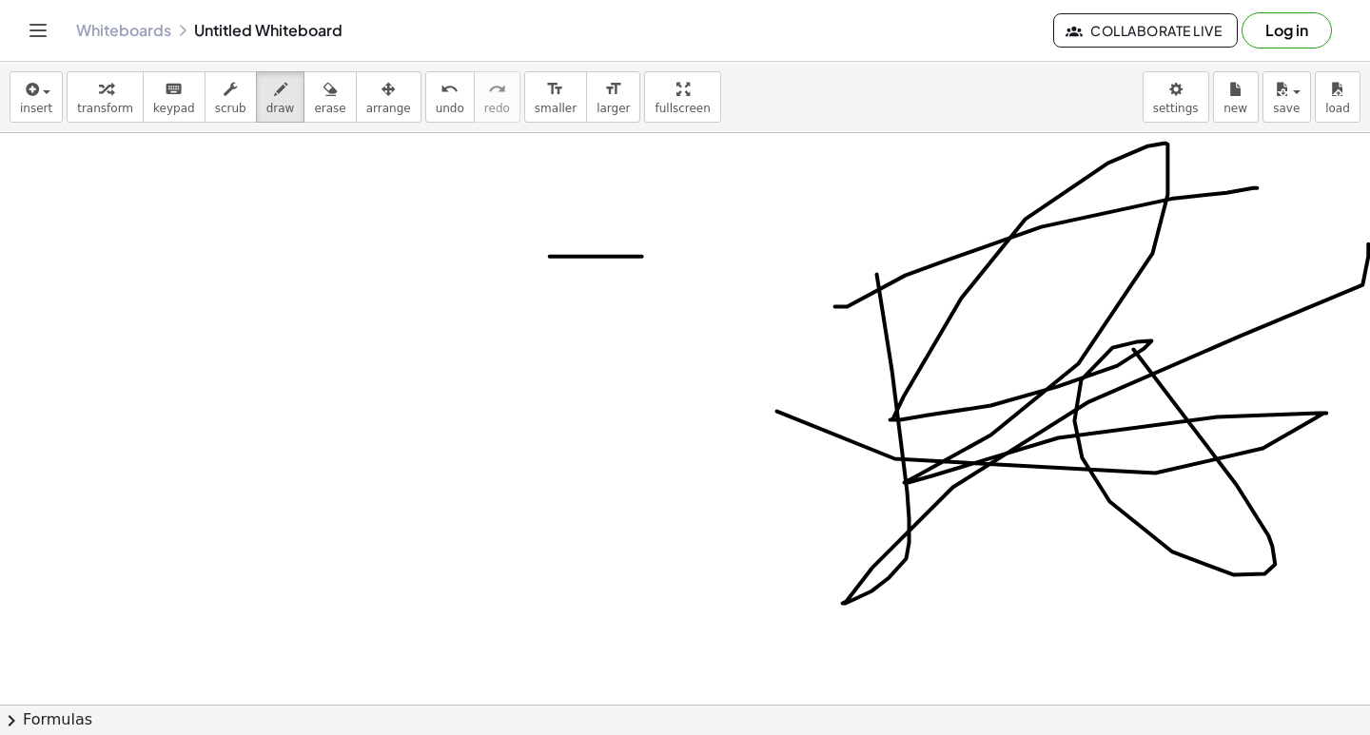
drag, startPoint x: 1234, startPoint y: 581, endPoint x: 1369, endPoint y: -83, distance: 677.6
click at [1369, 0] on html "Graspable Math Activities Get Started Activity Bank Assigned Work Classes White…" at bounding box center [685, 367] width 1370 height 735
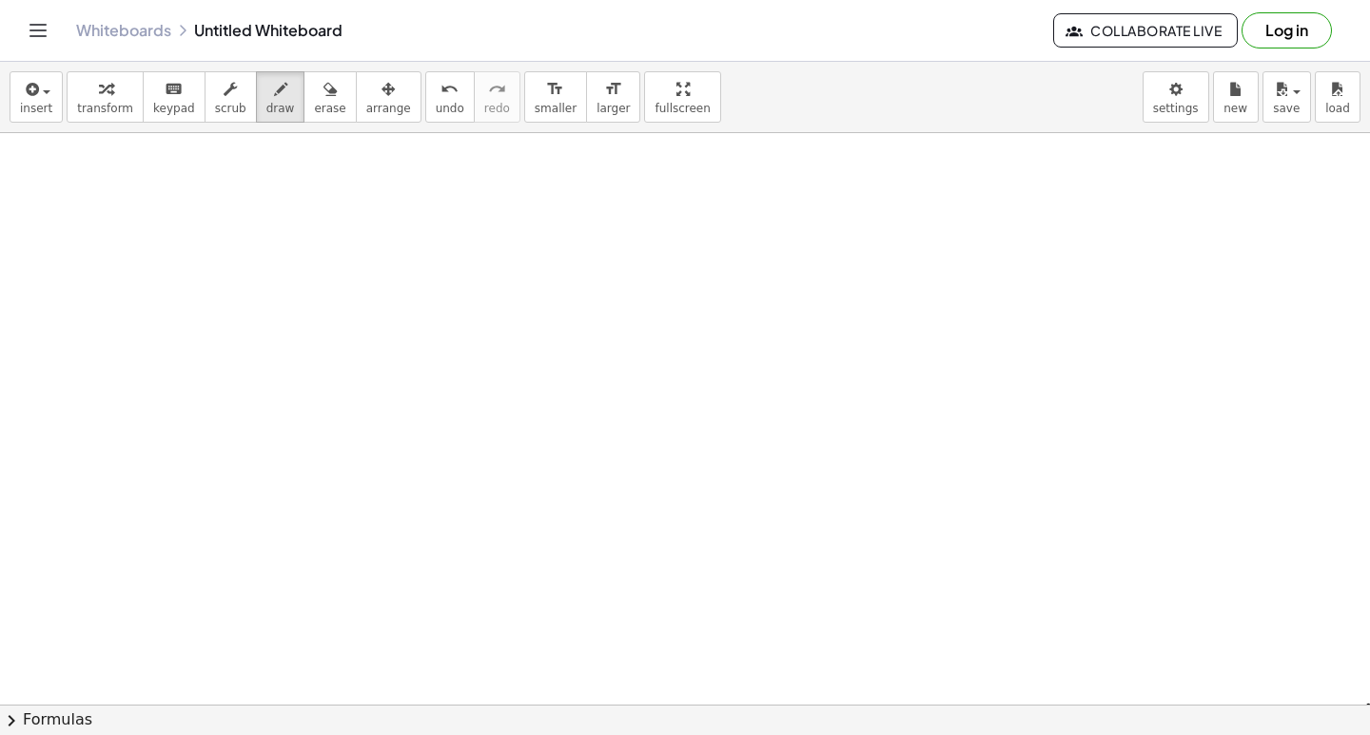
scroll to position [10931, 0]
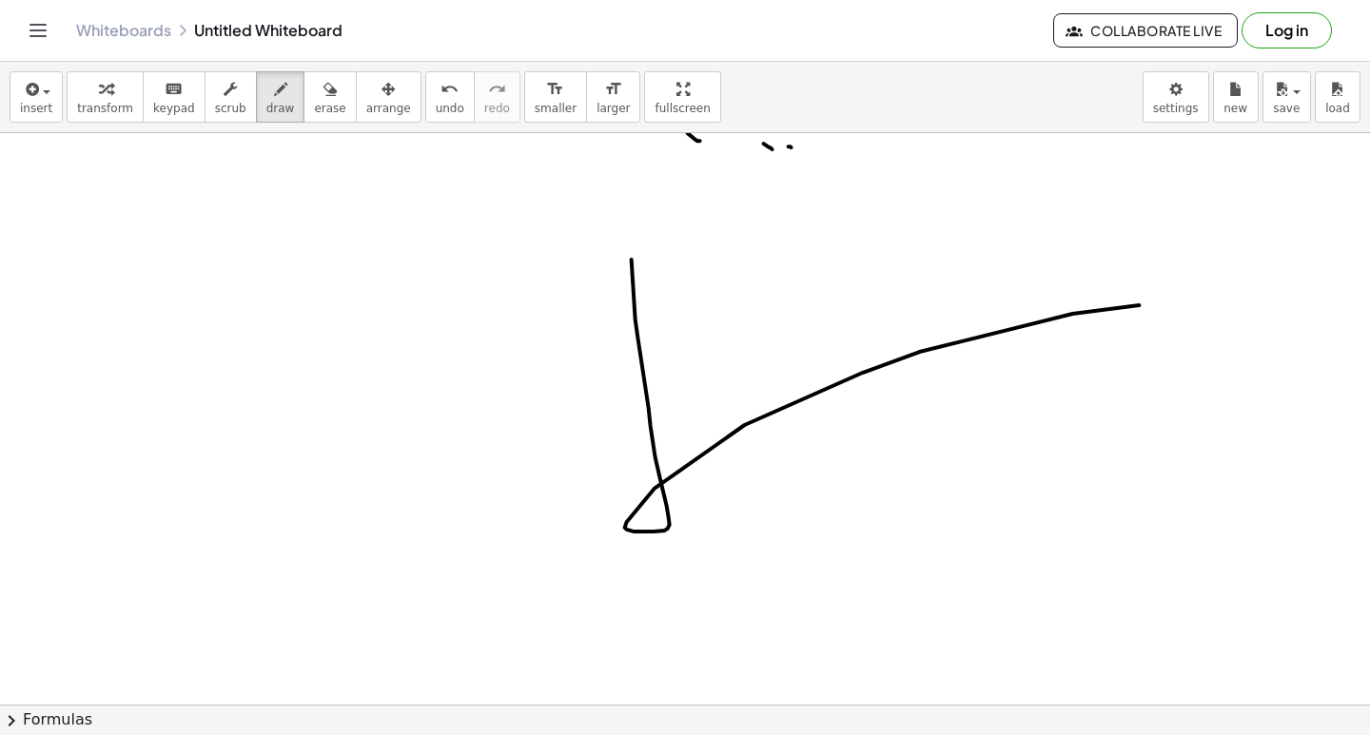
drag, startPoint x: 669, startPoint y: 523, endPoint x: 1066, endPoint y: 275, distance: 468.0
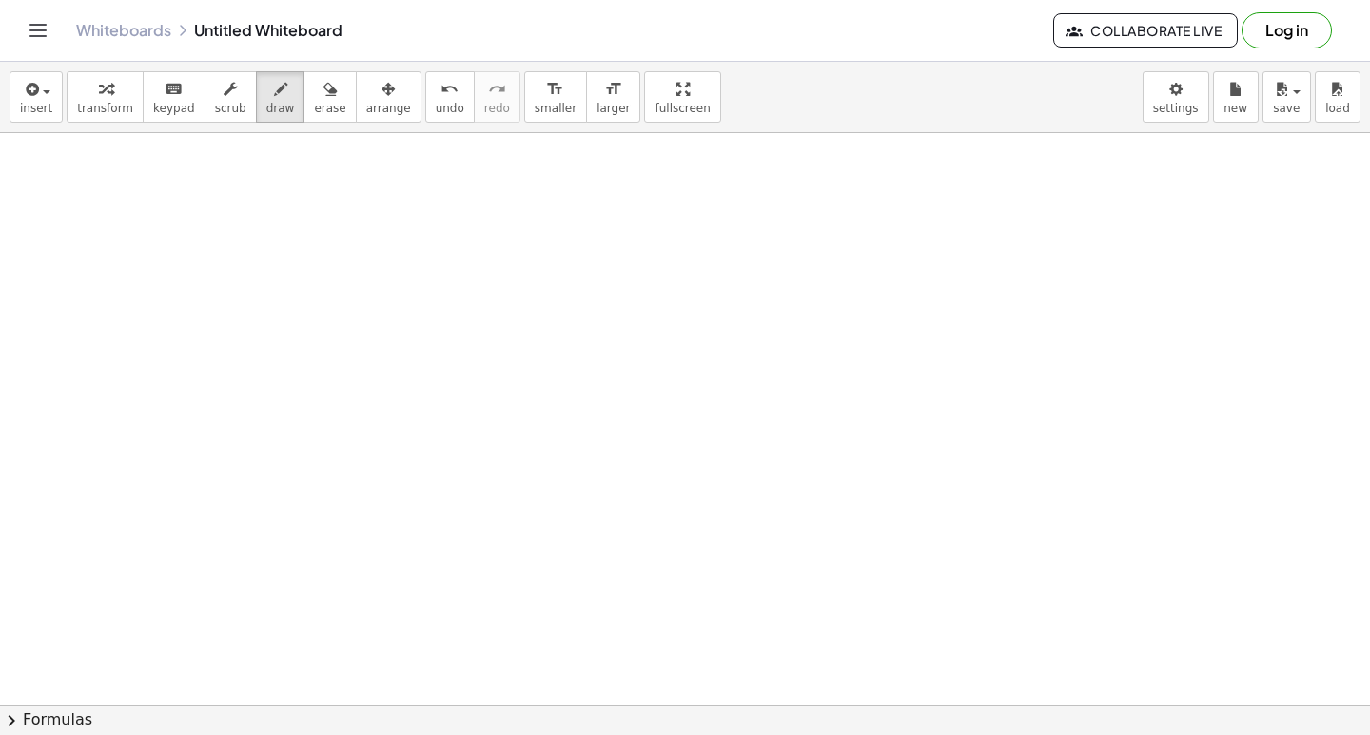
scroll to position [12593, 0]
drag, startPoint x: 1229, startPoint y: 194, endPoint x: 1235, endPoint y: 232, distance: 38.5
drag, startPoint x: 1250, startPoint y: 186, endPoint x: 1264, endPoint y: 220, distance: 36.2
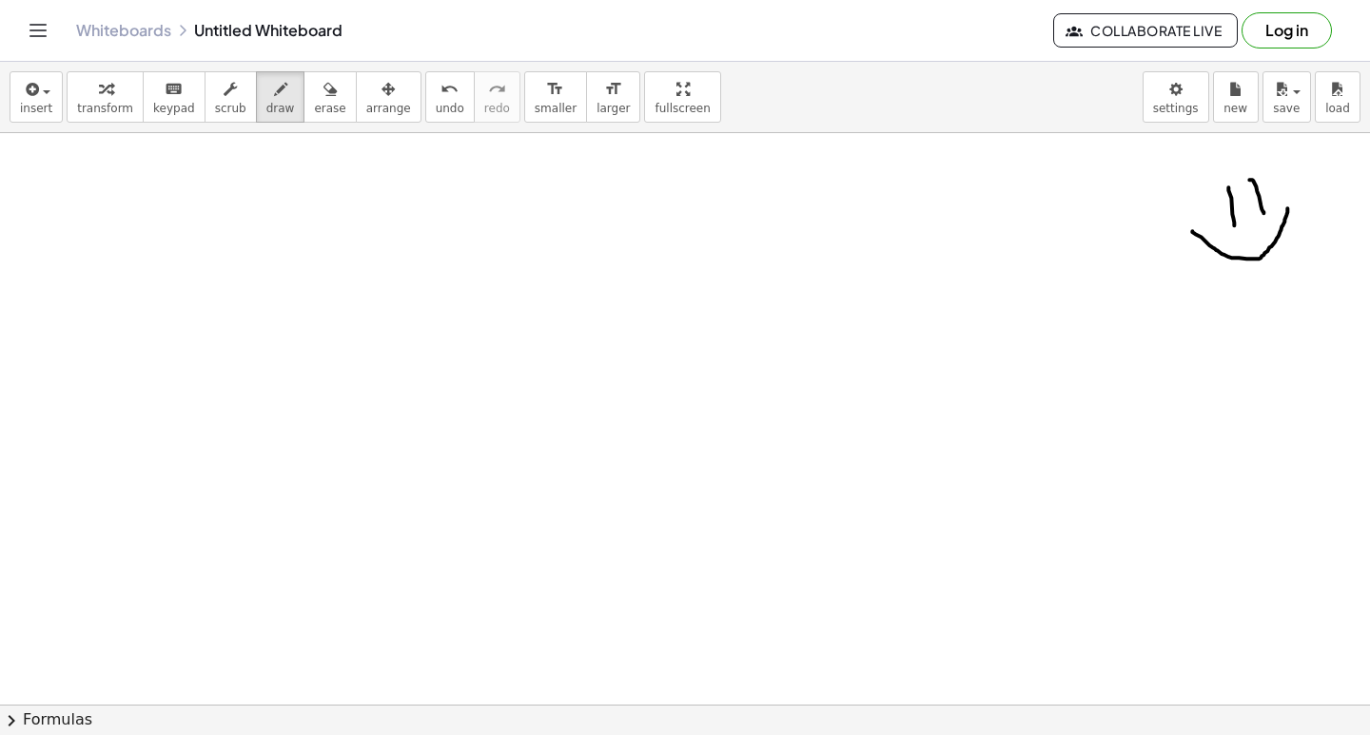
drag, startPoint x: 1193, startPoint y: 238, endPoint x: 1291, endPoint y: 205, distance: 103.2
drag, startPoint x: 1172, startPoint y: 173, endPoint x: 1190, endPoint y: 154, distance: 26.2
drag, startPoint x: 1250, startPoint y: 144, endPoint x: 1276, endPoint y: 143, distance: 25.7
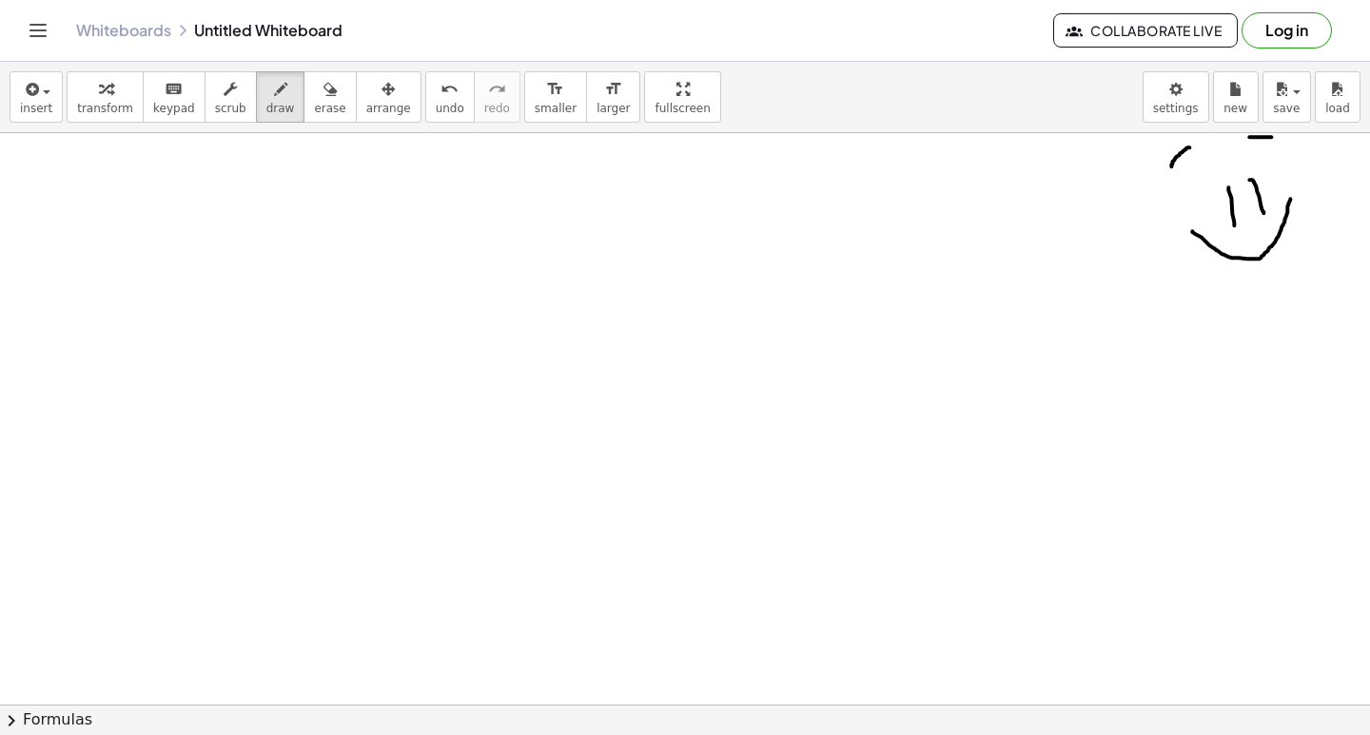
drag, startPoint x: 1130, startPoint y: 226, endPoint x: 1094, endPoint y: 176, distance: 62.0
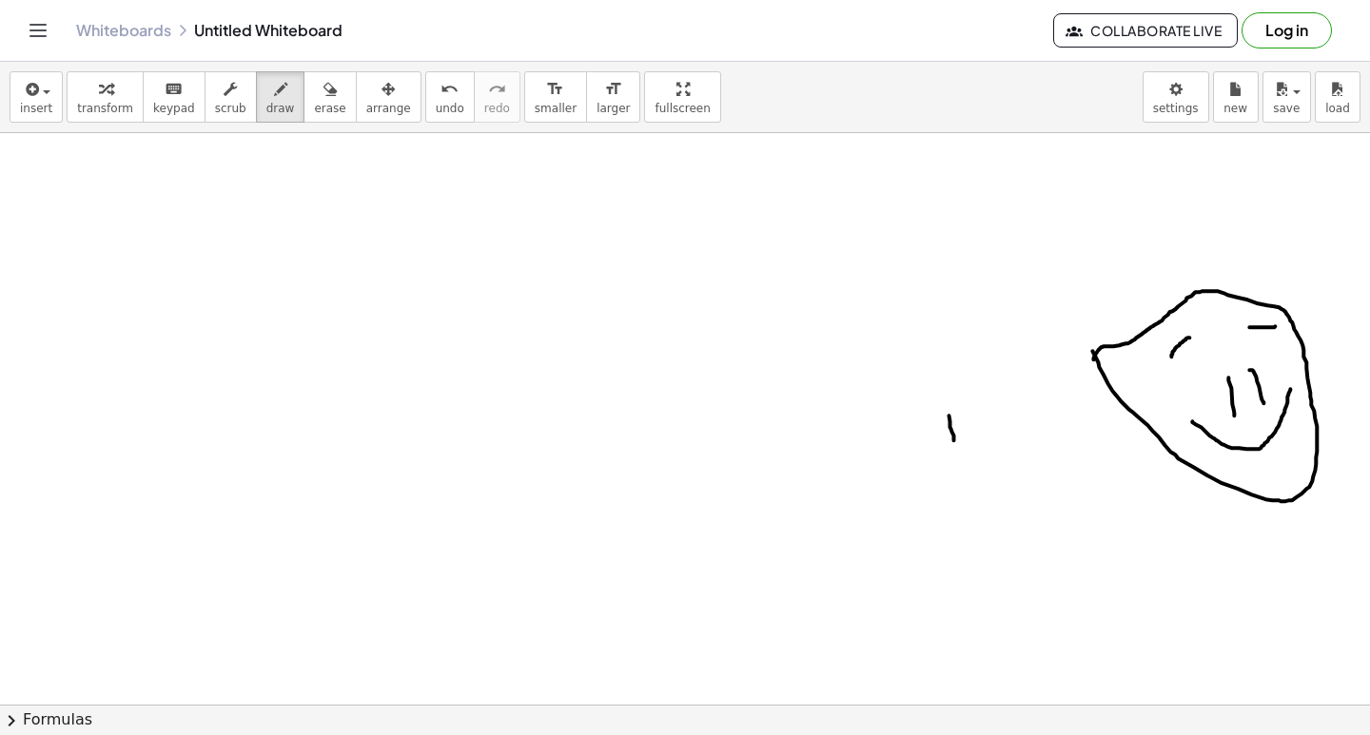
drag, startPoint x: 949, startPoint y: 422, endPoint x: 965, endPoint y: 472, distance: 51.8
drag, startPoint x: 978, startPoint y: 405, endPoint x: 1003, endPoint y: 465, distance: 64.8
drag, startPoint x: 949, startPoint y: 515, endPoint x: 864, endPoint y: 355, distance: 181.3
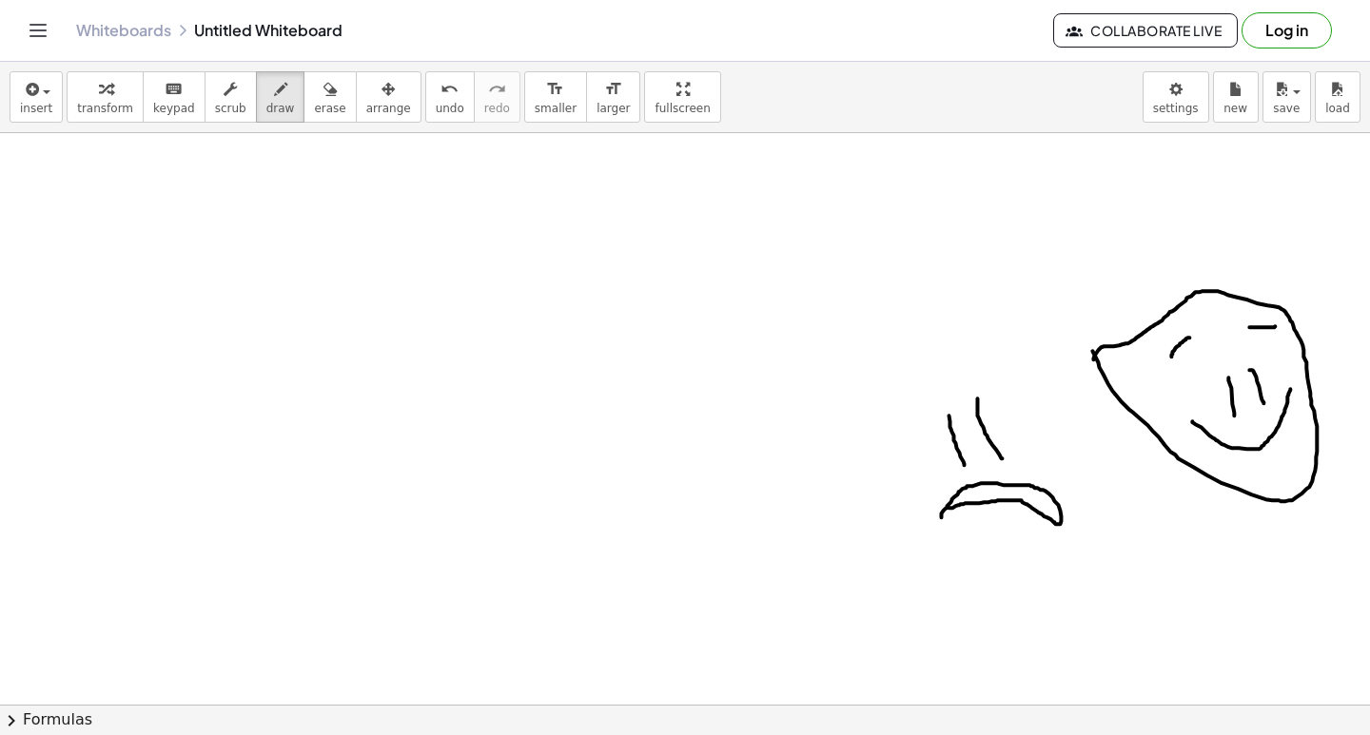
drag, startPoint x: 907, startPoint y: 379, endPoint x: 891, endPoint y: 422, distance: 46.3
drag, startPoint x: 937, startPoint y: 358, endPoint x: 994, endPoint y: 392, distance: 66.6
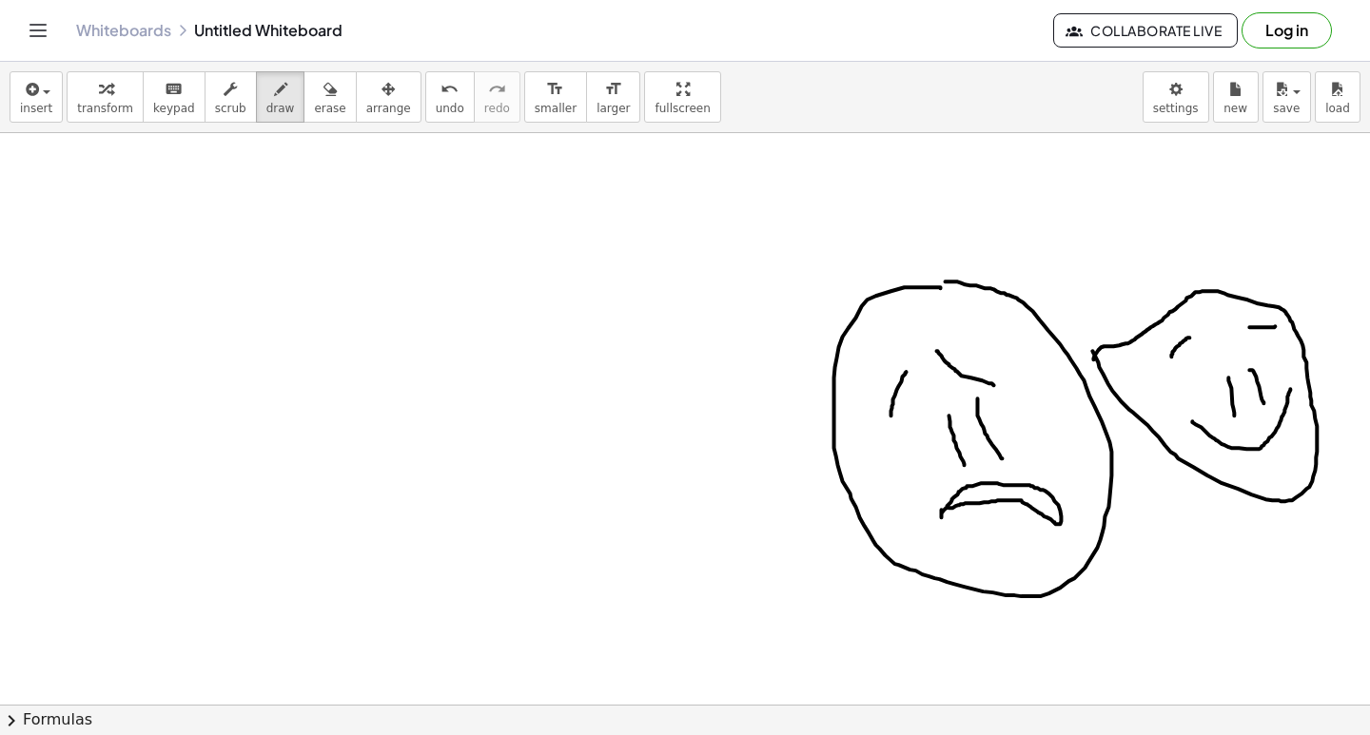
drag, startPoint x: 905, startPoint y: 475, endPoint x: 904, endPoint y: 499, distance: 23.8
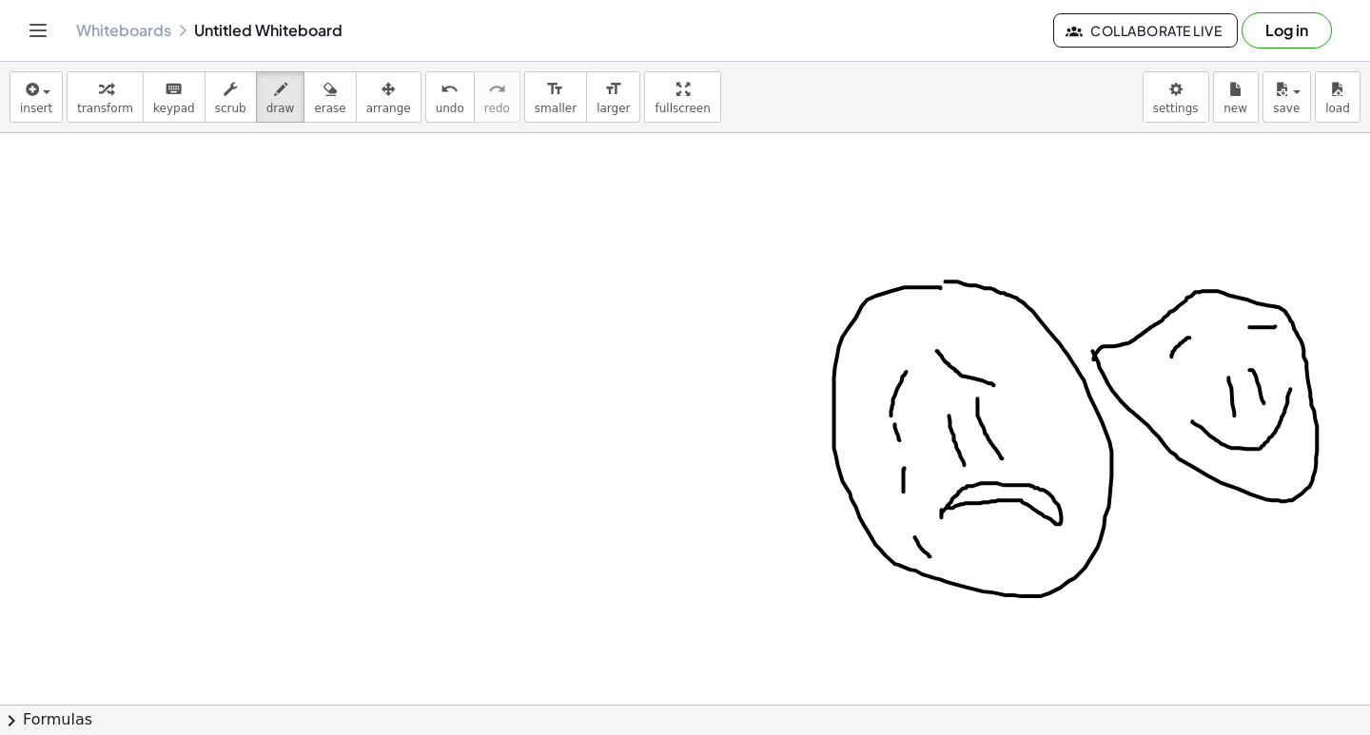
drag, startPoint x: 1024, startPoint y: 401, endPoint x: 1035, endPoint y: 429, distance: 29.9
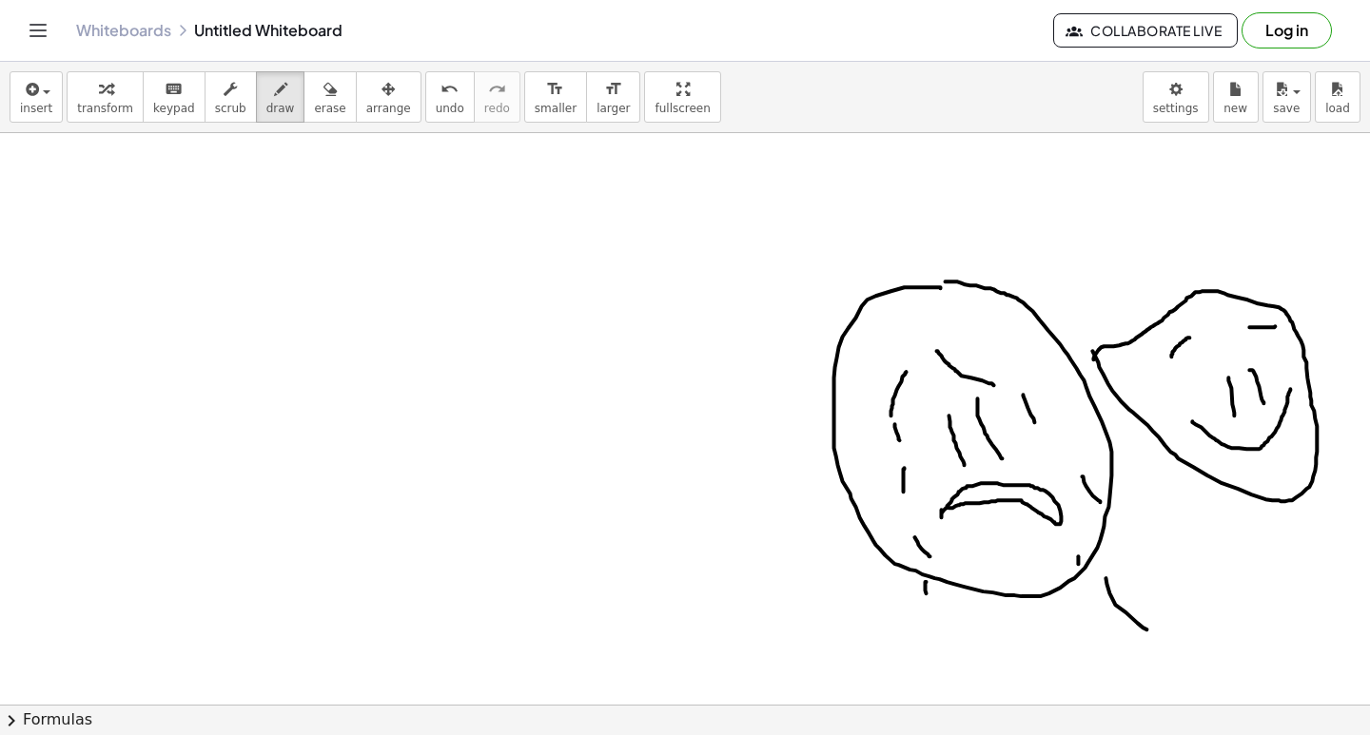
drag, startPoint x: 927, startPoint y: 589, endPoint x: 961, endPoint y: 629, distance: 52.6
drag, startPoint x: 1002, startPoint y: 669, endPoint x: 1048, endPoint y: 679, distance: 47.8
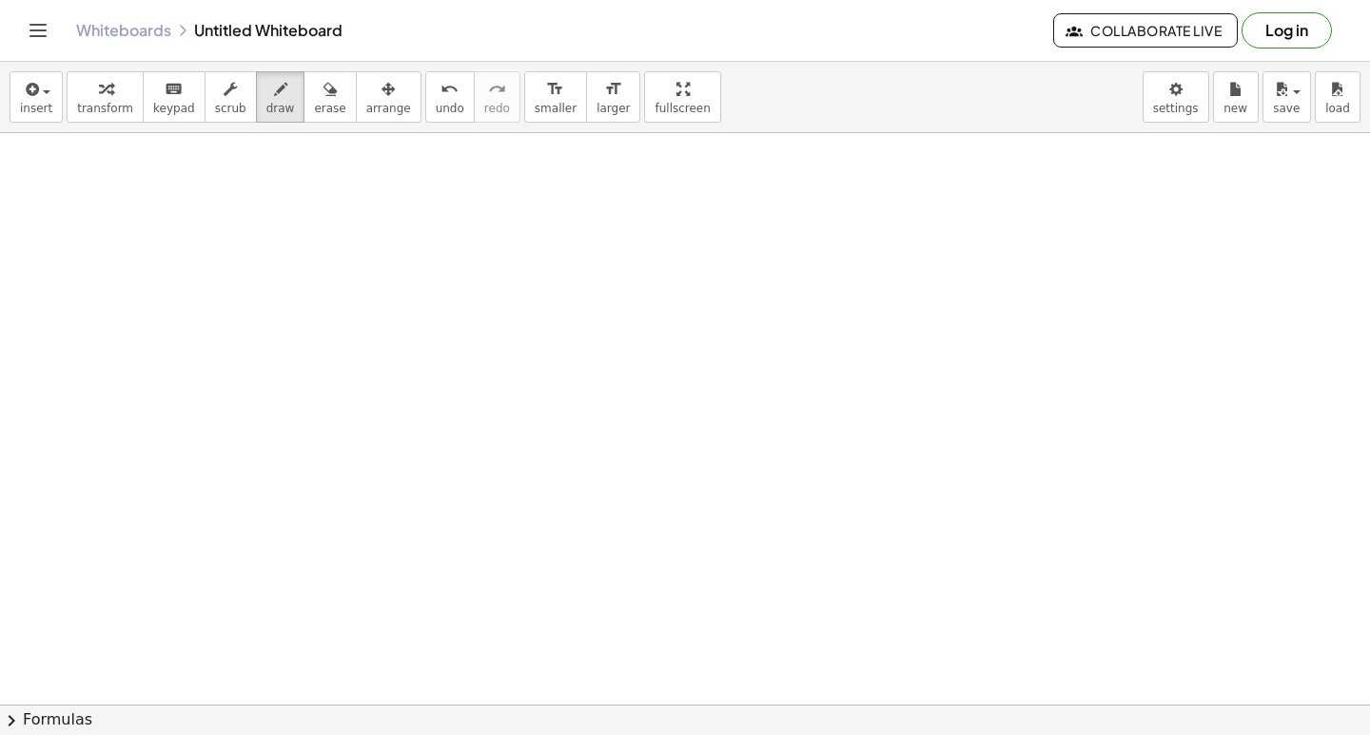
scroll to position [16024, 0]
drag, startPoint x: 958, startPoint y: 425, endPoint x: 937, endPoint y: 403, distance: 30.3
drag, startPoint x: 1086, startPoint y: 352, endPoint x: 1108, endPoint y: 401, distance: 53.2
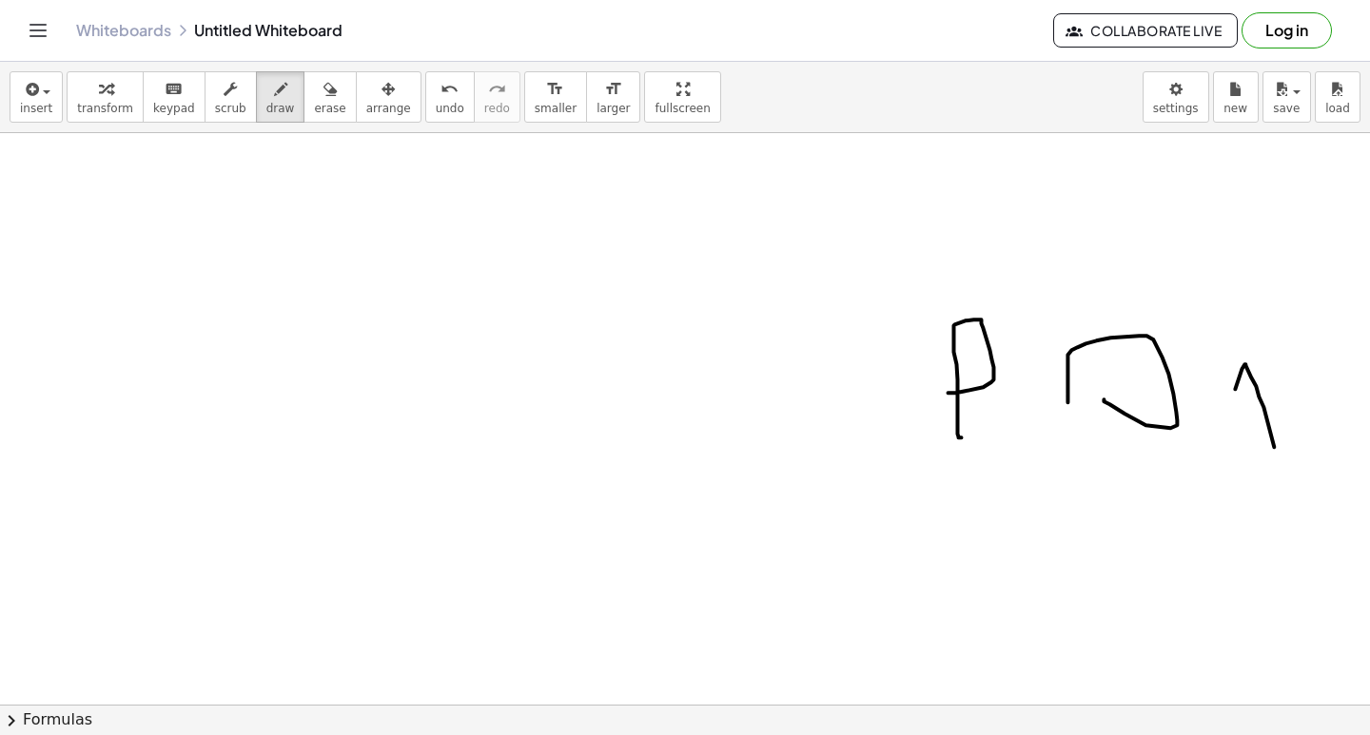
drag, startPoint x: 1246, startPoint y: 374, endPoint x: 1305, endPoint y: 322, distance: 78.8
drag, startPoint x: 1257, startPoint y: 519, endPoint x: 1251, endPoint y: 552, distance: 32.8
drag, startPoint x: 1281, startPoint y: 578, endPoint x: 1184, endPoint y: 488, distance: 131.9
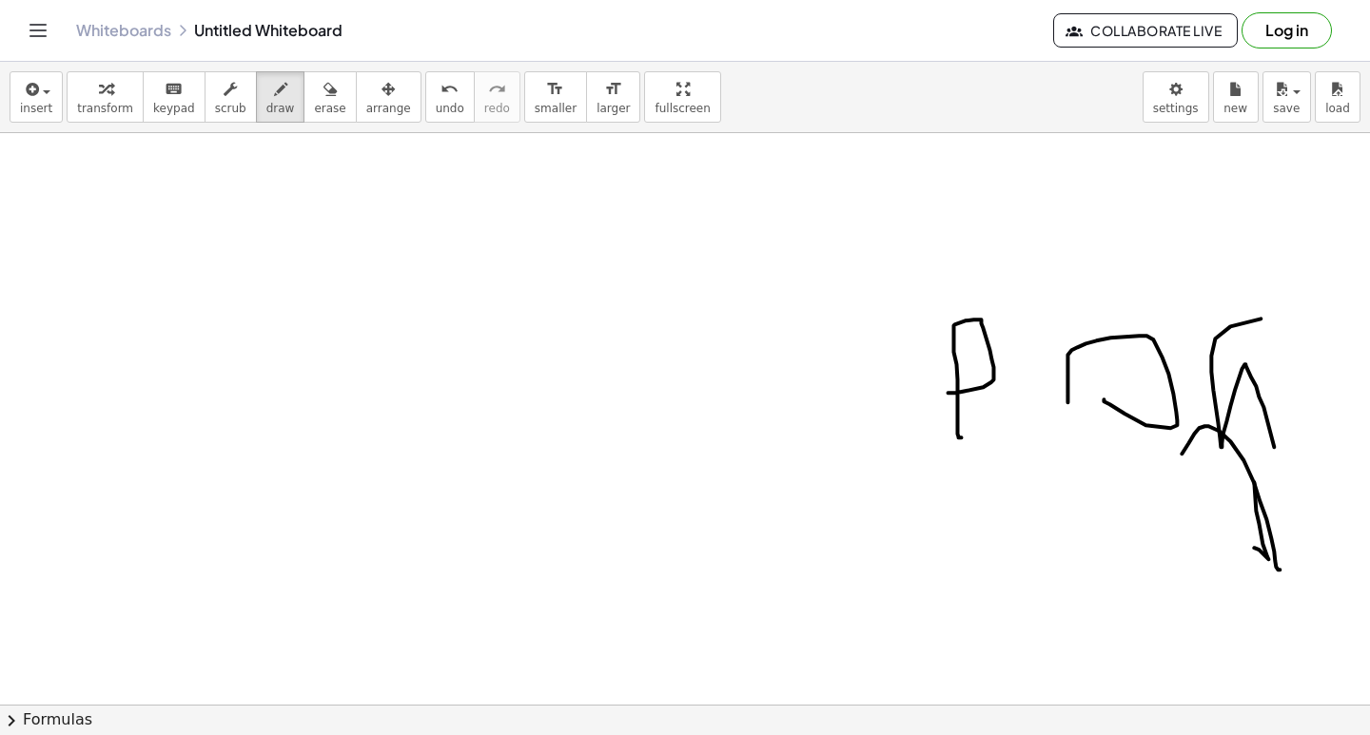
drag, startPoint x: 1324, startPoint y: 438, endPoint x: 1336, endPoint y: 330, distance: 108.1
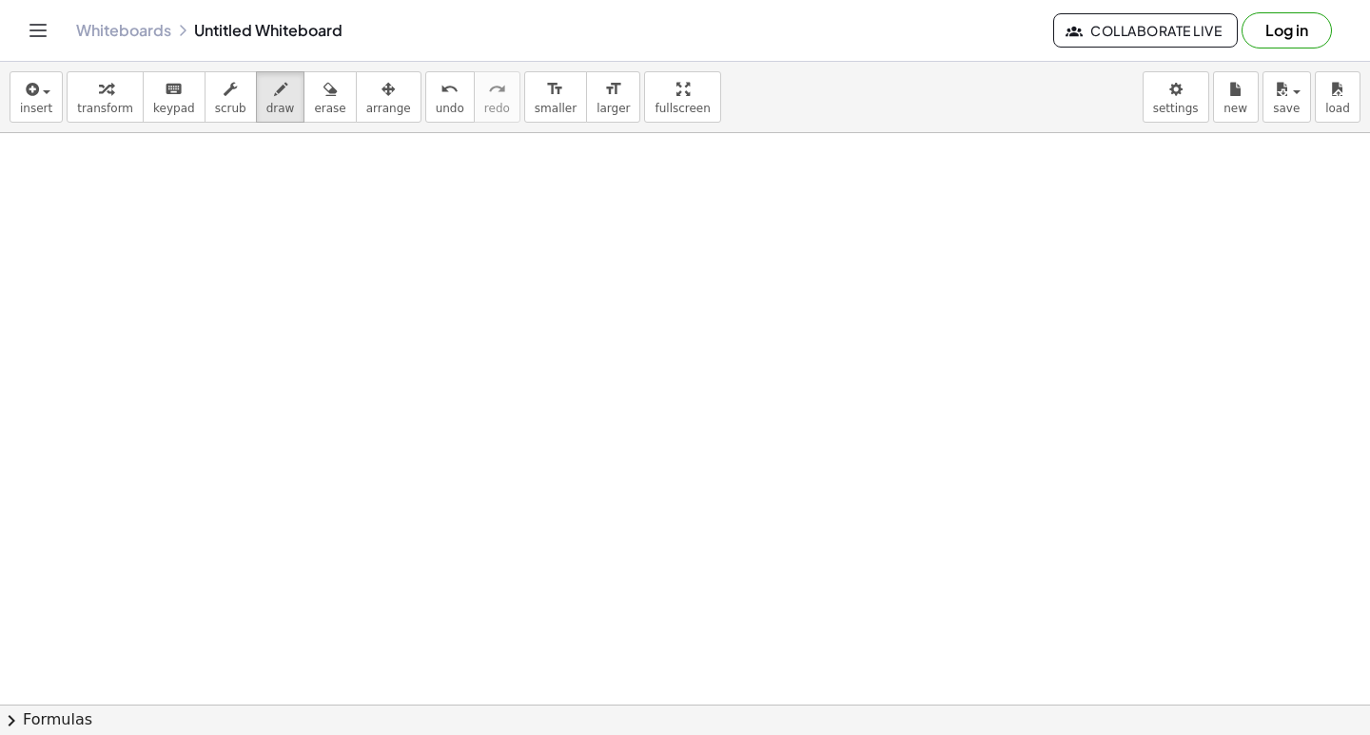
scroll to position [15453, 0]
click at [440, 84] on icon "undo" at bounding box center [449, 89] width 18 height 23
click at [440, 81] on icon "undo" at bounding box center [449, 89] width 18 height 23
click at [440, 79] on icon "undo" at bounding box center [449, 89] width 18 height 23
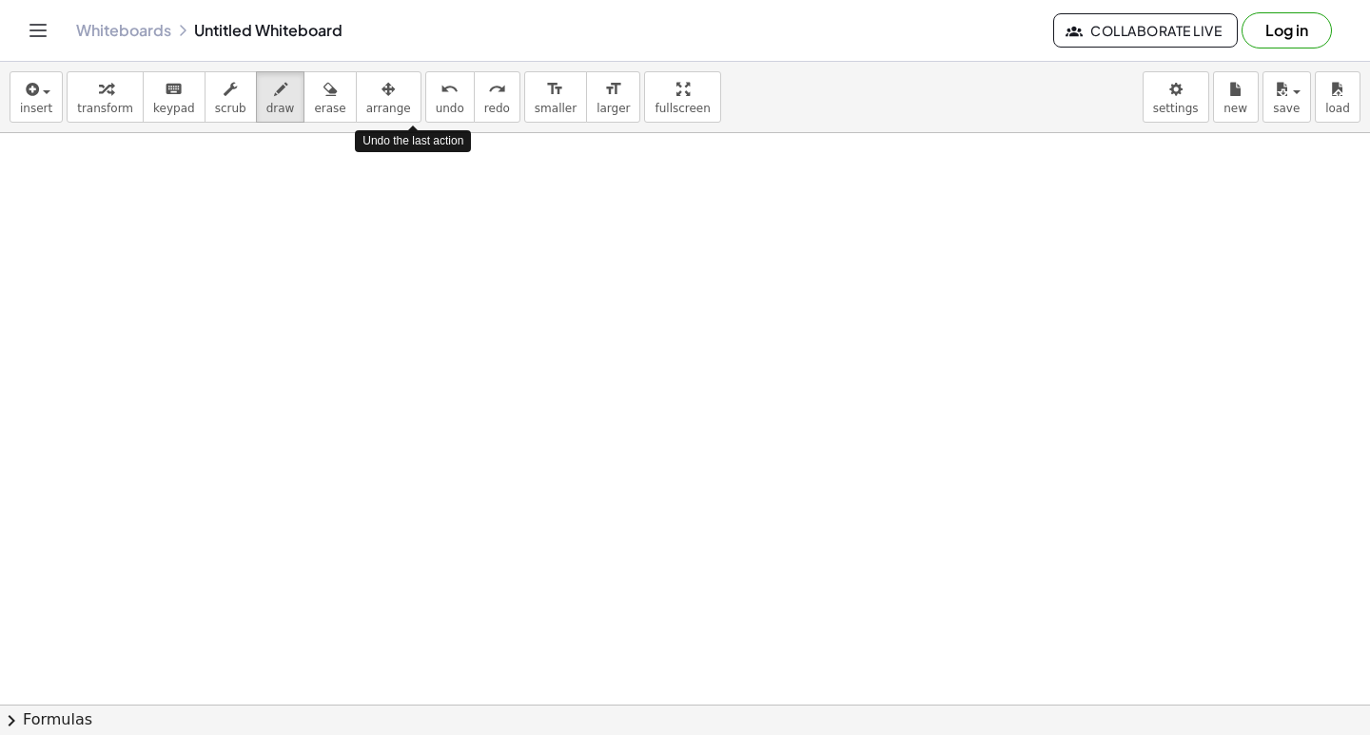
drag, startPoint x: 406, startPoint y: 78, endPoint x: 420, endPoint y: 64, distance: 20.2
click at [425, 74] on button "undo undo" at bounding box center [449, 96] width 49 height 51
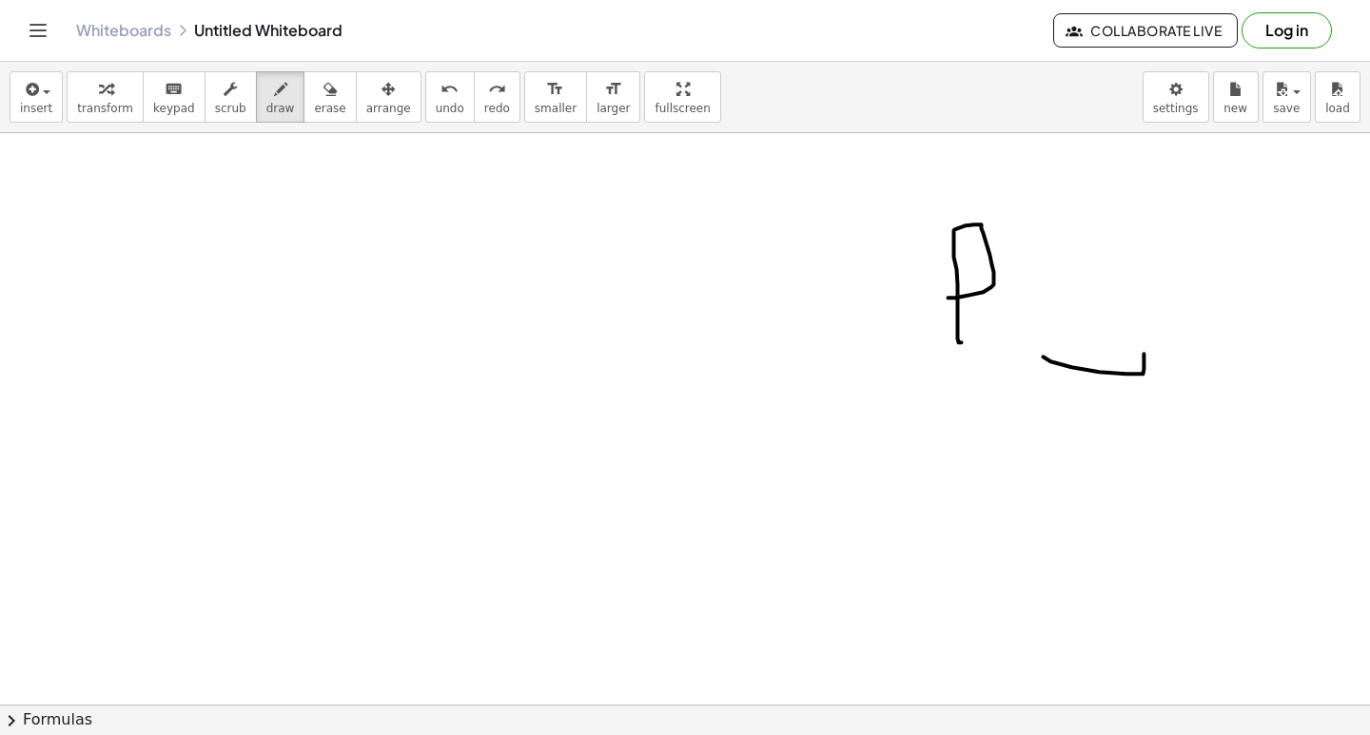
drag, startPoint x: 1144, startPoint y: 382, endPoint x: 1106, endPoint y: 324, distance: 68.9
drag, startPoint x: 1162, startPoint y: 347, endPoint x: 1270, endPoint y: 303, distance: 117.3
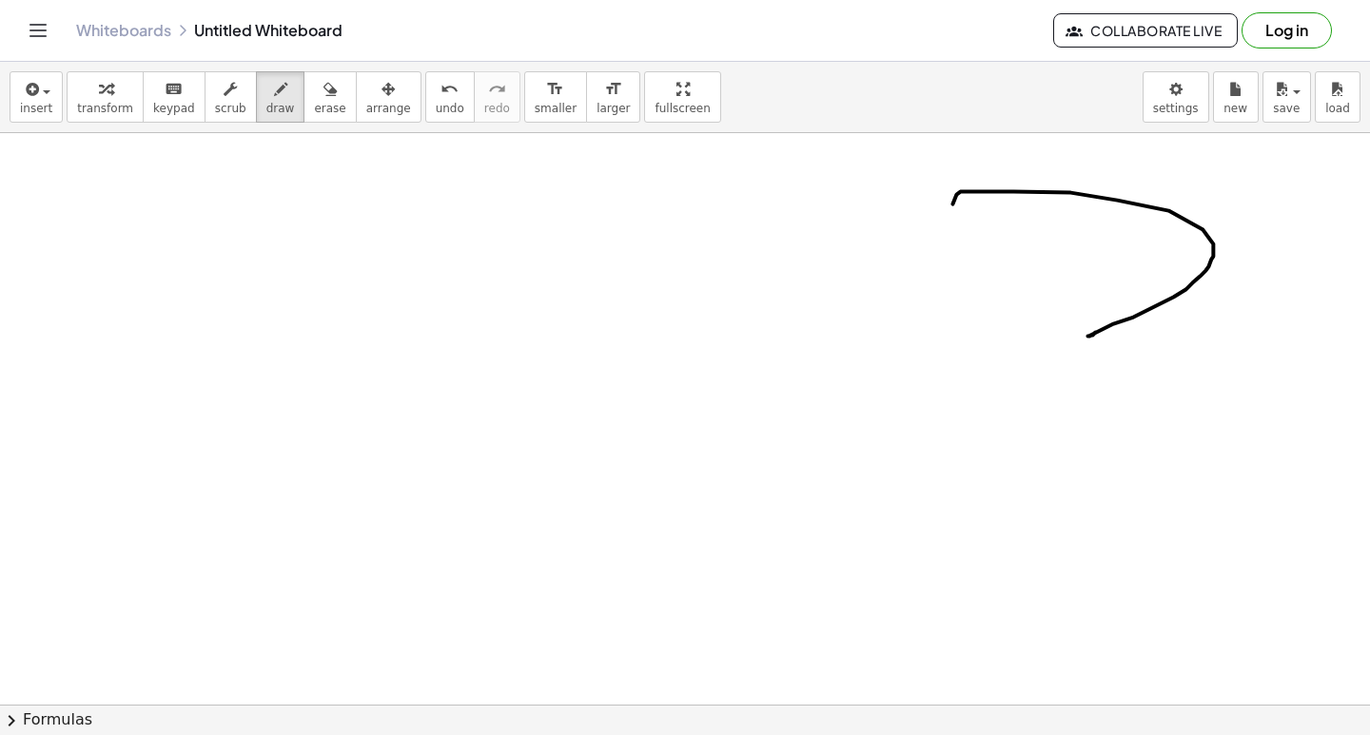
drag, startPoint x: 1092, startPoint y: 343, endPoint x: 1153, endPoint y: 161, distance: 192.5
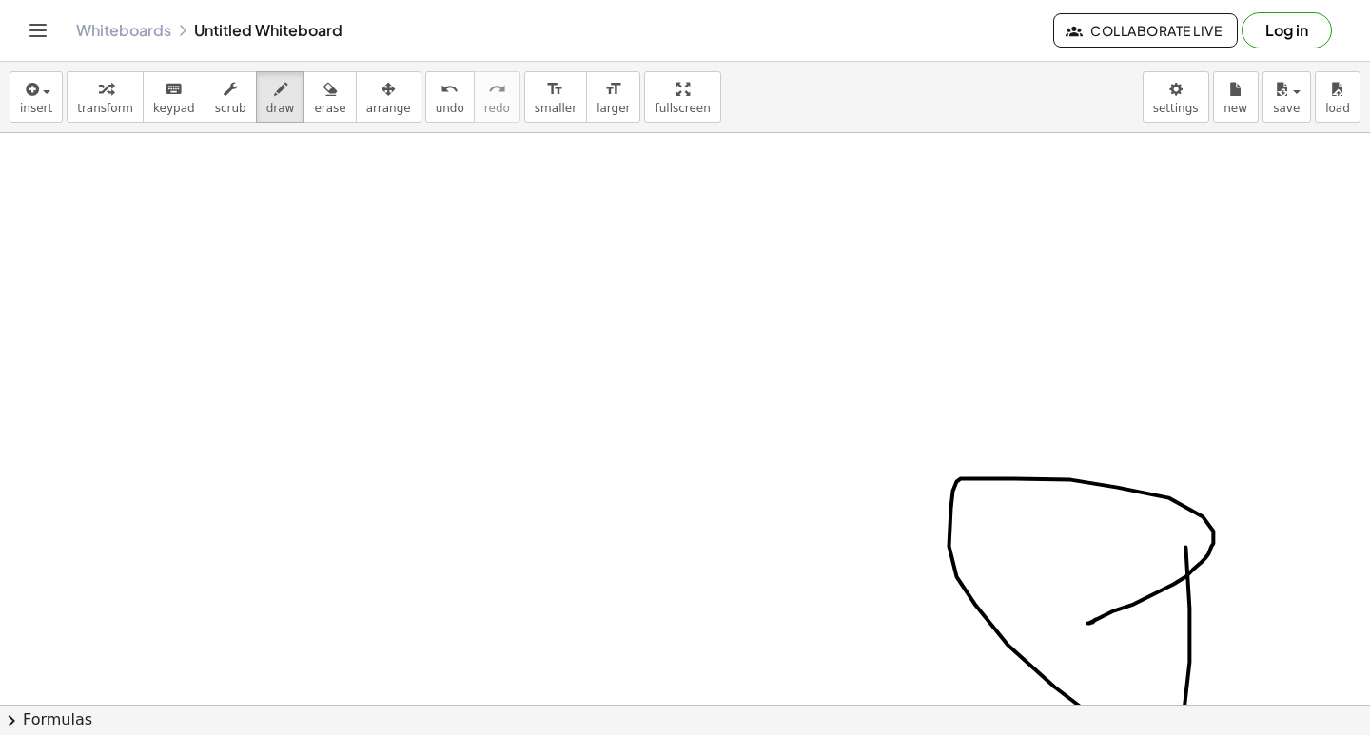
scroll to position [15156, 0]
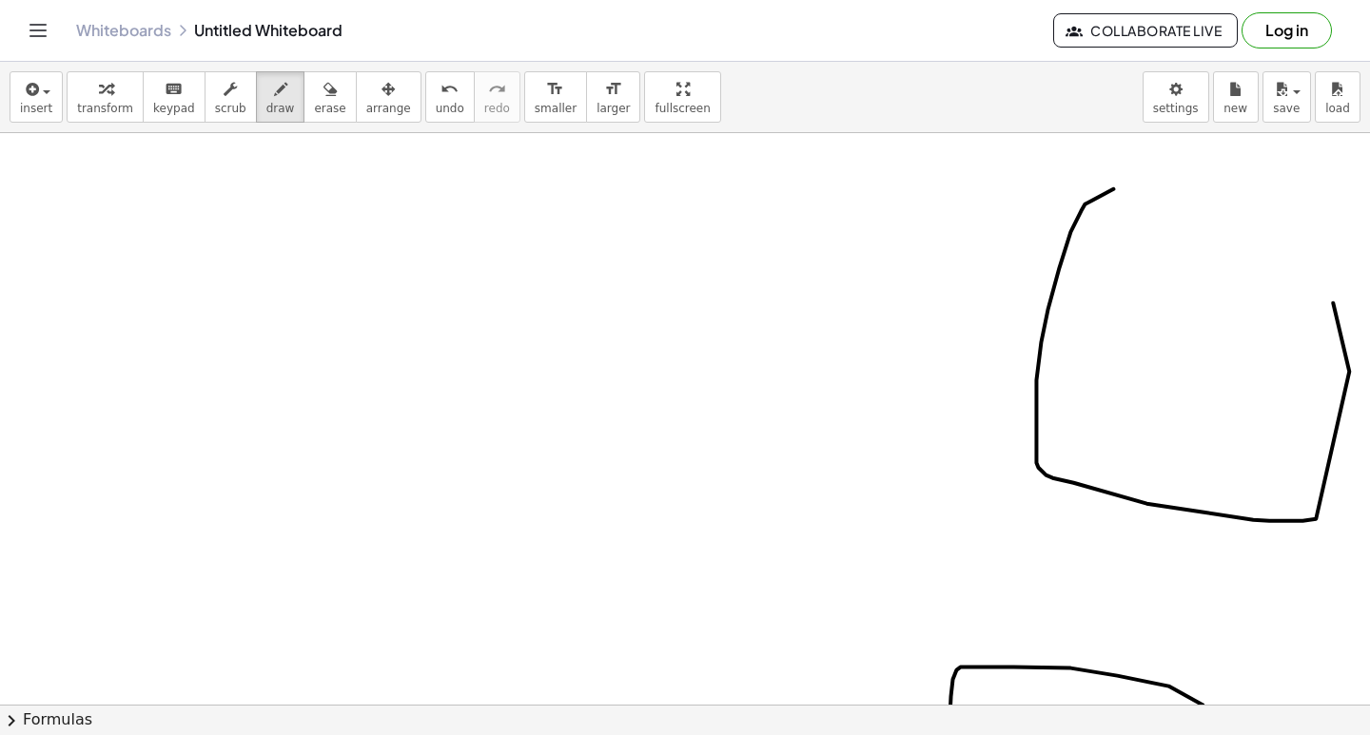
drag, startPoint x: 1085, startPoint y: 212, endPoint x: 1028, endPoint y: 149, distance: 84.9
click at [994, 129] on div "insert select one: Math Expression Function Text Youtube Video Graphing Geometr…" at bounding box center [685, 399] width 1370 height 674
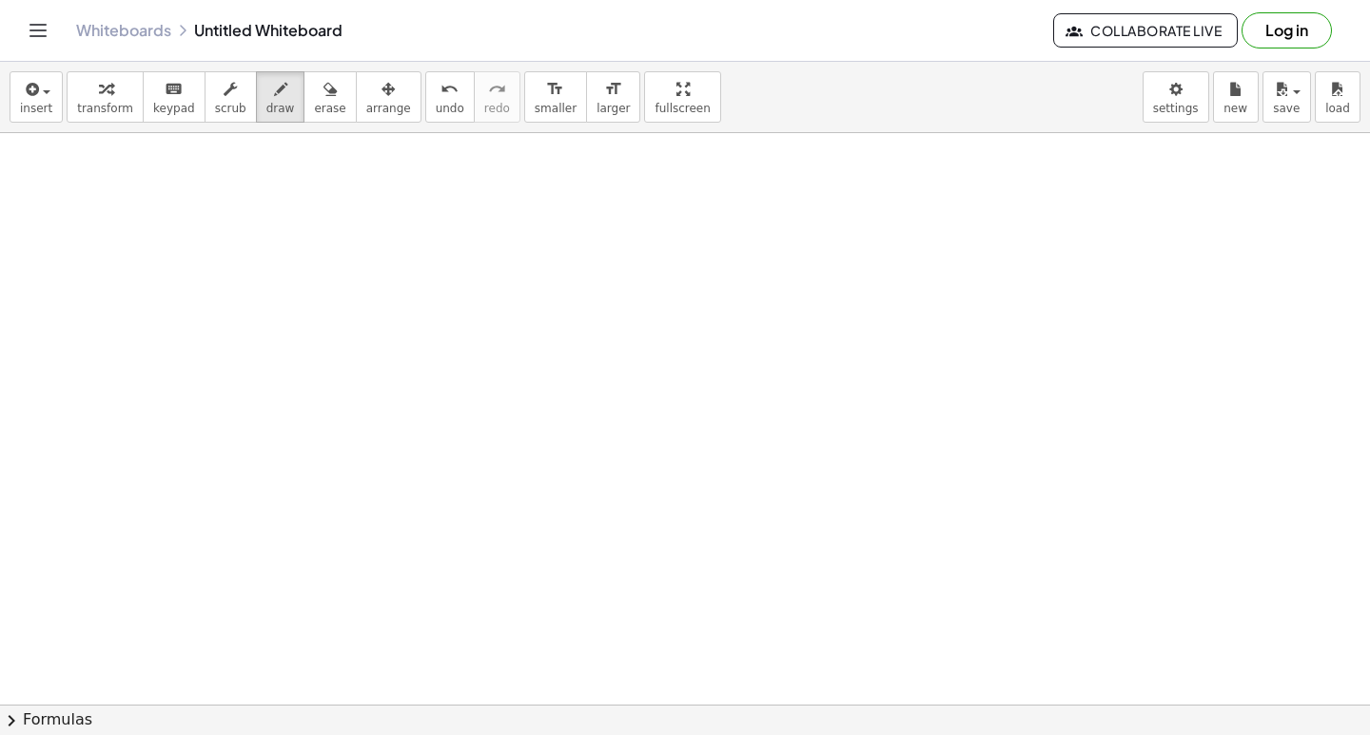
scroll to position [18310, 0]
drag, startPoint x: 96, startPoint y: 97, endPoint x: 188, endPoint y: 137, distance: 100.6
click at [99, 97] on icon "button" at bounding box center [105, 89] width 13 height 23
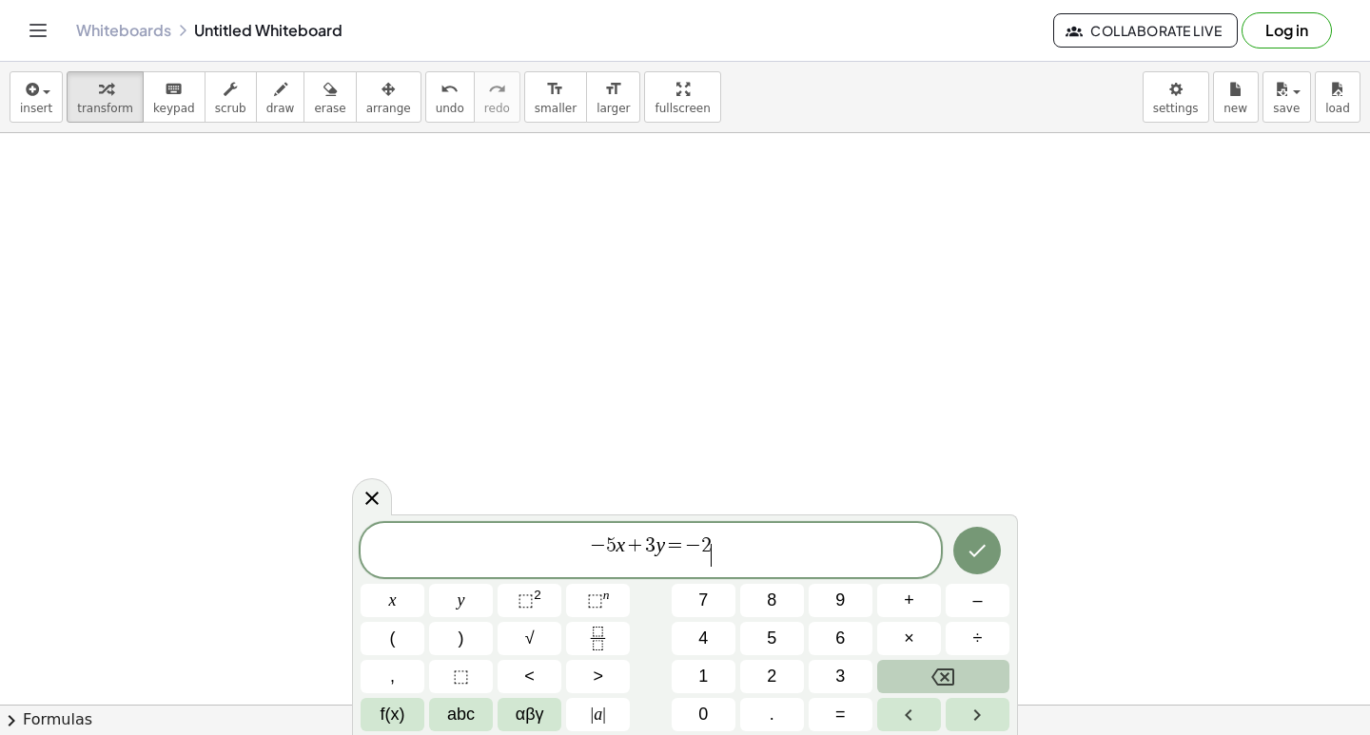
click at [982, 680] on button "Backspace" at bounding box center [943, 676] width 132 height 33
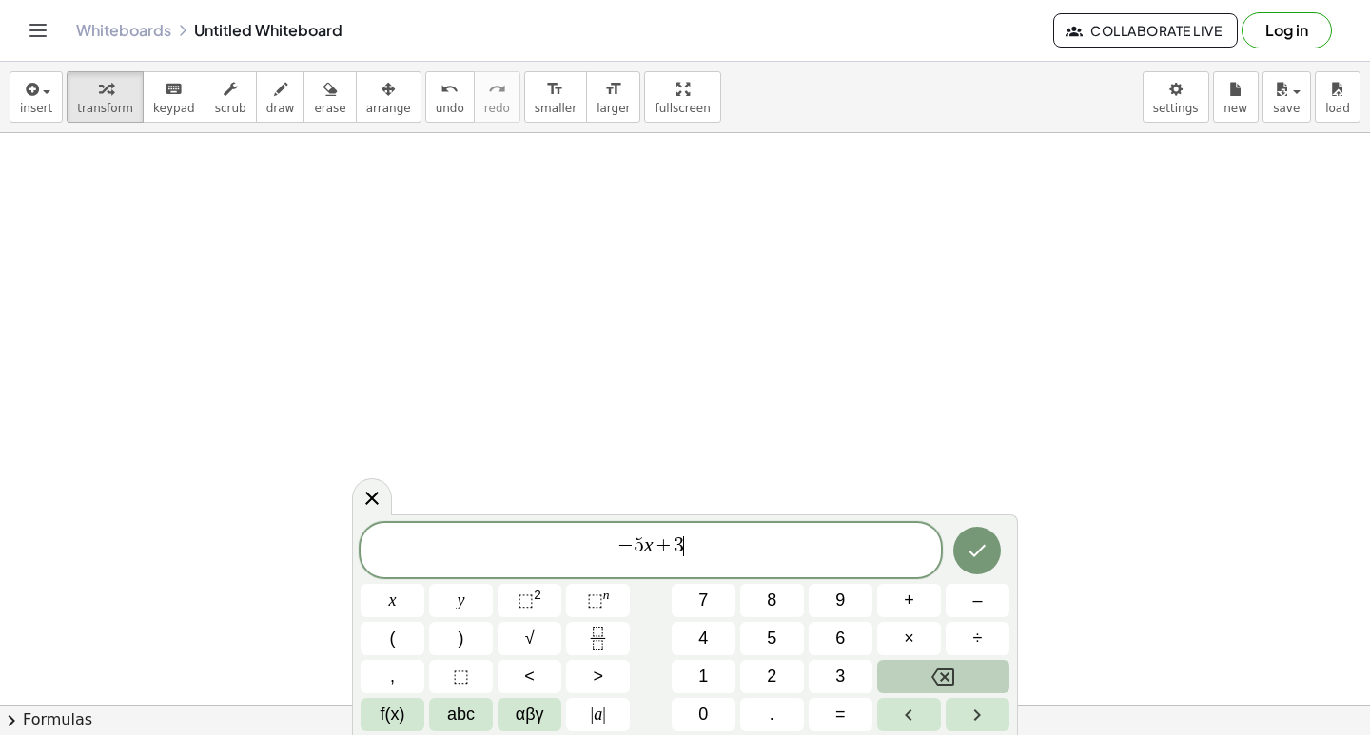
click at [982, 680] on button "Backspace" at bounding box center [943, 676] width 132 height 33
click at [984, 681] on button "Backspace" at bounding box center [943, 676] width 132 height 33
click at [976, 669] on button "Backspace" at bounding box center [943, 676] width 132 height 33
click at [399, 583] on div "* − 5 ​ x y ⬚ 2 ⬚ n 7 8 9 + – ( ) √ 4 5 6 × ÷ , ⬚ < > 1 2 3 f(x) abc αβγ | a | …" at bounding box center [685, 627] width 649 height 208
click at [383, 592] on button "x" at bounding box center [393, 600] width 64 height 33
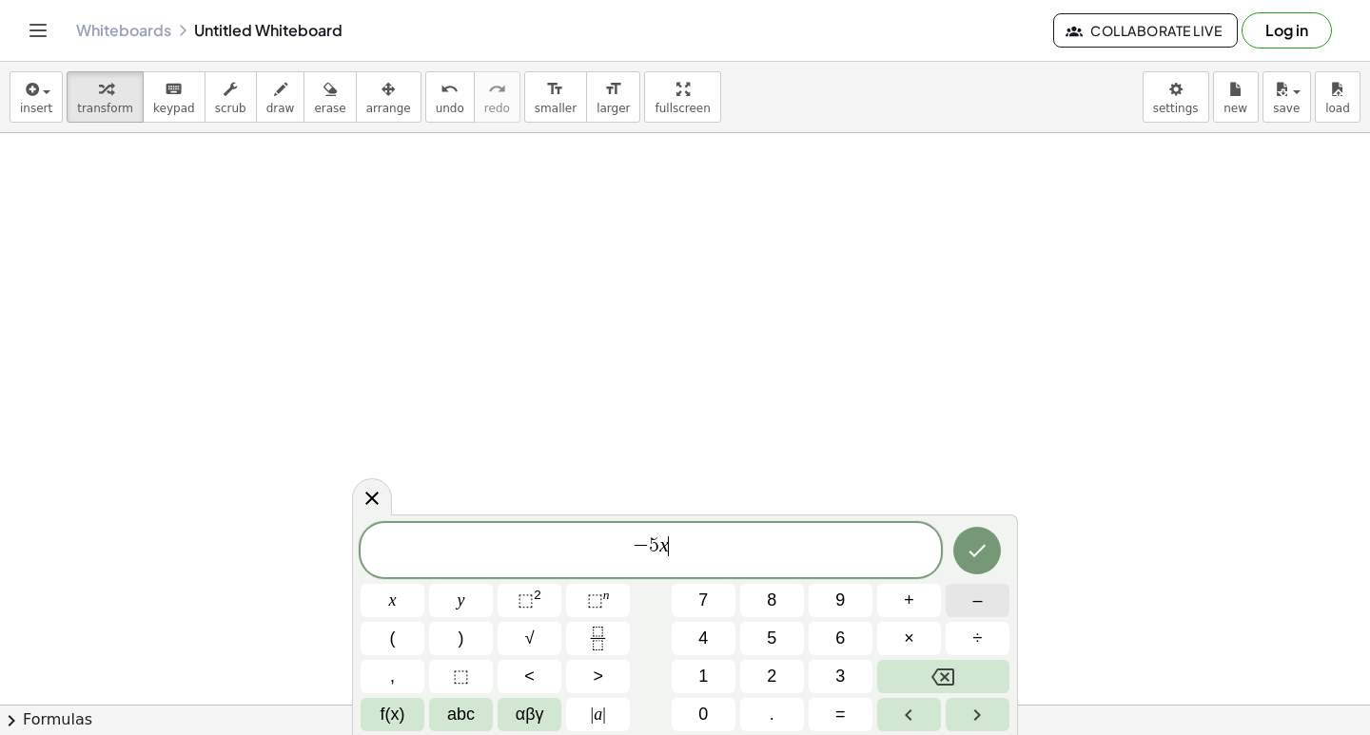
click at [997, 601] on button "–" at bounding box center [978, 600] width 64 height 33
click at [836, 668] on span "3" at bounding box center [840, 677] width 10 height 26
click at [429, 593] on button "y" at bounding box center [461, 600] width 64 height 33
click at [848, 717] on button "=" at bounding box center [841, 714] width 64 height 33
click at [710, 638] on button "4" at bounding box center [704, 638] width 64 height 33
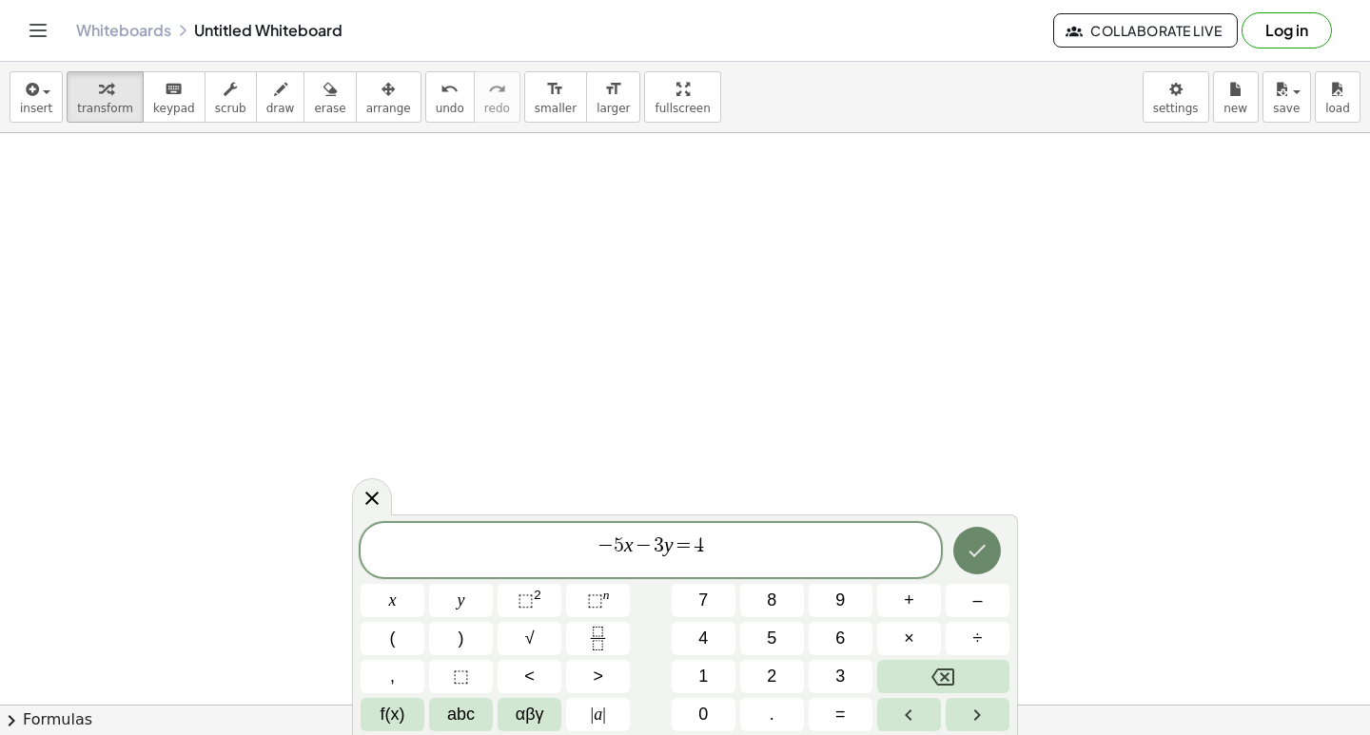
click at [984, 553] on button "Done" at bounding box center [977, 551] width 48 height 48
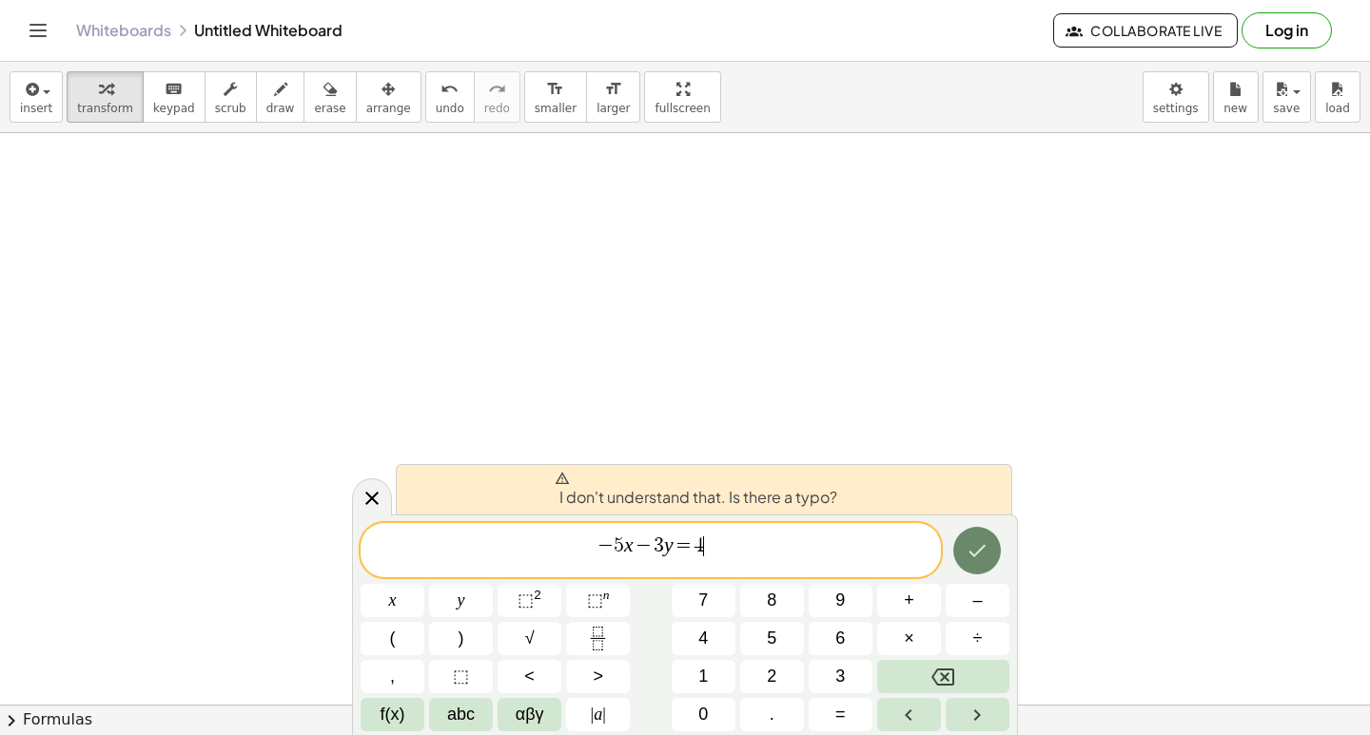
click at [984, 546] on icon "Done" at bounding box center [977, 551] width 17 height 12
click at [985, 545] on icon "Done" at bounding box center [977, 551] width 17 height 12
click at [986, 545] on icon "Done" at bounding box center [977, 550] width 23 height 23
click at [988, 544] on icon "Done" at bounding box center [977, 550] width 23 height 23
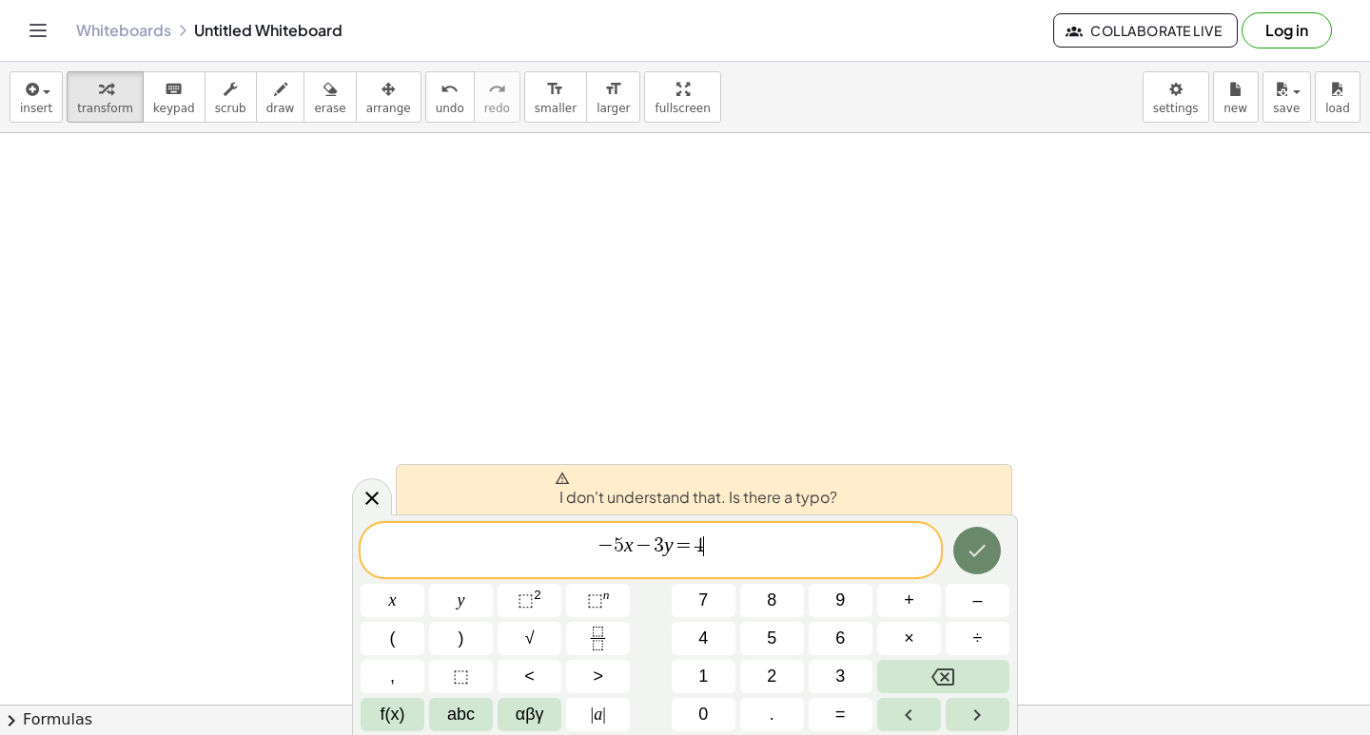
click at [988, 544] on icon "Done" at bounding box center [977, 550] width 23 height 23
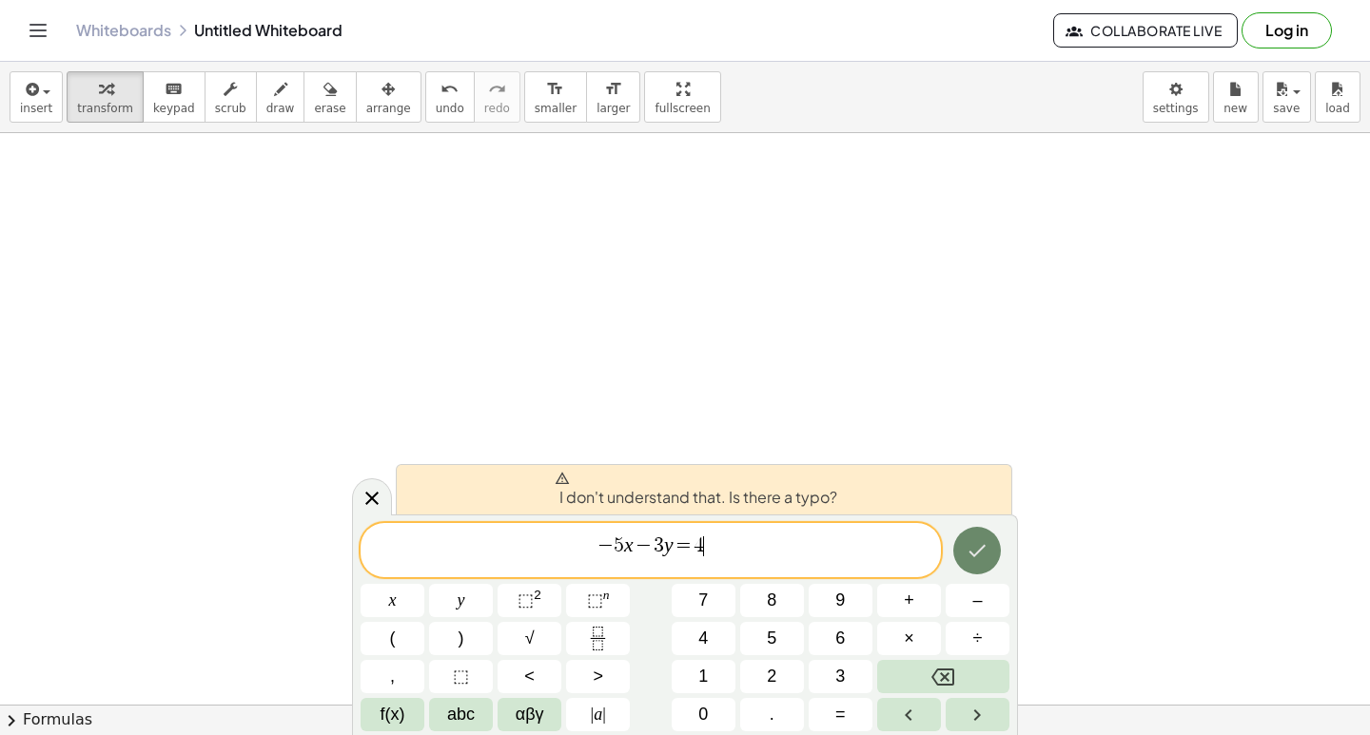
click at [988, 544] on icon "Done" at bounding box center [977, 550] width 23 height 23
click at [366, 110] on span "arrange" at bounding box center [388, 108] width 45 height 13
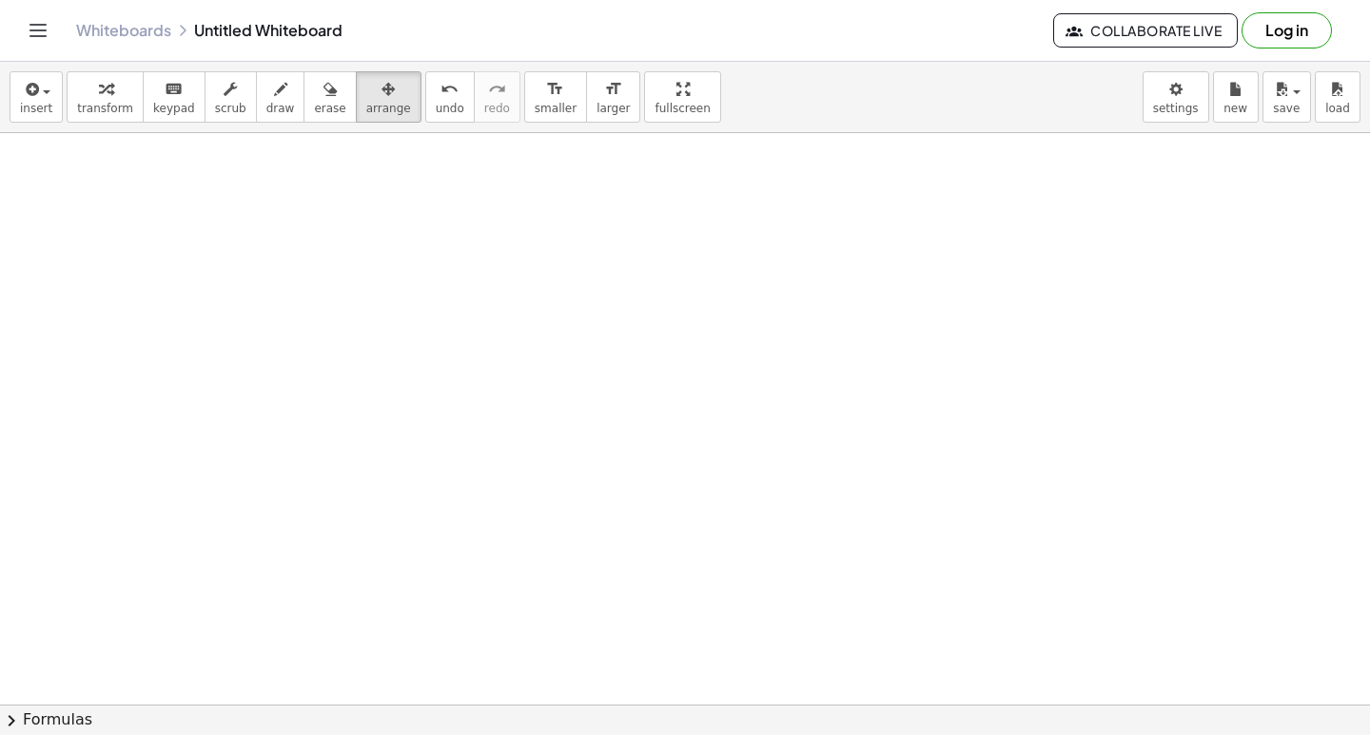
drag, startPoint x: 951, startPoint y: 457, endPoint x: 952, endPoint y: 440, distance: 17.2
drag, startPoint x: 957, startPoint y: 422, endPoint x: 1215, endPoint y: 433, distance: 258.0
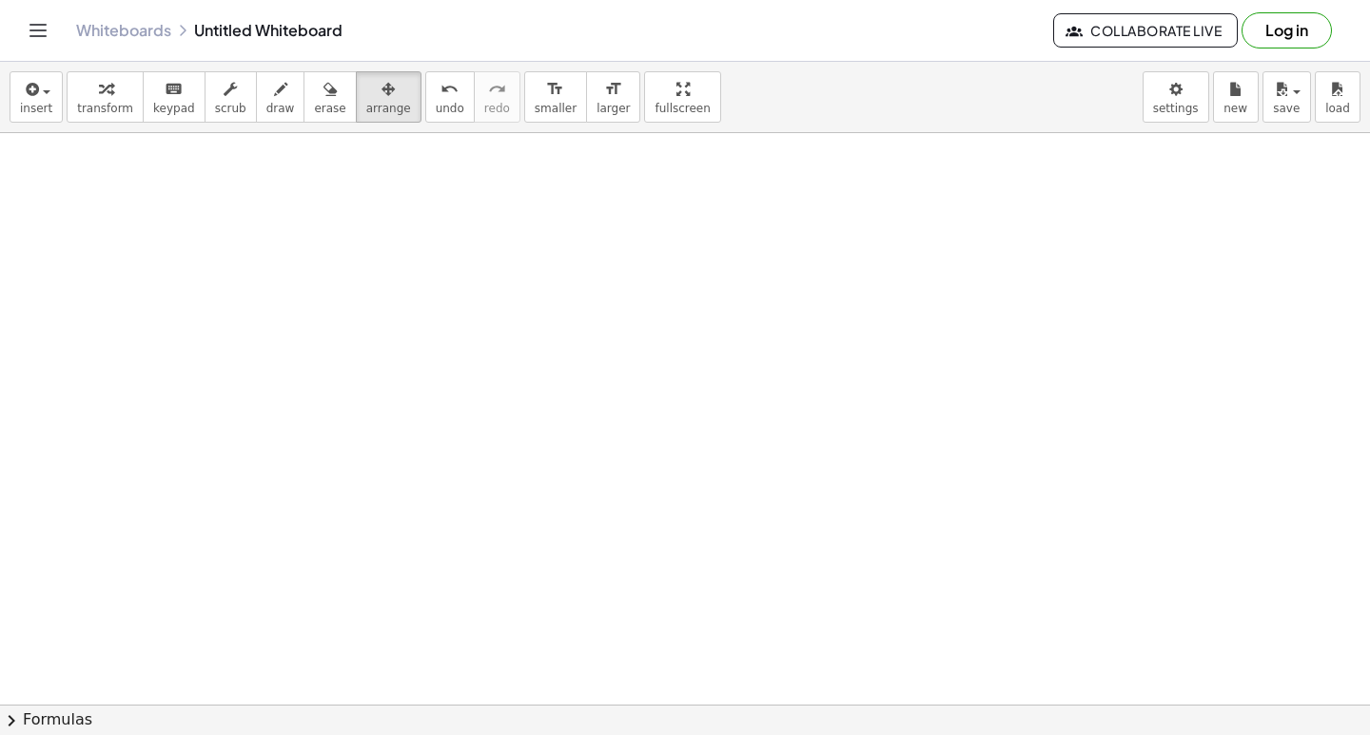
drag, startPoint x: 1132, startPoint y: 461, endPoint x: 633, endPoint y: 323, distance: 518.4
click at [366, 102] on span "arrange" at bounding box center [388, 108] width 45 height 13
click at [215, 104] on span "scrub" at bounding box center [230, 108] width 31 height 13
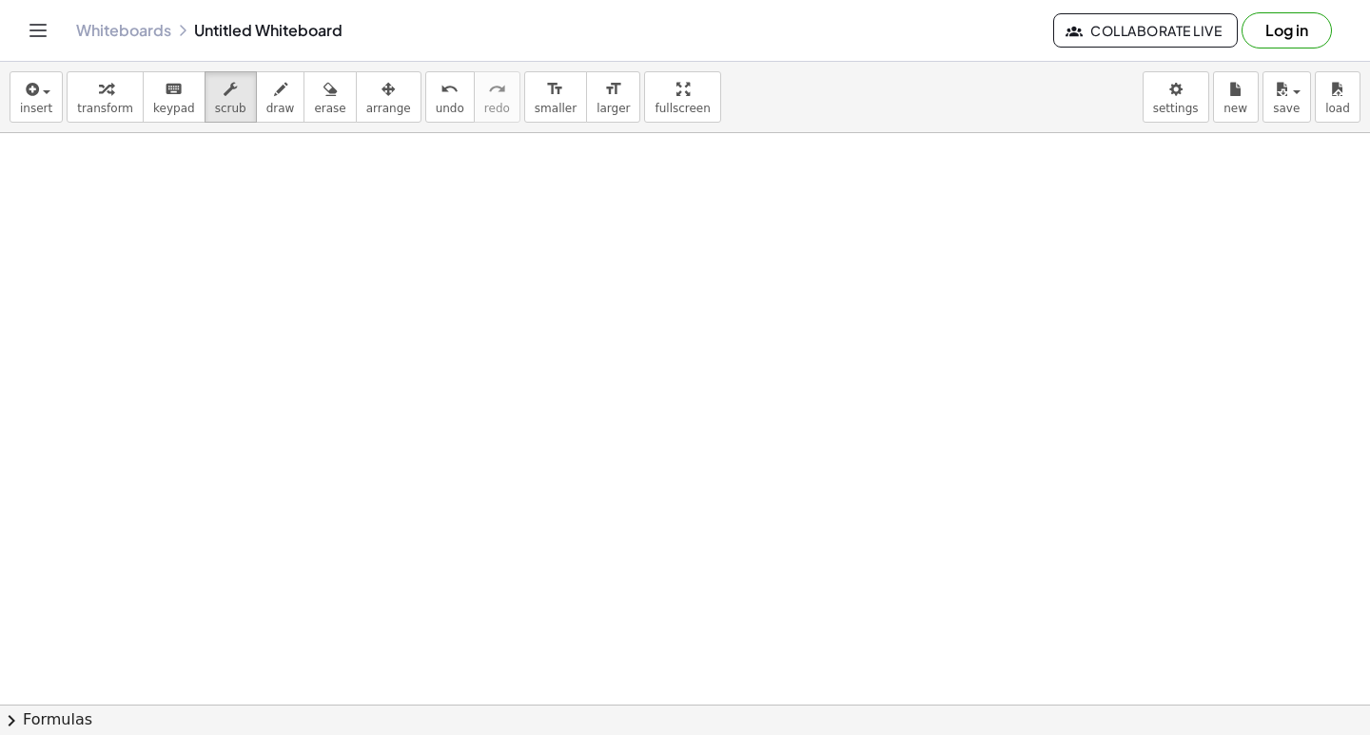
click at [178, 102] on span "keypad" at bounding box center [174, 108] width 42 height 13
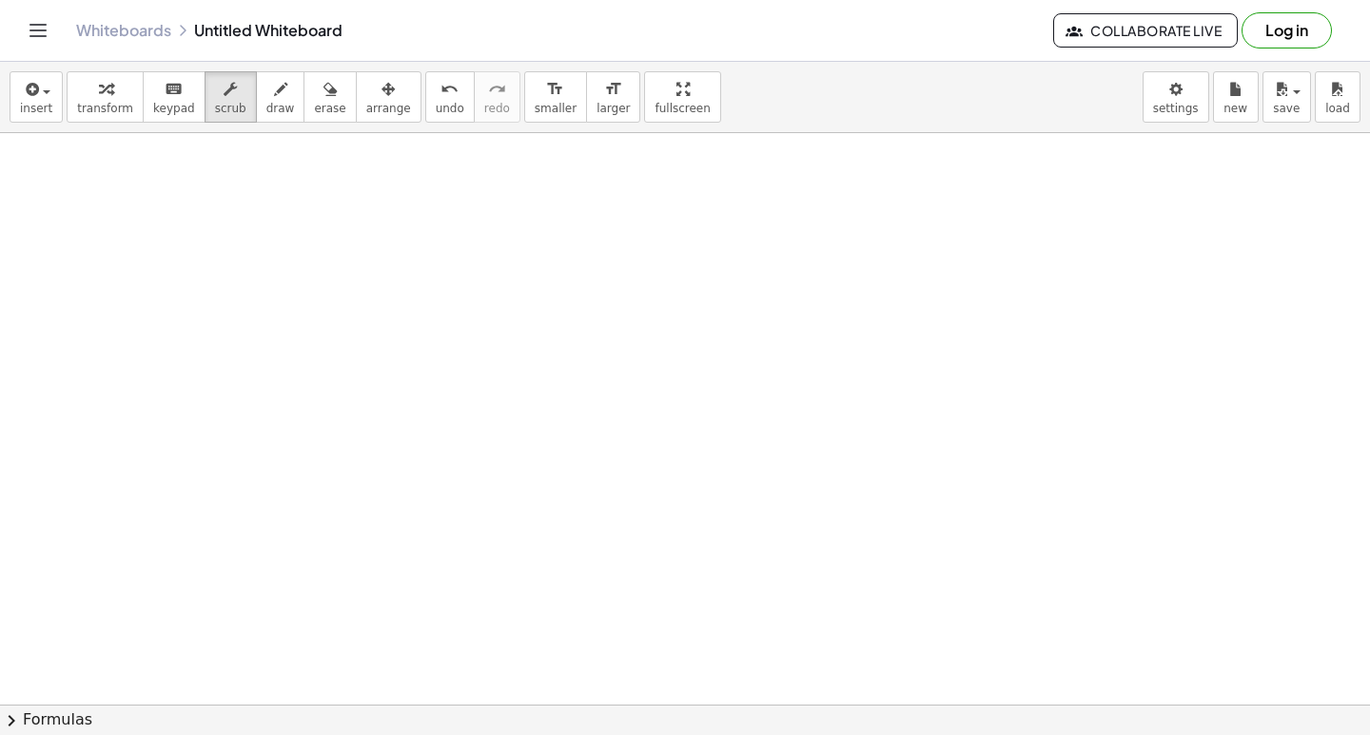
click at [102, 87] on icon "button" at bounding box center [105, 89] width 13 height 23
click at [1173, 90] on body "Graspable Math Activities Get Started Activity Bank Assigned Work Classes White…" at bounding box center [685, 367] width 1370 height 735
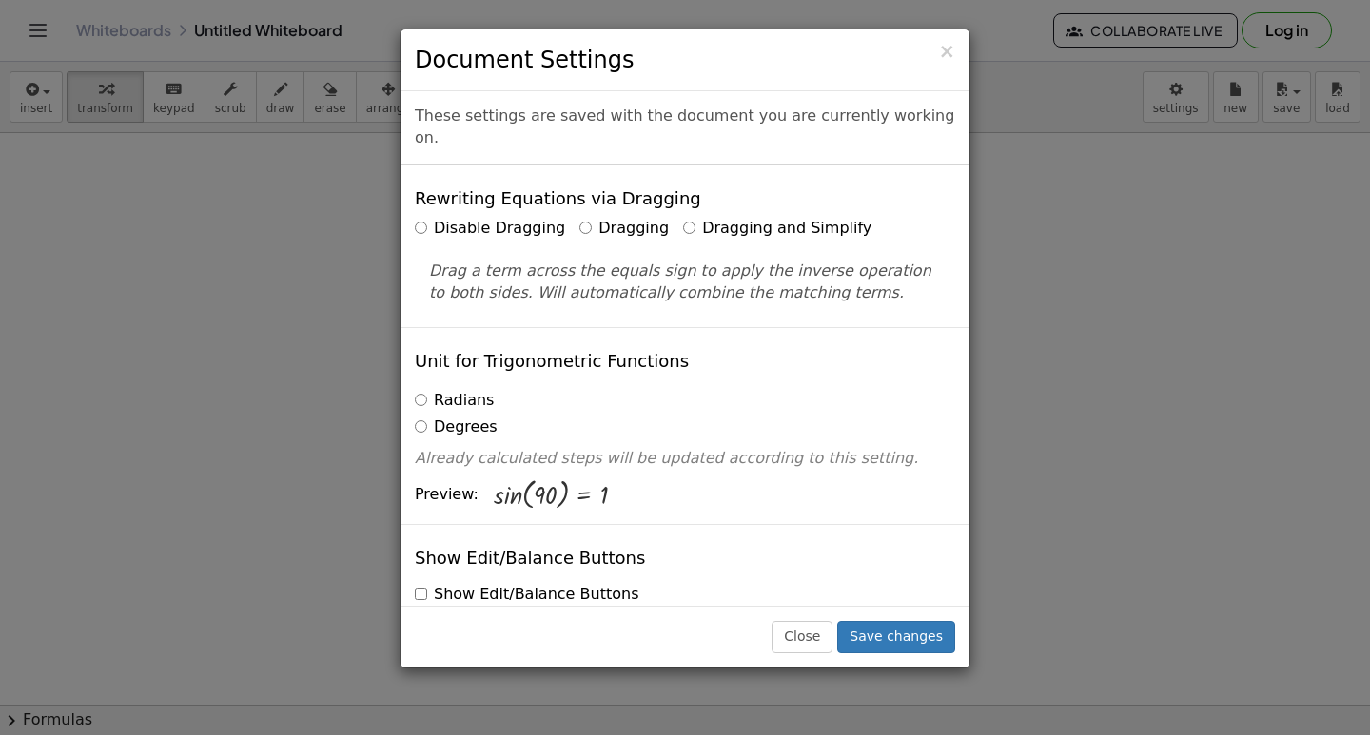
click at [683, 218] on label "Dragging and Simplify" at bounding box center [777, 229] width 188 height 22
click at [901, 635] on button "Save changes" at bounding box center [896, 637] width 118 height 32
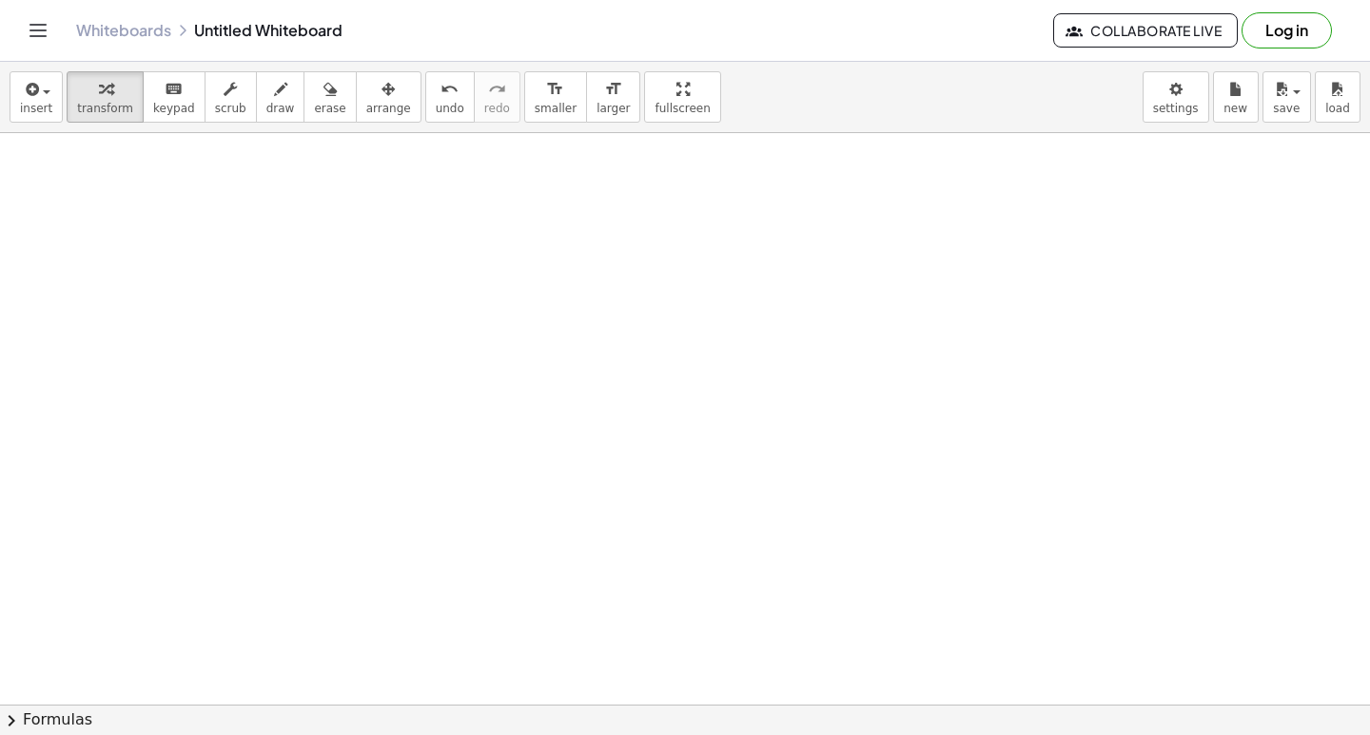
drag, startPoint x: 748, startPoint y: 333, endPoint x: 758, endPoint y: 309, distance: 26.0
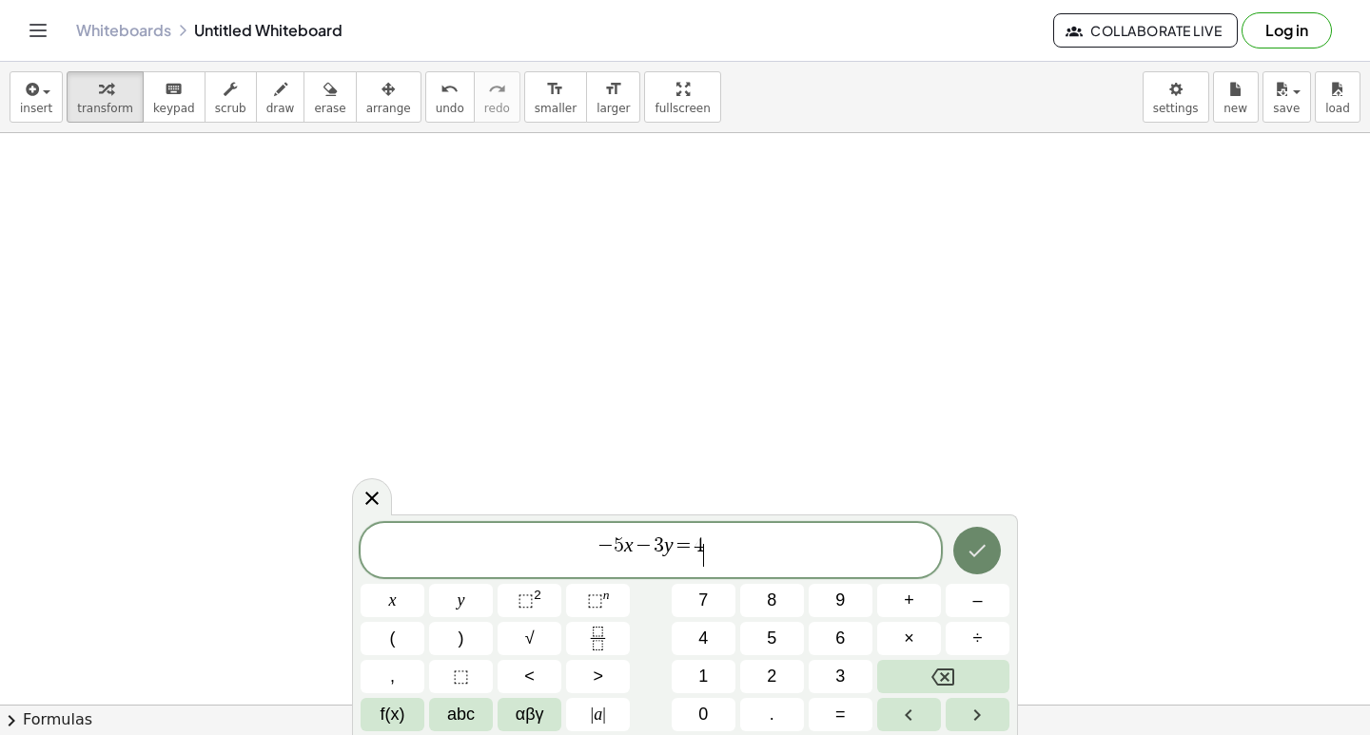
click at [968, 557] on icon "Done" at bounding box center [977, 550] width 23 height 23
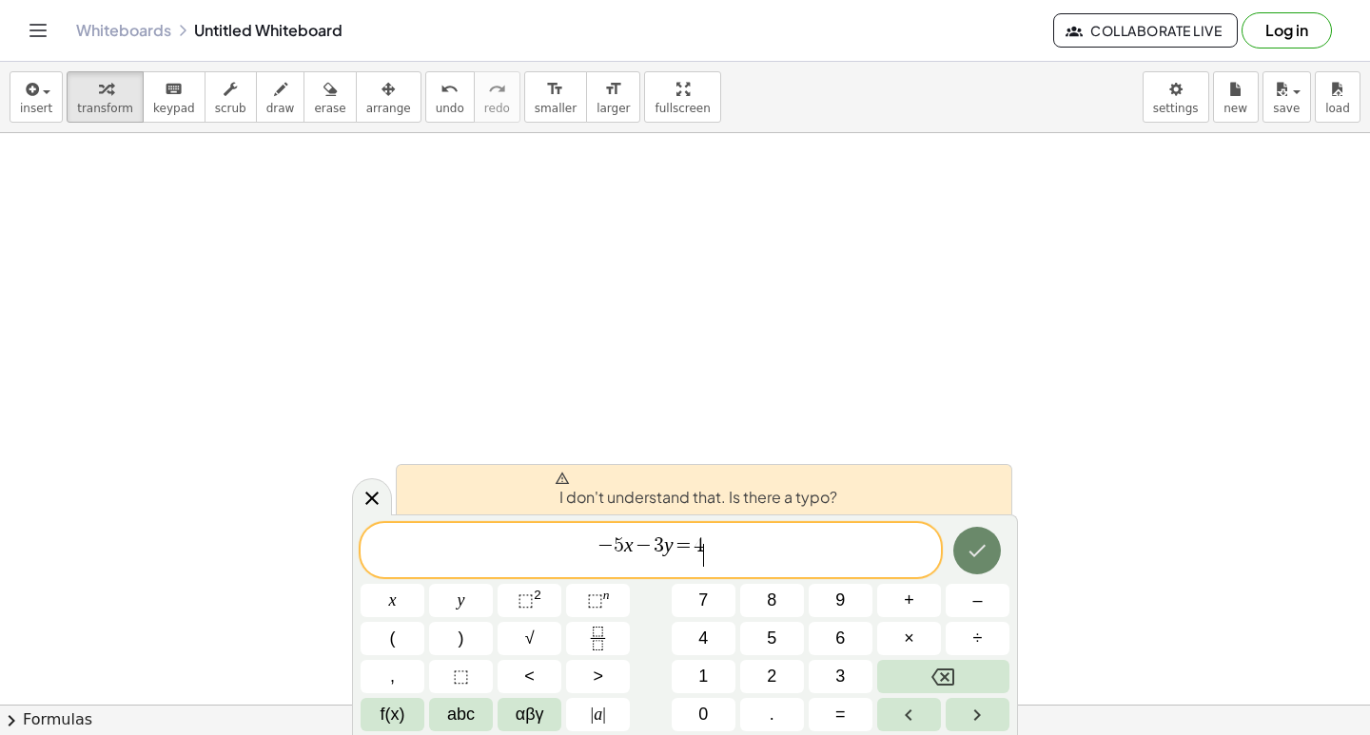
click at [967, 554] on icon "Done" at bounding box center [977, 550] width 23 height 23
click at [962, 552] on button "Done" at bounding box center [977, 551] width 48 height 48
click at [788, 625] on button "5" at bounding box center [772, 638] width 64 height 33
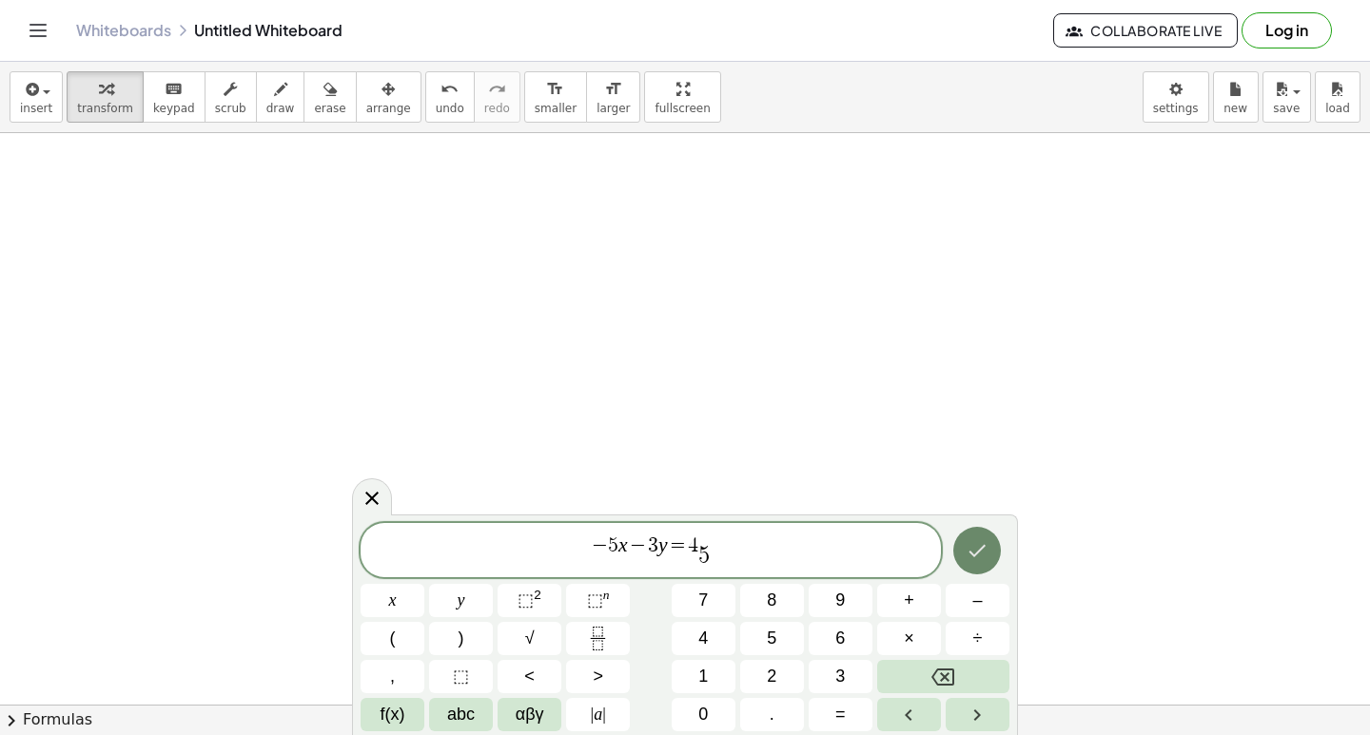
click at [975, 542] on icon "Done" at bounding box center [977, 550] width 23 height 23
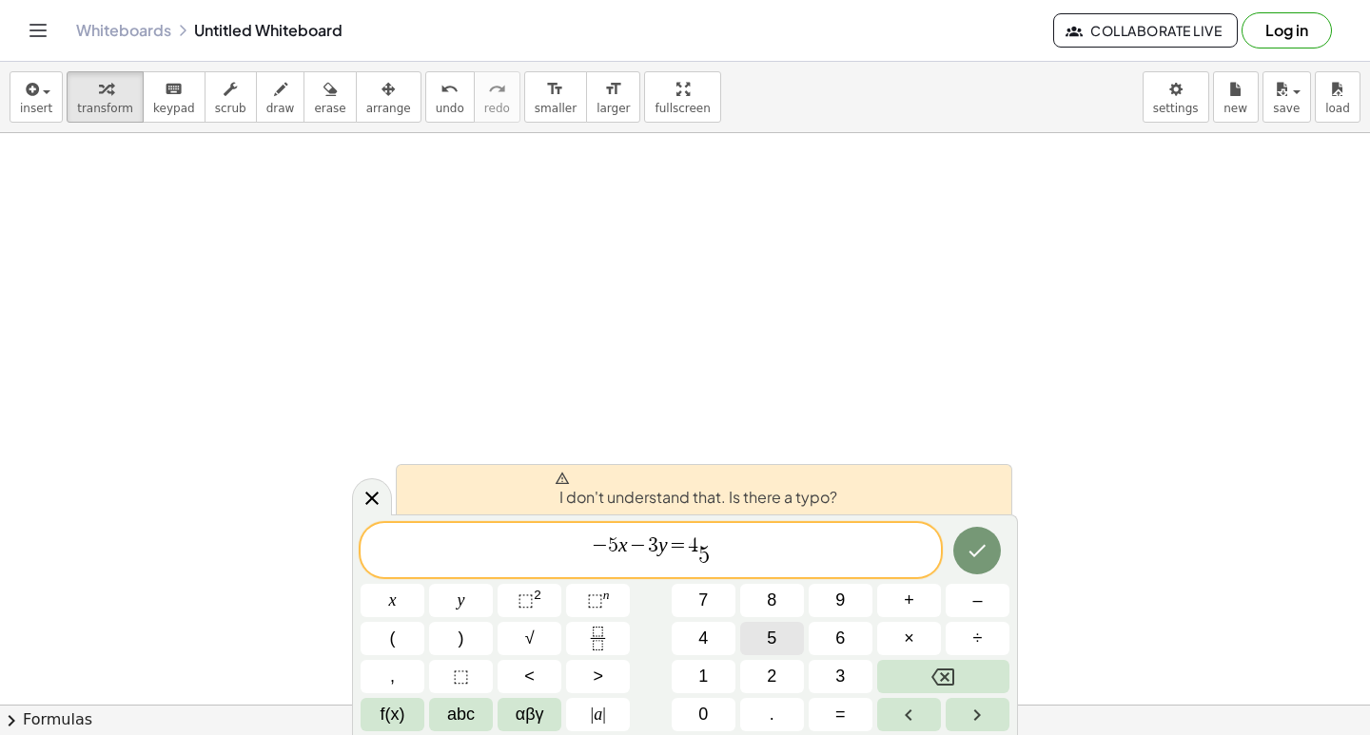
click at [753, 641] on button "5" at bounding box center [772, 638] width 64 height 33
drag, startPoint x: 812, startPoint y: 636, endPoint x: 858, endPoint y: 639, distance: 45.8
click at [851, 643] on div "* − 5 x − 3 y = 4 5 ​ x y ⬚ 2 ⬚ n 7 8 9 + – ( ) √ 4 5 6 × ÷ , ⬚ < > 1 2 3 f(x) …" at bounding box center [685, 627] width 649 height 208
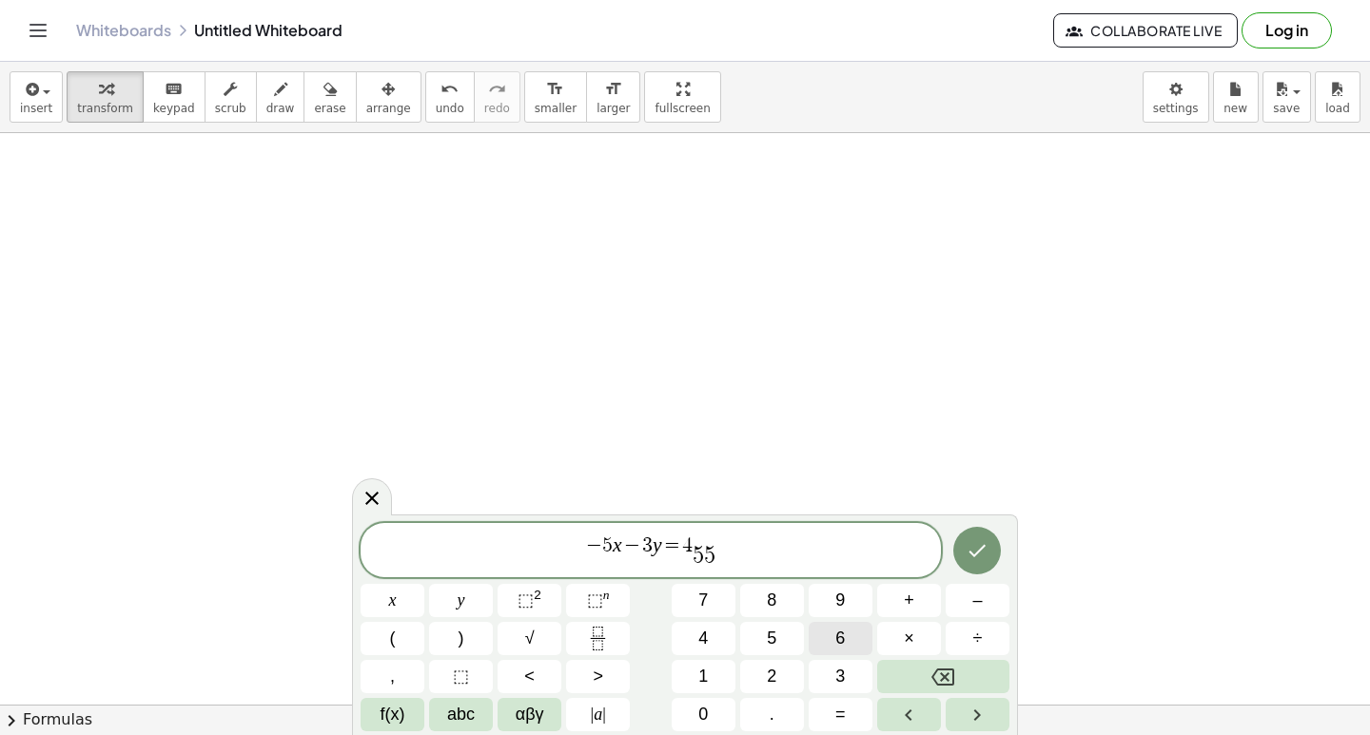
click at [864, 636] on button "6" at bounding box center [841, 638] width 64 height 33
click at [865, 613] on div "* − 5 x − 3 y = 4 5 5 6 ​ x y ⬚ 2 ⬚ n 7 8 9 + – ( ) √ 4 5 6 × ÷ , ⬚ < > 1 2 3 f…" at bounding box center [685, 627] width 649 height 208
click at [962, 523] on div "* − 5 x − 3 y = 4 5 5 6 ​ x y ⬚ 2 ⬚ n 7 8 9 + – ( ) √ 4 5 6 × ÷ , ⬚ < > 1 2 3 f…" at bounding box center [685, 627] width 649 height 208
click at [965, 523] on div at bounding box center [978, 551] width 64 height 56
click at [975, 529] on button "Done" at bounding box center [977, 551] width 48 height 48
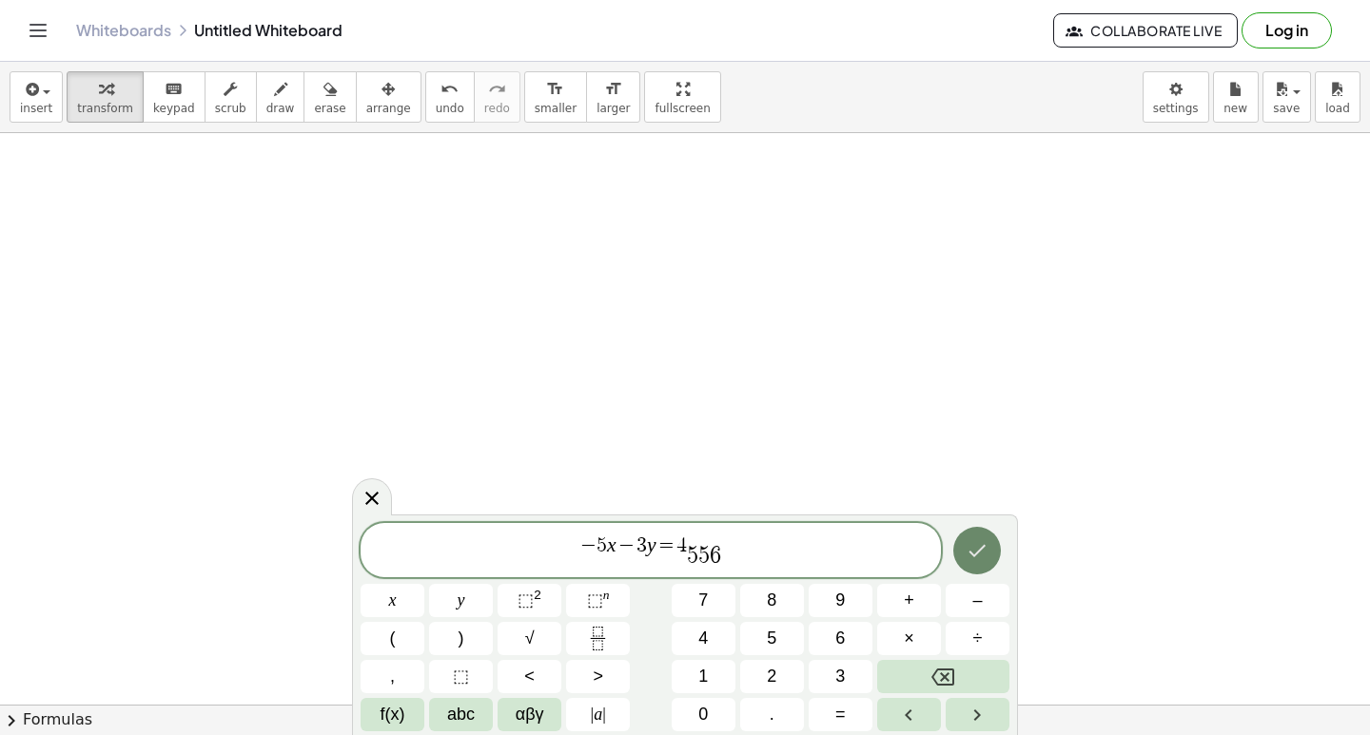
click at [975, 529] on button "Done" at bounding box center [977, 551] width 48 height 48
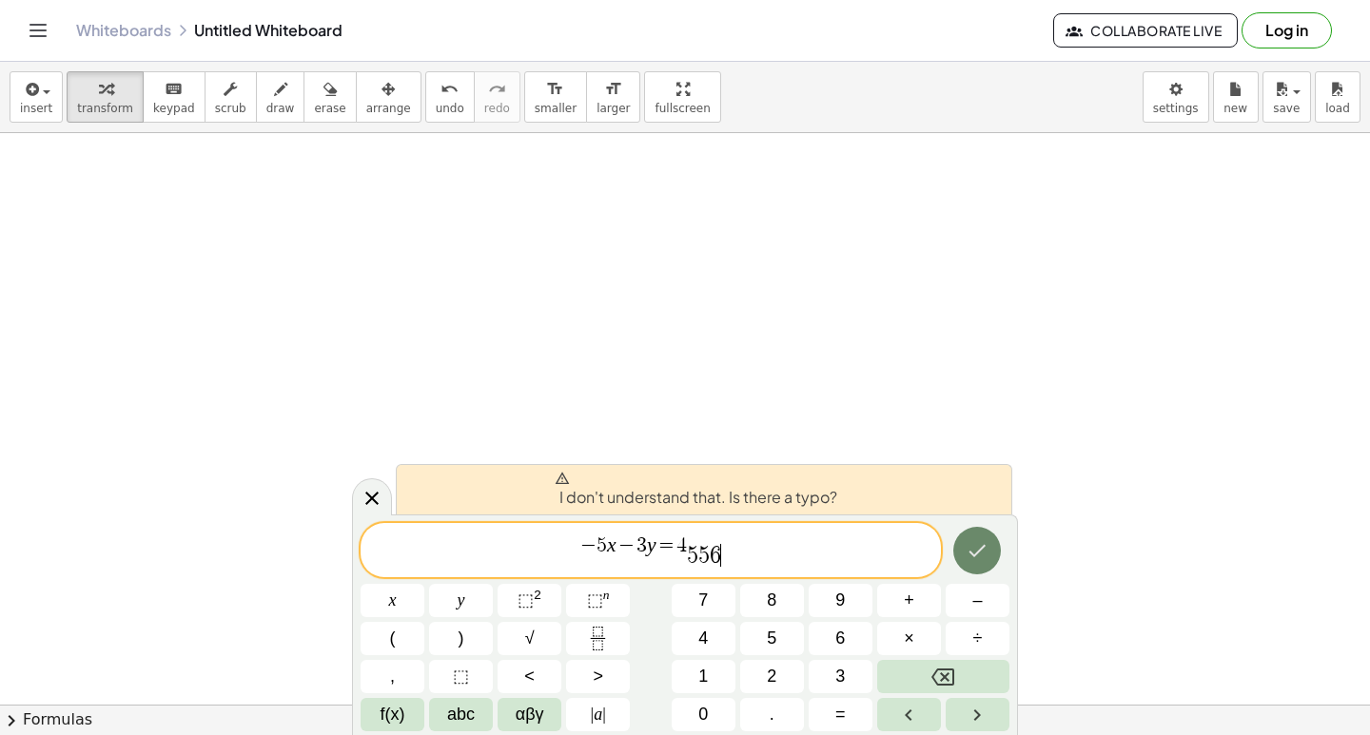
click at [933, 579] on div "* − 5 x − 3 y = 4 5 5 6 ​ x y ⬚ 2 ⬚ n 7 8 9 + – ( ) √ 4 5 6 × ÷ , ⬚ < > 1 2 3 f…" at bounding box center [685, 627] width 649 height 208
click at [929, 612] on button "+" at bounding box center [909, 600] width 64 height 33
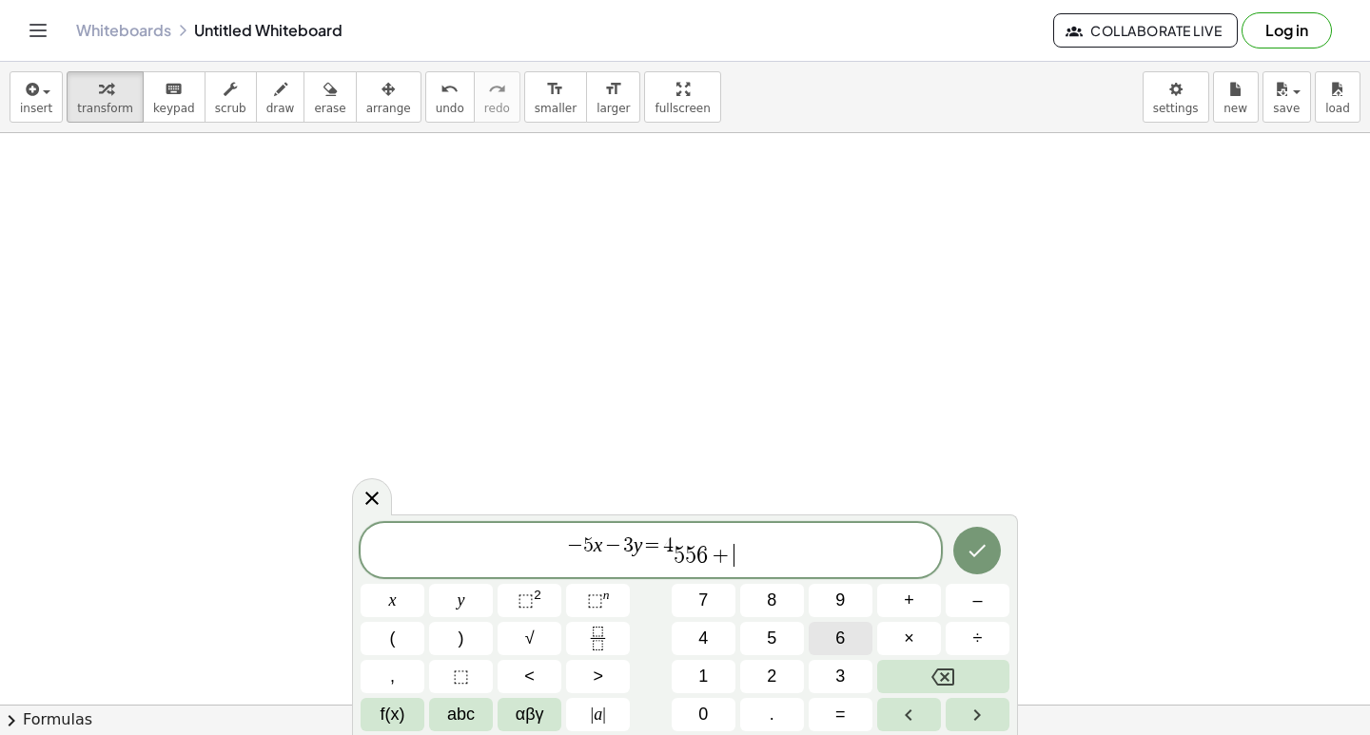
click at [879, 642] on button "×" at bounding box center [909, 638] width 64 height 33
drag, startPoint x: 851, startPoint y: 658, endPoint x: 822, endPoint y: 666, distance: 30.5
click at [843, 662] on div "* − 5 x − 3 y = 4 5 5 6 + · x y ⬚ 2 ⬚ n 7 8 9 + – ( ) √ 4 5 6 × ÷ , ⬚ < > 1 2 3…" at bounding box center [685, 627] width 649 height 208
click at [779, 690] on button "2" at bounding box center [772, 676] width 64 height 33
click at [744, 685] on button "2" at bounding box center [772, 676] width 64 height 33
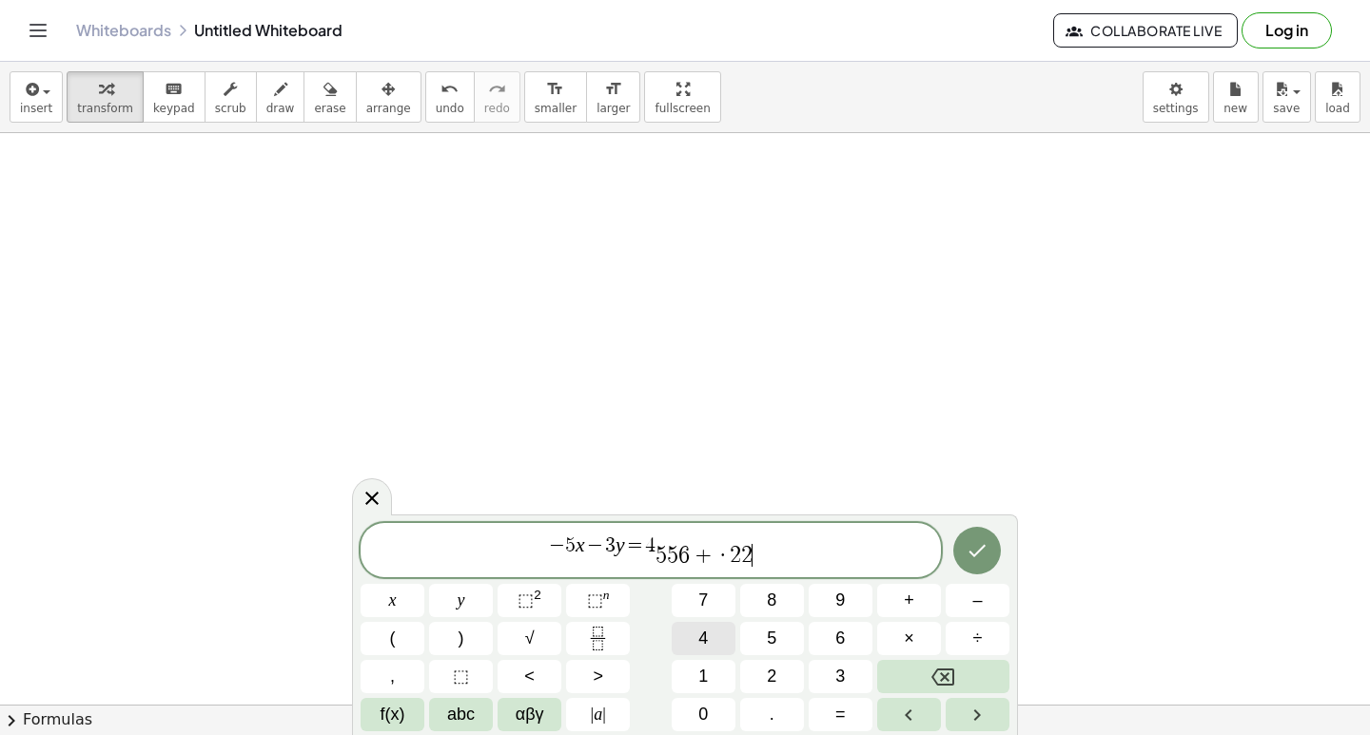
click at [766, 606] on div "* − 5 x − 3 y = 4 5 5 6 + · 2 2 ​ x y ⬚ 2 ⬚ n 7 8 9 + – ( ) √ 4 5 6 × ÷ , ⬚ < >…" at bounding box center [685, 627] width 649 height 208
click at [871, 571] on div "* − 5 x − 3 y = 4 5 5 6 + · 2 2 ​ x y ⬚ 2 ⬚ n 7 8 9 + – ( ) √ 4 5 6 × ÷ , ⬚ < >…" at bounding box center [685, 627] width 649 height 208
click at [990, 536] on button "Done" at bounding box center [977, 551] width 48 height 48
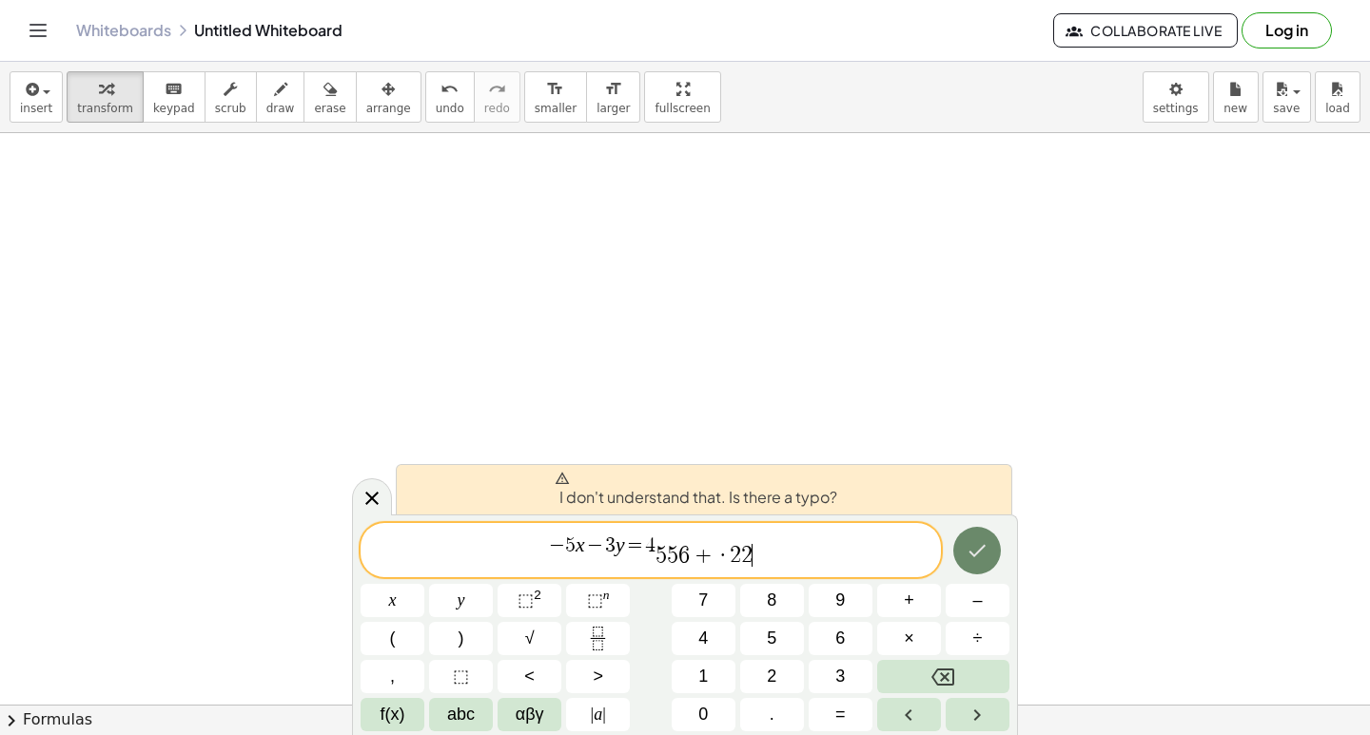
click at [977, 543] on button "Done" at bounding box center [977, 551] width 48 height 48
click at [841, 677] on div "* − 5 x − 3 y = 4 5 5 6 + · 2 2 ​ x y ⬚ 2 ⬚ n 7 8 9 + – ( ) √ 4 5 6 × ÷ , ⬚ < >…" at bounding box center [685, 627] width 649 height 208
click at [784, 674] on div "* − 5 x − 3 y = 4 5 5 6 + · 2 2 x y ⬚ 2 ⬚ n 7 8 9 + – ( ) √ 4 5 6 × ÷ , ⬚ < > 1…" at bounding box center [685, 627] width 649 height 208
click at [717, 667] on div "* − 5 x − 3 y = 4 5 5 6 + · 2 2 x y ⬚ 2 ⬚ n 7 8 9 + – ( ) √ 4 5 6 × ÷ , ⬚ < > 1…" at bounding box center [685, 627] width 649 height 208
click at [644, 642] on div "* − 5 x − 3 y = 4 5 5 6 + · 2 2 x y ⬚ 2 ⬚ n 7 8 9 + – ( ) √ 4 5 6 × ÷ , ⬚ < > 1…" at bounding box center [685, 627] width 649 height 208
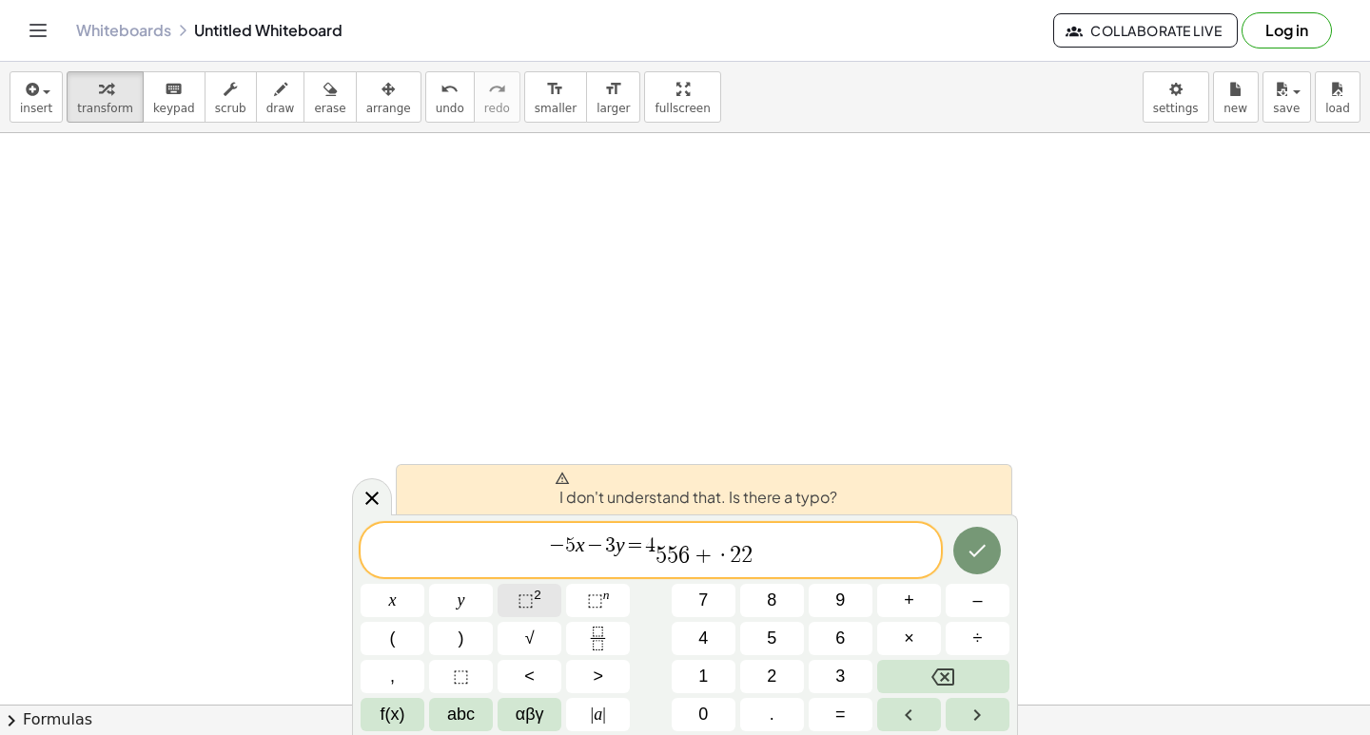
click at [490, 598] on div "* − 5 x − 3 y = 4 5 5 6 + · 2 2 x y ⬚ 2 ⬚ n 7 8 9 + – ( ) √ 4 5 6 × ÷ , ⬚ < > 1…" at bounding box center [685, 627] width 649 height 208
click at [481, 595] on button "y" at bounding box center [461, 600] width 64 height 33
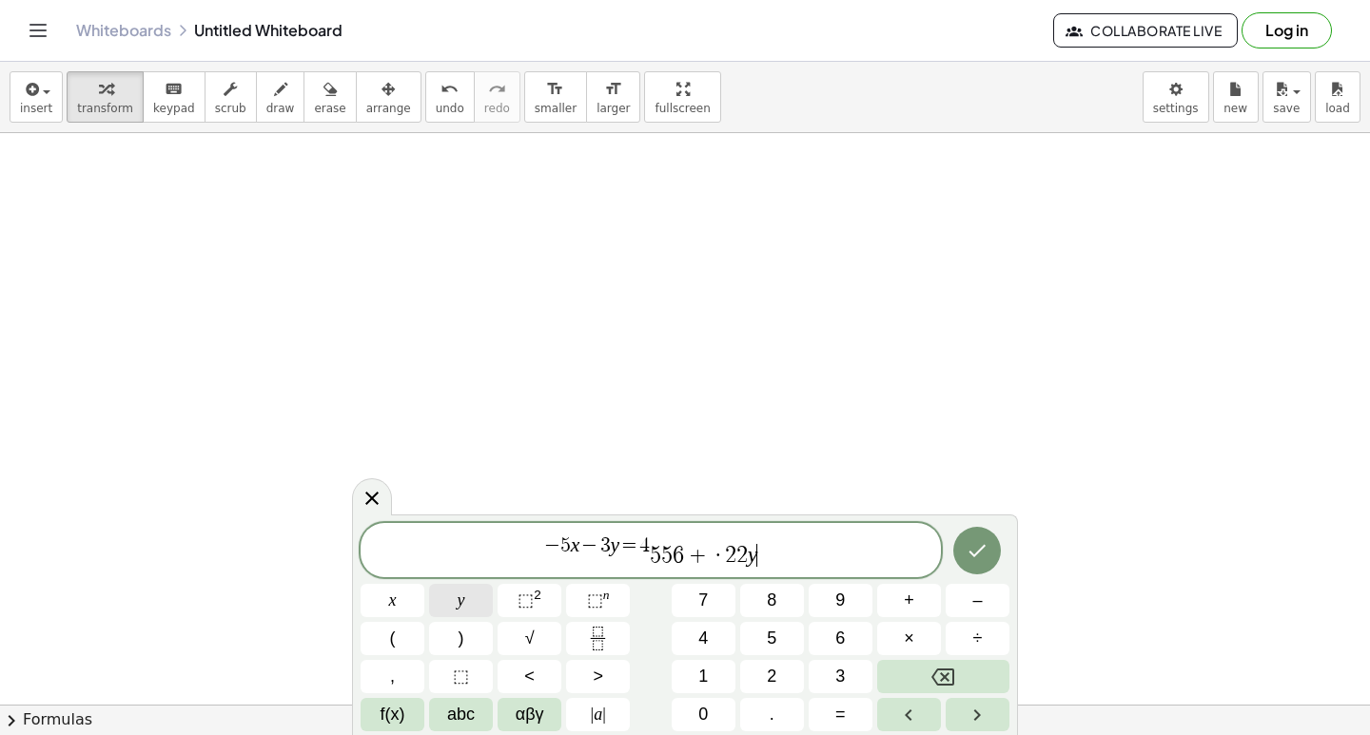
click at [518, 600] on div "* − 5 x − 3 y = 4 5 5 6 + · 2 2 y ​ x y ⬚ 2 ⬚ n 7 8 9 + – ( ) √ 4 5 6 × ÷ , ⬚ <…" at bounding box center [685, 627] width 649 height 208
click at [573, 636] on div "* − 5 x − 3 y = 4 5 5 6 + · 2 2 y ​ x y ⬚ 2 ⬚ n 7 8 9 + – ( ) √ 4 5 6 × ÷ , ⬚ <…" at bounding box center [685, 627] width 649 height 208
click at [799, 633] on div "* − 5 x − 3 y = 4 5 5 6 + · 2 2 y ​ x y ⬚ 2 ⬚ n 7 8 9 + – ( ) √ 4 5 6 × ÷ , ⬚ <…" at bounding box center [685, 627] width 649 height 208
click at [898, 634] on button "×" at bounding box center [909, 638] width 64 height 33
click at [957, 583] on div "* − 5 x − 3 y = 4 5 5 6 + · 2 2 y · ​ x y ⬚ 2 ⬚ n 7 8 9 + – ( ) √ 4 5 6 × ÷ , ⬚…" at bounding box center [685, 627] width 649 height 208
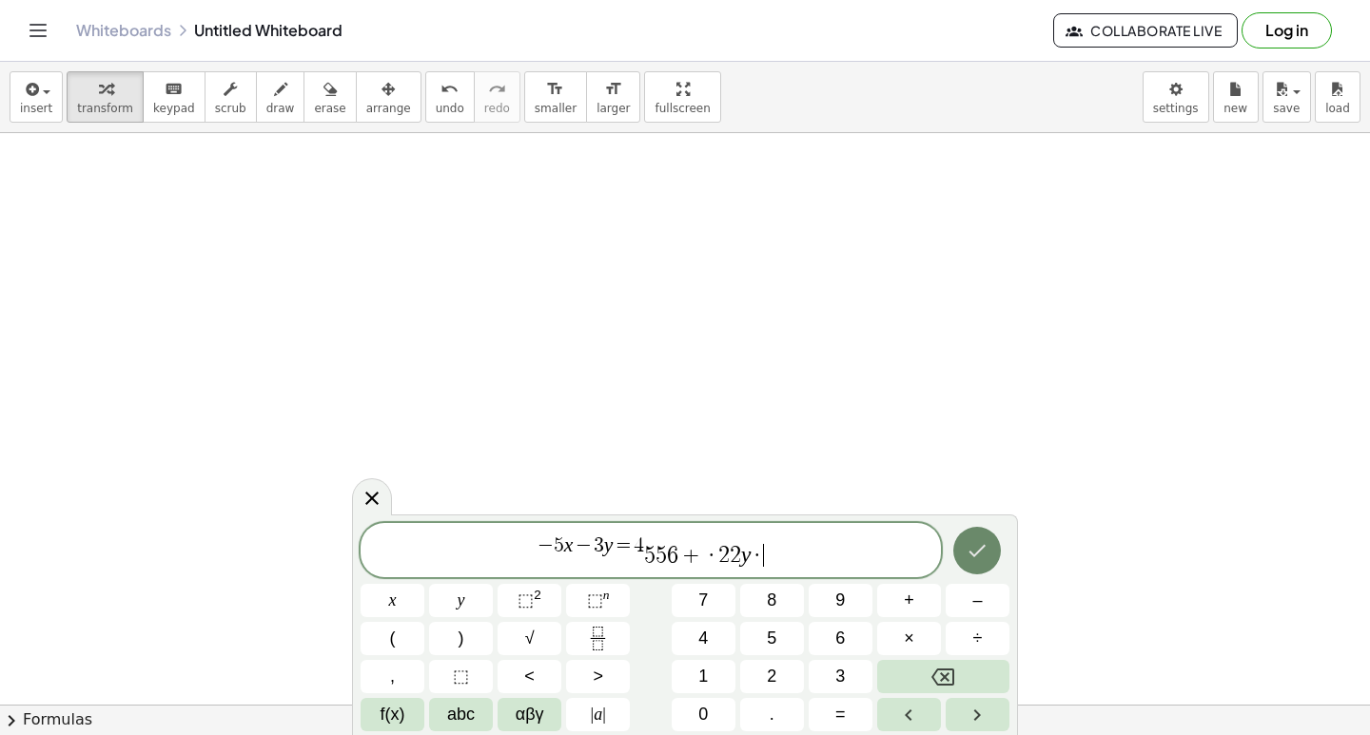
click at [973, 562] on button "Done" at bounding box center [977, 551] width 48 height 48
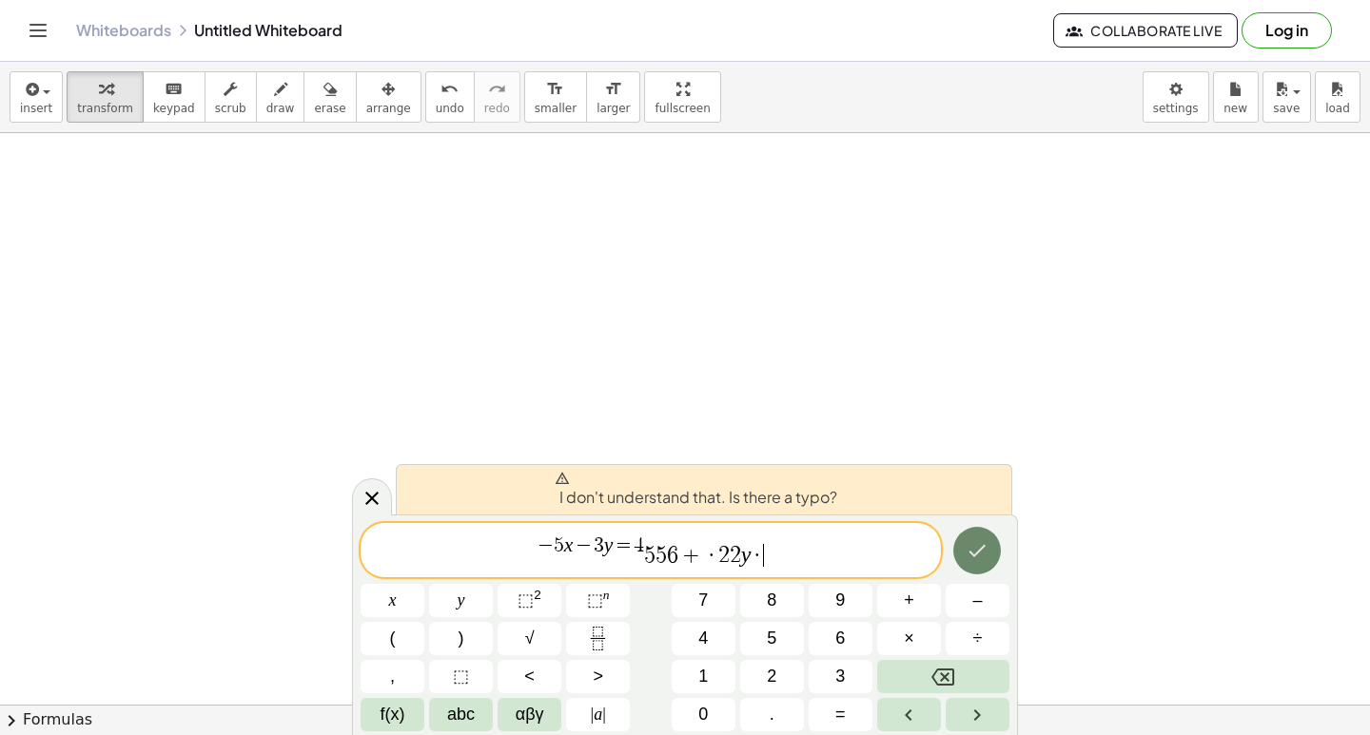
click at [954, 645] on div "* − 5 x − 3 y = 4 5 5 6 + · 2 2 y · ​ x y ⬚ 2 ⬚ n 7 8 9 + – ( ) √ 4 5 6 × ÷ , ⬚…" at bounding box center [685, 627] width 649 height 208
click at [952, 679] on icon "Backspace" at bounding box center [942, 677] width 23 height 23
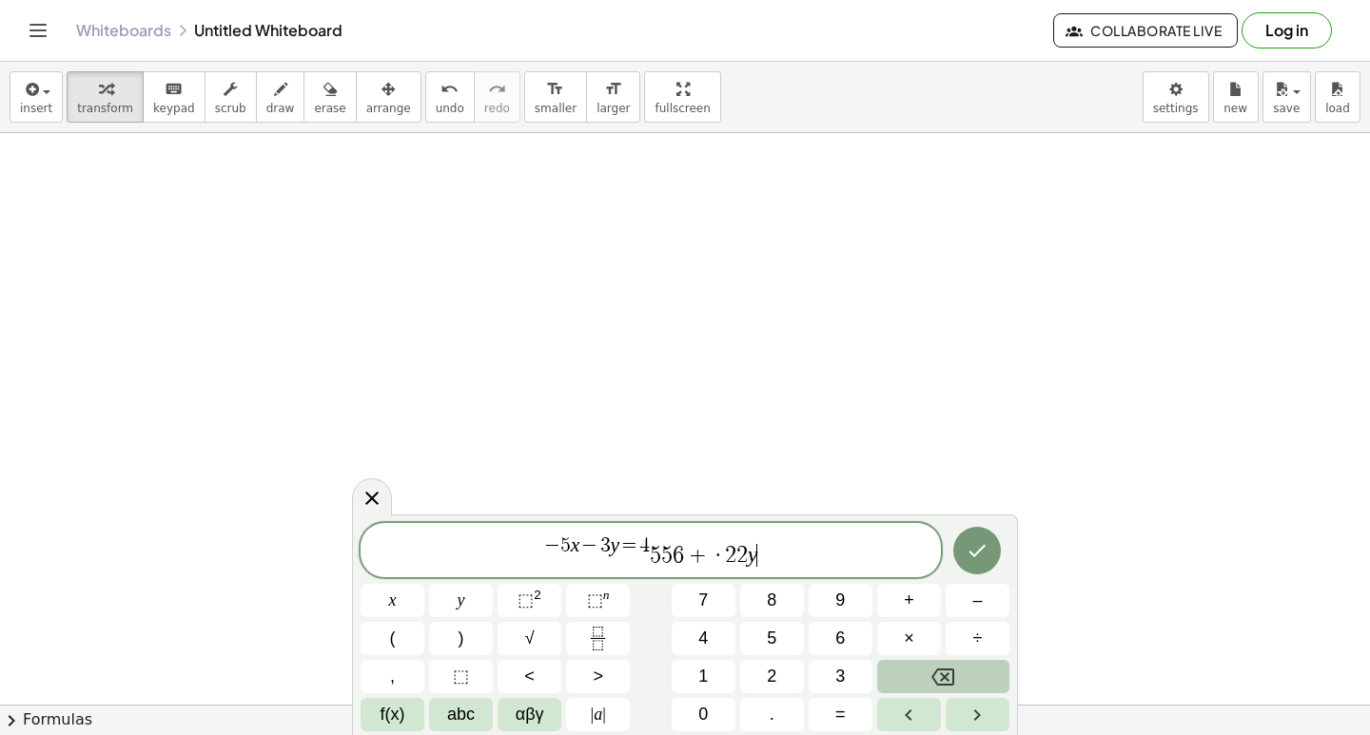
click at [952, 675] on icon "Backspace" at bounding box center [942, 677] width 23 height 23
click at [951, 674] on icon "Backspace" at bounding box center [942, 677] width 23 height 23
click at [951, 672] on icon "Backspace" at bounding box center [942, 677] width 23 height 23
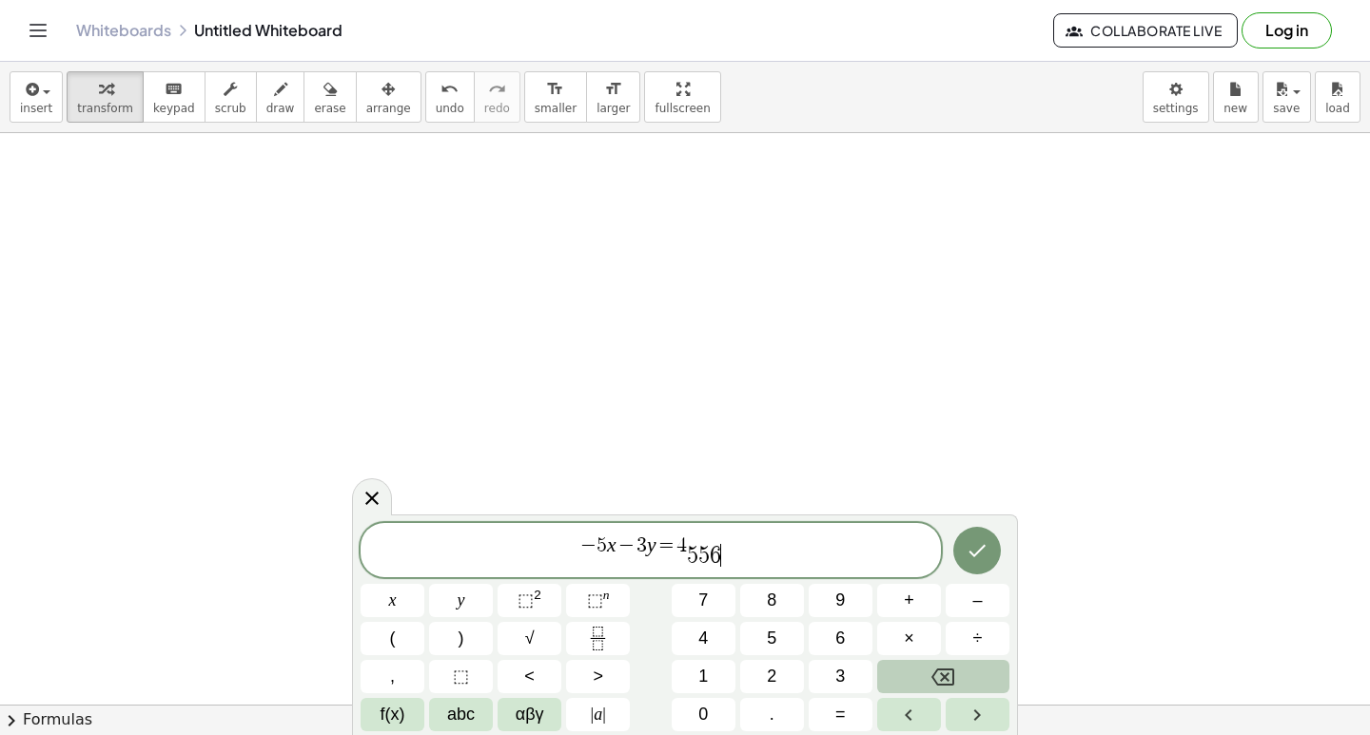
click at [951, 669] on icon "Backspace" at bounding box center [942, 677] width 23 height 17
click at [951, 668] on icon "Backspace" at bounding box center [942, 677] width 23 height 23
click at [954, 656] on div "* − 5 x − 3 y = 4 5 ​ x y ⬚ 2 ⬚ n 7 8 9 + – ( ) √ 4 5 6 × ÷ , ⬚ < > 1 2 3 f(x) …" at bounding box center [685, 627] width 649 height 208
click at [954, 655] on div "* − 5 x − 3 y = 4 x y ⬚ 2 ⬚ n 7 8 9 + – ( ) √ 4 5 6 × ÷ , ⬚ < > 1 2 3 f(x) abc …" at bounding box center [685, 627] width 649 height 208
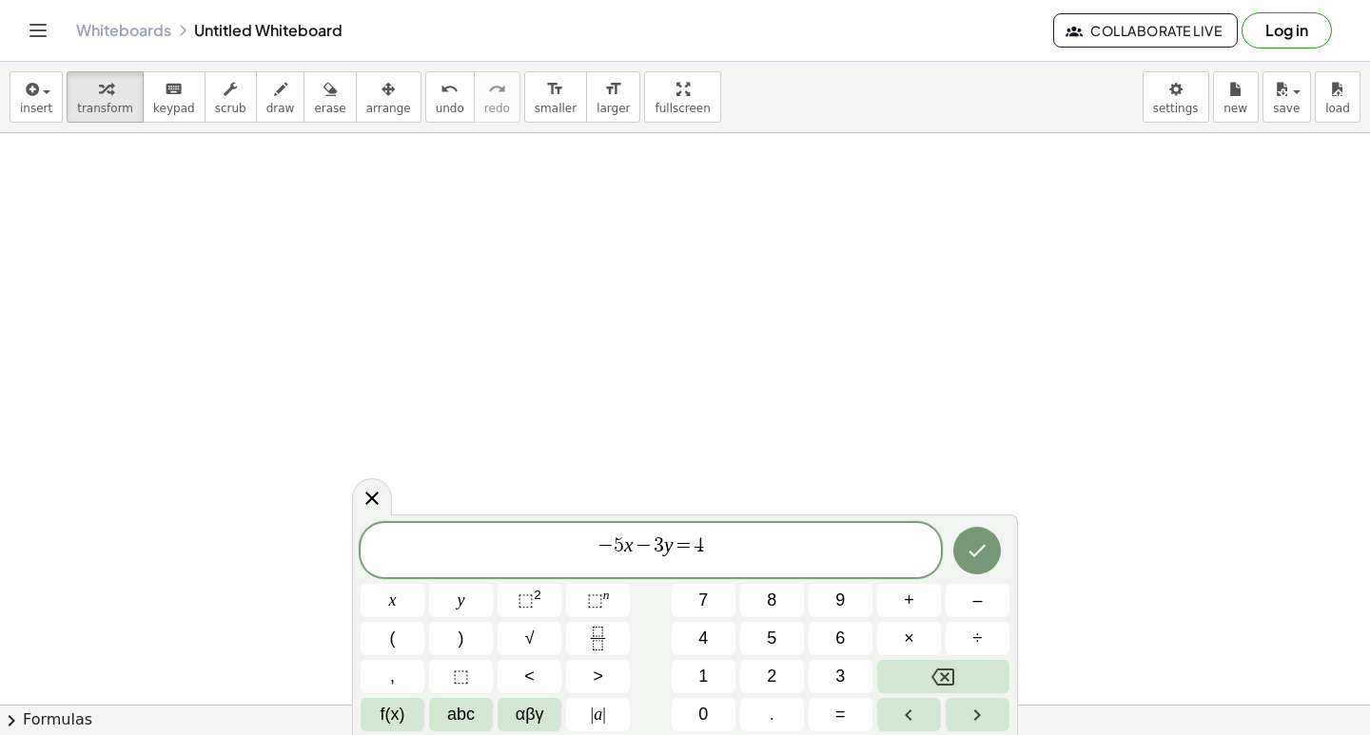
click at [954, 655] on div "* − 5 x − 3 y = 4 x y ⬚ 2 ⬚ n 7 8 9 + – ( ) √ 4 5 6 × ÷ , ⬚ < > 1 2 3 f(x) abc …" at bounding box center [685, 627] width 649 height 208
click at [953, 658] on div "* − 5 x − 3 y = 4 x y ⬚ 2 ⬚ n 7 8 9 + – ( ) √ 4 5 6 × ÷ , ⬚ < > 1 2 3 f(x) abc …" at bounding box center [685, 627] width 649 height 208
click at [952, 662] on div "* − 5 x − 3 y = 4 x y ⬚ 2 ⬚ n 7 8 9 + – ( ) √ 4 5 6 × ÷ , ⬚ < > 1 2 3 f(x) abc …" at bounding box center [685, 627] width 649 height 208
click at [944, 673] on icon "Backspace" at bounding box center [942, 677] width 23 height 23
click at [942, 673] on icon "Backspace" at bounding box center [942, 677] width 23 height 23
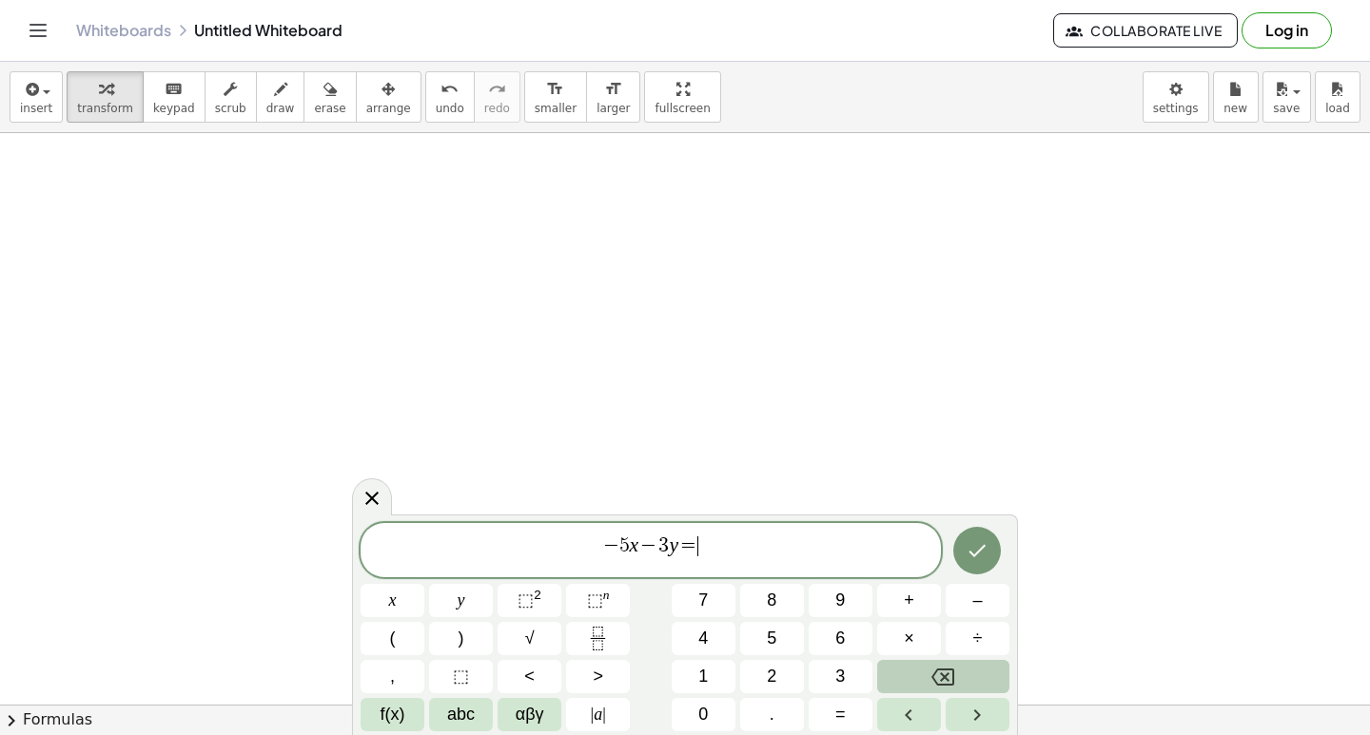
click at [942, 673] on icon "Backspace" at bounding box center [942, 677] width 23 height 17
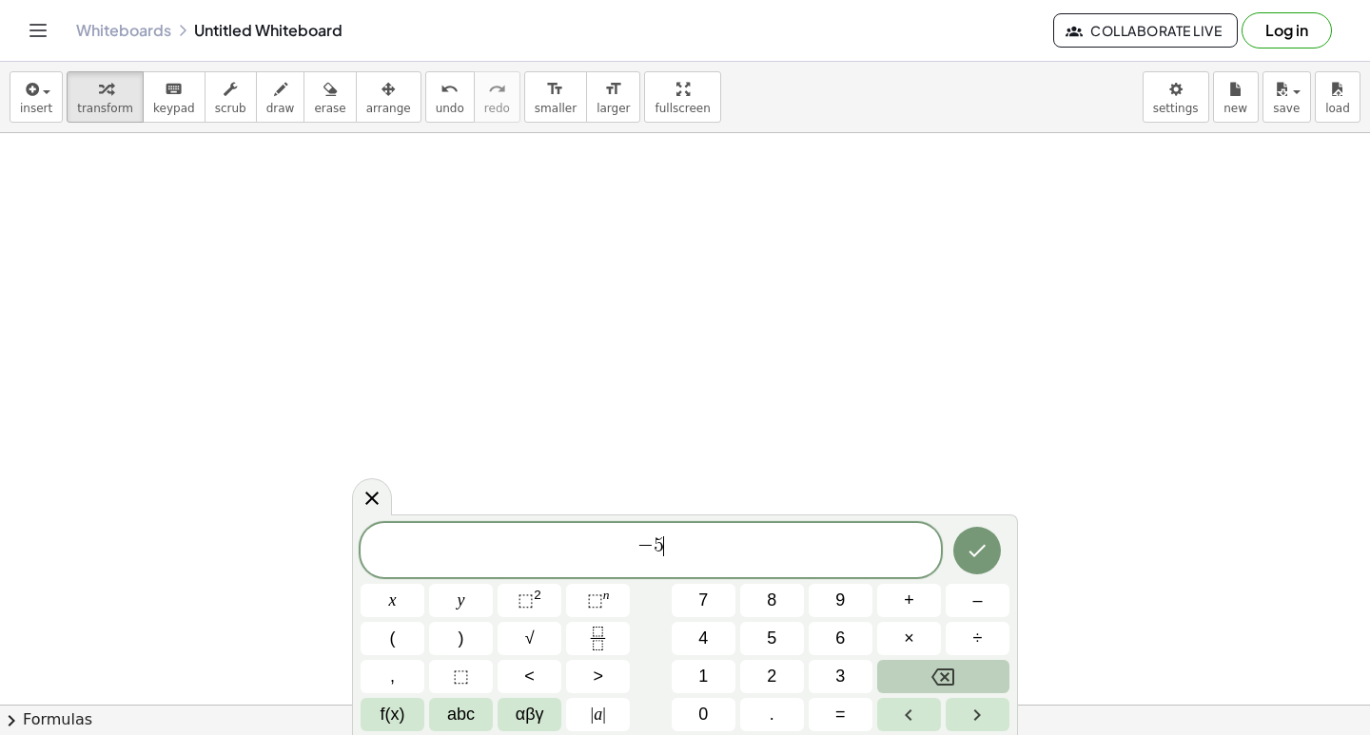
click at [942, 673] on icon "Backspace" at bounding box center [942, 677] width 23 height 17
click at [786, 640] on button "5" at bounding box center [772, 638] width 64 height 33
click at [922, 606] on button "+" at bounding box center [909, 600] width 64 height 33
click at [794, 603] on button "8" at bounding box center [772, 600] width 64 height 33
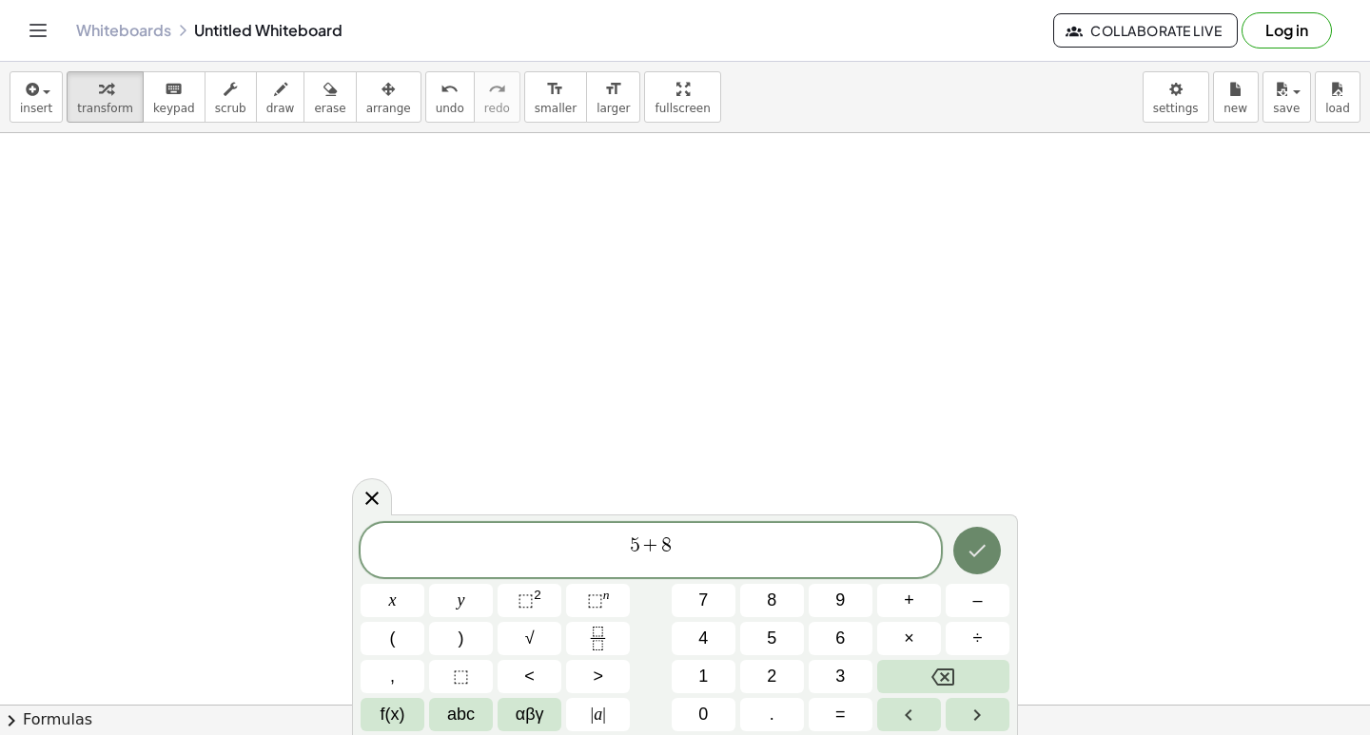
click at [994, 559] on button "Done" at bounding box center [977, 551] width 48 height 48
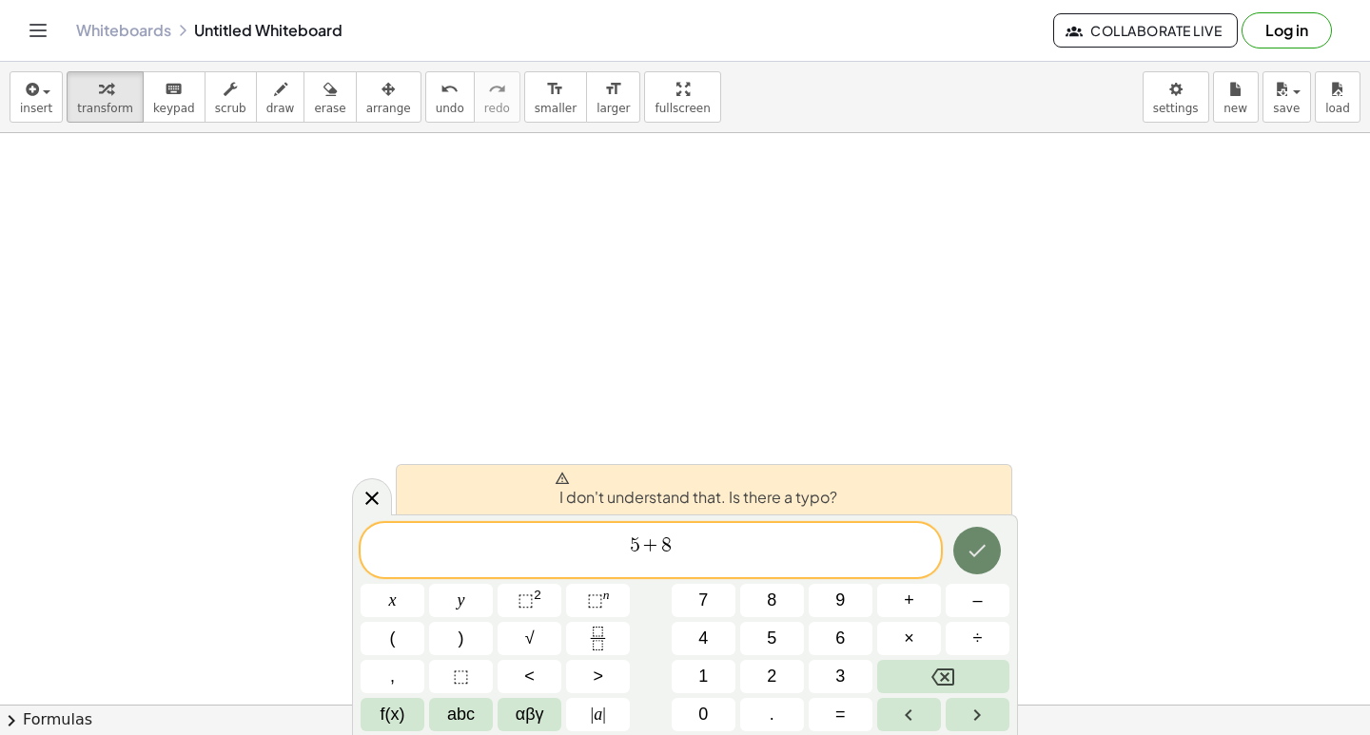
click at [981, 564] on button "Done" at bounding box center [977, 551] width 48 height 48
click at [988, 527] on div at bounding box center [978, 551] width 64 height 56
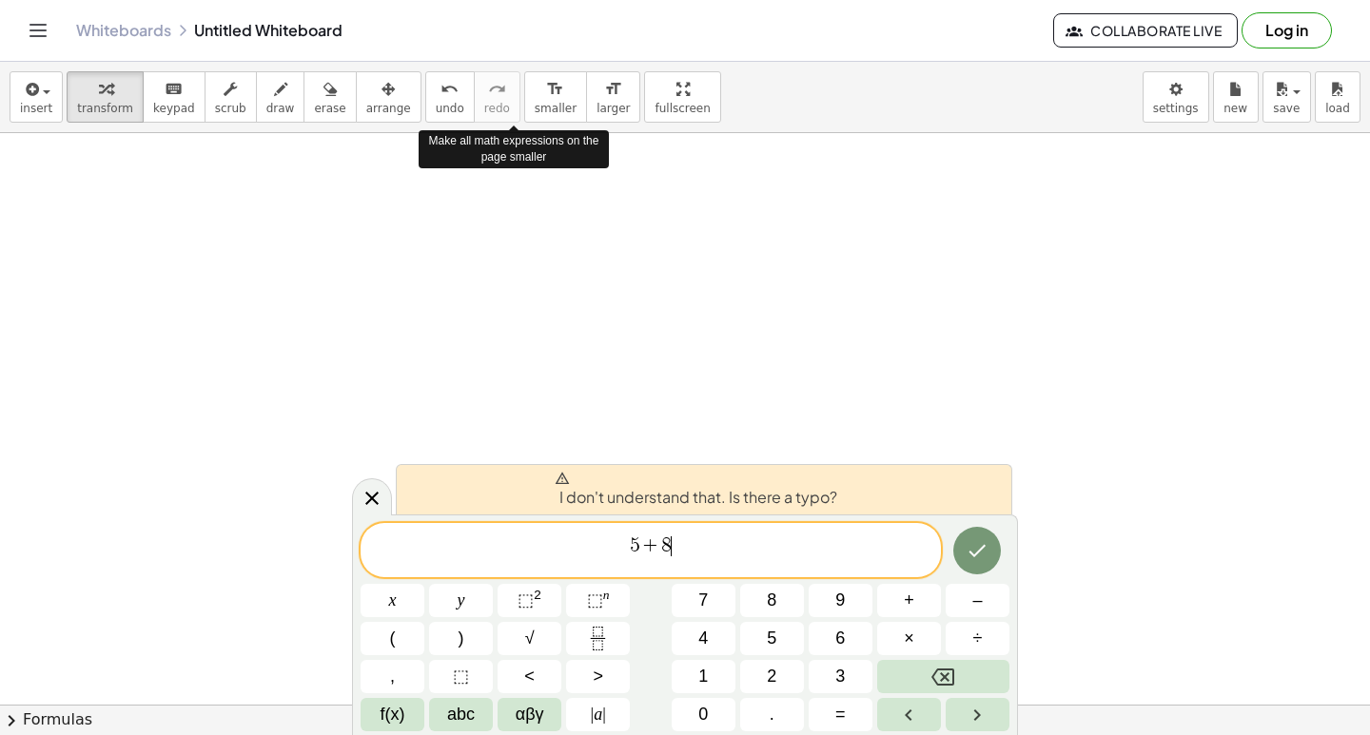
click at [538, 103] on button "format_size smaller" at bounding box center [555, 96] width 63 height 51
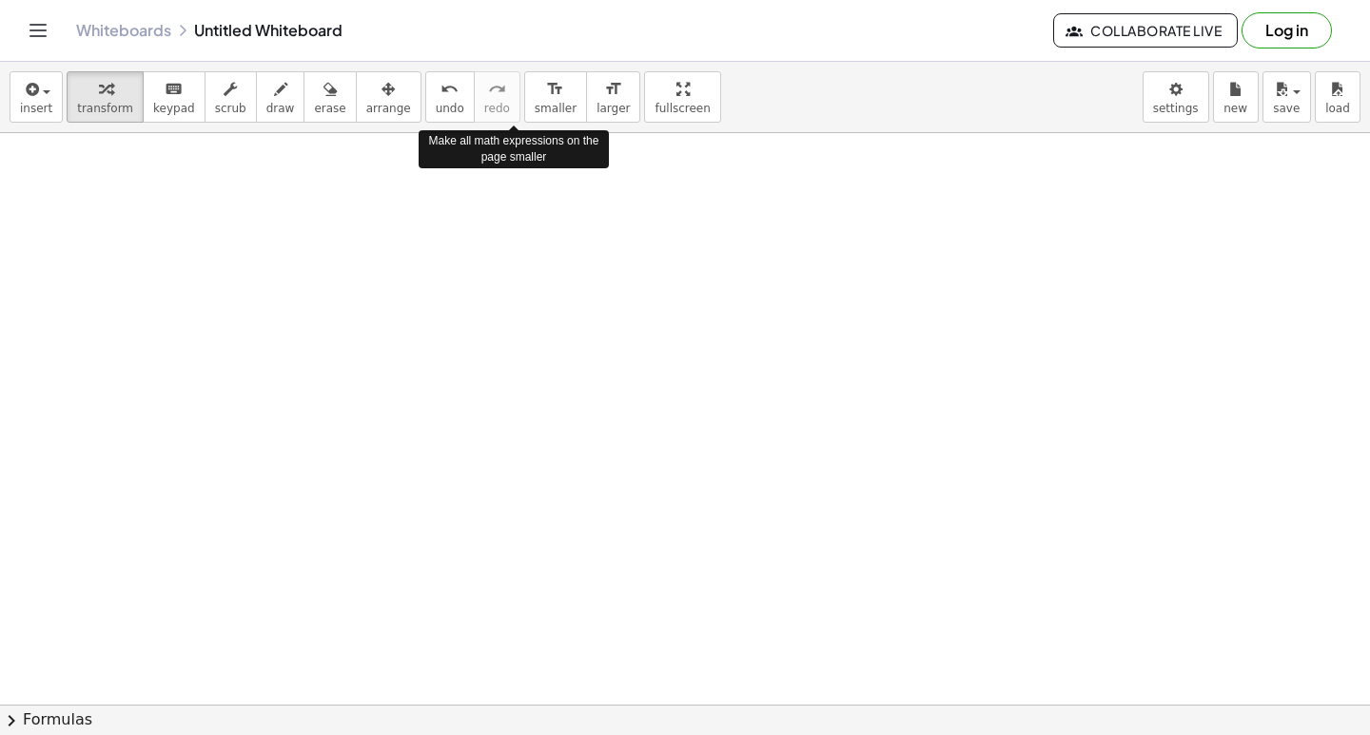
drag, startPoint x: 999, startPoint y: 262, endPoint x: 972, endPoint y: 186, distance: 79.7
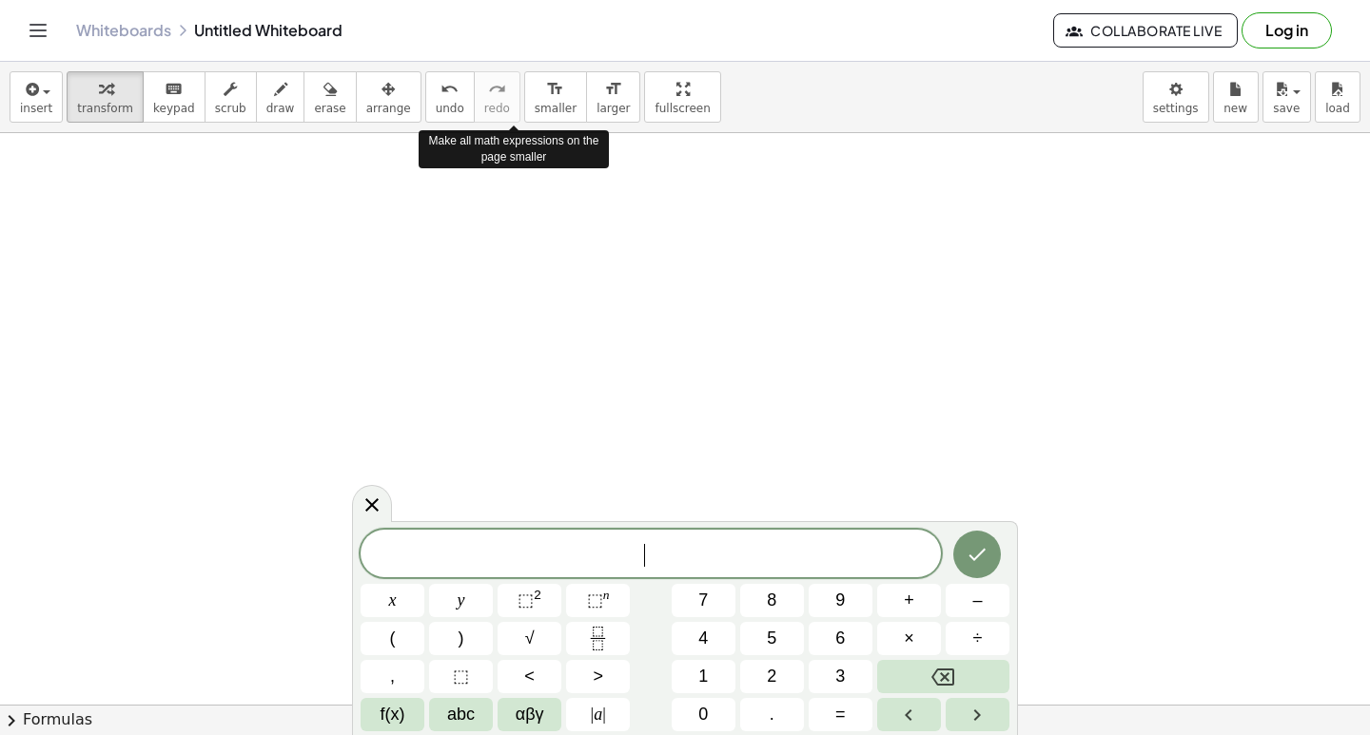
drag, startPoint x: 972, startPoint y: 186, endPoint x: 964, endPoint y: 191, distance: 10.3
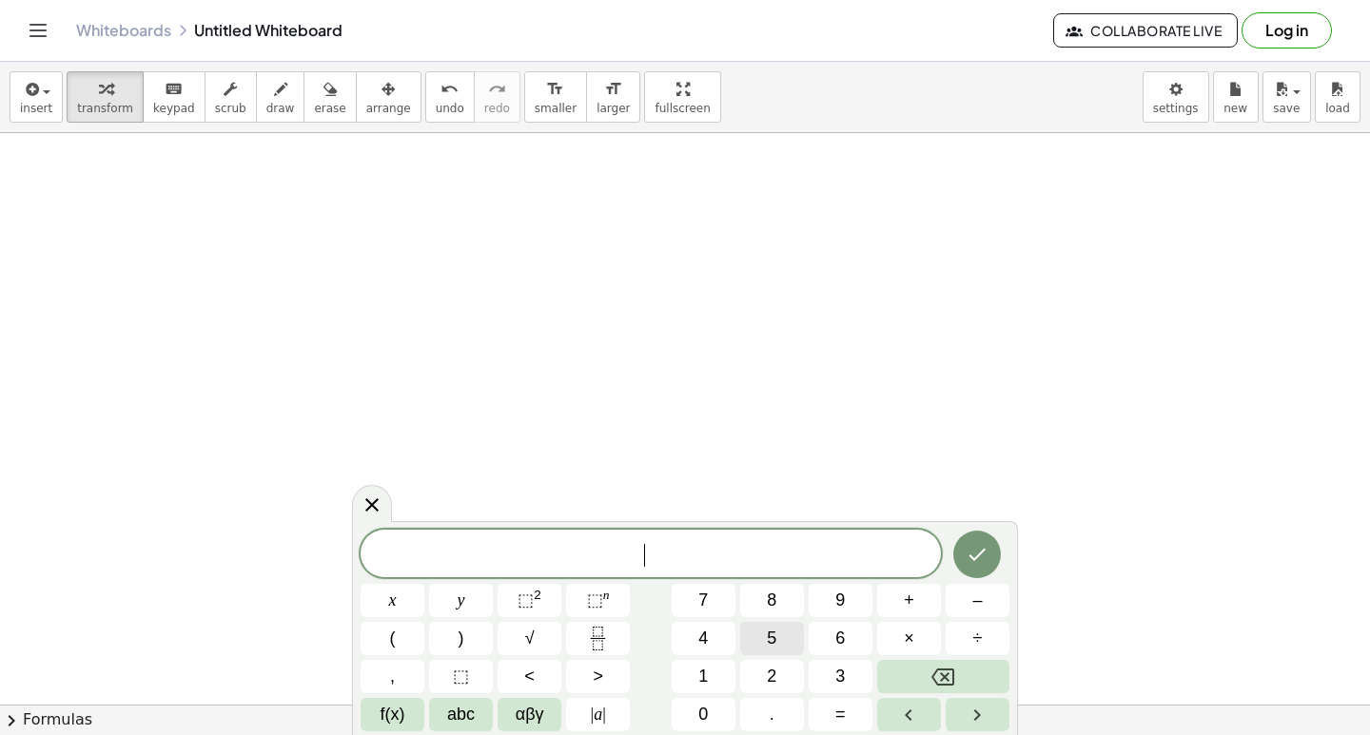
click at [771, 638] on span "5" at bounding box center [772, 639] width 10 height 26
click at [890, 586] on button "+" at bounding box center [909, 600] width 64 height 33
click at [863, 591] on button "9" at bounding box center [841, 600] width 64 height 33
click at [988, 562] on icon "Done" at bounding box center [977, 554] width 23 height 23
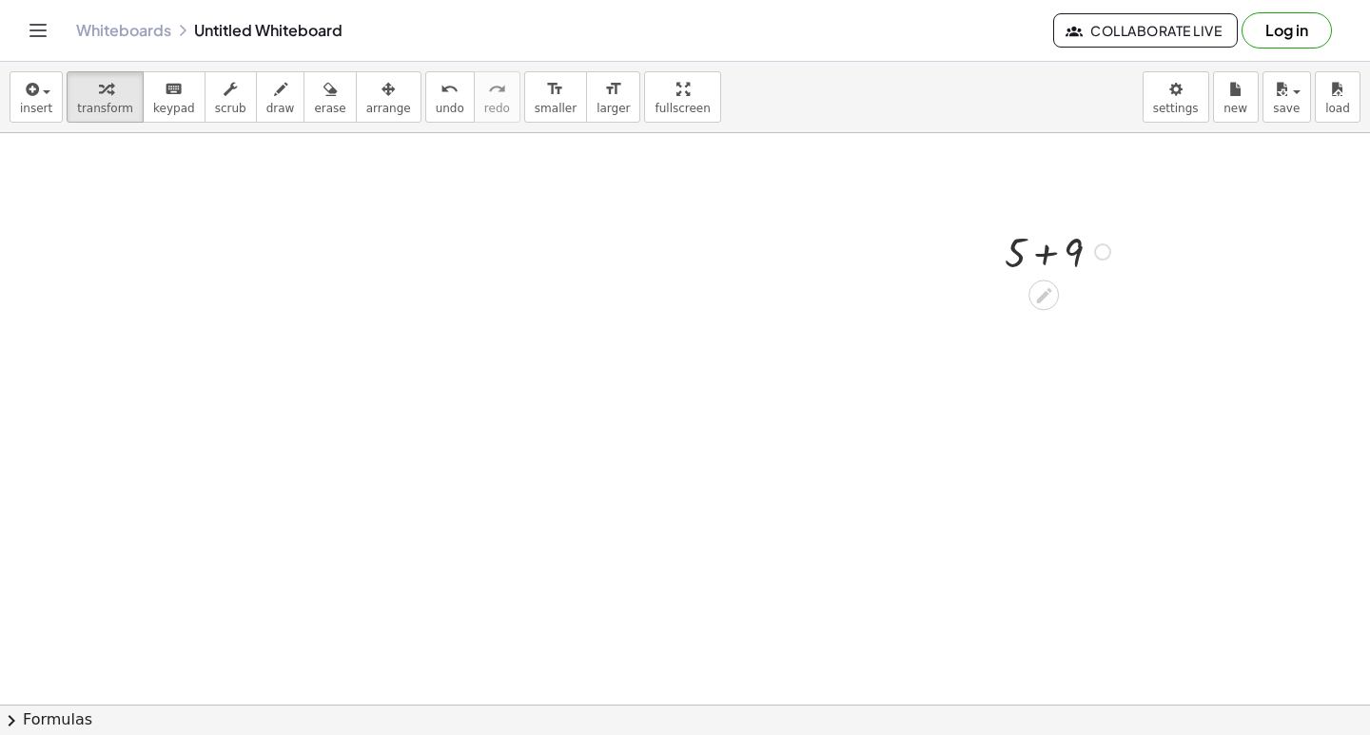
click at [1019, 266] on div at bounding box center [1060, 251] width 130 height 56
drag, startPoint x: 1019, startPoint y: 266, endPoint x: 923, endPoint y: 234, distance: 101.4
drag, startPoint x: 923, startPoint y: 234, endPoint x: 1315, endPoint y: 499, distance: 472.8
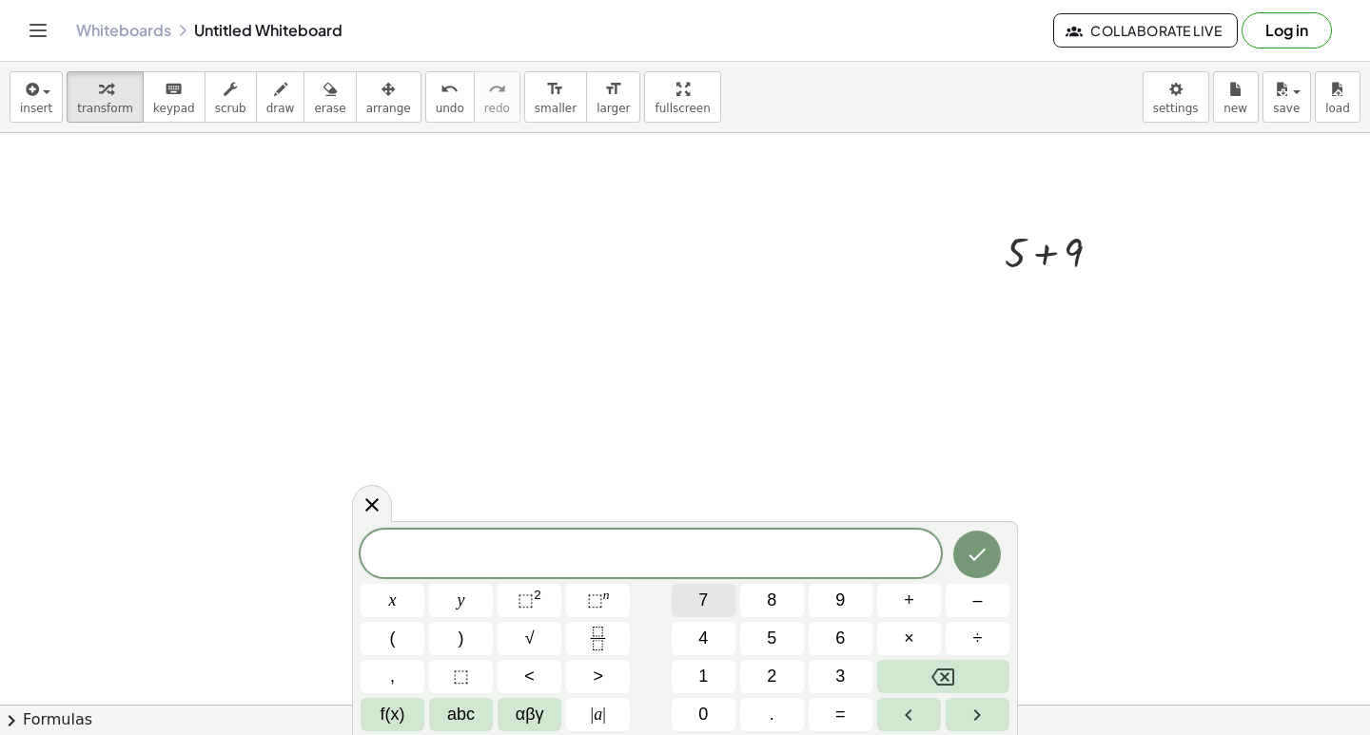
click at [681, 592] on button "7" at bounding box center [704, 600] width 64 height 33
click at [401, 602] on button "x" at bounding box center [393, 600] width 64 height 33
click at [915, 595] on button "+" at bounding box center [909, 600] width 64 height 33
click at [849, 672] on button "3" at bounding box center [841, 676] width 64 height 33
click at [475, 600] on button "y" at bounding box center [461, 600] width 64 height 33
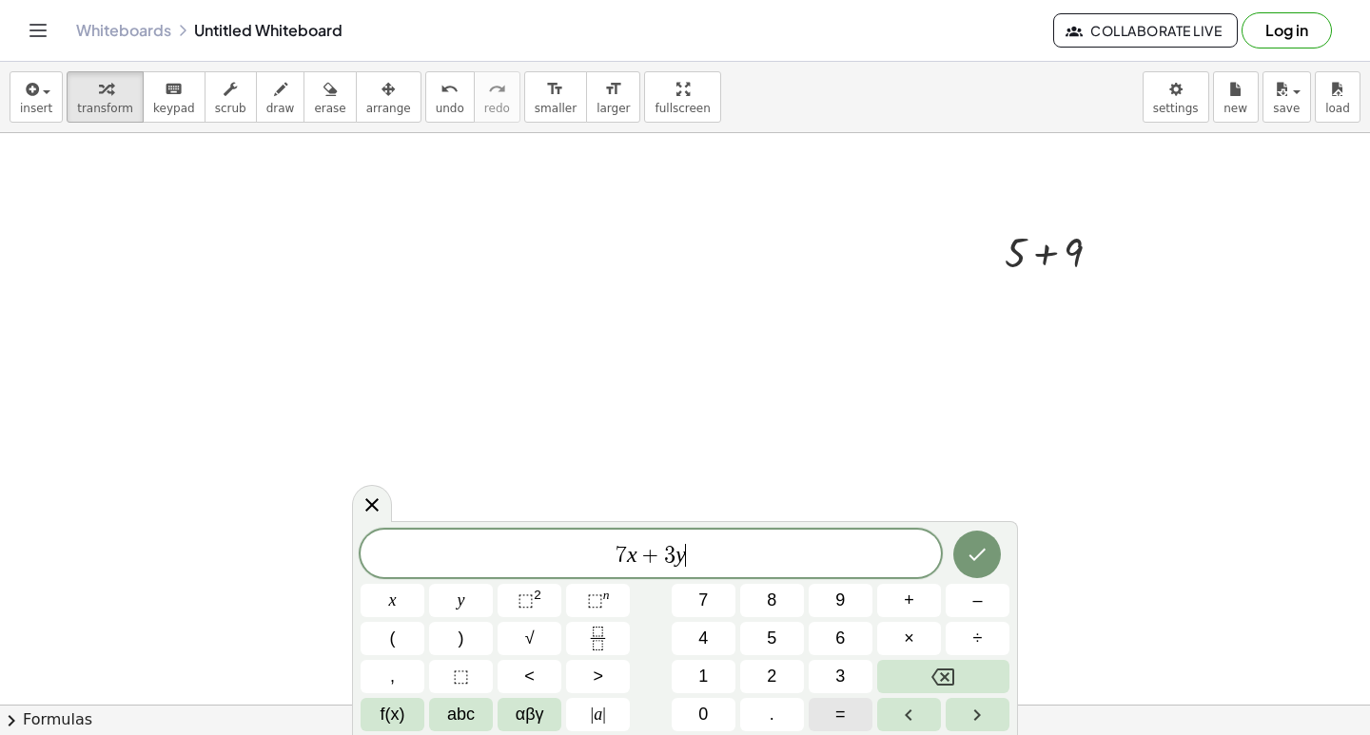
click at [851, 718] on button "=" at bounding box center [841, 714] width 64 height 33
click at [751, 664] on button "2" at bounding box center [772, 676] width 64 height 33
click at [705, 721] on span "0" at bounding box center [703, 715] width 10 height 26
click at [988, 565] on button "Done" at bounding box center [977, 555] width 48 height 48
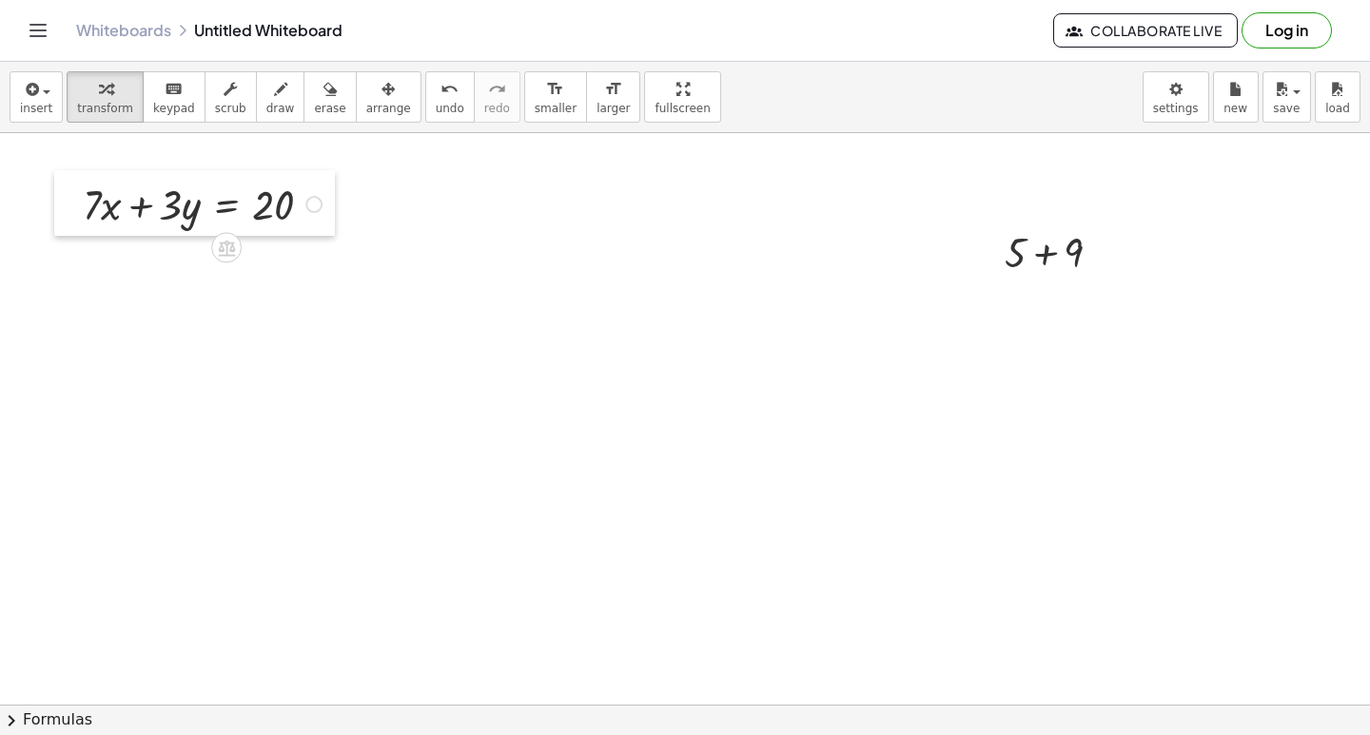
drag, startPoint x: 594, startPoint y: 312, endPoint x: 65, endPoint y: 193, distance: 542.2
click at [65, 193] on div at bounding box center [68, 203] width 29 height 66
click at [287, 261] on div at bounding box center [209, 272] width 266 height 82
click at [264, 271] on div at bounding box center [209, 272] width 266 height 82
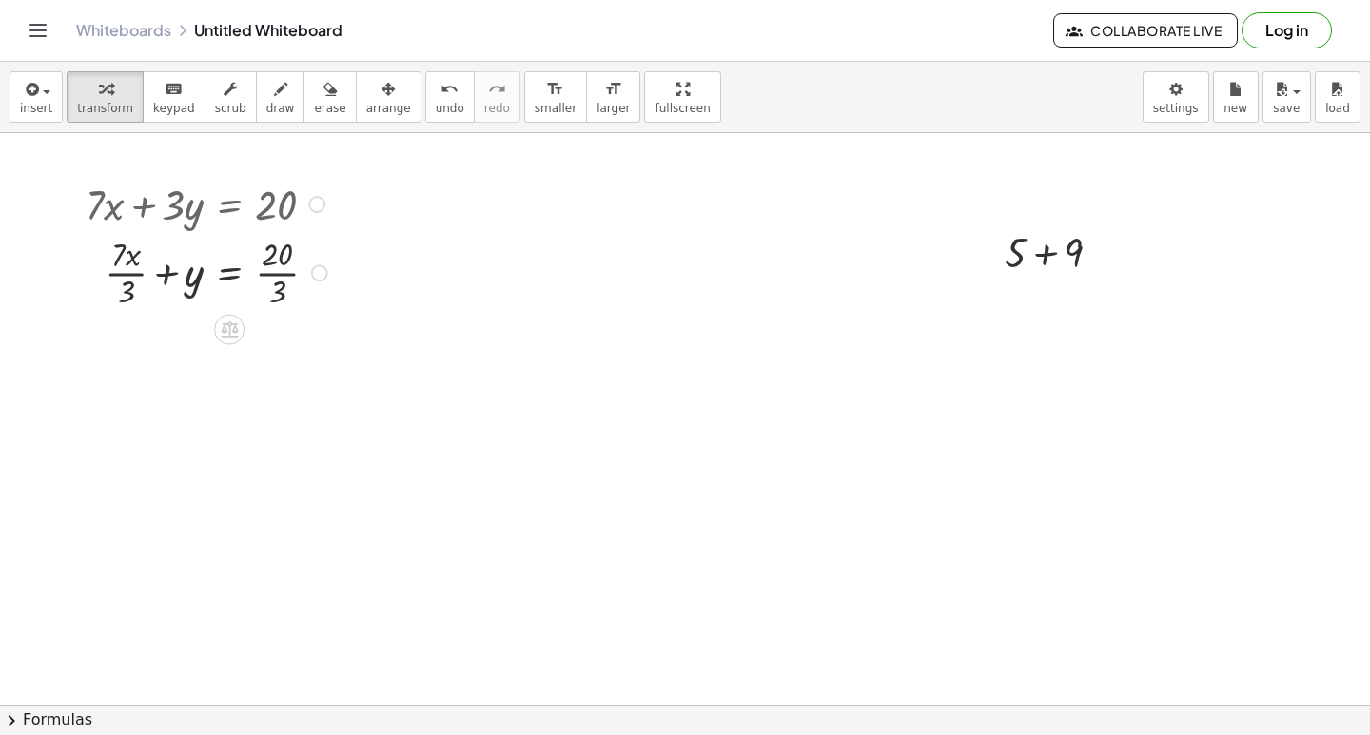
click at [264, 271] on div at bounding box center [209, 272] width 266 height 82
click at [146, 290] on div at bounding box center [241, 272] width 330 height 82
click at [143, 287] on div at bounding box center [241, 272] width 330 height 82
click at [168, 271] on div at bounding box center [241, 272] width 330 height 82
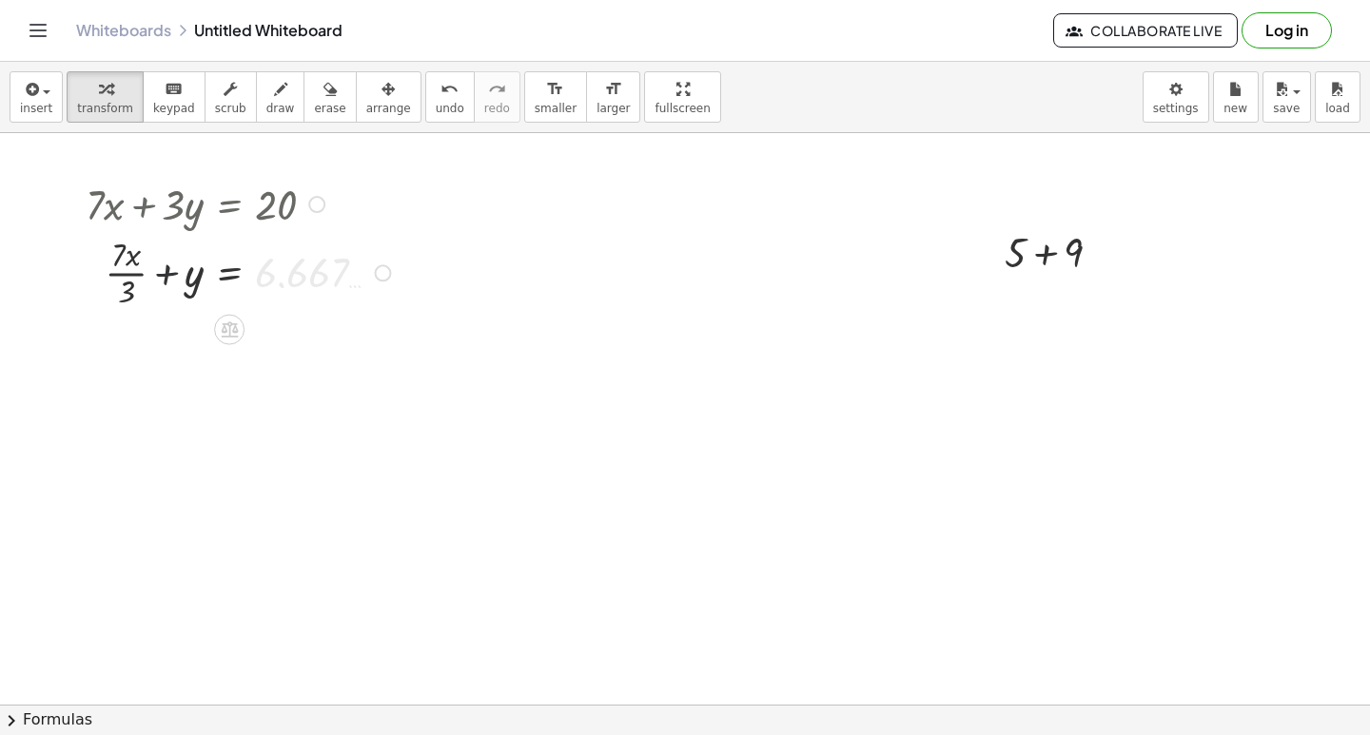
click at [238, 282] on div at bounding box center [241, 272] width 330 height 82
click at [274, 304] on div at bounding box center [241, 272] width 330 height 82
click at [280, 295] on div at bounding box center [241, 272] width 330 height 82
click at [287, 269] on div at bounding box center [241, 272] width 330 height 82
click at [376, 270] on div at bounding box center [241, 272] width 330 height 82
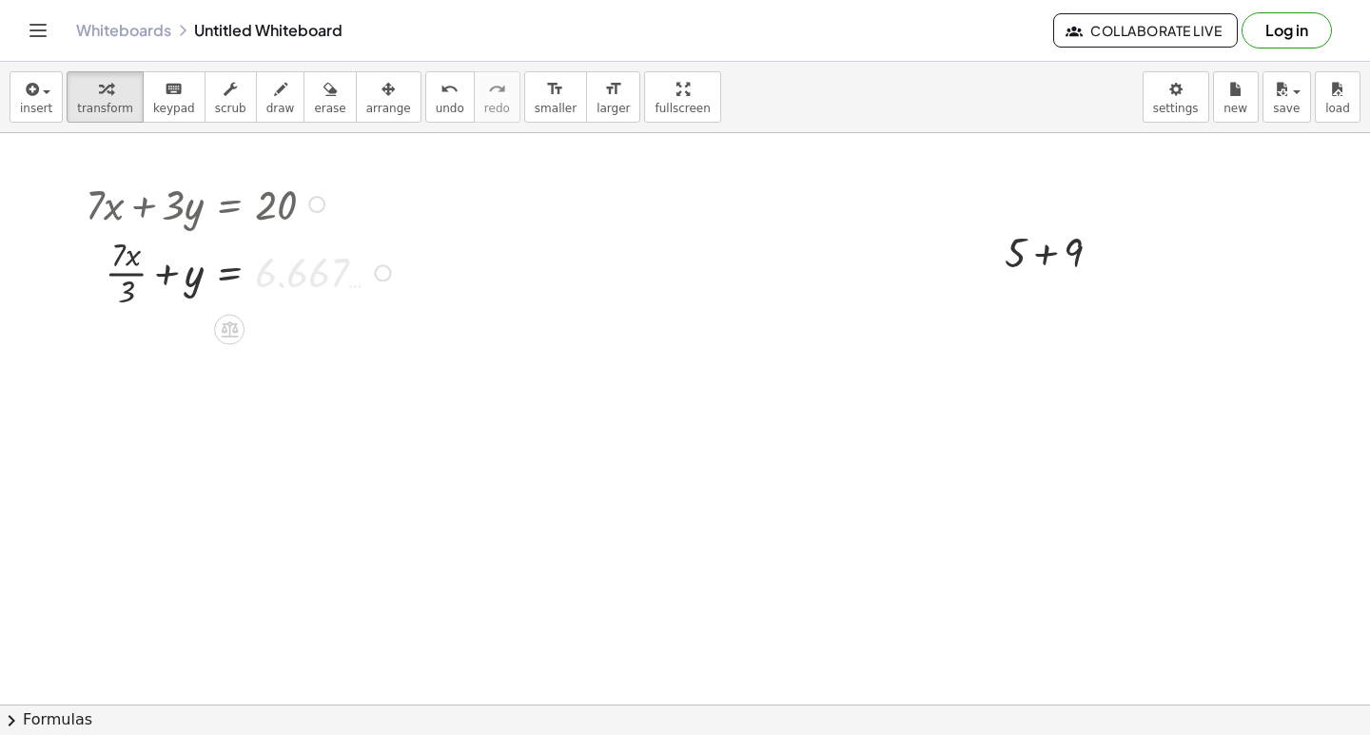
click at [361, 313] on div at bounding box center [241, 272] width 330 height 82
click at [365, 284] on div at bounding box center [241, 272] width 330 height 82
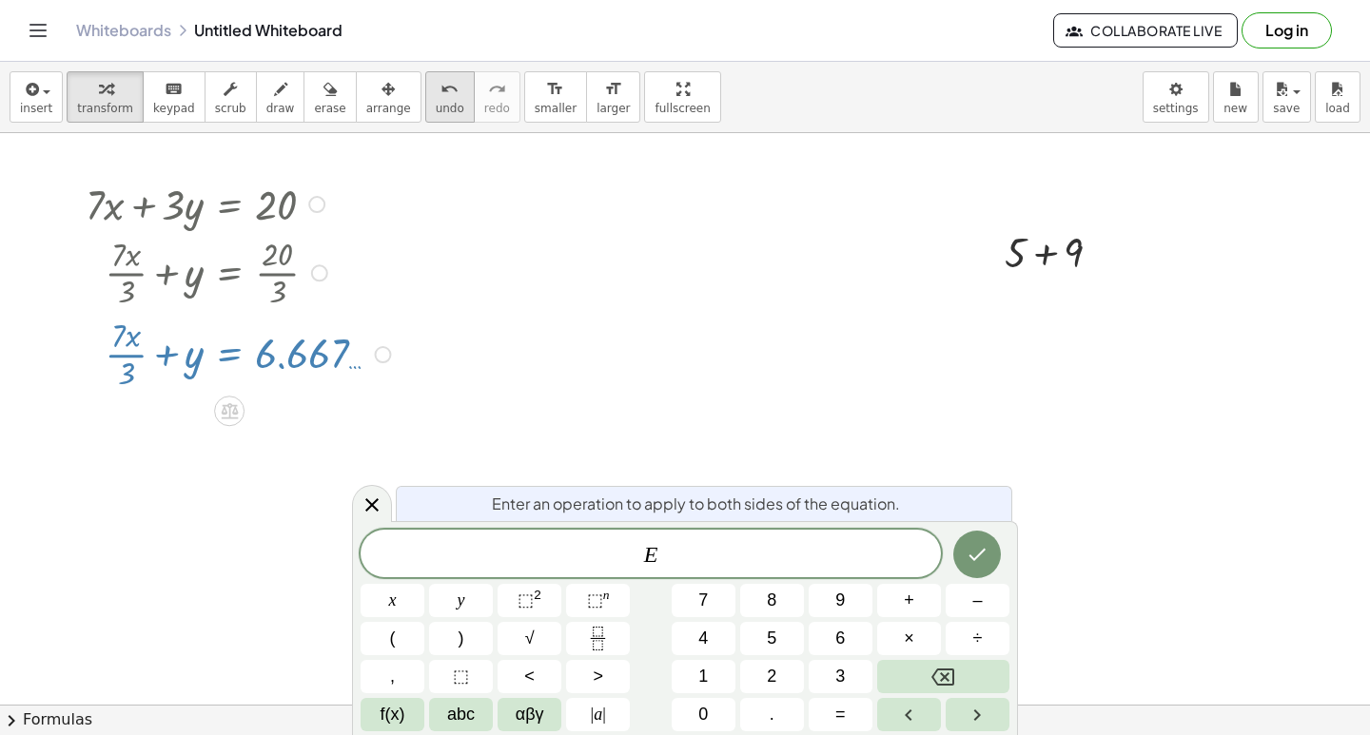
click at [436, 112] on span "undo" at bounding box center [450, 108] width 29 height 13
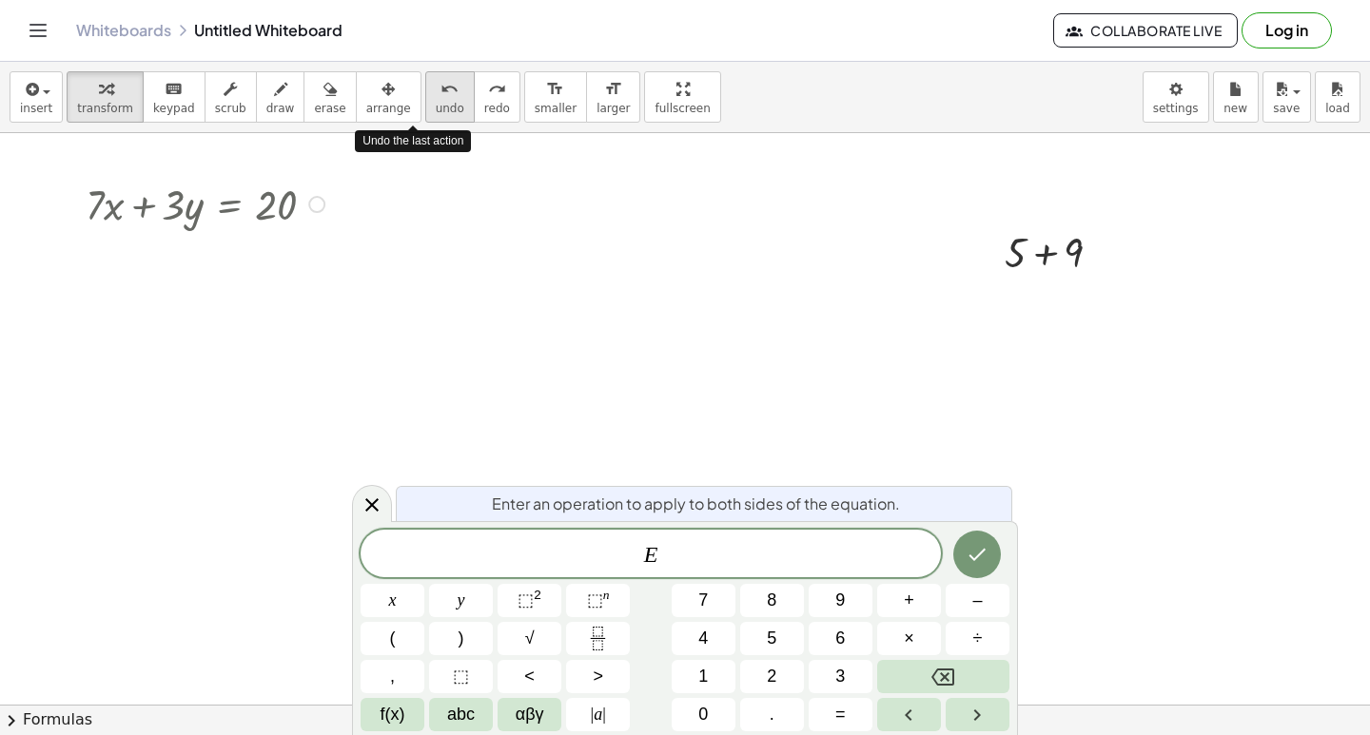
click at [436, 109] on span "undo" at bounding box center [450, 108] width 29 height 13
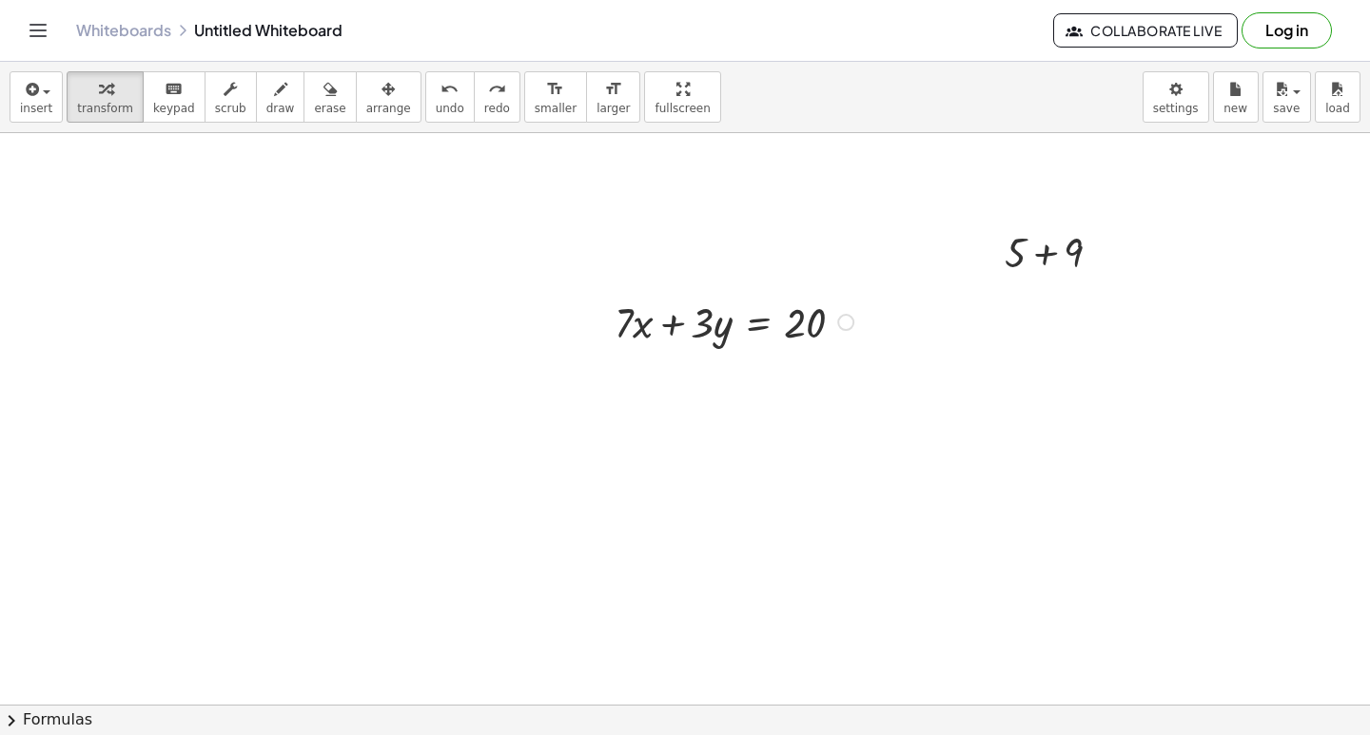
drag, startPoint x: 980, startPoint y: 409, endPoint x: 677, endPoint y: 729, distance: 440.1
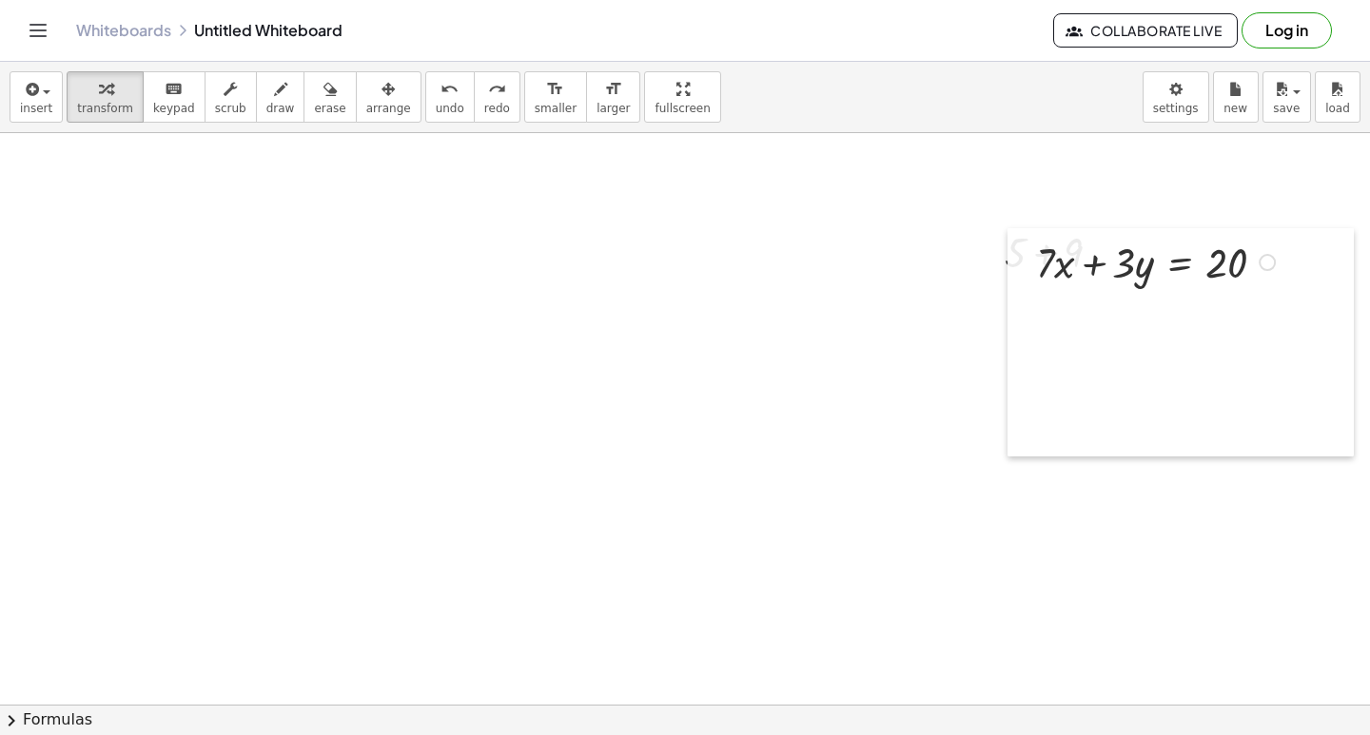
drag, startPoint x: 574, startPoint y: 289, endPoint x: 1013, endPoint y: 252, distance: 441.1
click at [1013, 252] on div at bounding box center [1021, 342] width 29 height 228
drag, startPoint x: 965, startPoint y: 274, endPoint x: 470, endPoint y: -83, distance: 609.9
click at [470, 0] on html "Graspable Math Activities Get Started Activity Bank Assigned Work Classes White…" at bounding box center [685, 367] width 1370 height 735
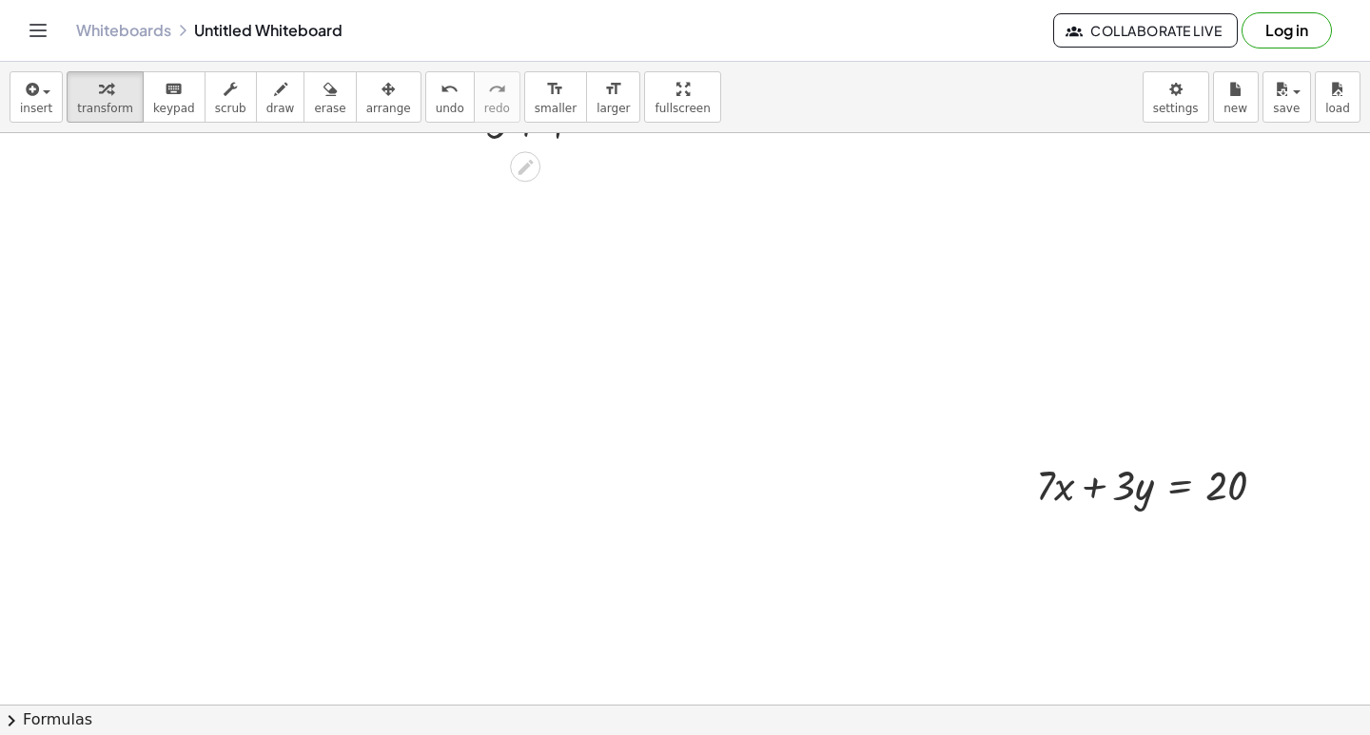
scroll to position [18119, 0]
drag, startPoint x: 308, startPoint y: 324, endPoint x: 397, endPoint y: 358, distance: 94.5
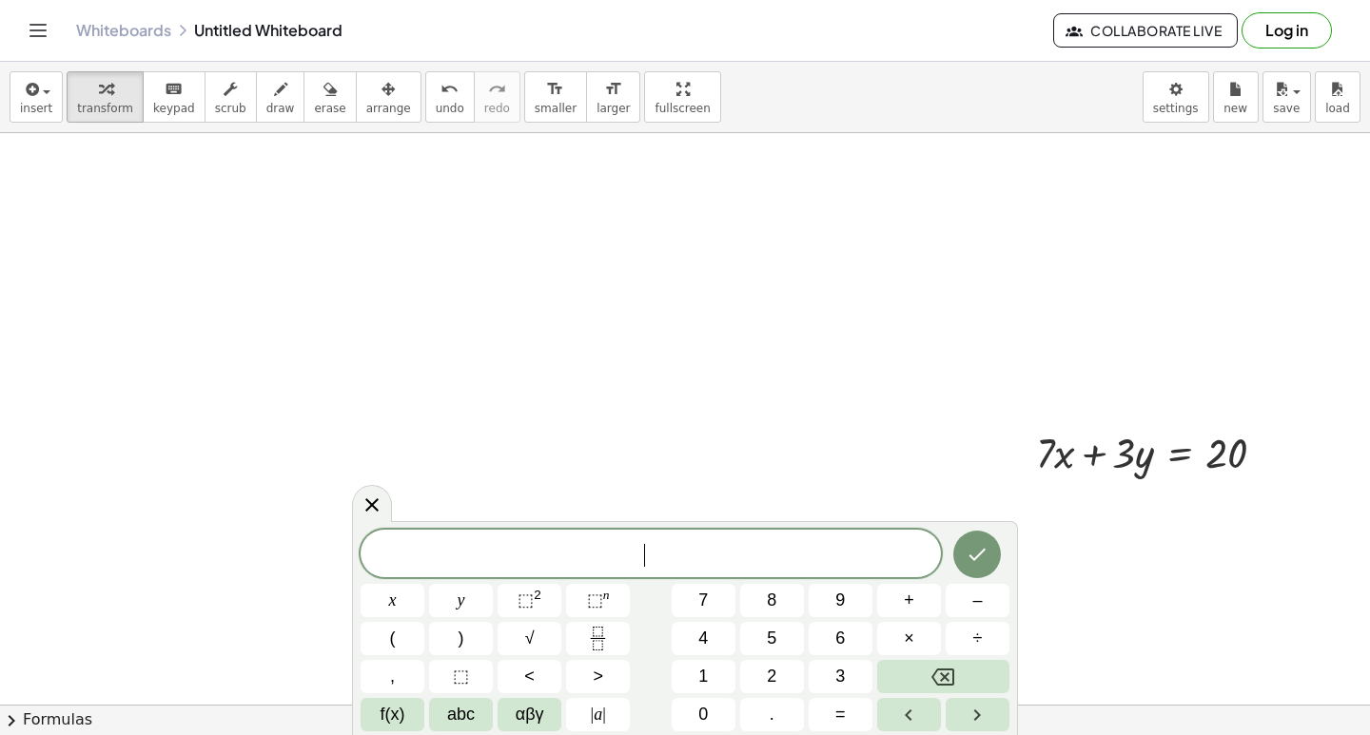
click at [759, 583] on div "* ​ x y ⬚ 2 ⬚ n 7 8 9 + – ( ) √ 4 5 6 × ÷ , ⬚ < > 1 2 3 f(x) abc αβγ | a | 0 . =" at bounding box center [685, 631] width 649 height 202
click at [744, 595] on button "8" at bounding box center [772, 600] width 64 height 33
click at [401, 595] on button "x" at bounding box center [393, 600] width 64 height 33
click at [987, 598] on button "–" at bounding box center [978, 600] width 64 height 33
click at [753, 647] on button "5" at bounding box center [772, 638] width 64 height 33
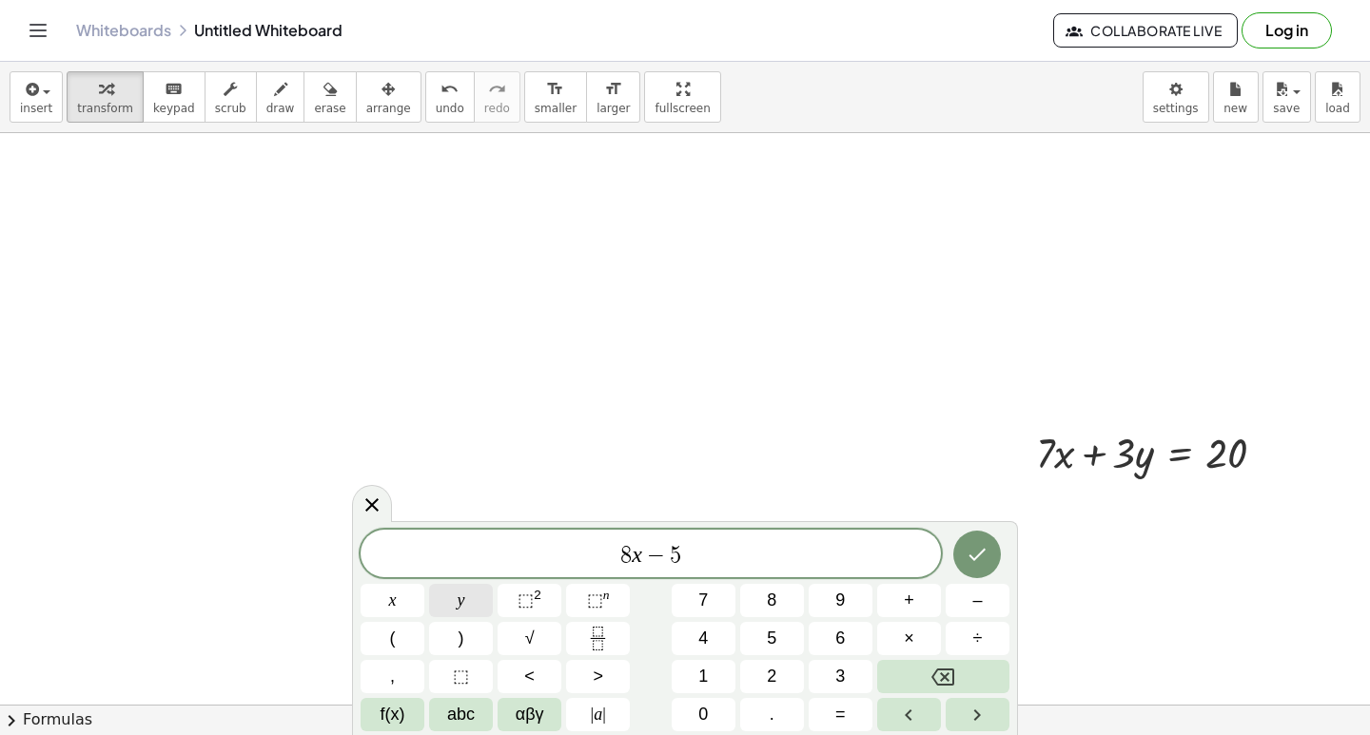
click at [440, 598] on button "y" at bounding box center [461, 600] width 64 height 33
click at [827, 704] on button "=" at bounding box center [841, 714] width 64 height 33
click at [823, 642] on button "6" at bounding box center [841, 638] width 64 height 33
click at [972, 534] on button "Done" at bounding box center [977, 555] width 48 height 48
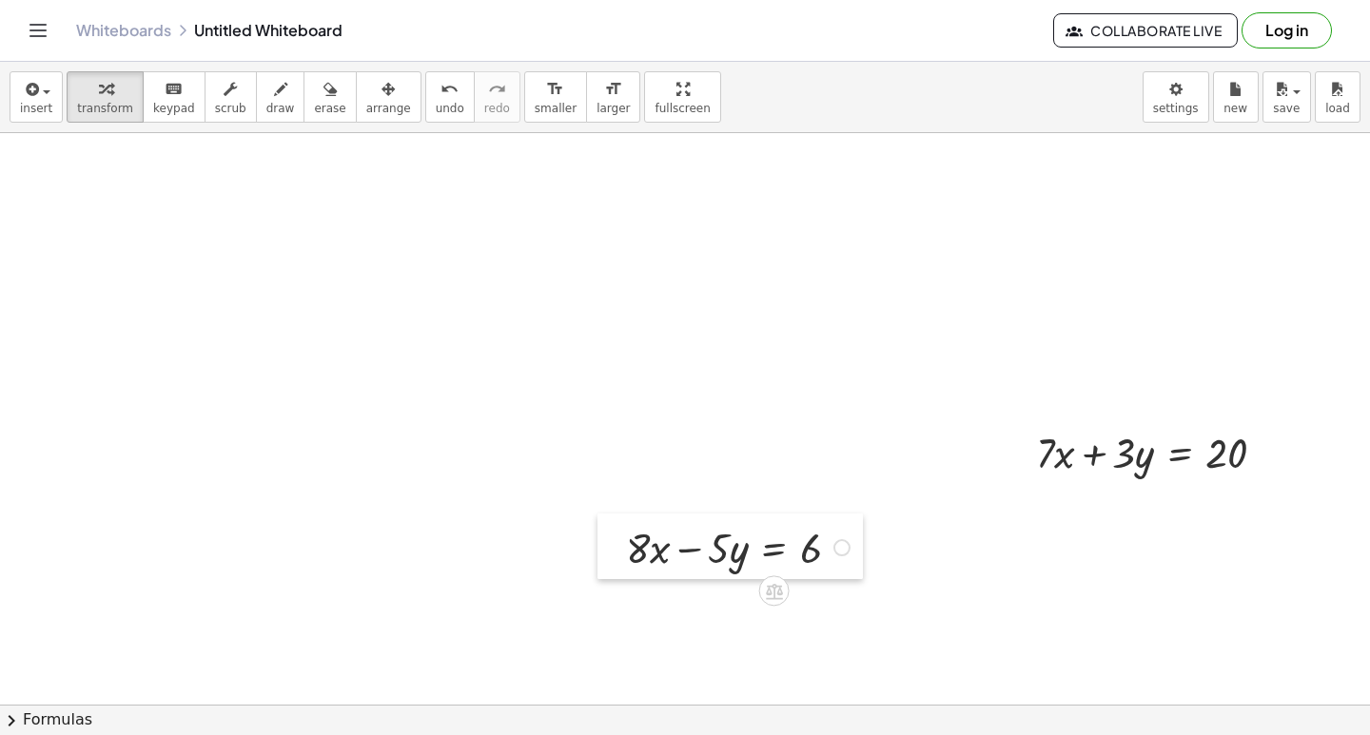
drag, startPoint x: 661, startPoint y: 548, endPoint x: 711, endPoint y: 357, distance: 197.5
click at [597, 514] on div at bounding box center [611, 547] width 29 height 66
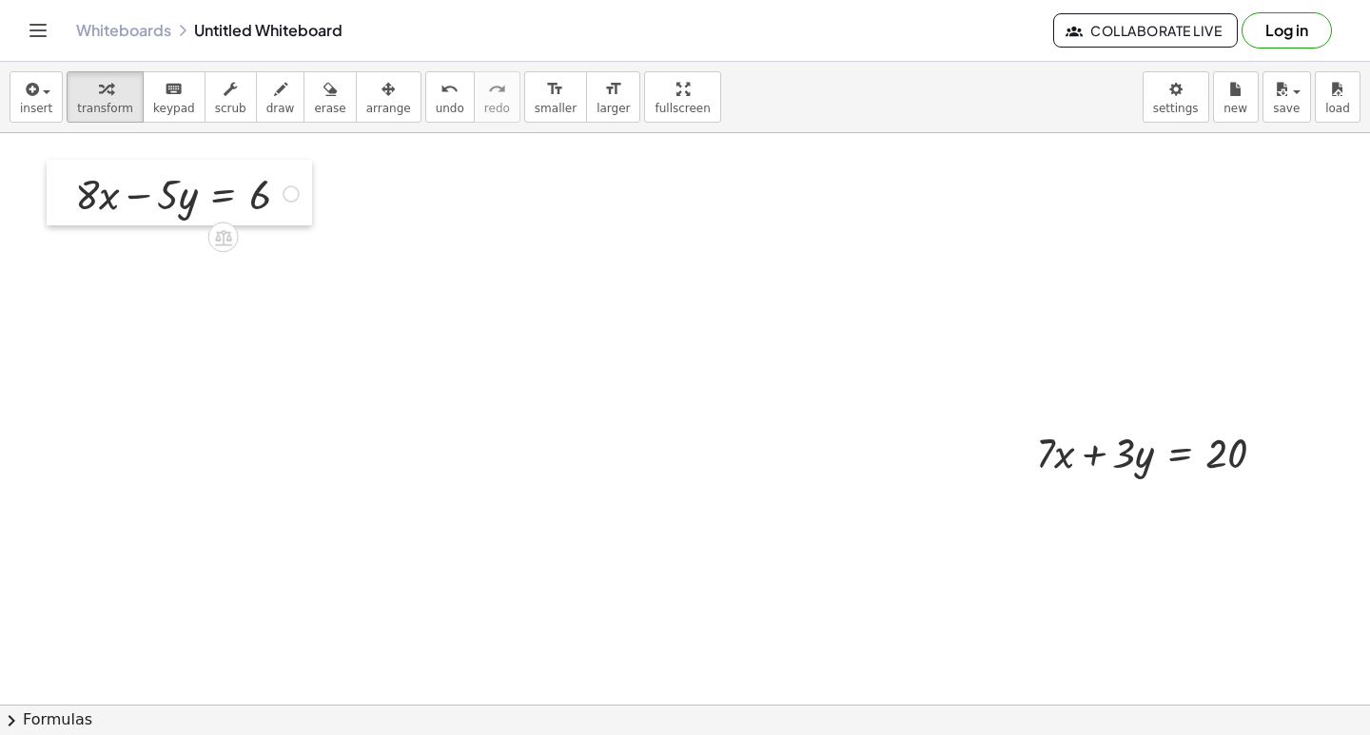
drag, startPoint x: 211, startPoint y: 271, endPoint x: 53, endPoint y: 185, distance: 180.1
click at [52, 183] on div at bounding box center [61, 193] width 29 height 66
click at [323, 100] on icon "button" at bounding box center [329, 89] width 13 height 23
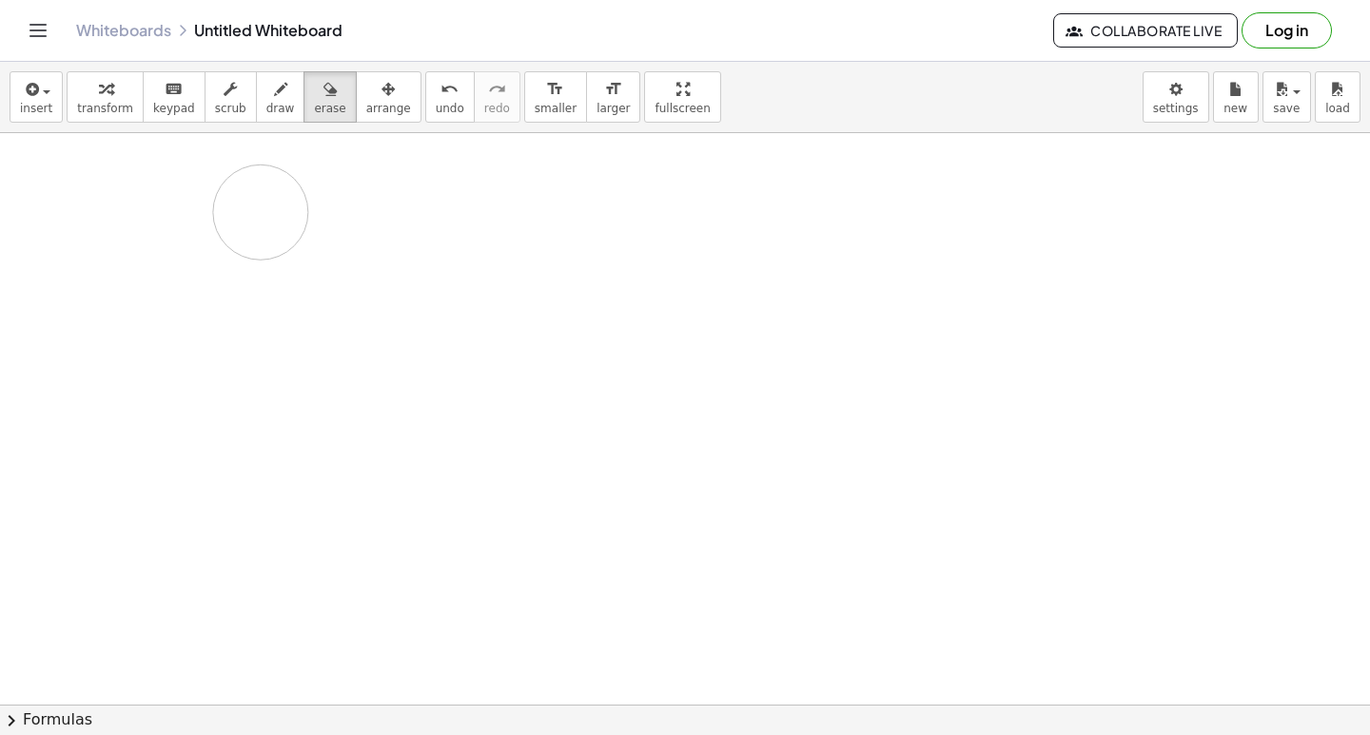
drag, startPoint x: 1058, startPoint y: 468, endPoint x: 82, endPoint y: 68, distance: 1054.7
click at [571, 129] on div "insert select one: Math Expression Function Text Youtube Video Graphing Geometr…" at bounding box center [685, 399] width 1370 height 674
drag, startPoint x: 1104, startPoint y: 409, endPoint x: 1104, endPoint y: 138, distance: 271.1
click at [667, 108] on div "insert select one: Math Expression Function Text Youtube Video Graphing Geometr…" at bounding box center [685, 399] width 1370 height 674
drag, startPoint x: 759, startPoint y: 594, endPoint x: 208, endPoint y: 126, distance: 722.8
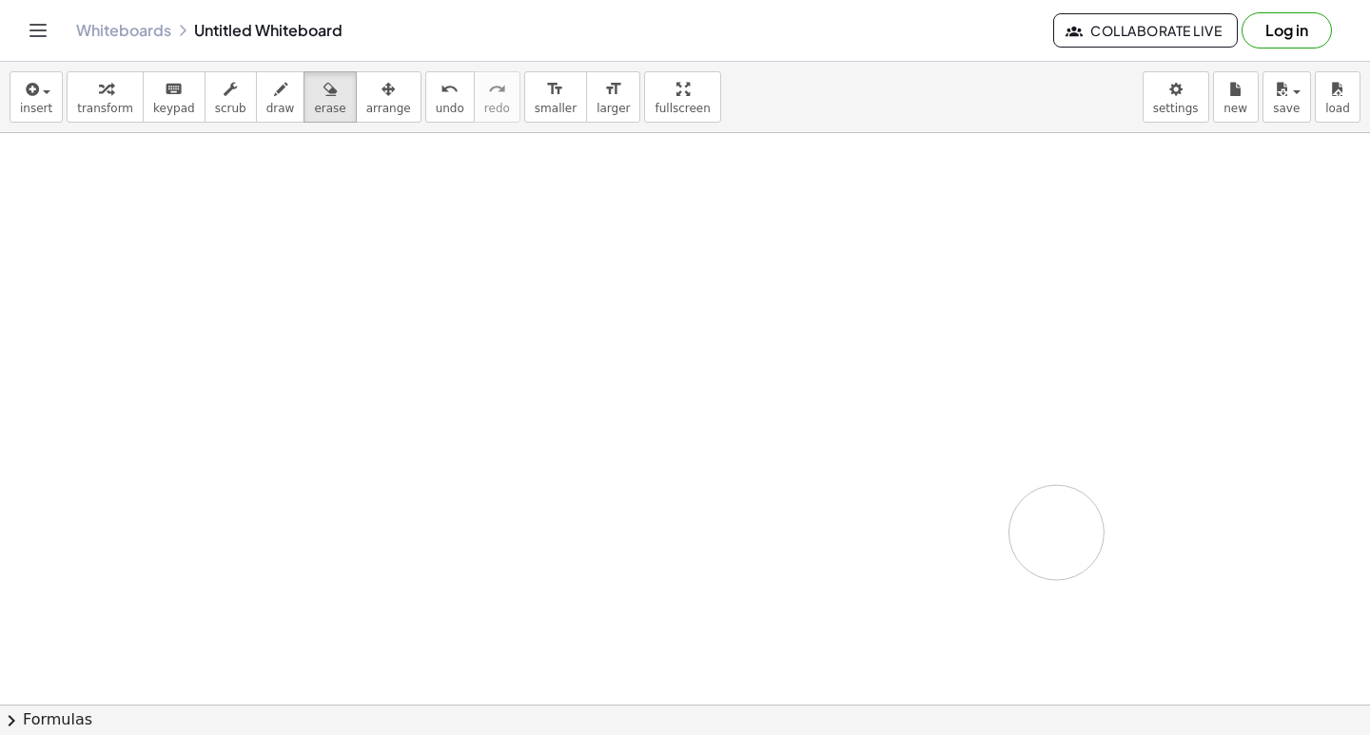
click at [266, 107] on span "draw" at bounding box center [280, 108] width 29 height 13
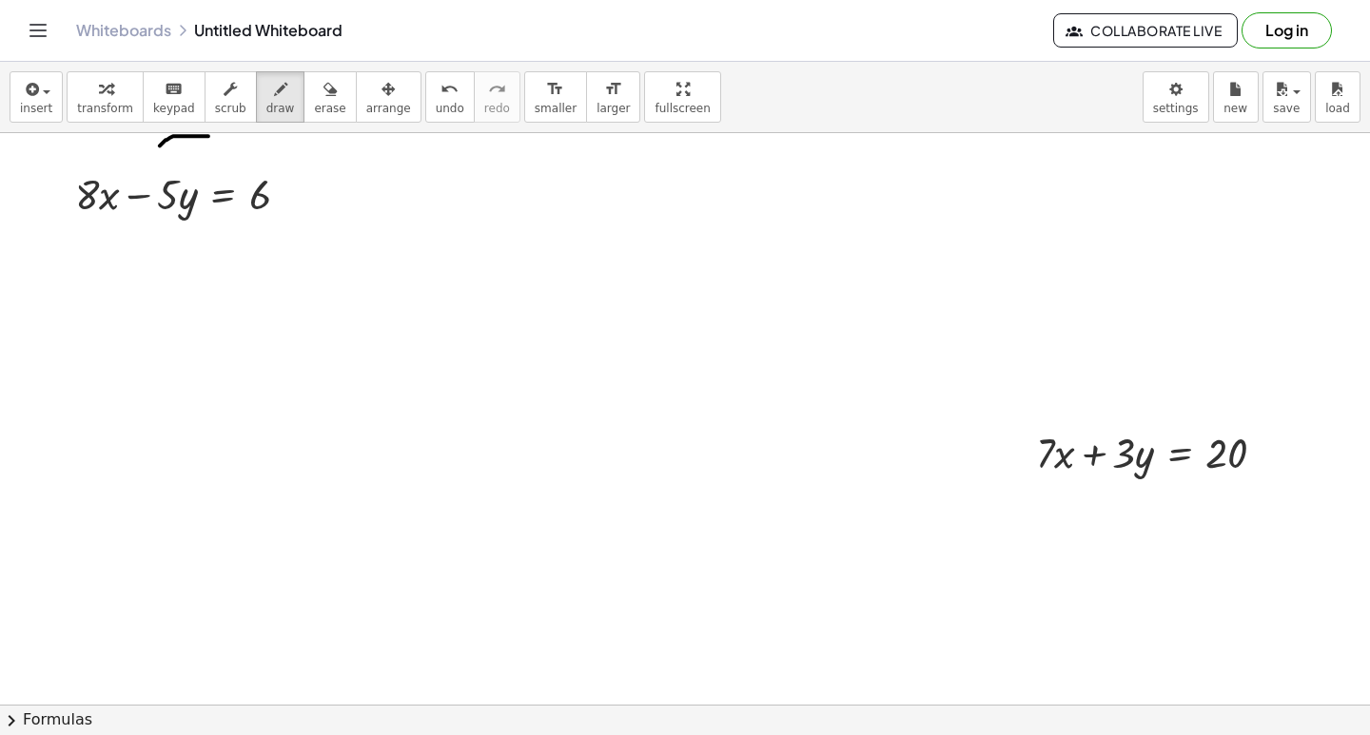
drag, startPoint x: 190, startPoint y: 146, endPoint x: 155, endPoint y: 158, distance: 37.3
drag, startPoint x: 348, startPoint y: 211, endPoint x: 384, endPoint y: 253, distance: 55.3
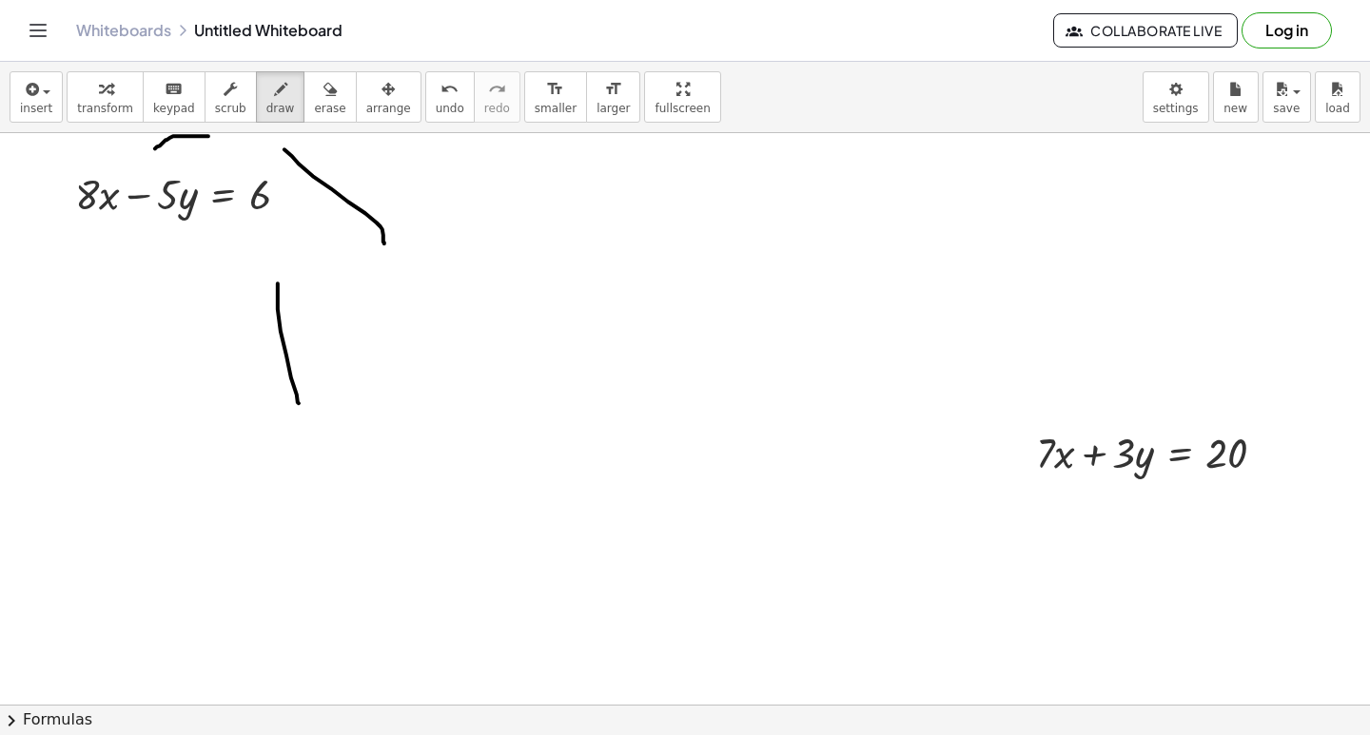
drag, startPoint x: 367, startPoint y: 373, endPoint x: 462, endPoint y: 379, distance: 95.3
drag, startPoint x: 434, startPoint y: 265, endPoint x: 376, endPoint y: 267, distance: 58.1
drag, startPoint x: 317, startPoint y: 255, endPoint x: 323, endPoint y: 287, distance: 32.8
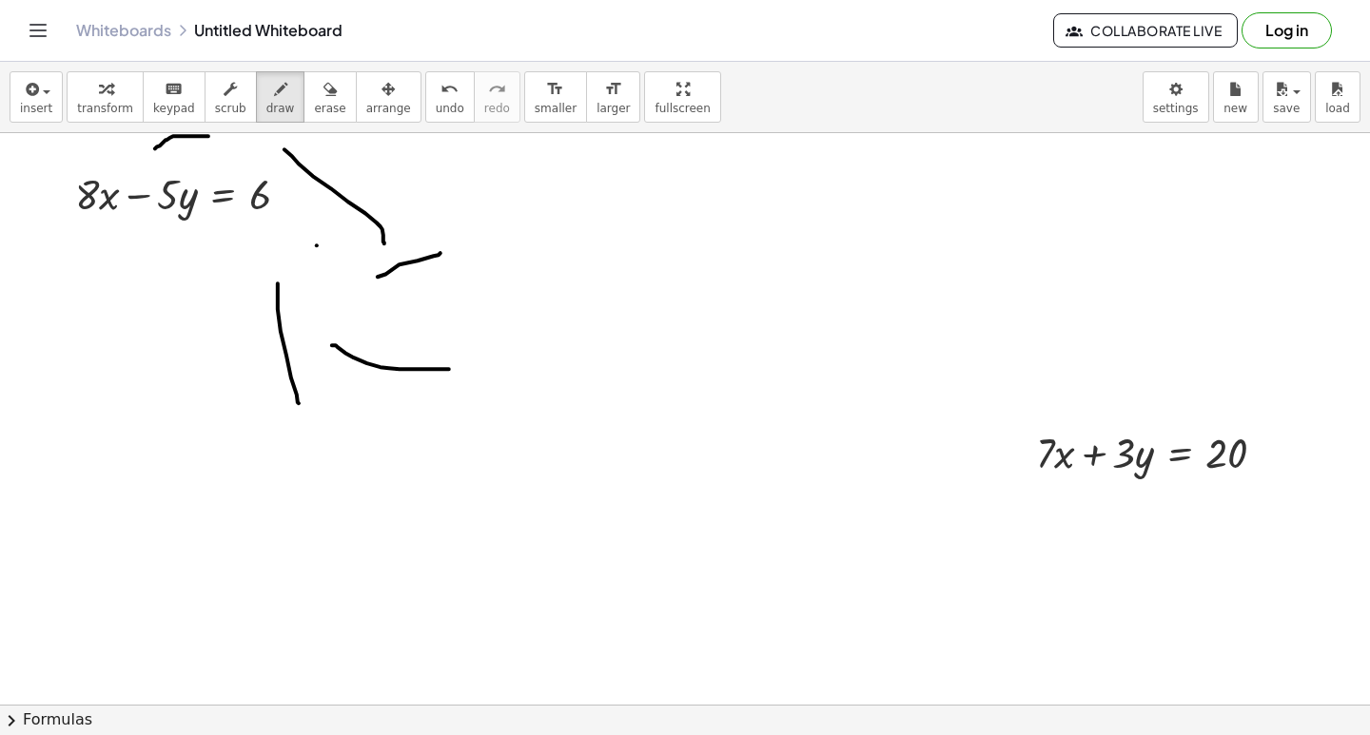
drag, startPoint x: 334, startPoint y: 258, endPoint x: 295, endPoint y: 313, distance: 67.6
drag, startPoint x: 222, startPoint y: 470, endPoint x: 420, endPoint y: 226, distance: 313.8
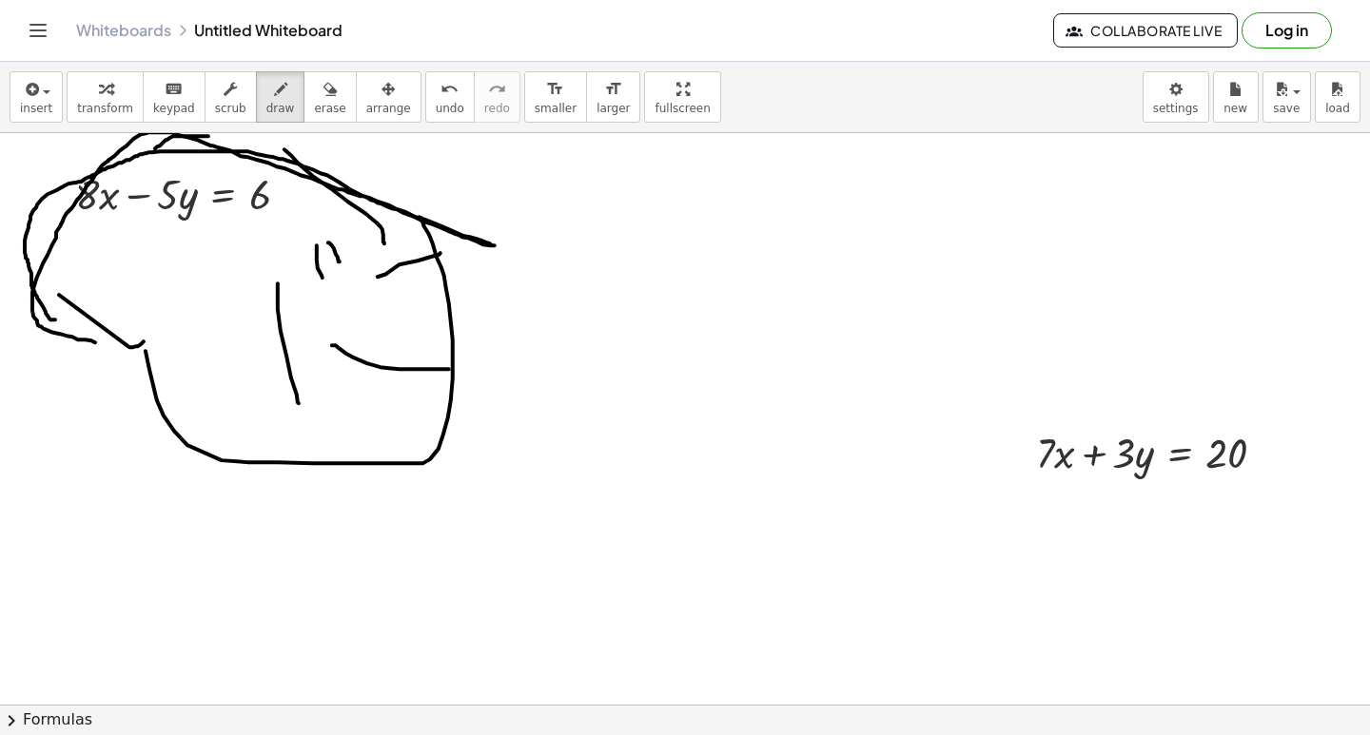
drag, startPoint x: 50, startPoint y: 329, endPoint x: 204, endPoint y: 362, distance: 156.5
drag, startPoint x: 499, startPoint y: 252, endPoint x: 446, endPoint y: 249, distance: 52.4
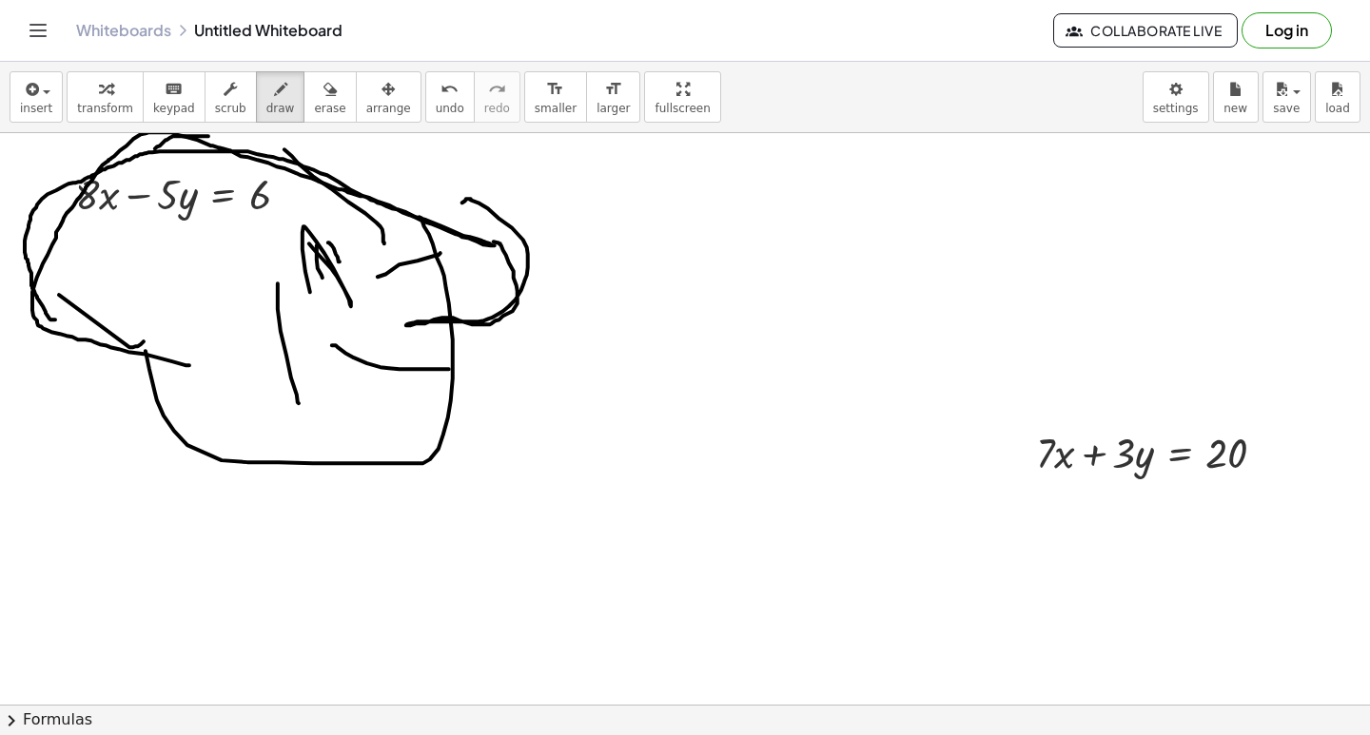
drag, startPoint x: 344, startPoint y: 299, endPoint x: 315, endPoint y: 309, distance: 31.3
drag, startPoint x: 341, startPoint y: 225, endPoint x: 362, endPoint y: 290, distance: 68.0
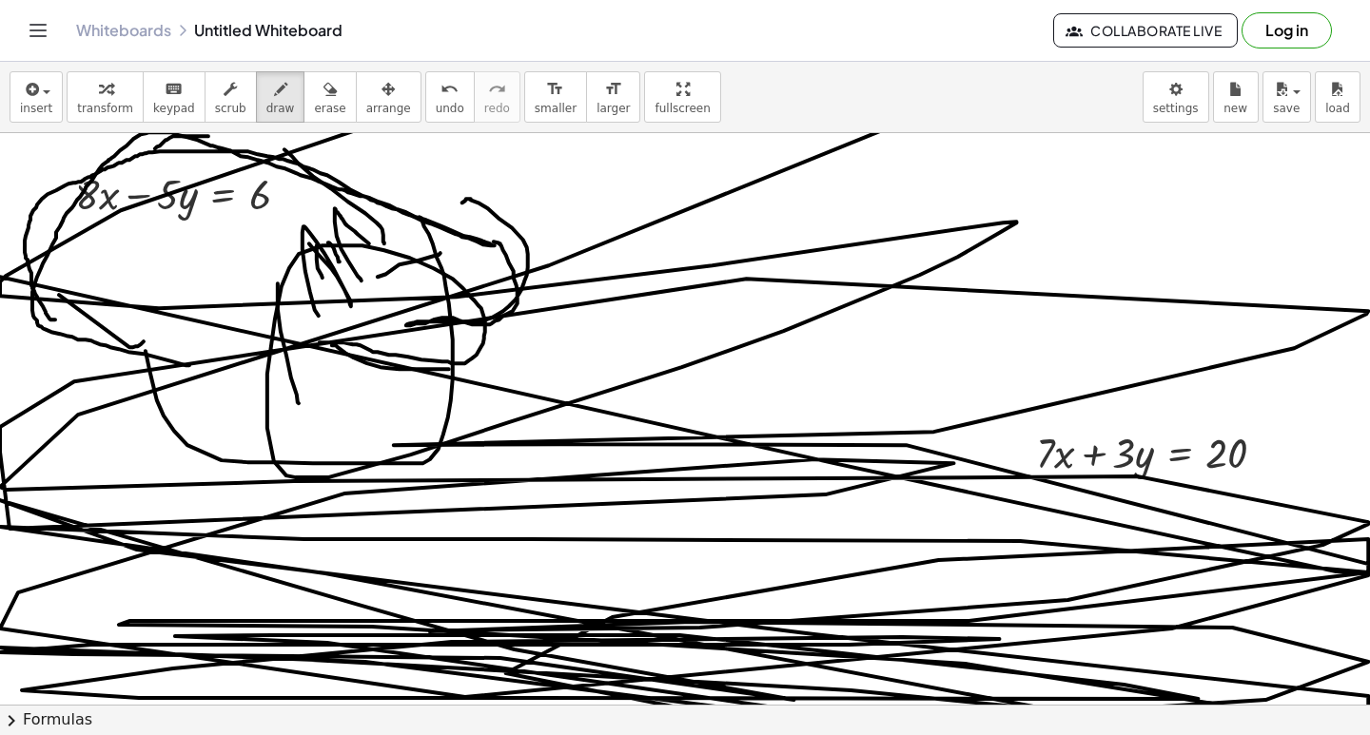
drag, startPoint x: 320, startPoint y: 353, endPoint x: 1325, endPoint y: 265, distance: 1009.4
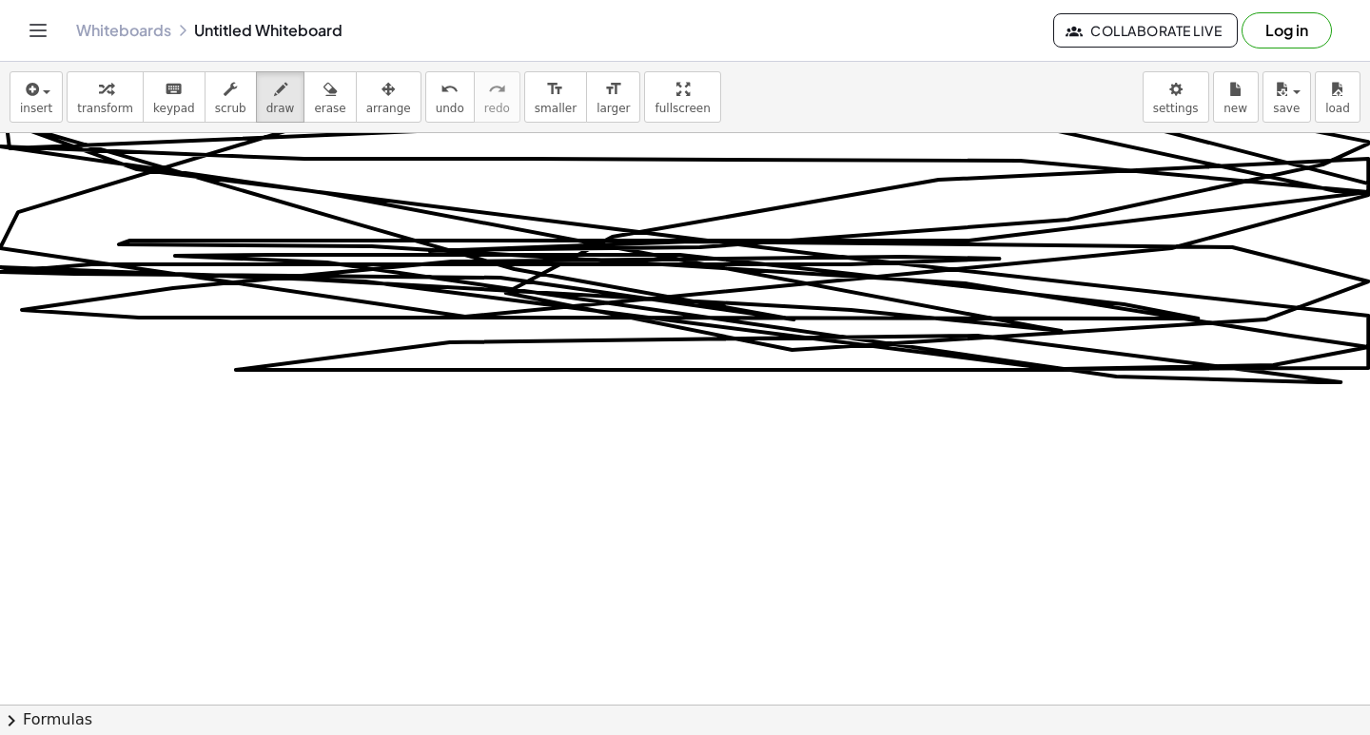
scroll to position [18882, 0]
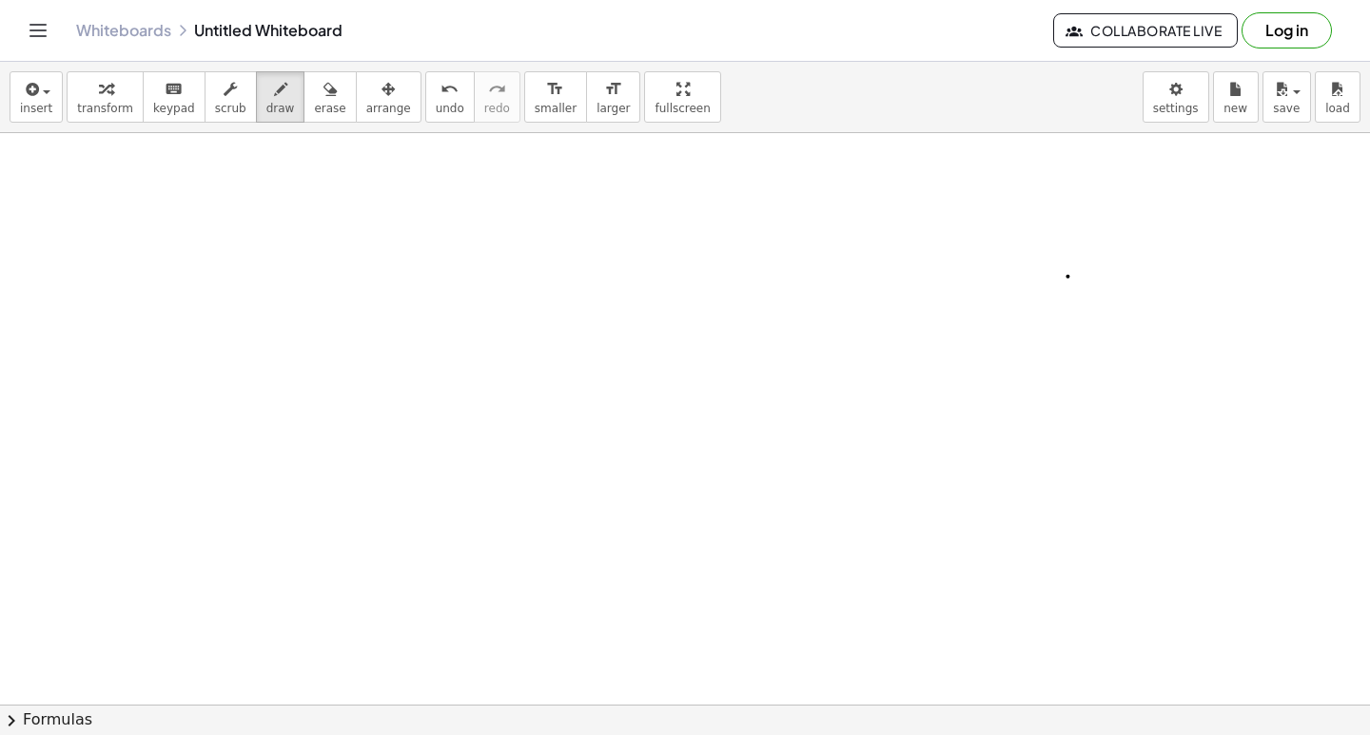
drag, startPoint x: 922, startPoint y: 330, endPoint x: 896, endPoint y: 346, distance: 30.4
drag, startPoint x: 840, startPoint y: 298, endPoint x: 790, endPoint y: 342, distance: 67.4
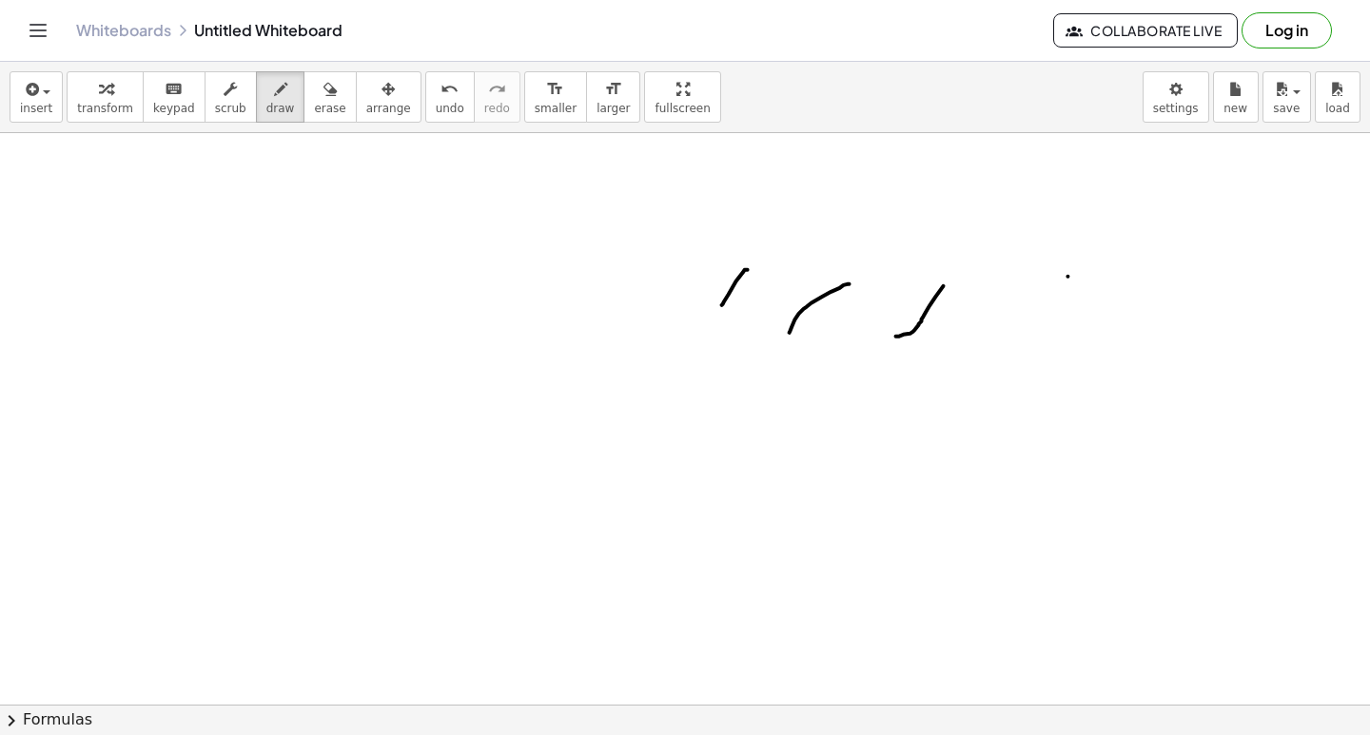
drag, startPoint x: 748, startPoint y: 280, endPoint x: 720, endPoint y: 319, distance: 47.8
drag, startPoint x: 624, startPoint y: 230, endPoint x: 609, endPoint y: 285, distance: 57.2
drag, startPoint x: 517, startPoint y: 260, endPoint x: 513, endPoint y: 291, distance: 31.6
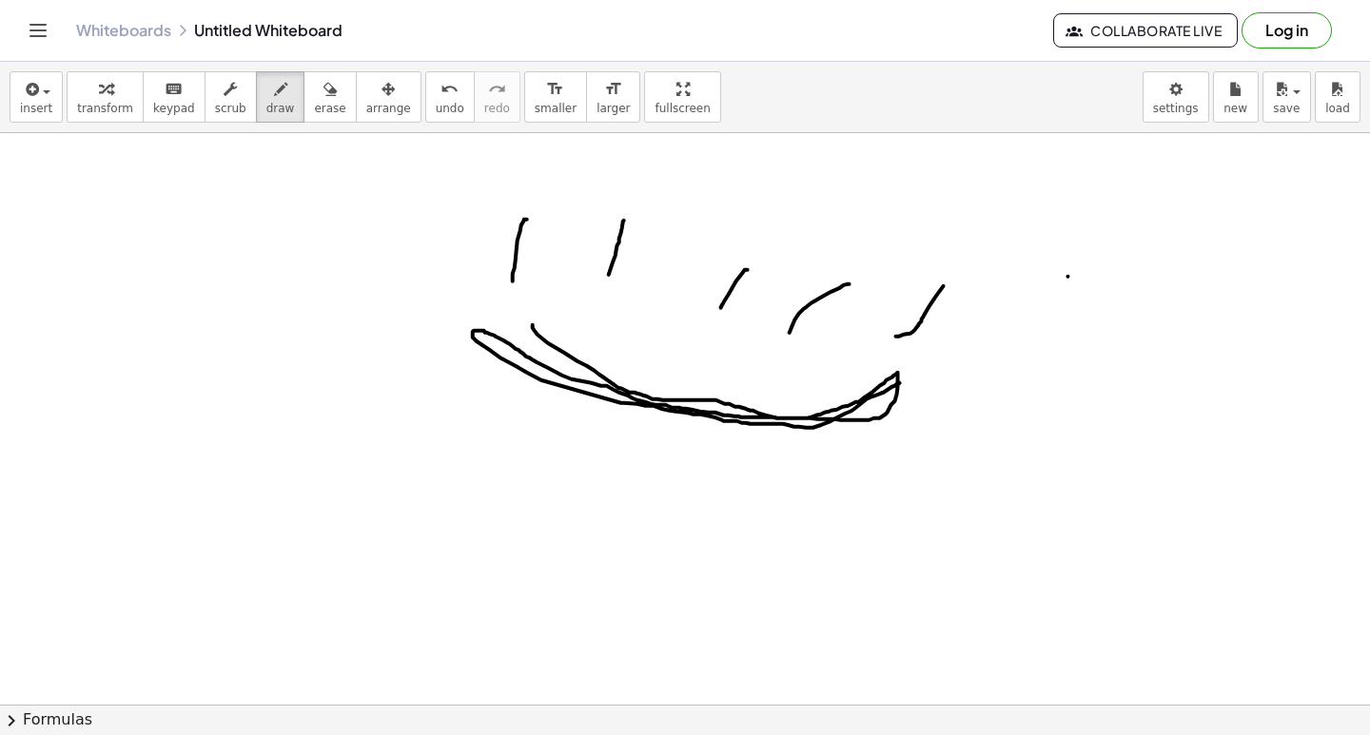
drag, startPoint x: 533, startPoint y: 335, endPoint x: 900, endPoint y: 393, distance: 371.8
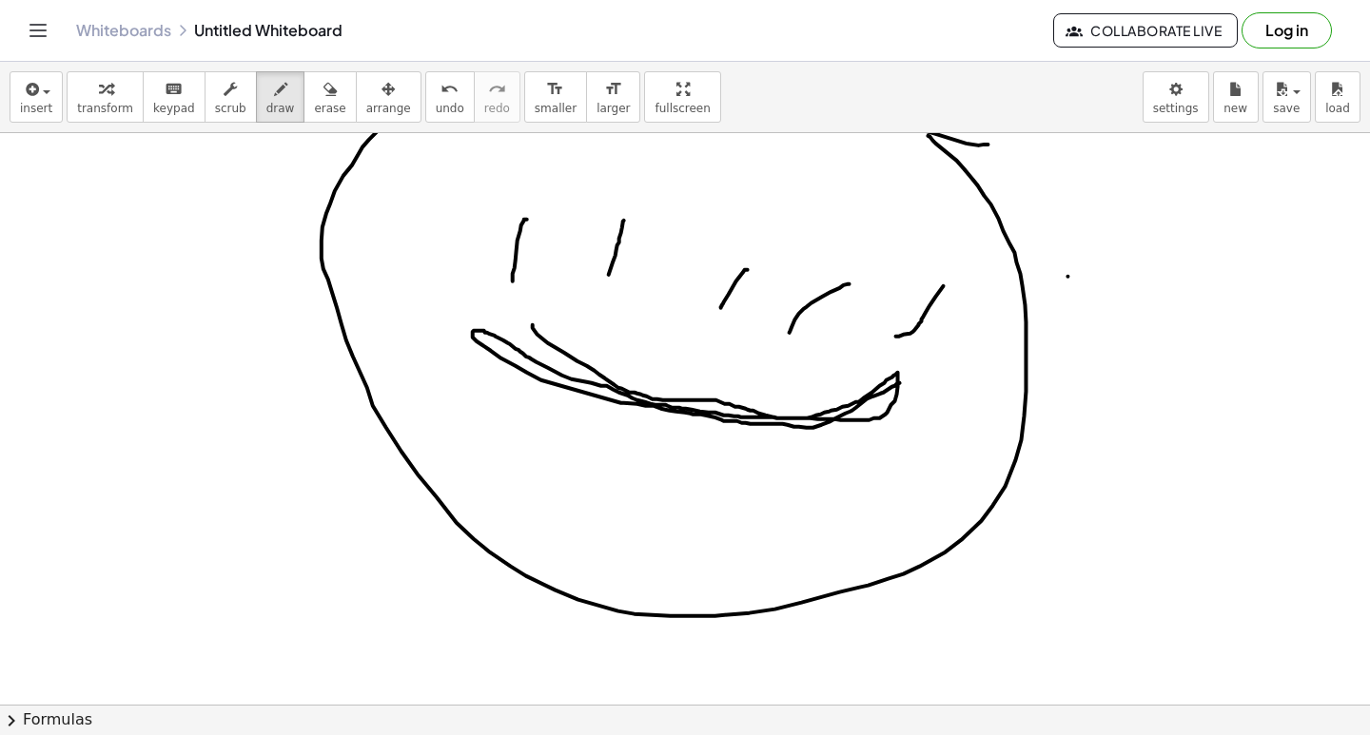
drag, startPoint x: 985, startPoint y: 154, endPoint x: 892, endPoint y: 138, distance: 93.7
drag, startPoint x: 427, startPoint y: 299, endPoint x: 404, endPoint y: 343, distance: 50.2
drag, startPoint x: 407, startPoint y: 392, endPoint x: 445, endPoint y: 442, distance: 63.2
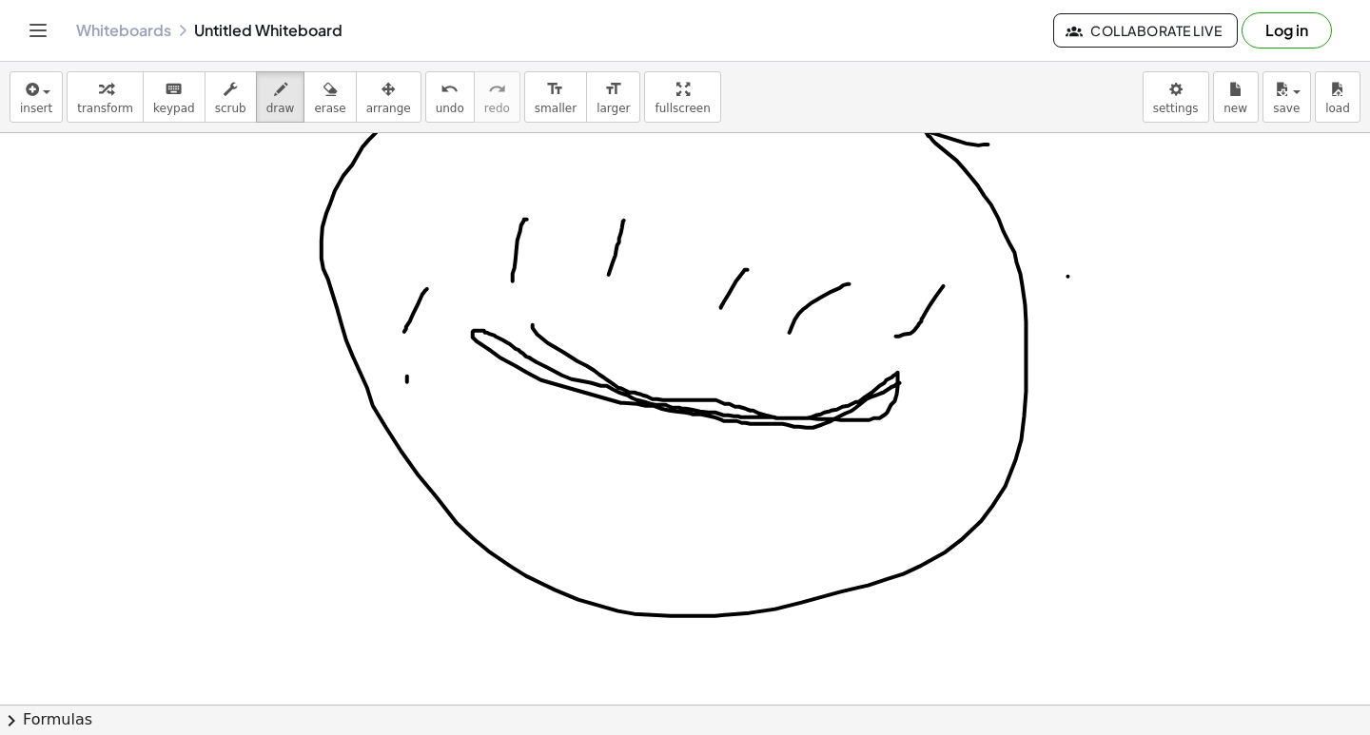
drag, startPoint x: 445, startPoint y: 482, endPoint x: 446, endPoint y: 498, distance: 15.3
drag, startPoint x: 453, startPoint y: 606, endPoint x: 501, endPoint y: 611, distance: 48.8
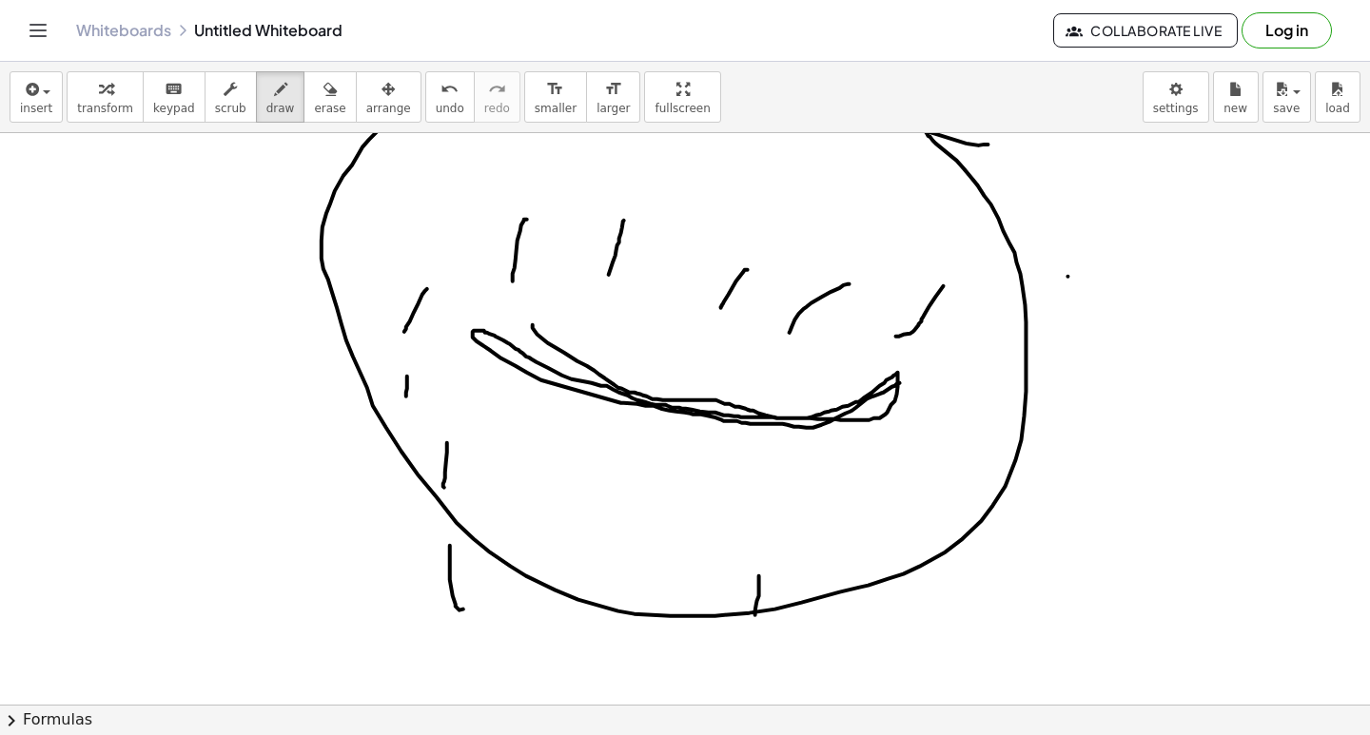
drag, startPoint x: 759, startPoint y: 592, endPoint x: 762, endPoint y: 626, distance: 34.4
drag, startPoint x: 856, startPoint y: 565, endPoint x: 885, endPoint y: 570, distance: 28.9
drag, startPoint x: 937, startPoint y: 520, endPoint x: 943, endPoint y: 573, distance: 52.6
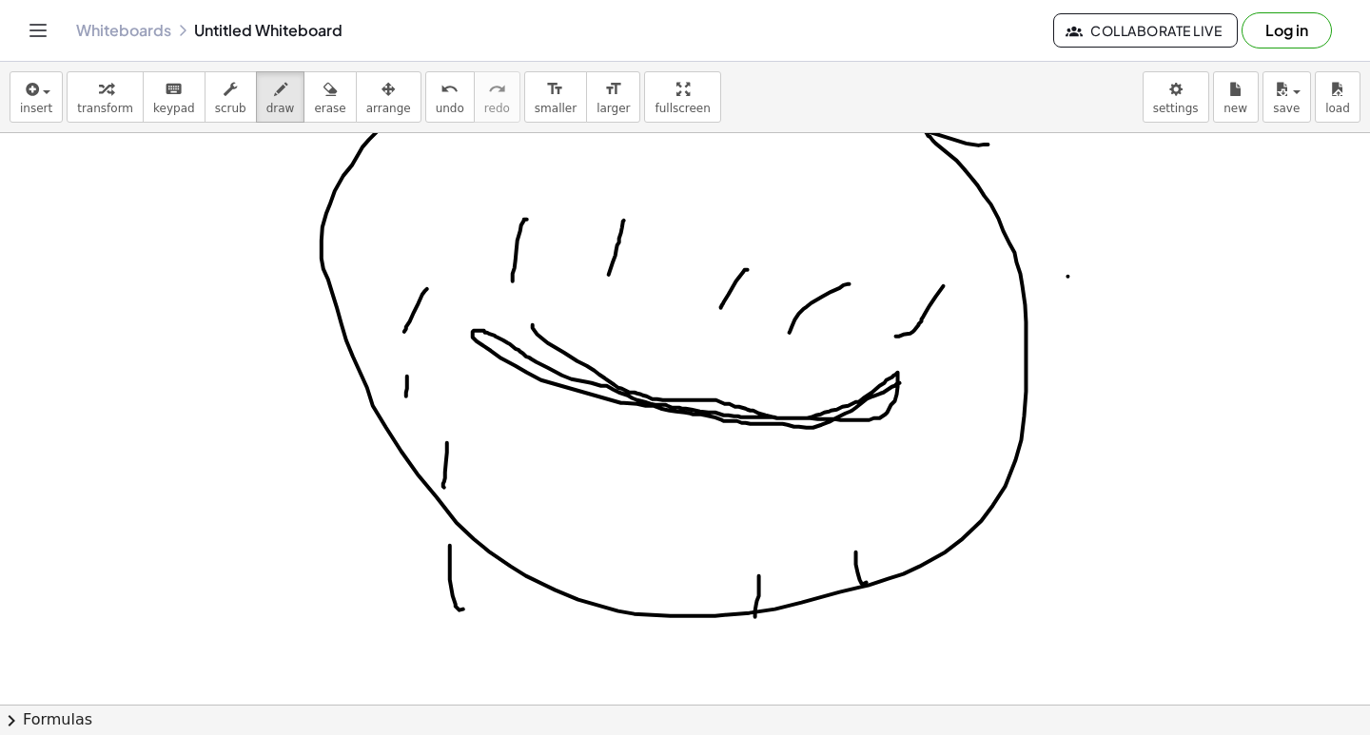
drag, startPoint x: 628, startPoint y: 437, endPoint x: 616, endPoint y: 476, distance: 40.6
drag, startPoint x: 652, startPoint y: 444, endPoint x: 648, endPoint y: 469, distance: 25.0
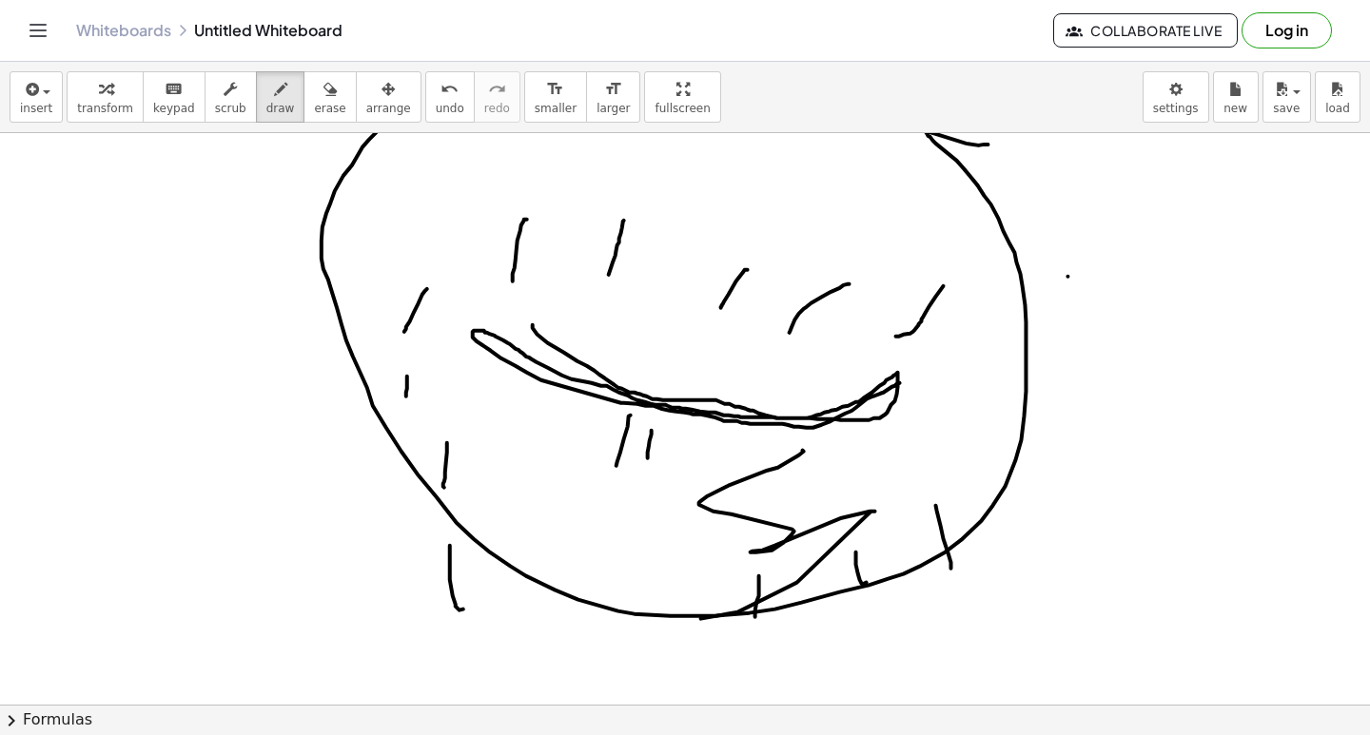
drag, startPoint x: 804, startPoint y: 461, endPoint x: 722, endPoint y: 522, distance: 102.0
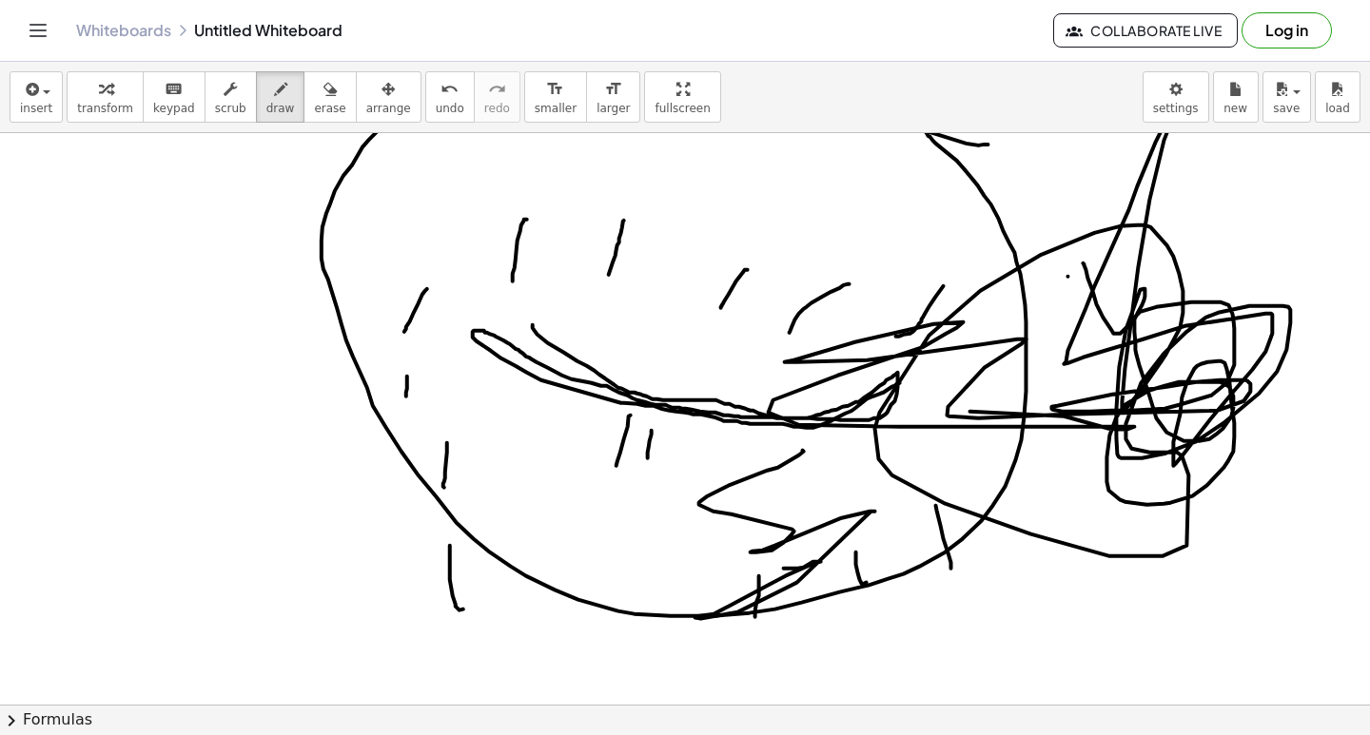
drag, startPoint x: 1104, startPoint y: 327, endPoint x: 1040, endPoint y: 417, distance: 109.8
drag, startPoint x: 1085, startPoint y: 359, endPoint x: 1125, endPoint y: 360, distance: 40.9
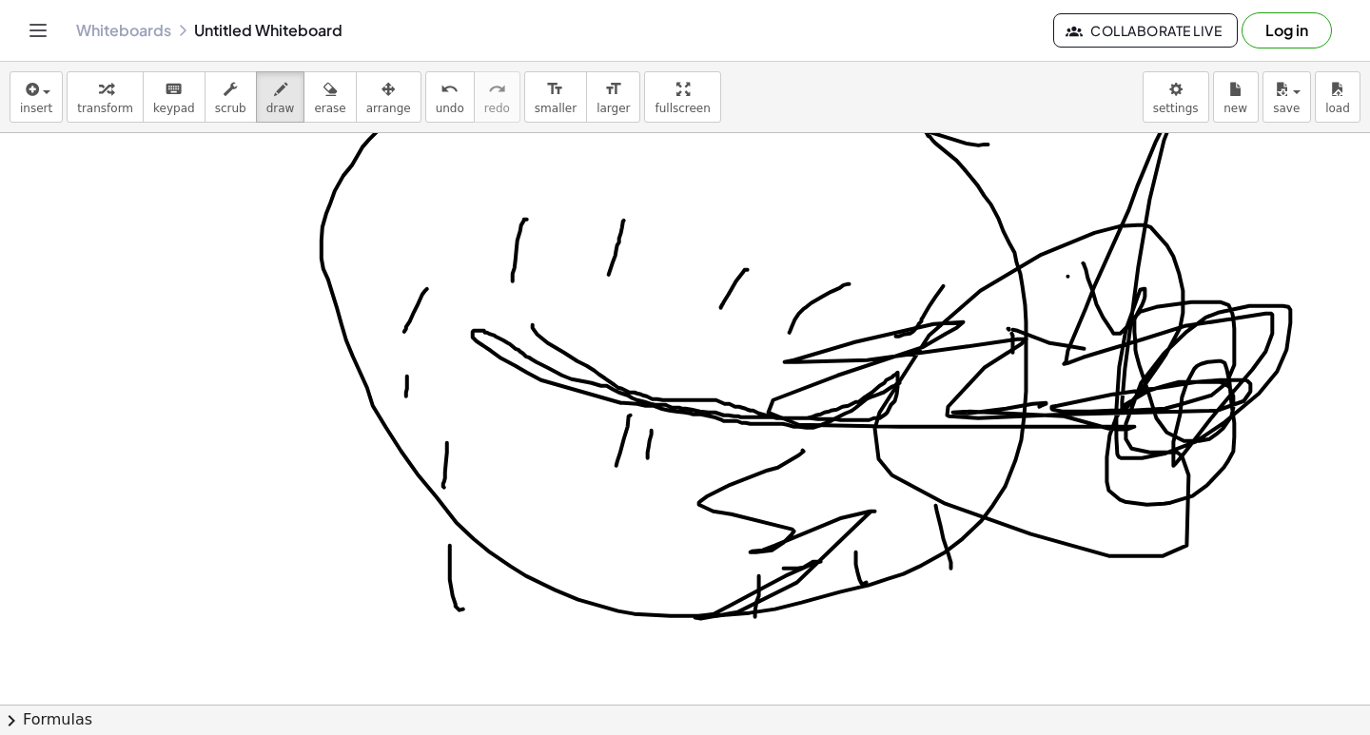
drag, startPoint x: 622, startPoint y: 328, endPoint x: 850, endPoint y: 417, distance: 244.0
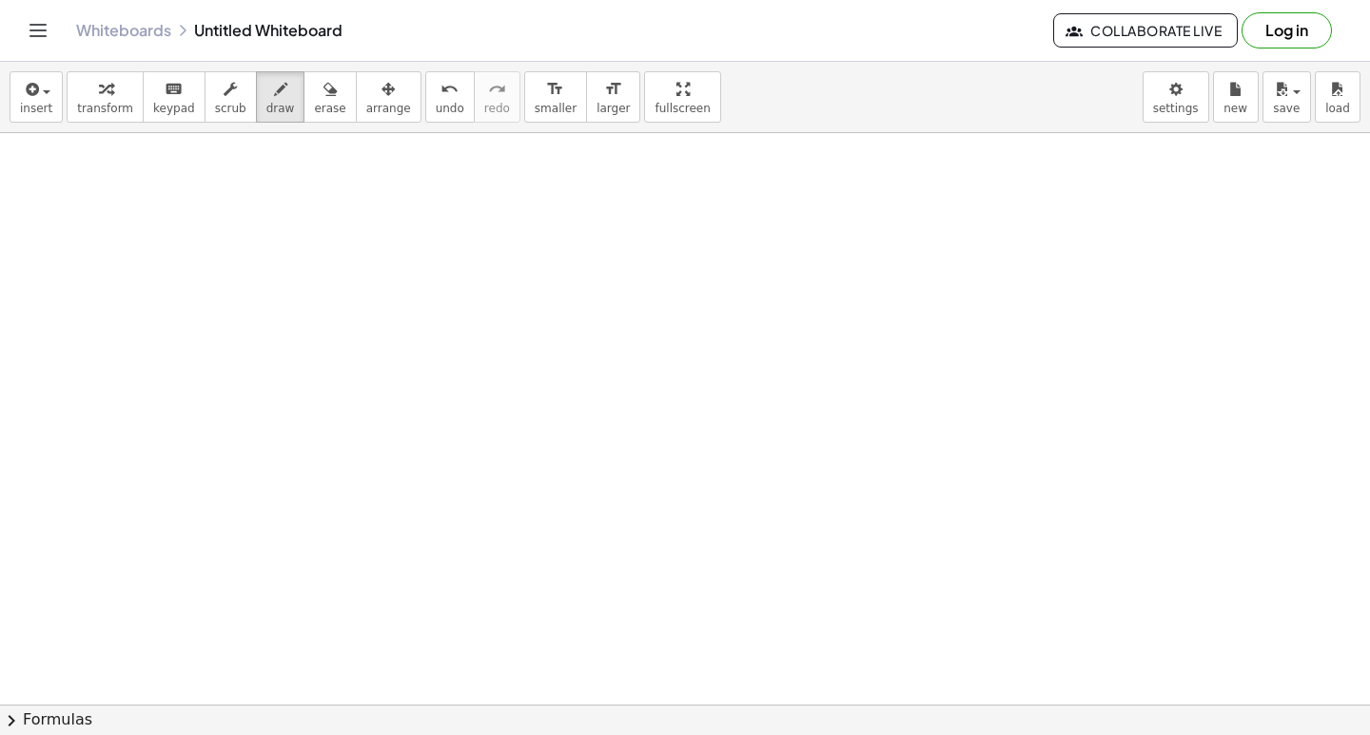
scroll to position [19454, 0]
drag, startPoint x: 474, startPoint y: 342, endPoint x: 483, endPoint y: 362, distance: 22.1
drag, startPoint x: 469, startPoint y: 394, endPoint x: 480, endPoint y: 390, distance: 12.0
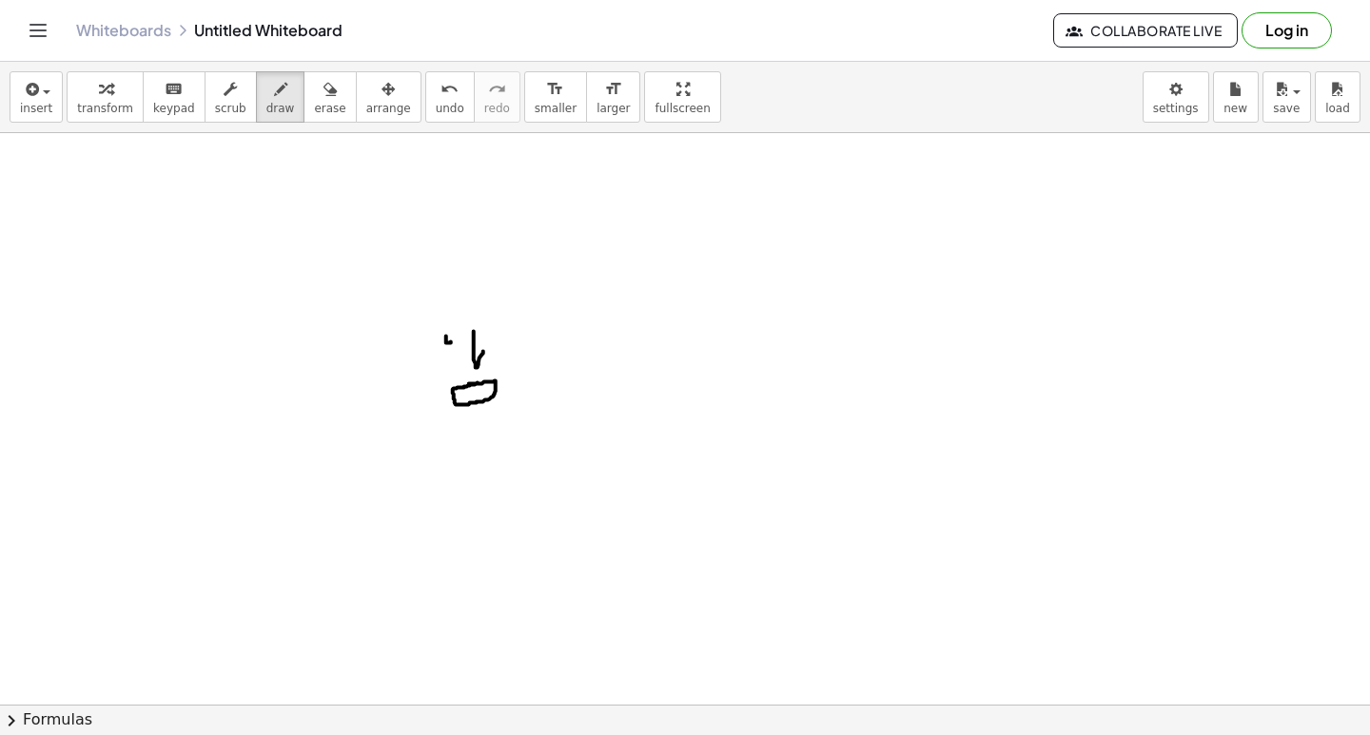
drag, startPoint x: 383, startPoint y: 268, endPoint x: 366, endPoint y: 321, distance: 55.1
drag, startPoint x: 371, startPoint y: 373, endPoint x: 454, endPoint y: 487, distance: 141.0
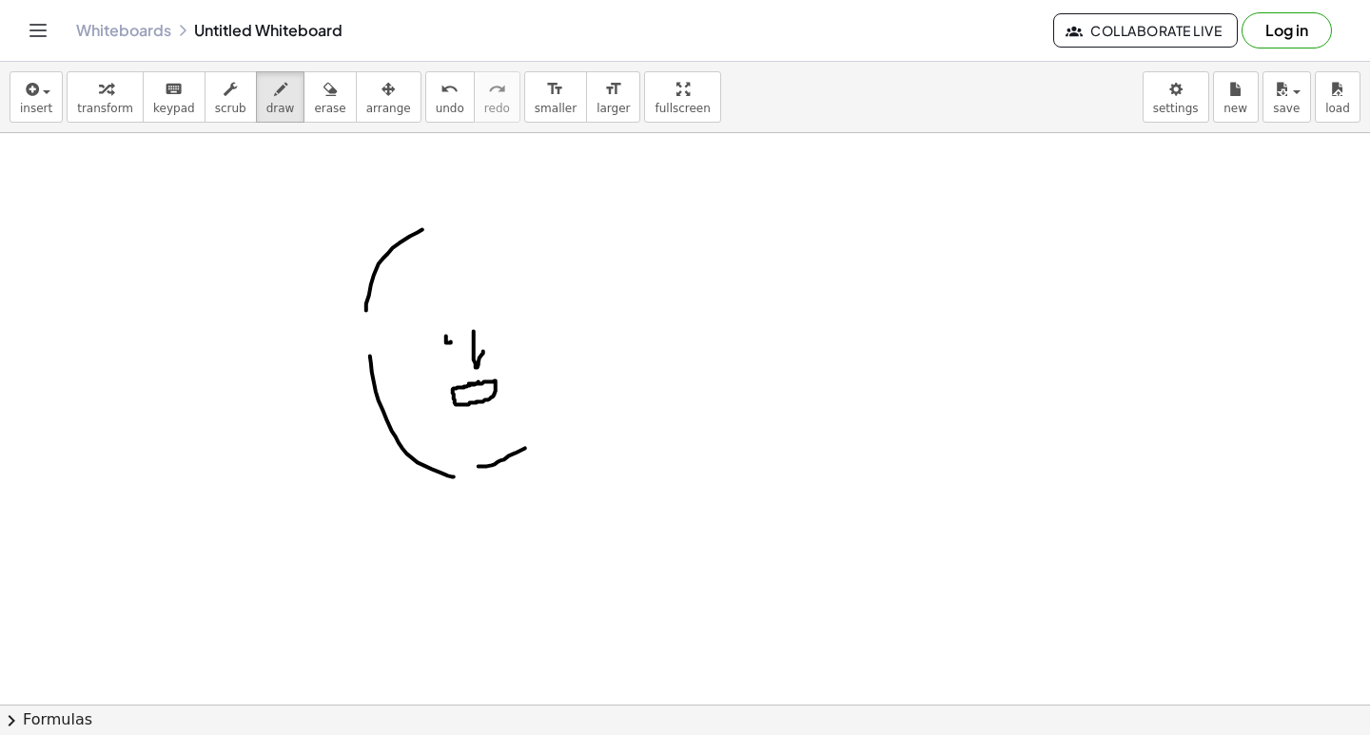
drag, startPoint x: 495, startPoint y: 475, endPoint x: 565, endPoint y: 425, distance: 86.0
drag, startPoint x: 569, startPoint y: 347, endPoint x: 556, endPoint y: 301, distance: 48.5
drag, startPoint x: 536, startPoint y: 255, endPoint x: 468, endPoint y: 235, distance: 70.4
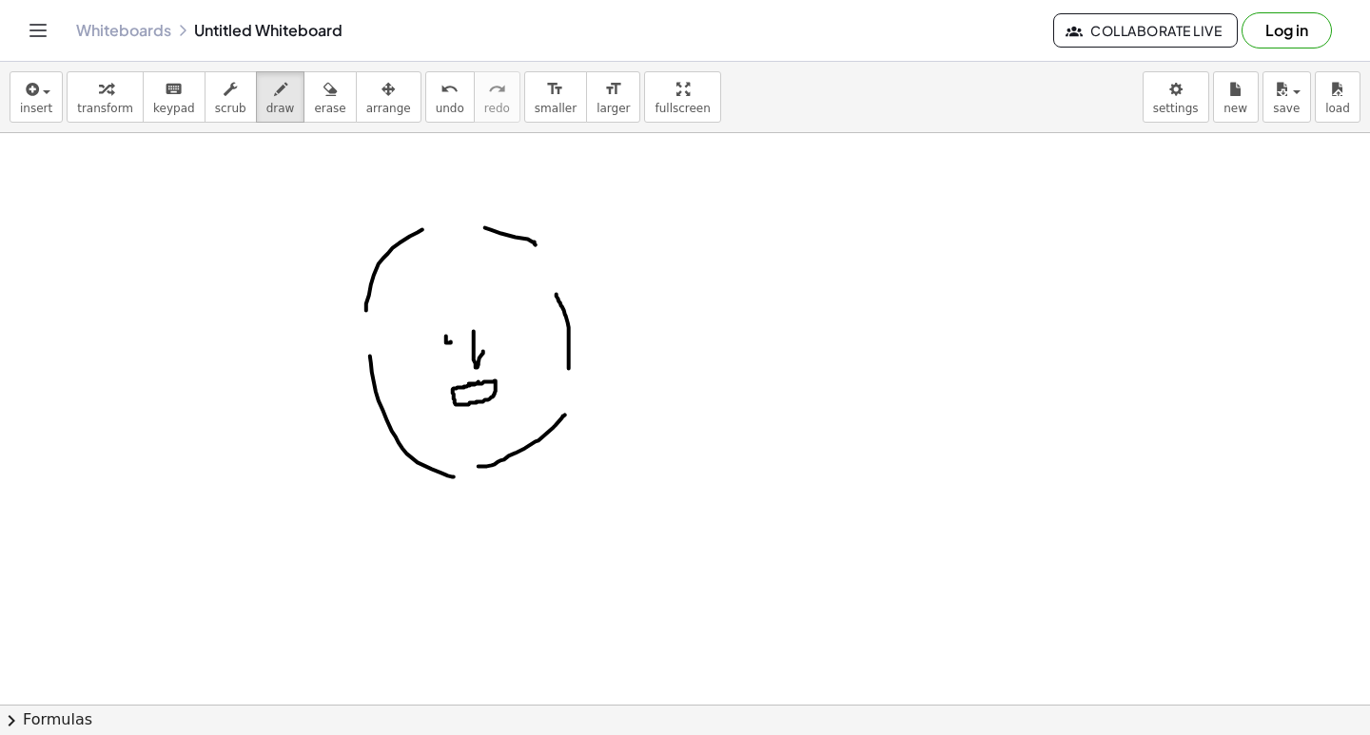
drag, startPoint x: 695, startPoint y: 472, endPoint x: 721, endPoint y: 424, distance: 54.1
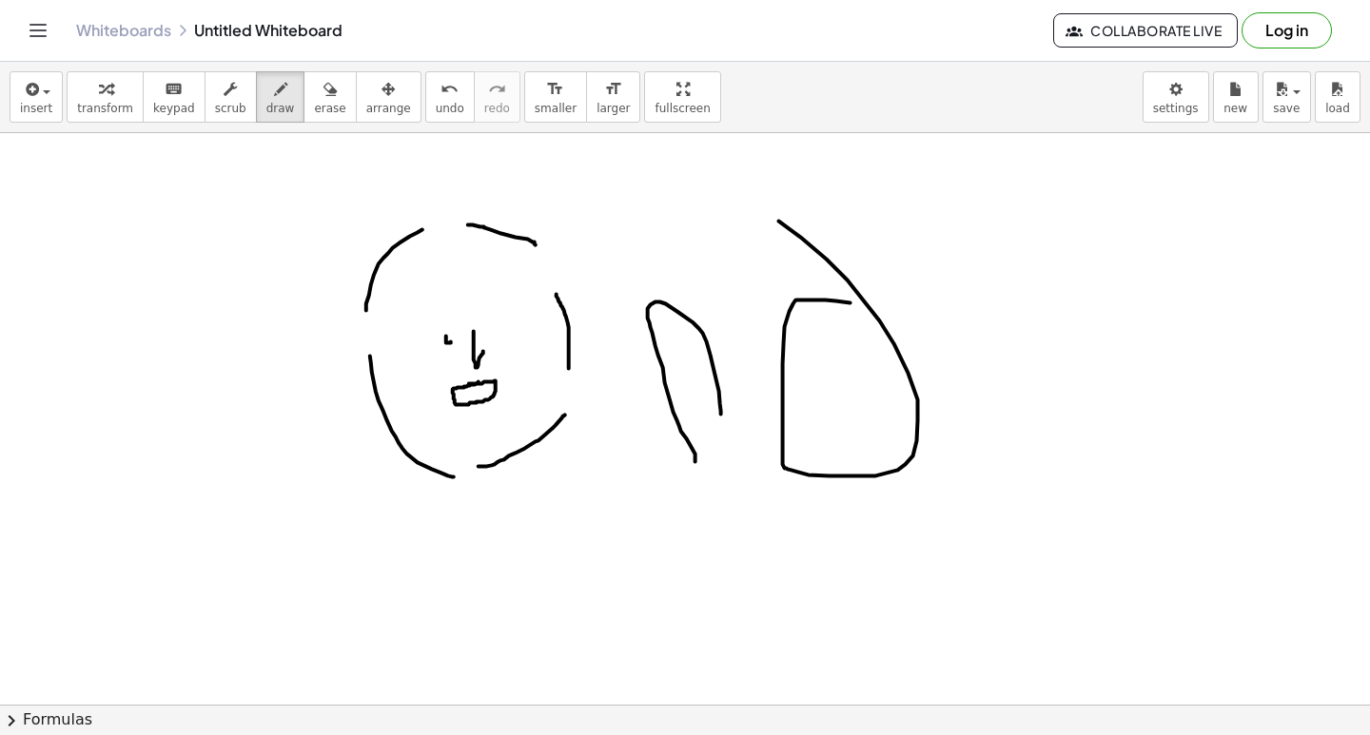
drag, startPoint x: 826, startPoint y: 310, endPoint x: 761, endPoint y: 229, distance: 103.6
drag, startPoint x: 924, startPoint y: 324, endPoint x: 971, endPoint y: 295, distance: 56.0
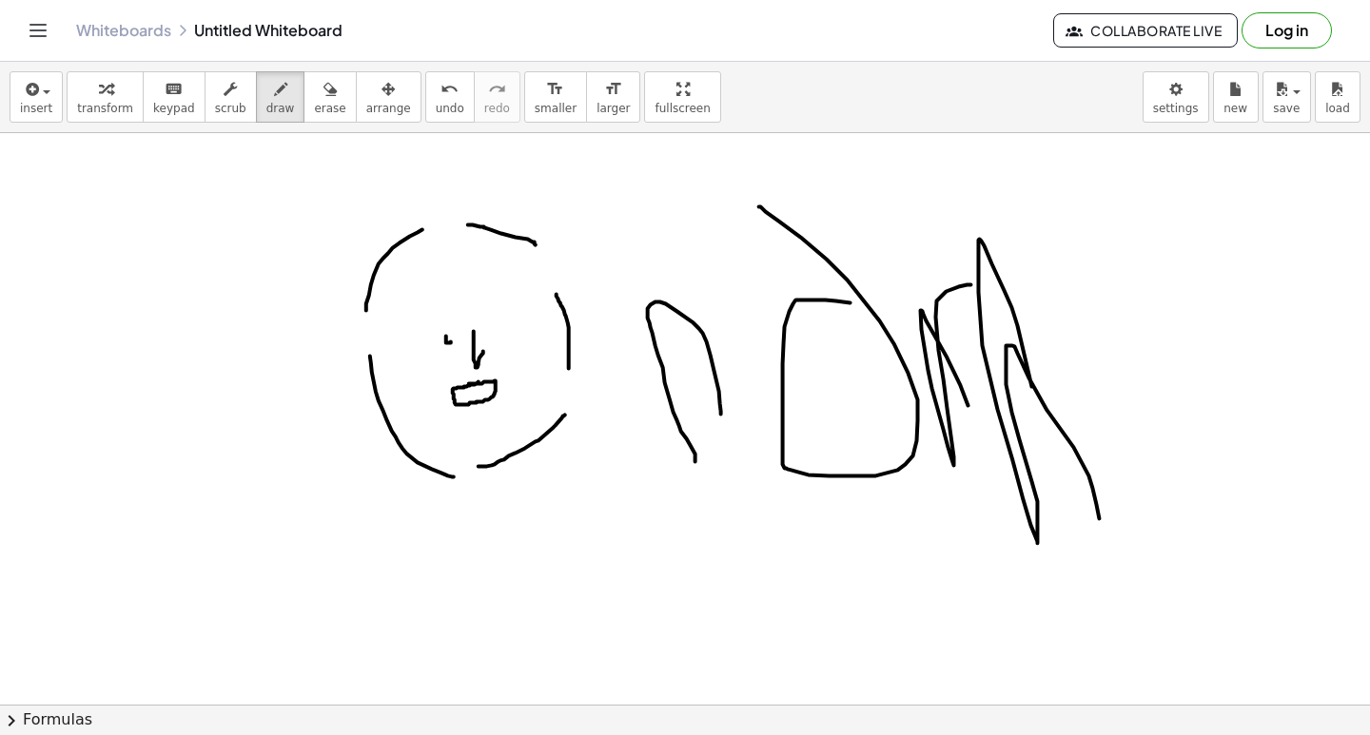
drag, startPoint x: 1012, startPoint y: 318, endPoint x: 1107, endPoint y: 516, distance: 219.6
drag, startPoint x: 1064, startPoint y: 339, endPoint x: 1118, endPoint y: 295, distance: 69.7
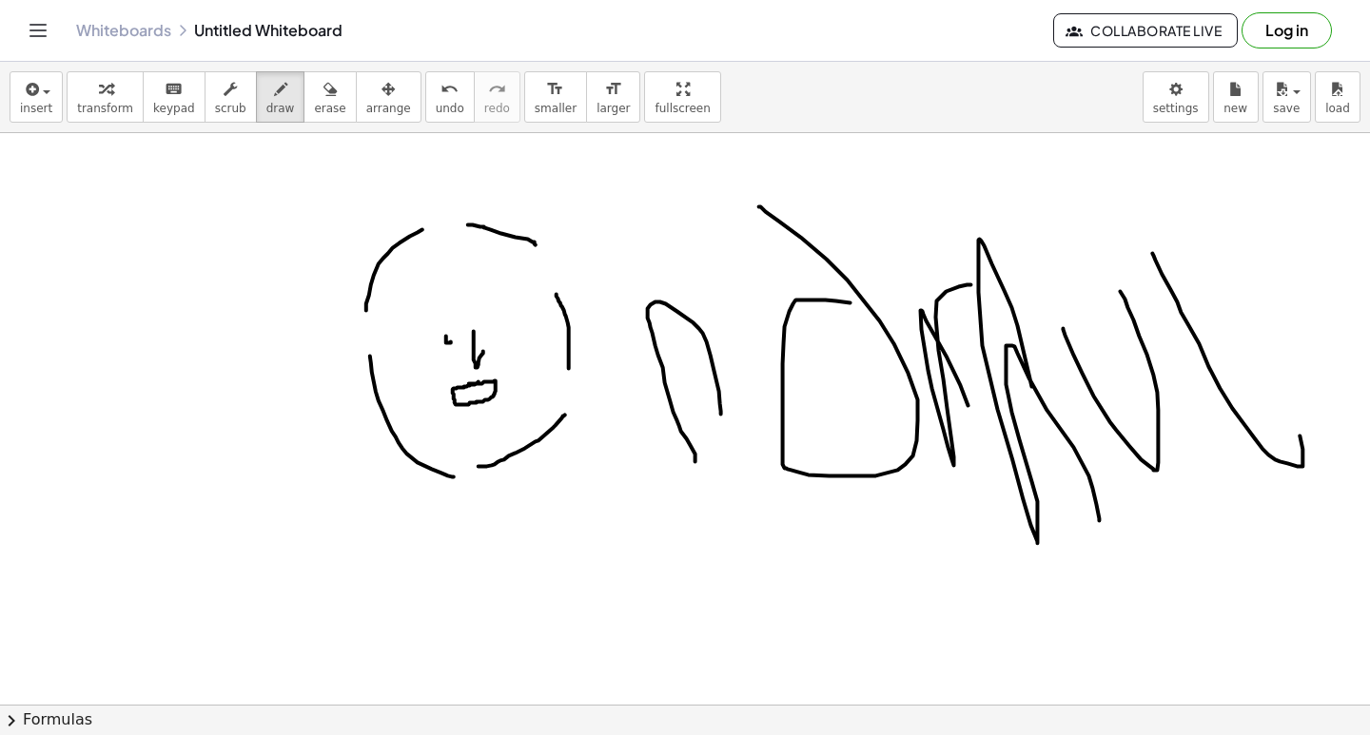
drag, startPoint x: 1171, startPoint y: 300, endPoint x: 1161, endPoint y: 349, distance: 50.6
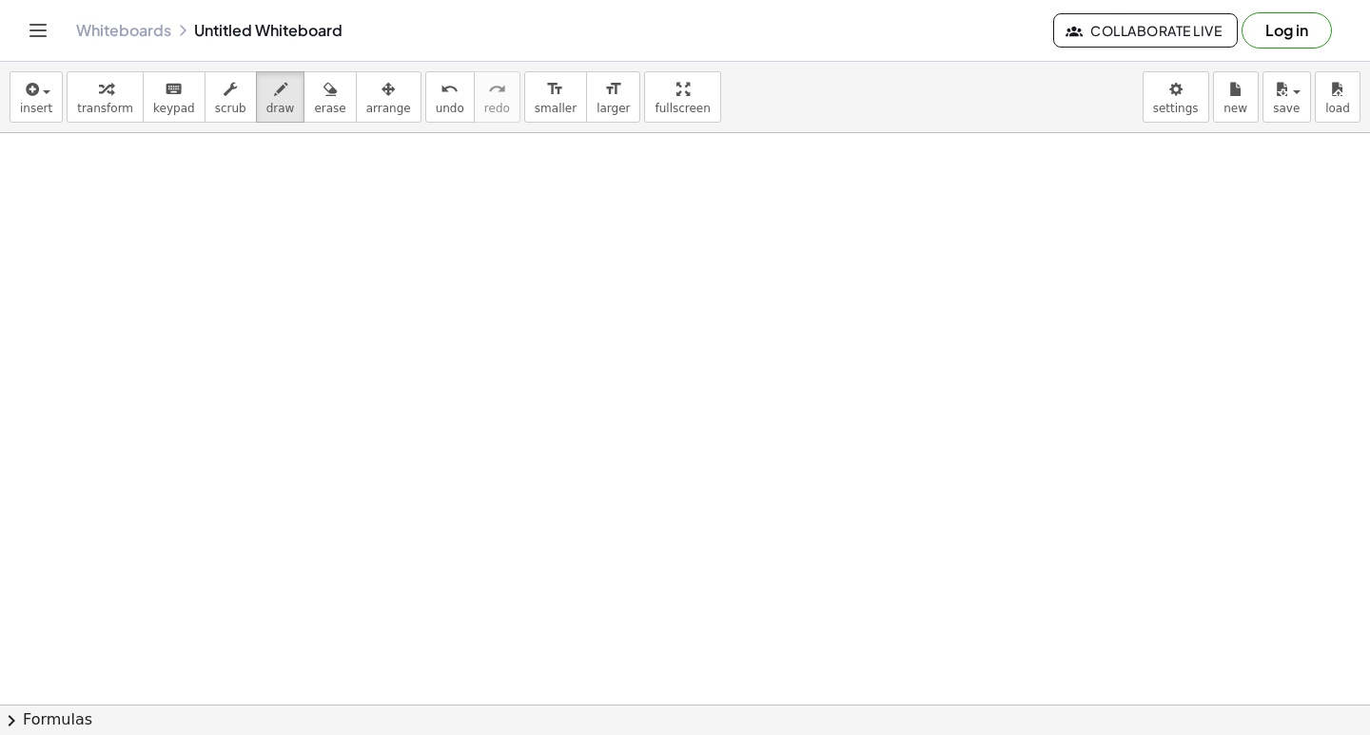
scroll to position [20311, 0]
drag, startPoint x: 965, startPoint y: 312, endPoint x: 665, endPoint y: 373, distance: 305.8
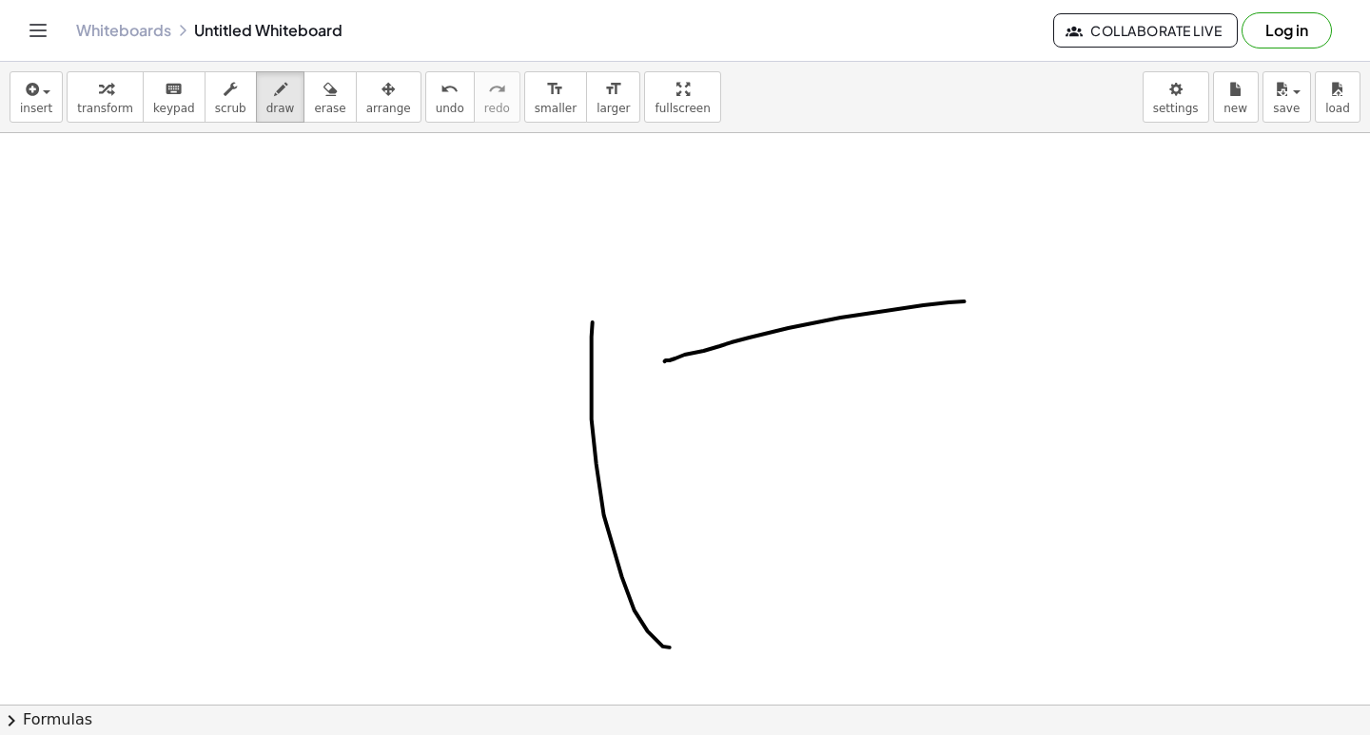
drag, startPoint x: 635, startPoint y: 621, endPoint x: 697, endPoint y: 600, distance: 66.2
drag, startPoint x: 900, startPoint y: 536, endPoint x: 929, endPoint y: 509, distance: 39.7
drag, startPoint x: 779, startPoint y: 431, endPoint x: 768, endPoint y: 462, distance: 33.4
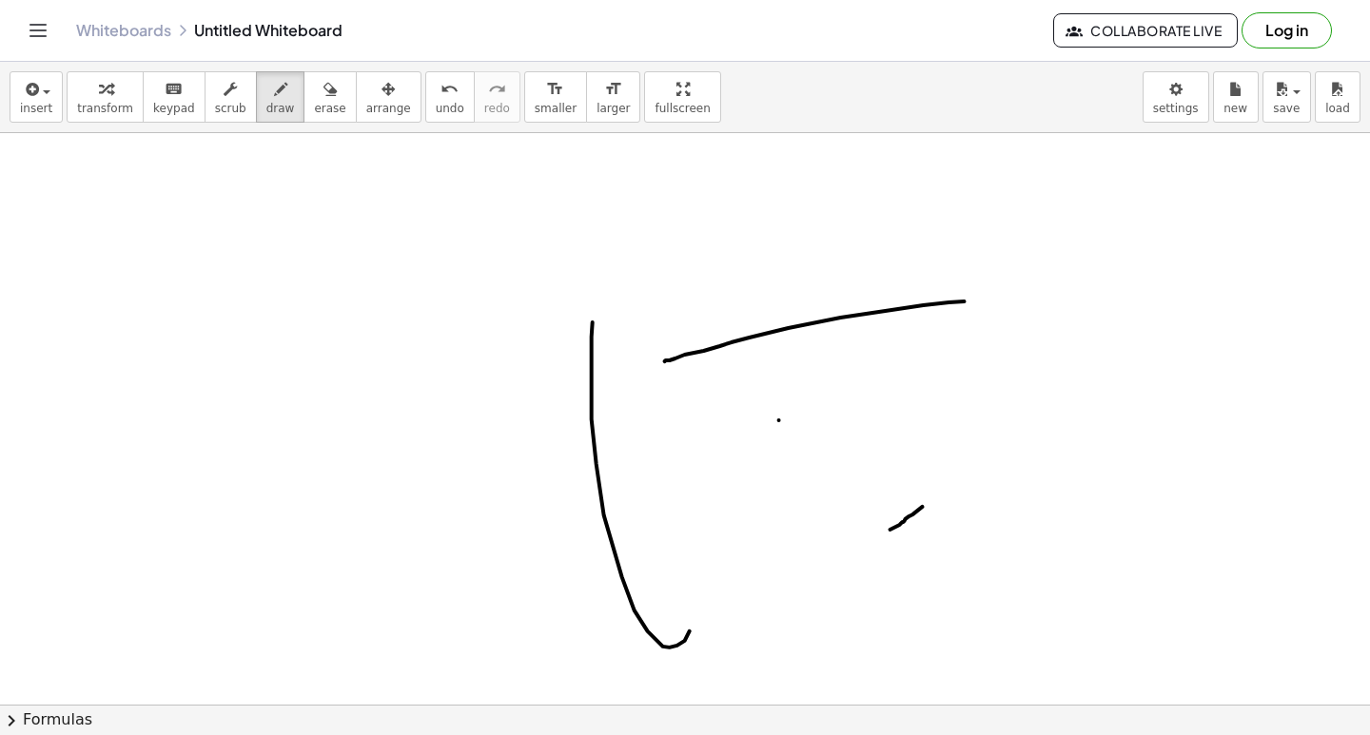
drag, startPoint x: 840, startPoint y: 439, endPoint x: 767, endPoint y: 489, distance: 88.9
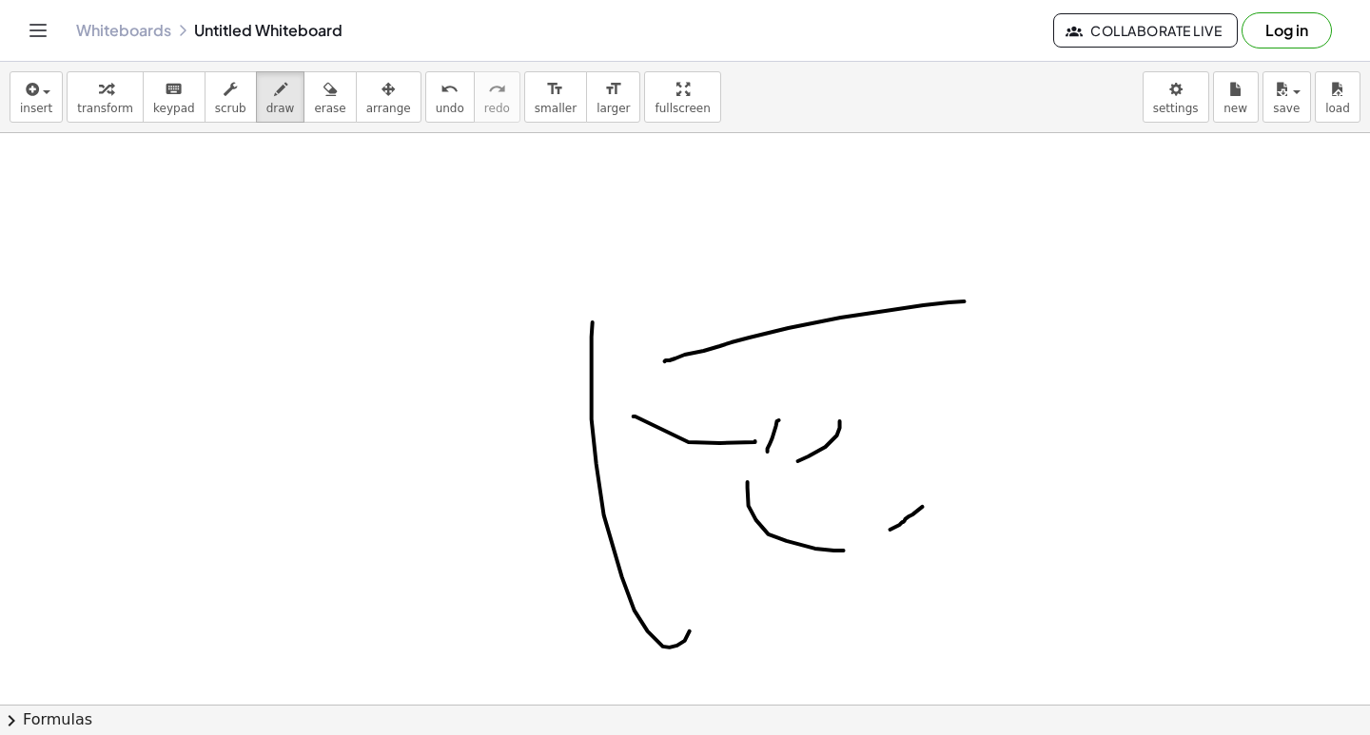
drag, startPoint x: 822, startPoint y: 394, endPoint x: 983, endPoint y: 495, distance: 189.8
drag, startPoint x: 1003, startPoint y: 564, endPoint x: 981, endPoint y: 244, distance: 321.4
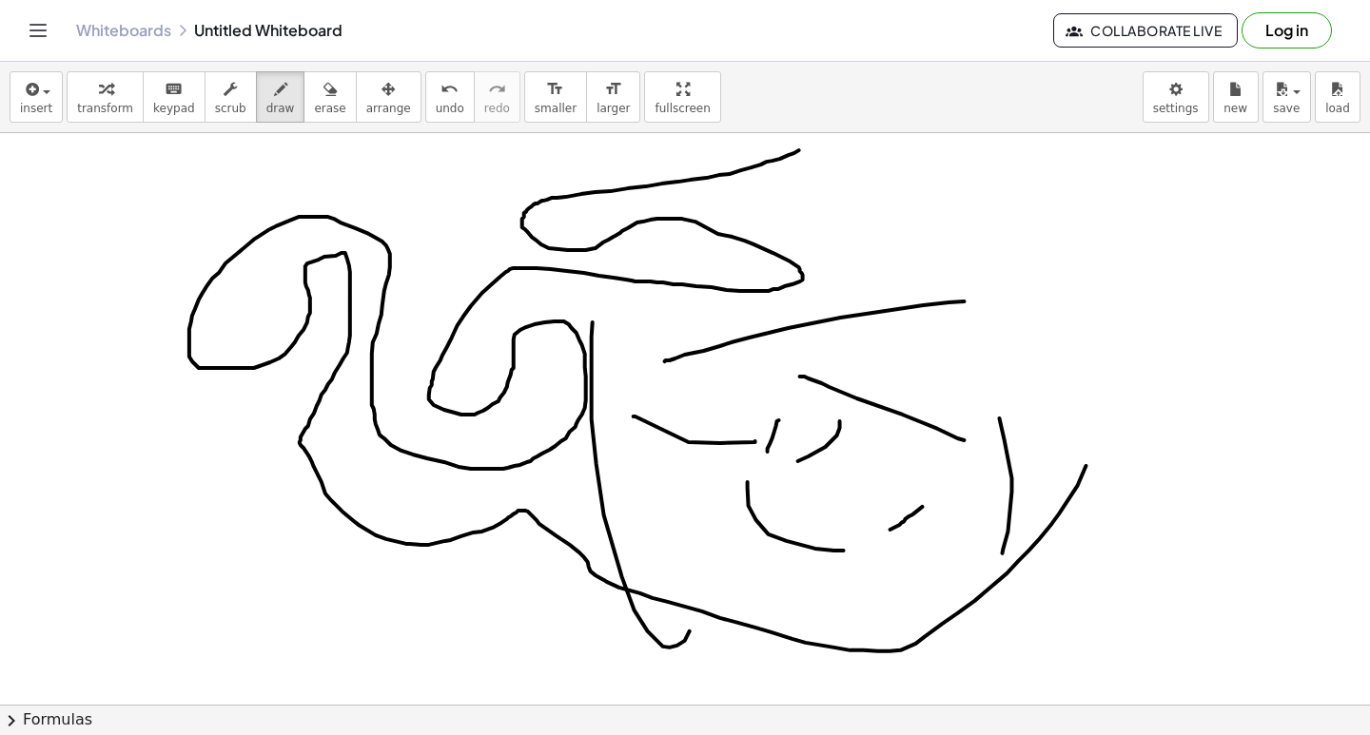
drag, startPoint x: 789, startPoint y: 166, endPoint x: 1104, endPoint y: 158, distance: 315.0
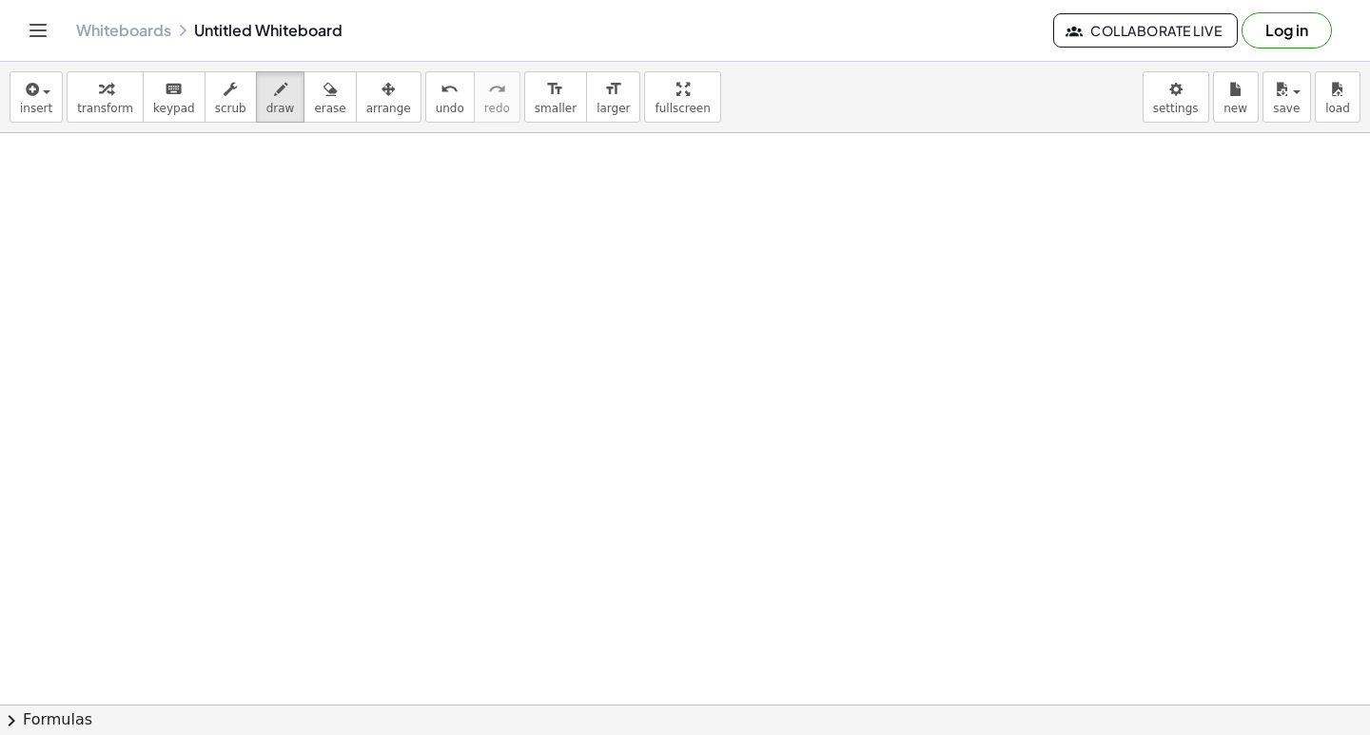
scroll to position [16412, 0]
